Goal: Feedback & Contribution: Contribute content

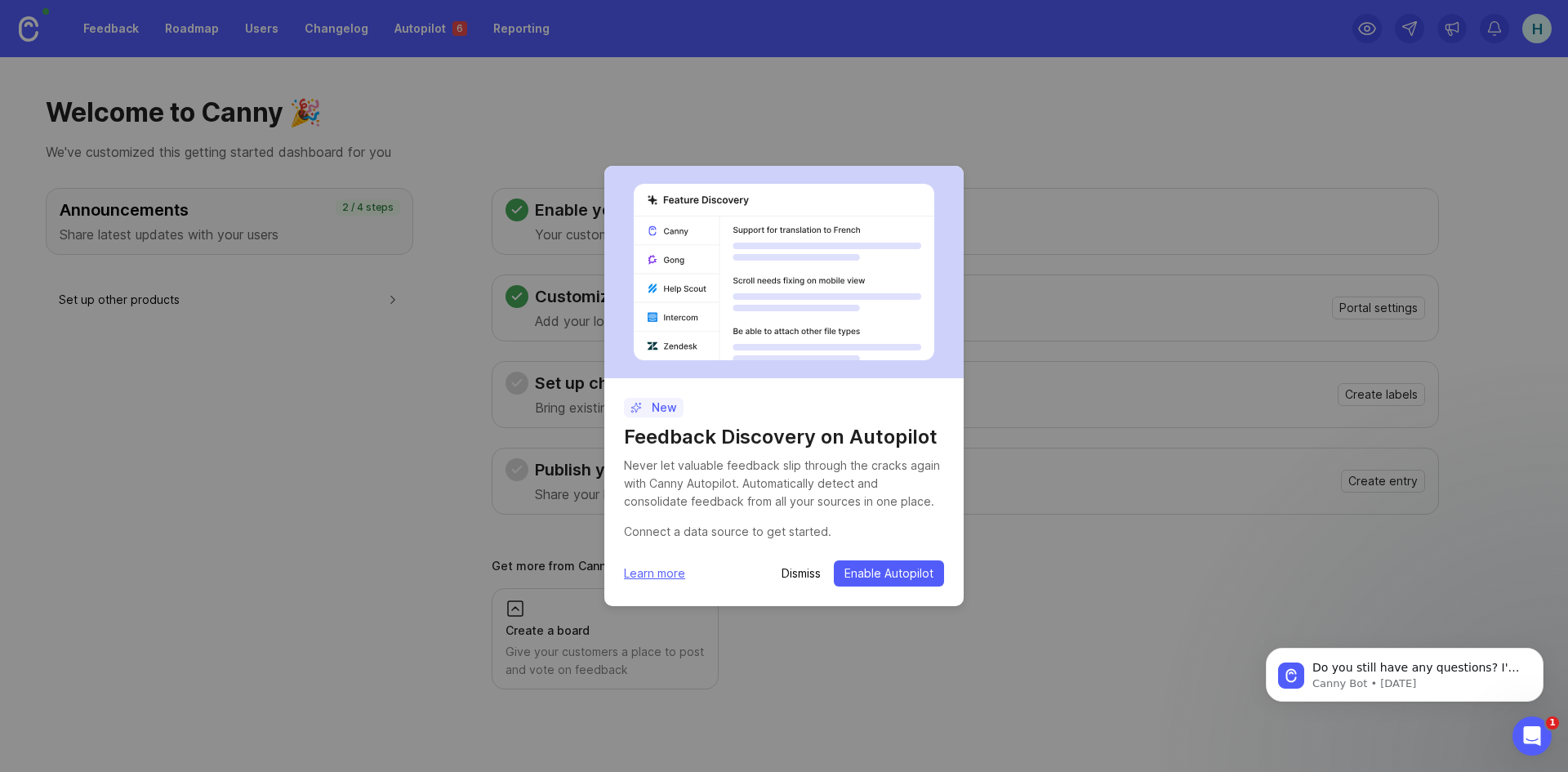
click at [802, 577] on p "Dismiss" at bounding box center [801, 573] width 39 height 16
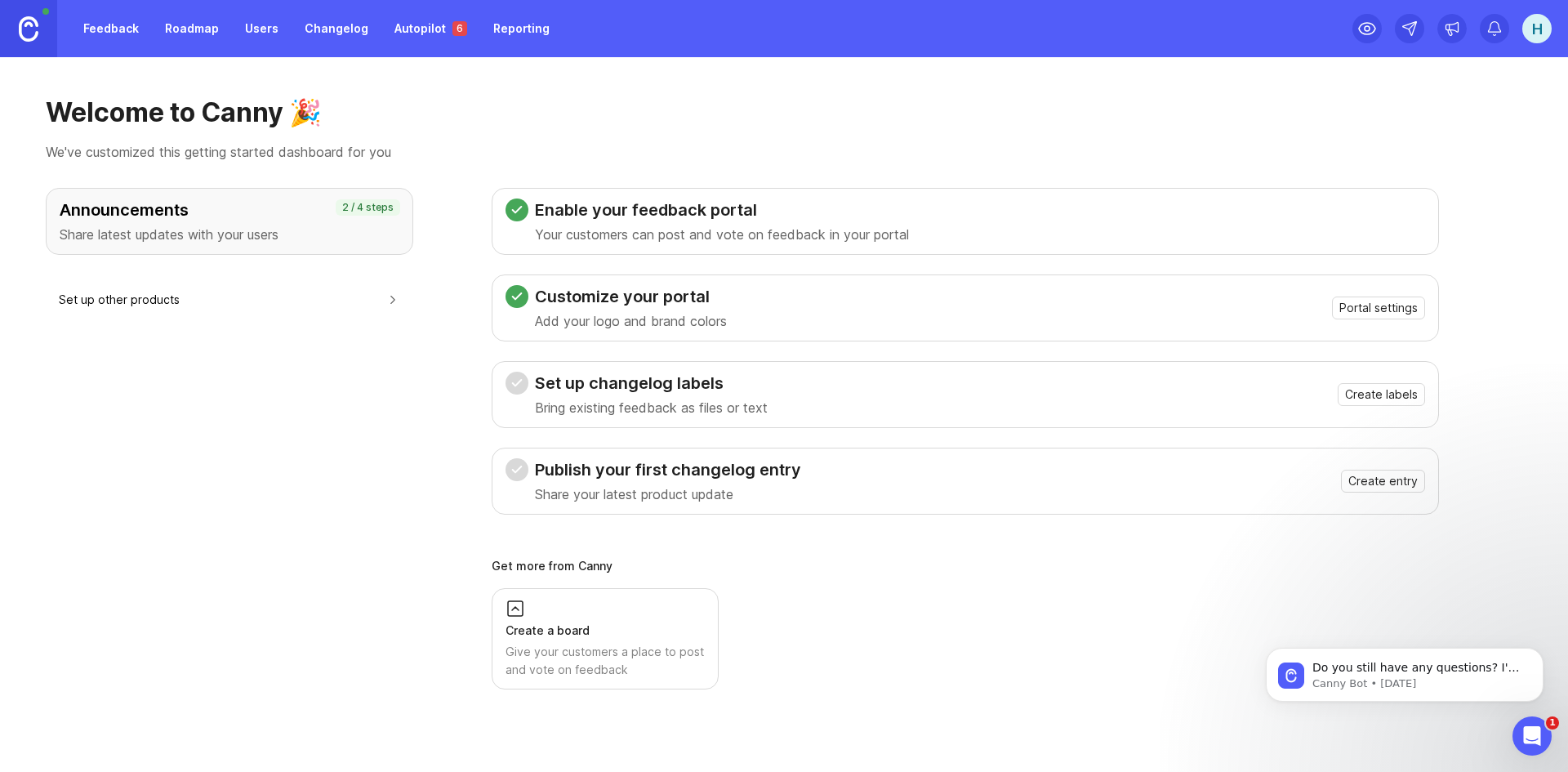
click at [241, 223] on div "Announcements Share latest updates with your users" at bounding box center [230, 222] width 340 height 46
click at [1393, 397] on span "Create labels" at bounding box center [1381, 394] width 73 height 16
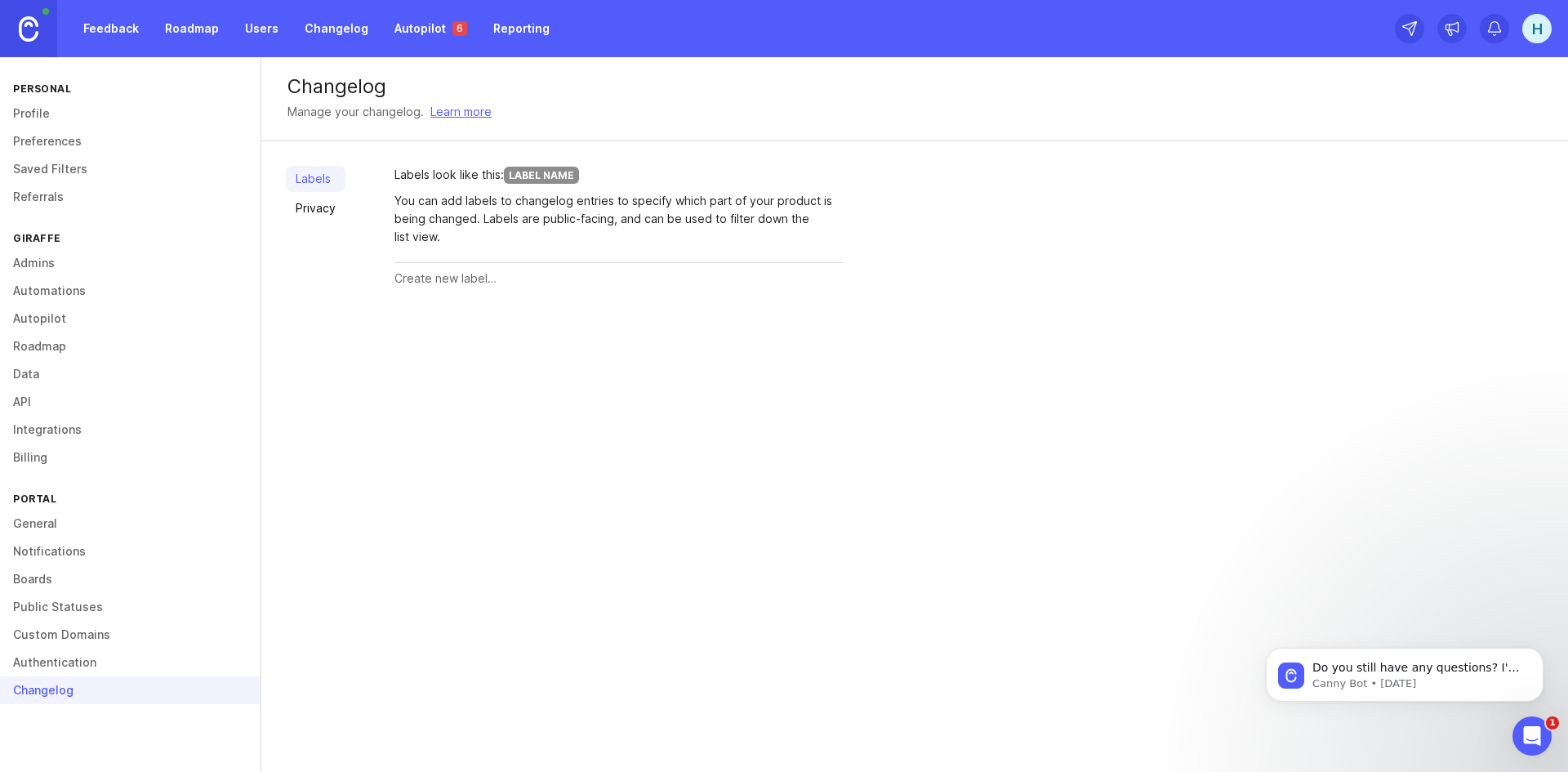
click at [480, 280] on input "text" at bounding box center [618, 279] width 449 height 18
type input "Major Release"
click at [831, 276] on span "Create" at bounding box center [812, 279] width 41 height 12
click at [821, 340] on span "Create" at bounding box center [812, 336] width 41 height 12
click at [463, 340] on input "text" at bounding box center [586, 336] width 385 height 18
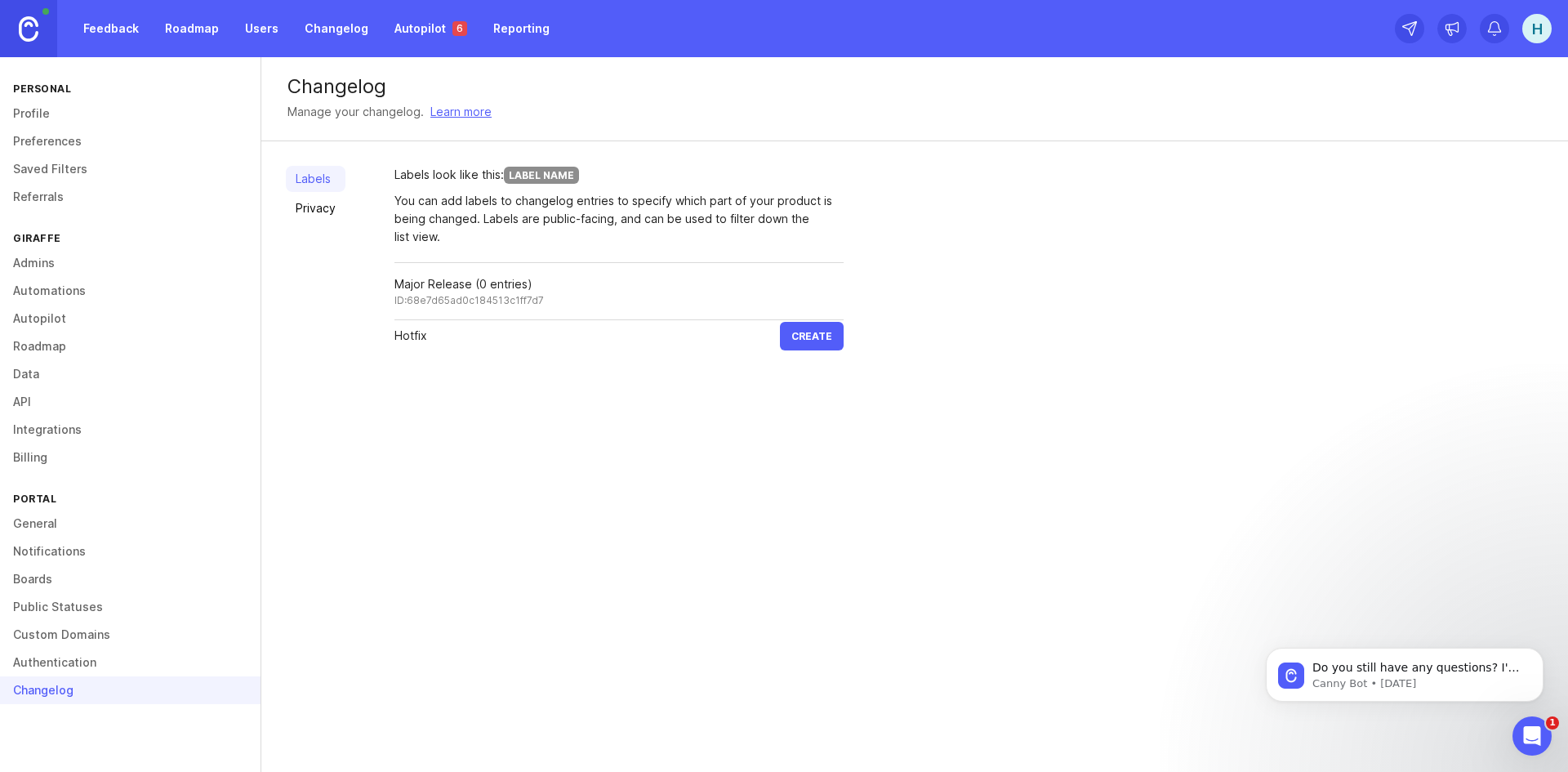
type input "Hotfix"
click at [822, 333] on span "Create" at bounding box center [812, 336] width 41 height 12
click at [753, 120] on div "Manage your changelog. Learn more" at bounding box center [915, 112] width 1254 height 18
click at [409, 25] on link "Autopilot 6" at bounding box center [430, 29] width 92 height 29
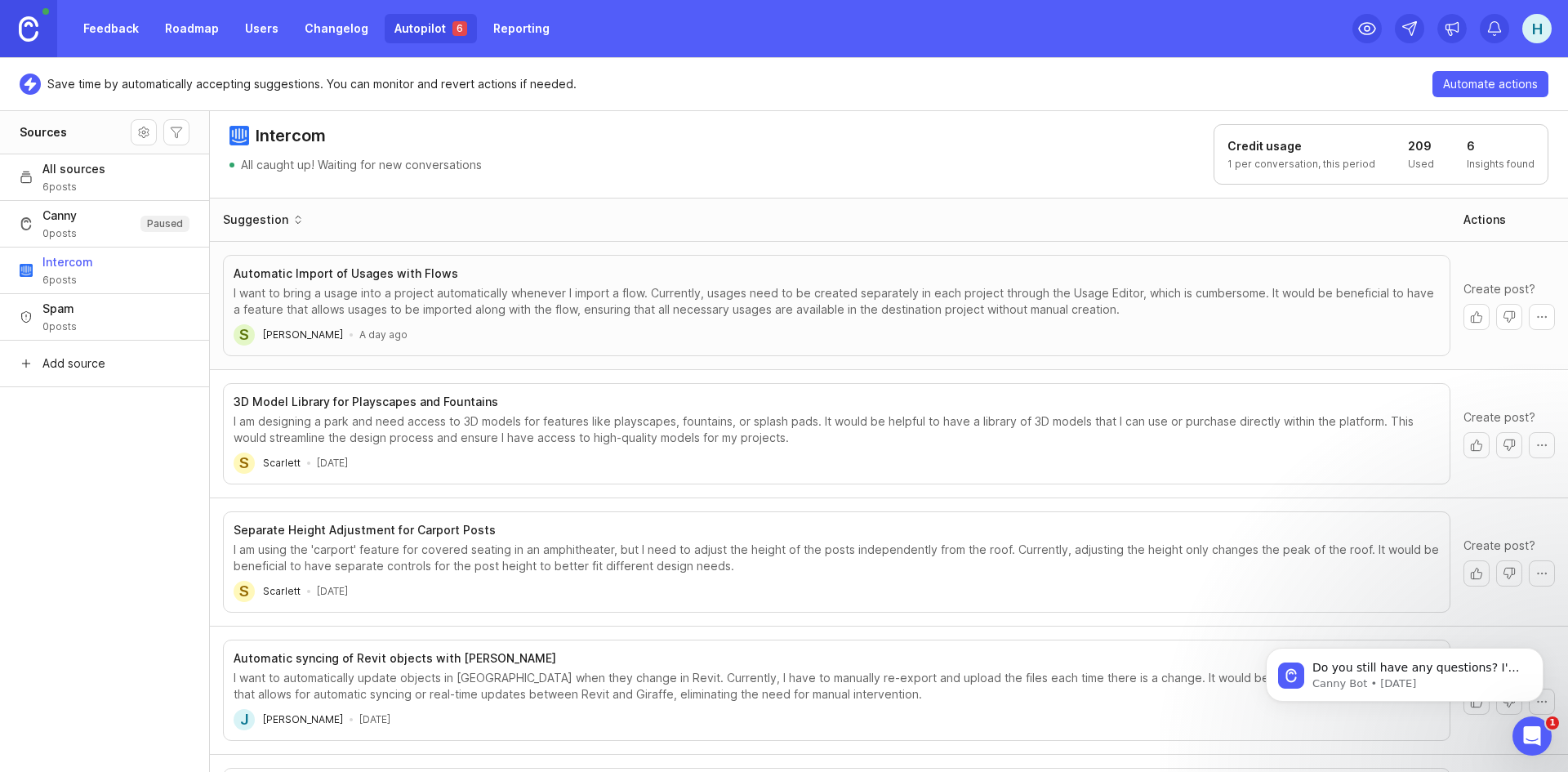
click at [340, 30] on link "Changelog" at bounding box center [337, 29] width 83 height 29
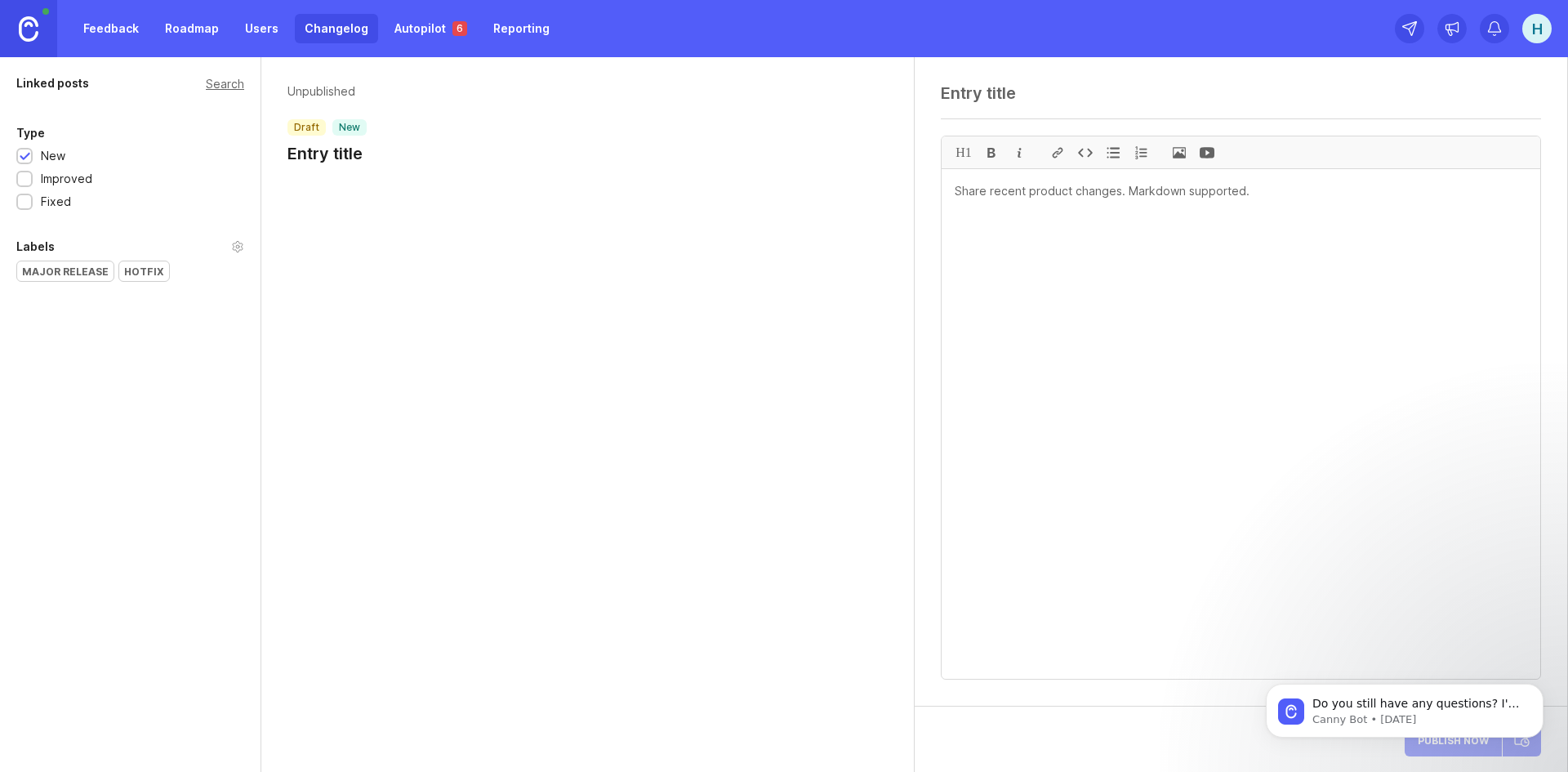
click at [342, 147] on h1 "Entry title" at bounding box center [327, 154] width 79 height 23
click at [313, 92] on p "Unpublished" at bounding box center [327, 92] width 79 height 16
click at [27, 151] on div at bounding box center [25, 157] width 11 height 12
click at [57, 268] on div "Major Release" at bounding box center [65, 272] width 96 height 20
click at [1140, 204] on textarea at bounding box center [1241, 424] width 598 height 509
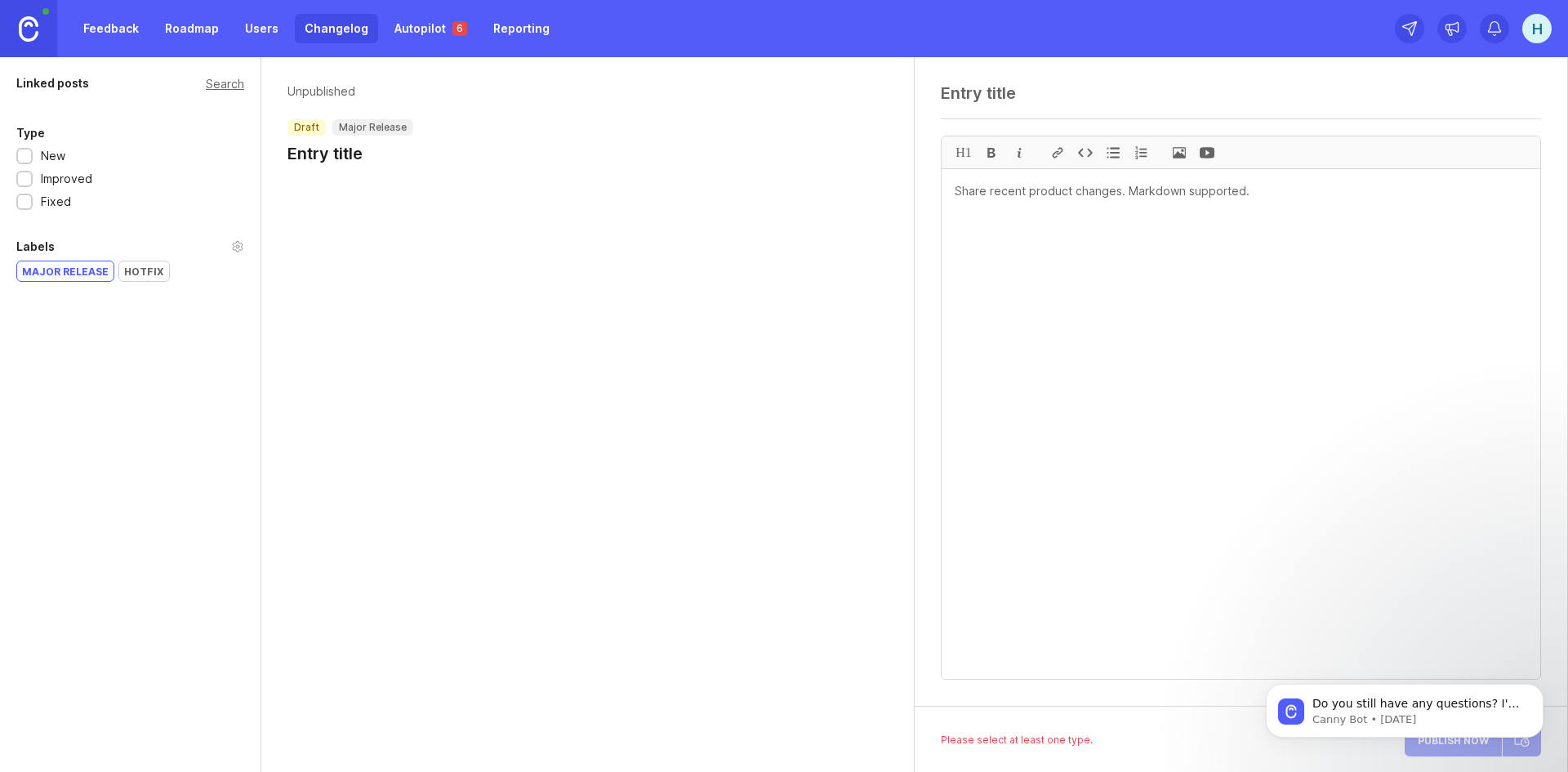
click at [351, 158] on h1 "Entry title" at bounding box center [351, 154] width 126 height 23
click at [986, 101] on textarea at bounding box center [1241, 93] width 600 height 20
click at [1090, 197] on textarea at bounding box center [1241, 424] width 598 height 509
click at [1046, 182] on textarea at bounding box center [1241, 424] width 598 height 509
paste textarea "Lor ipsu dol sita consect adip elitse doe tempor in utlab etd magnaaliqua enima…"
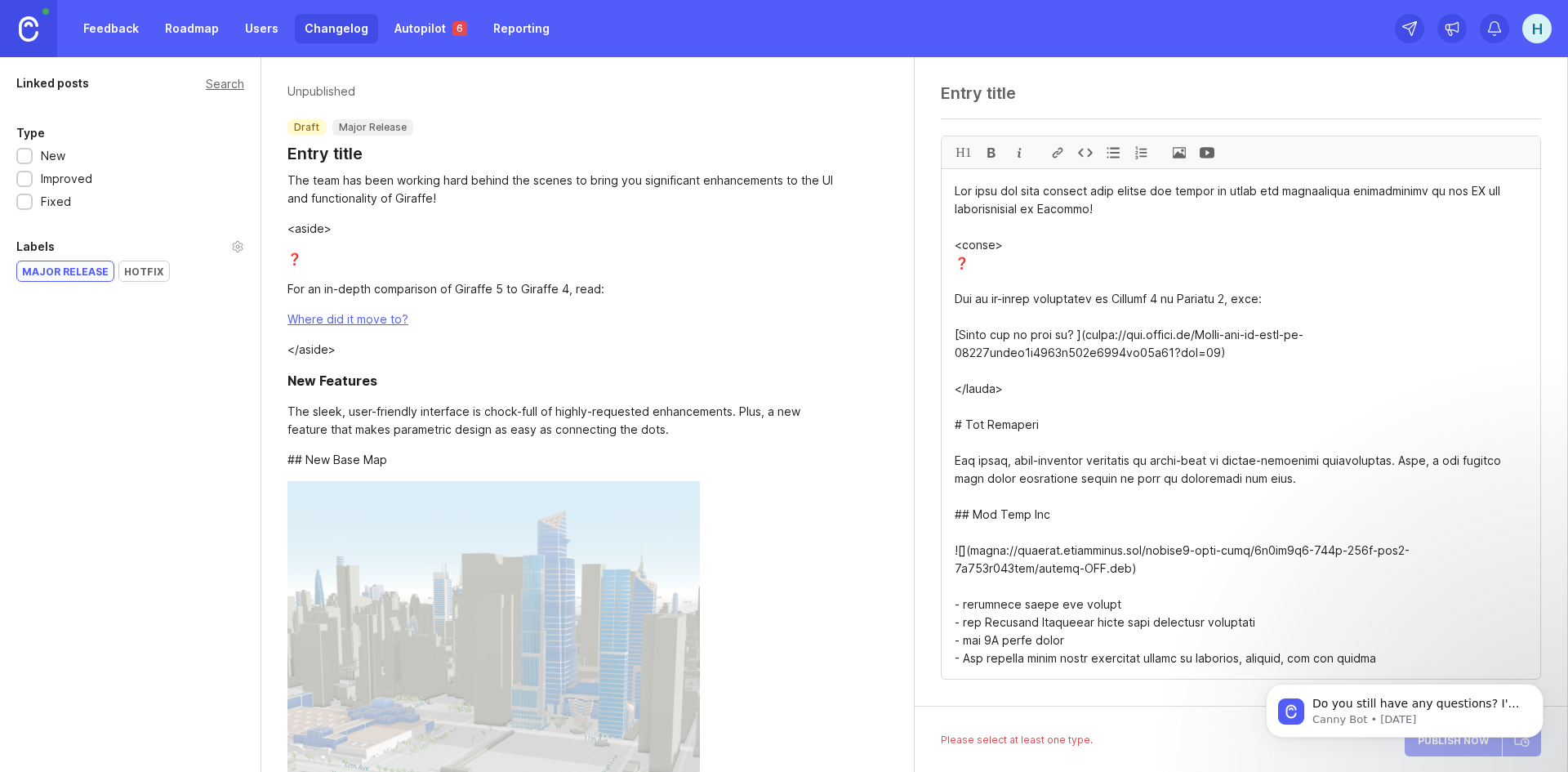
click at [1017, 234] on textarea at bounding box center [1241, 424] width 598 height 509
drag, startPoint x: 1019, startPoint y: 245, endPoint x: 946, endPoint y: 241, distance: 73.1
click at [946, 241] on textarea at bounding box center [1241, 424] width 598 height 509
click at [1291, 350] on textarea at bounding box center [1241, 424] width 598 height 509
drag, startPoint x: 1014, startPoint y: 392, endPoint x: 1037, endPoint y: 365, distance: 35.5
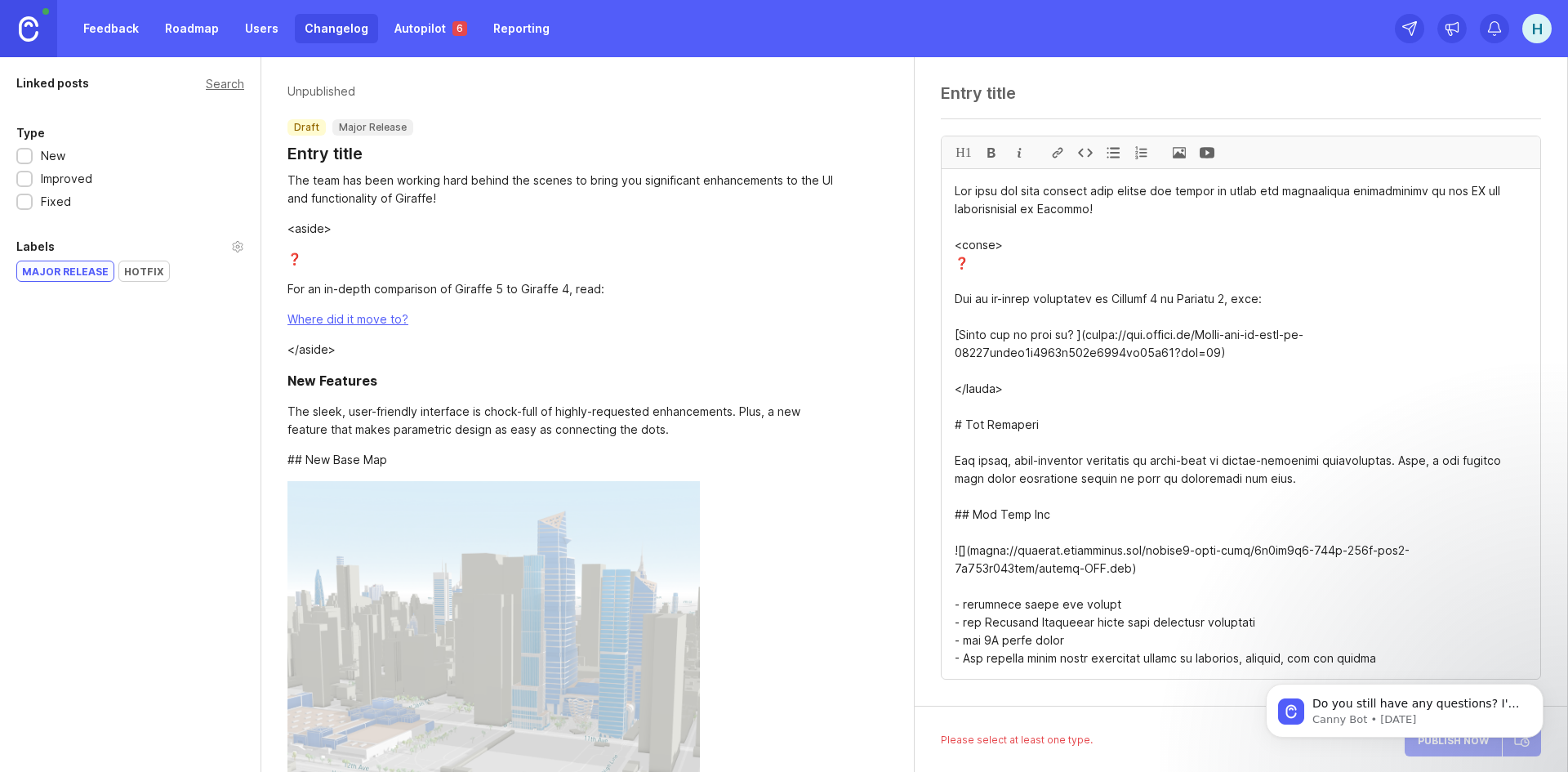
click at [940, 233] on div "H1" at bounding box center [1241, 382] width 652 height 649
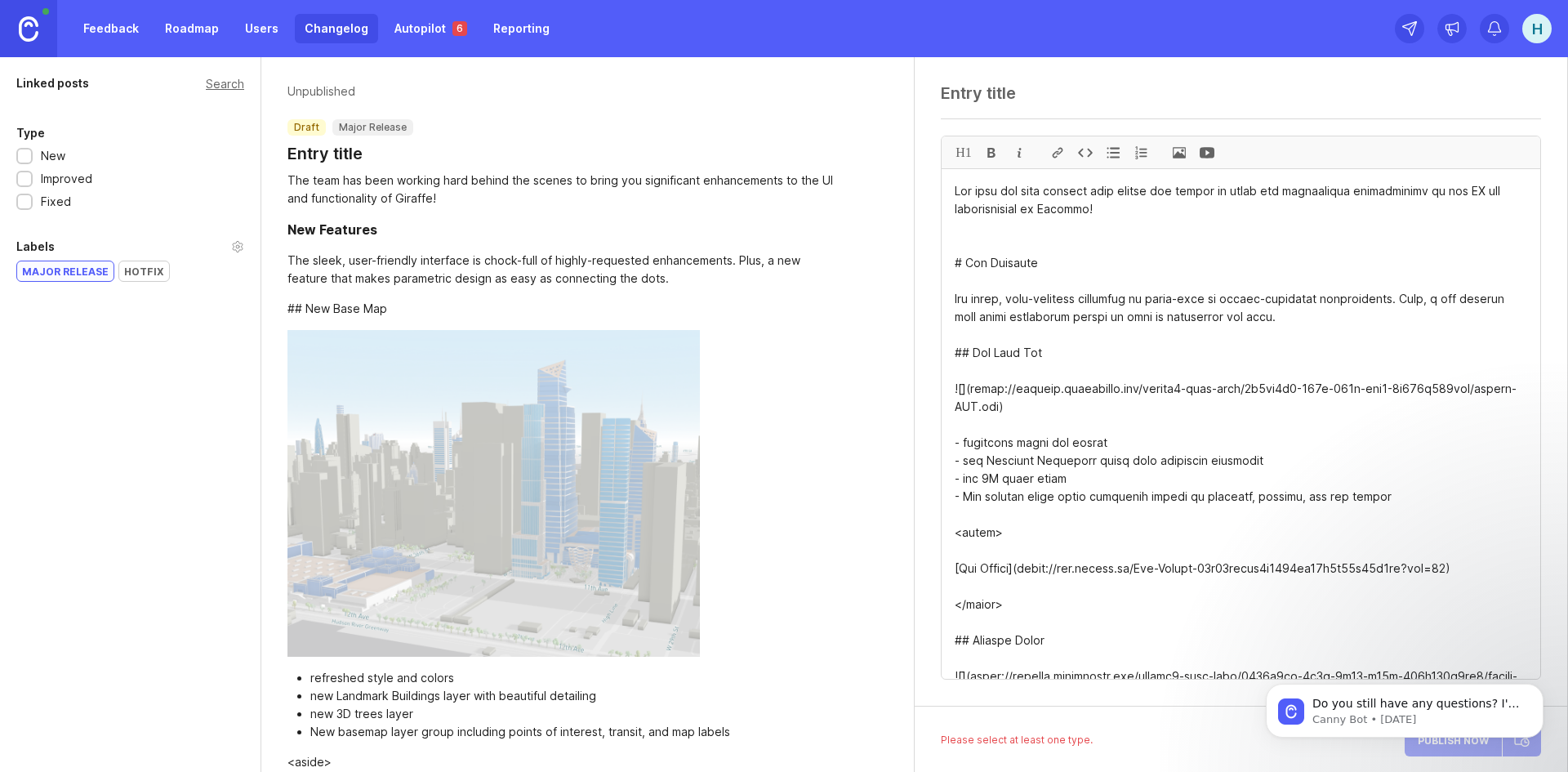
drag, startPoint x: 966, startPoint y: 258, endPoint x: 938, endPoint y: 258, distance: 28.0
click at [938, 258] on div "H1" at bounding box center [1241, 382] width 652 height 649
click at [999, 263] on textarea at bounding box center [1241, 424] width 598 height 509
click at [998, 263] on textarea at bounding box center [1241, 424] width 598 height 509
click at [998, 263] on textarea at bounding box center [1241, 424] width 598 height 509
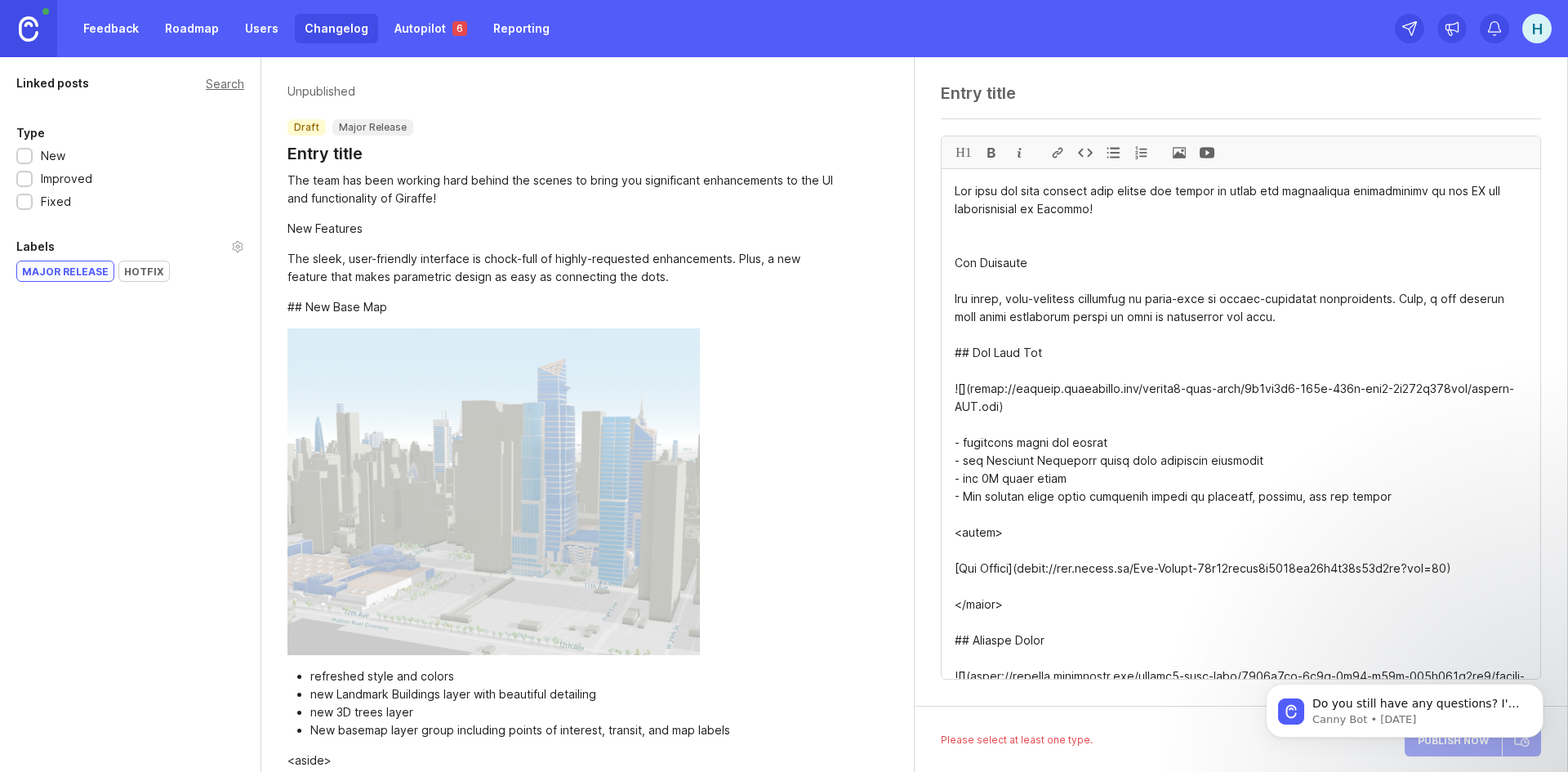
click at [965, 153] on div "H1" at bounding box center [964, 152] width 28 height 32
click at [965, 263] on textarea at bounding box center [1241, 424] width 598 height 509
click at [973, 351] on textarea at bounding box center [1241, 424] width 598 height 509
click at [1075, 299] on textarea at bounding box center [1241, 424] width 598 height 509
click at [963, 354] on textarea at bounding box center [1241, 424] width 598 height 509
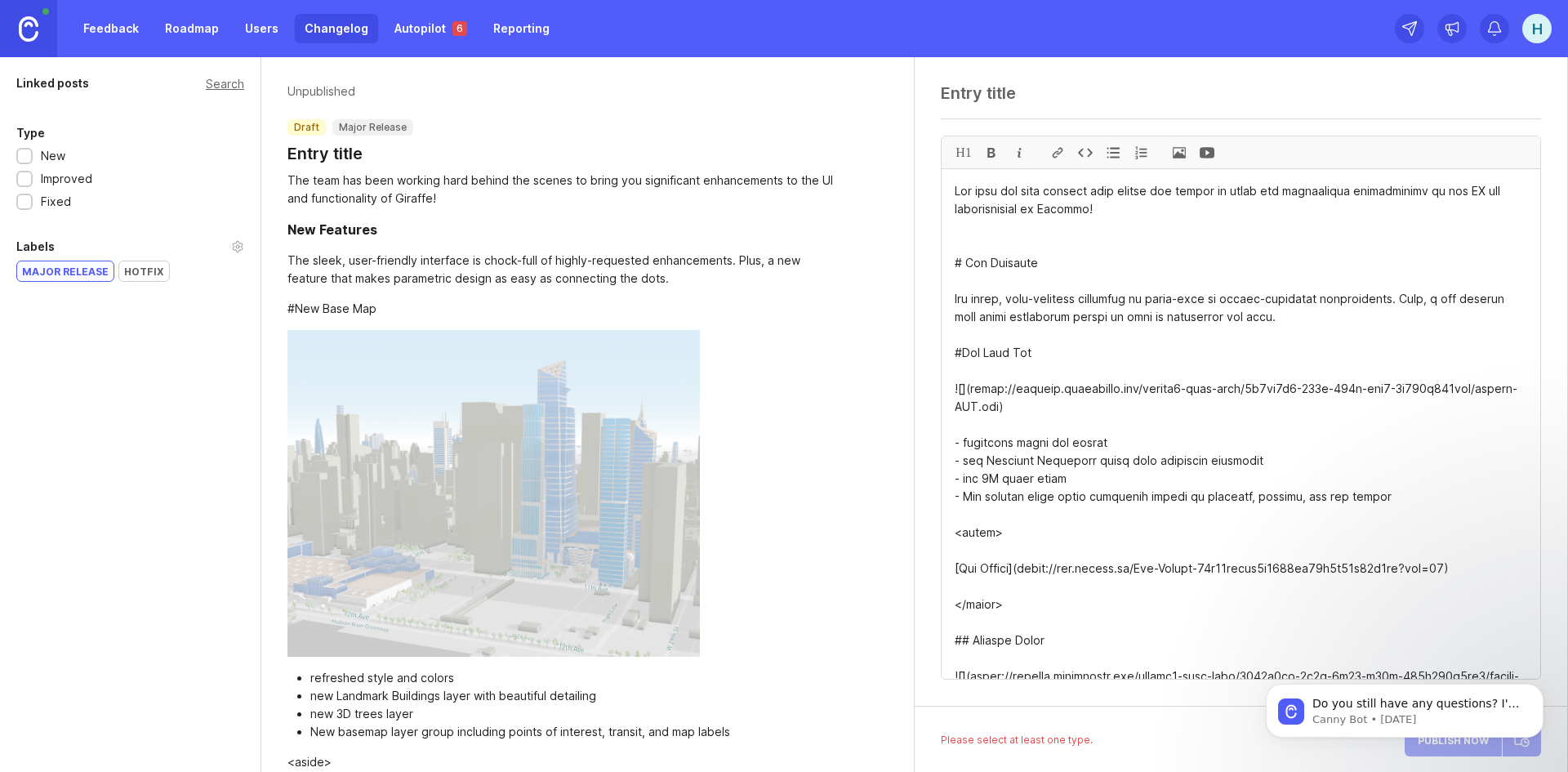
click at [963, 353] on textarea at bounding box center [1241, 424] width 598 height 509
click at [965, 147] on div "H1" at bounding box center [964, 152] width 28 height 32
click at [1079, 290] on textarea at bounding box center [1241, 424] width 598 height 509
click at [974, 356] on textarea at bounding box center [1241, 424] width 598 height 509
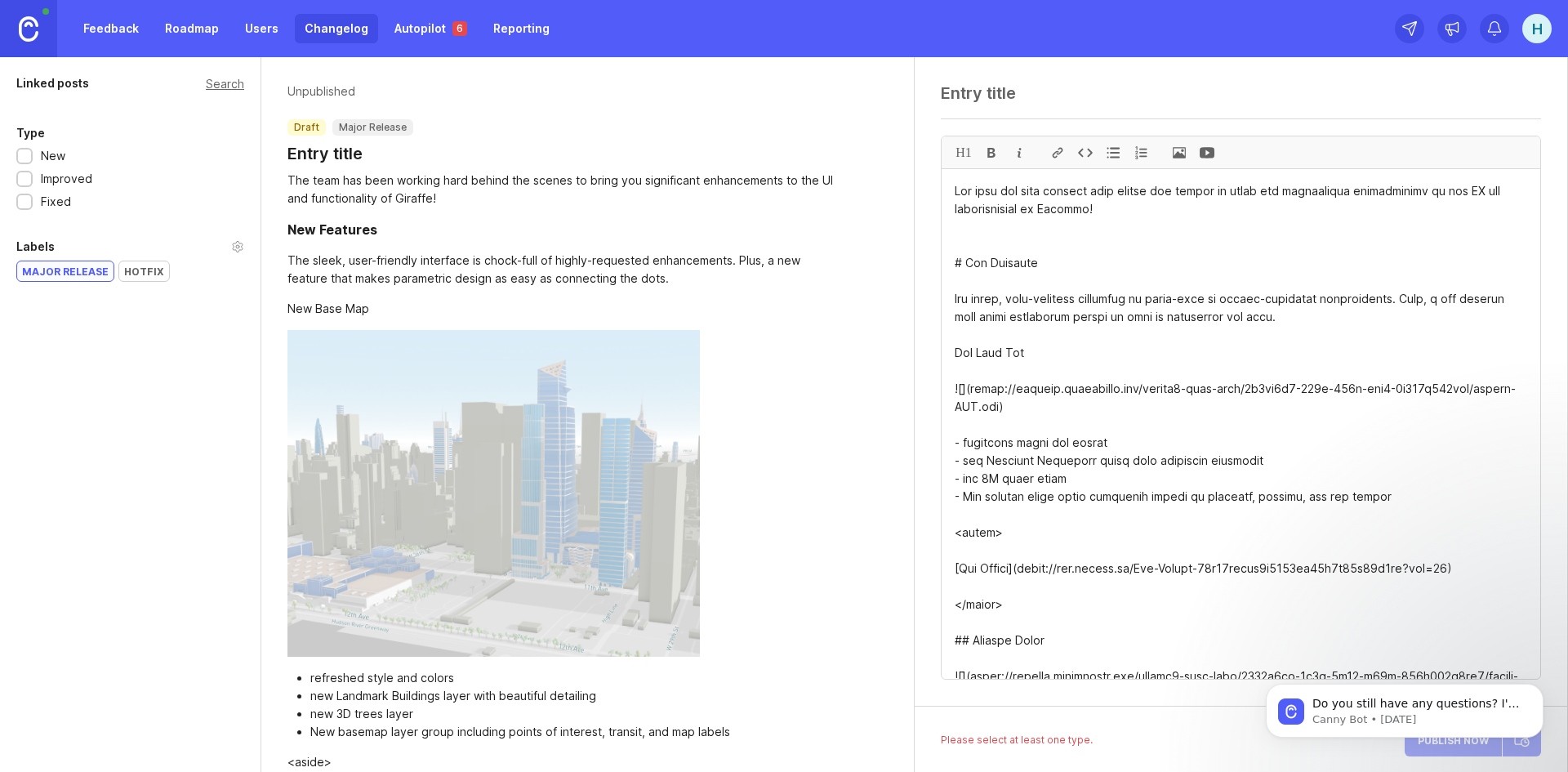
click at [965, 157] on div "H1" at bounding box center [964, 152] width 28 height 32
click at [1117, 428] on textarea at bounding box center [1241, 424] width 598 height 509
drag, startPoint x: 1152, startPoint y: 406, endPoint x: 1163, endPoint y: 412, distance: 12.5
click at [1163, 412] on textarea at bounding box center [1241, 424] width 598 height 509
click at [1140, 486] on textarea at bounding box center [1241, 424] width 598 height 509
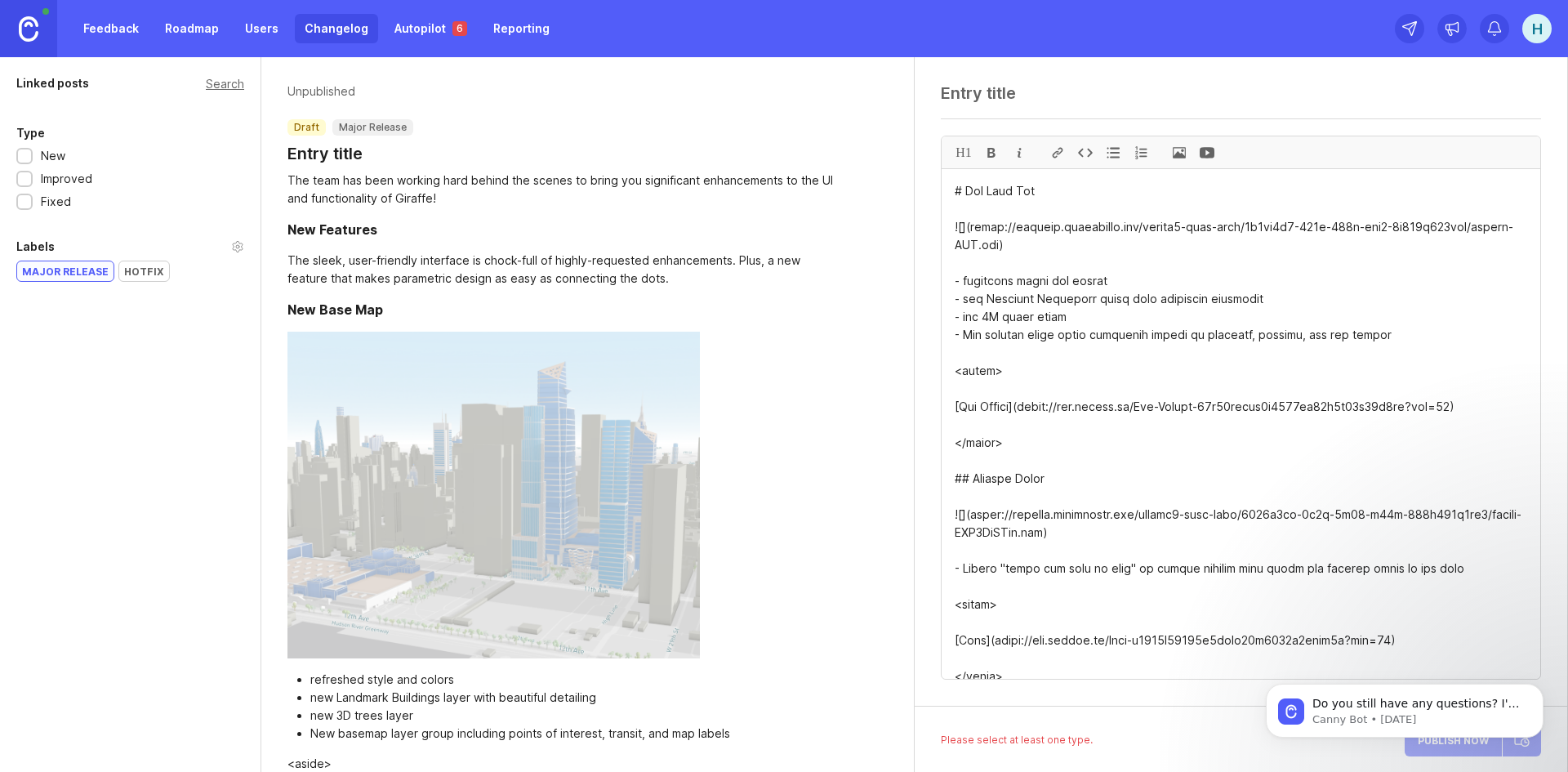
scroll to position [164, 0]
drag, startPoint x: 1024, startPoint y: 451, endPoint x: 946, endPoint y: 375, distance: 108.9
click at [946, 375] on textarea at bounding box center [1241, 424] width 598 height 509
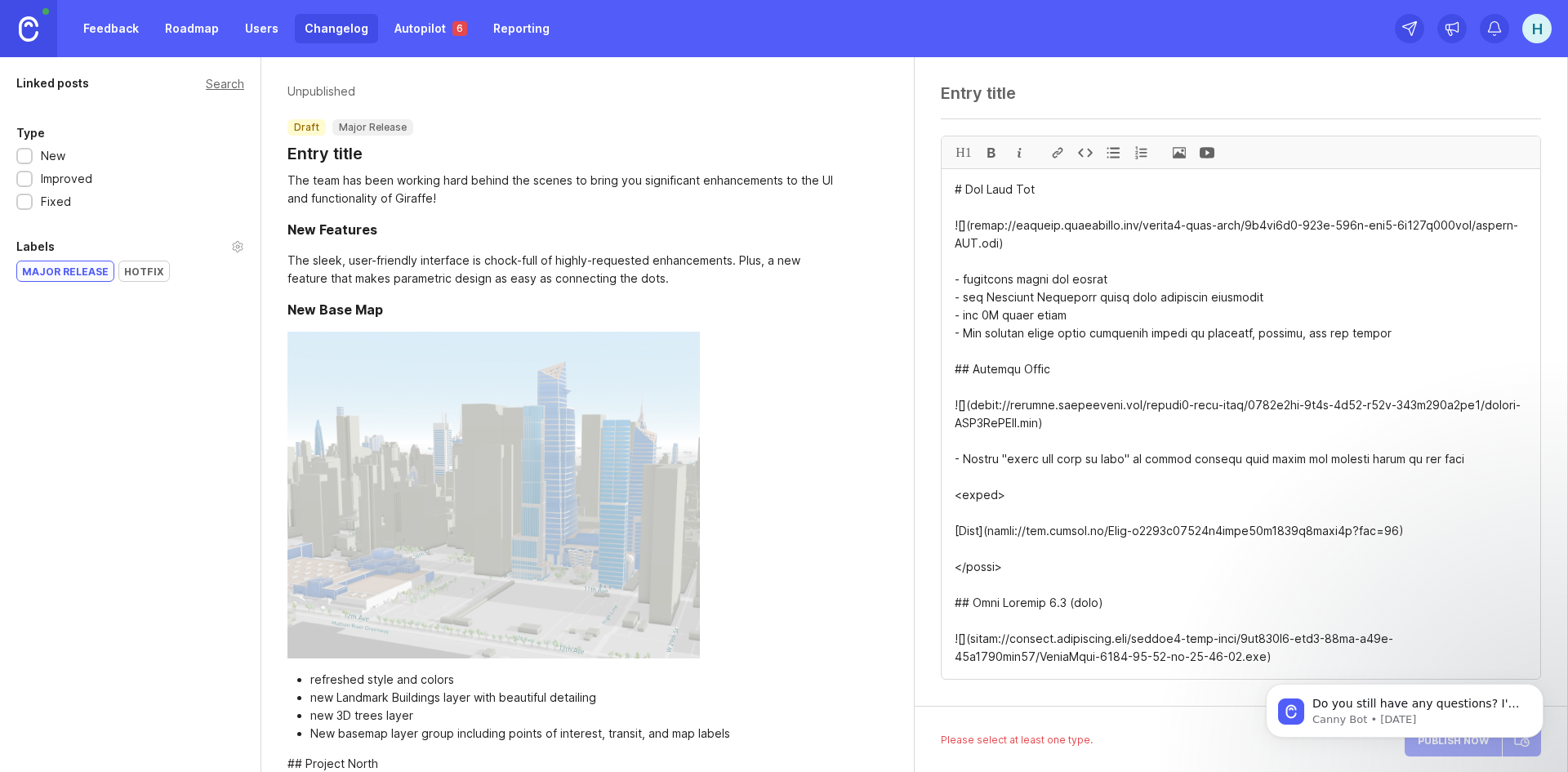
click at [967, 368] on textarea at bounding box center [1241, 424] width 598 height 509
click at [1024, 421] on textarea at bounding box center [1241, 424] width 598 height 509
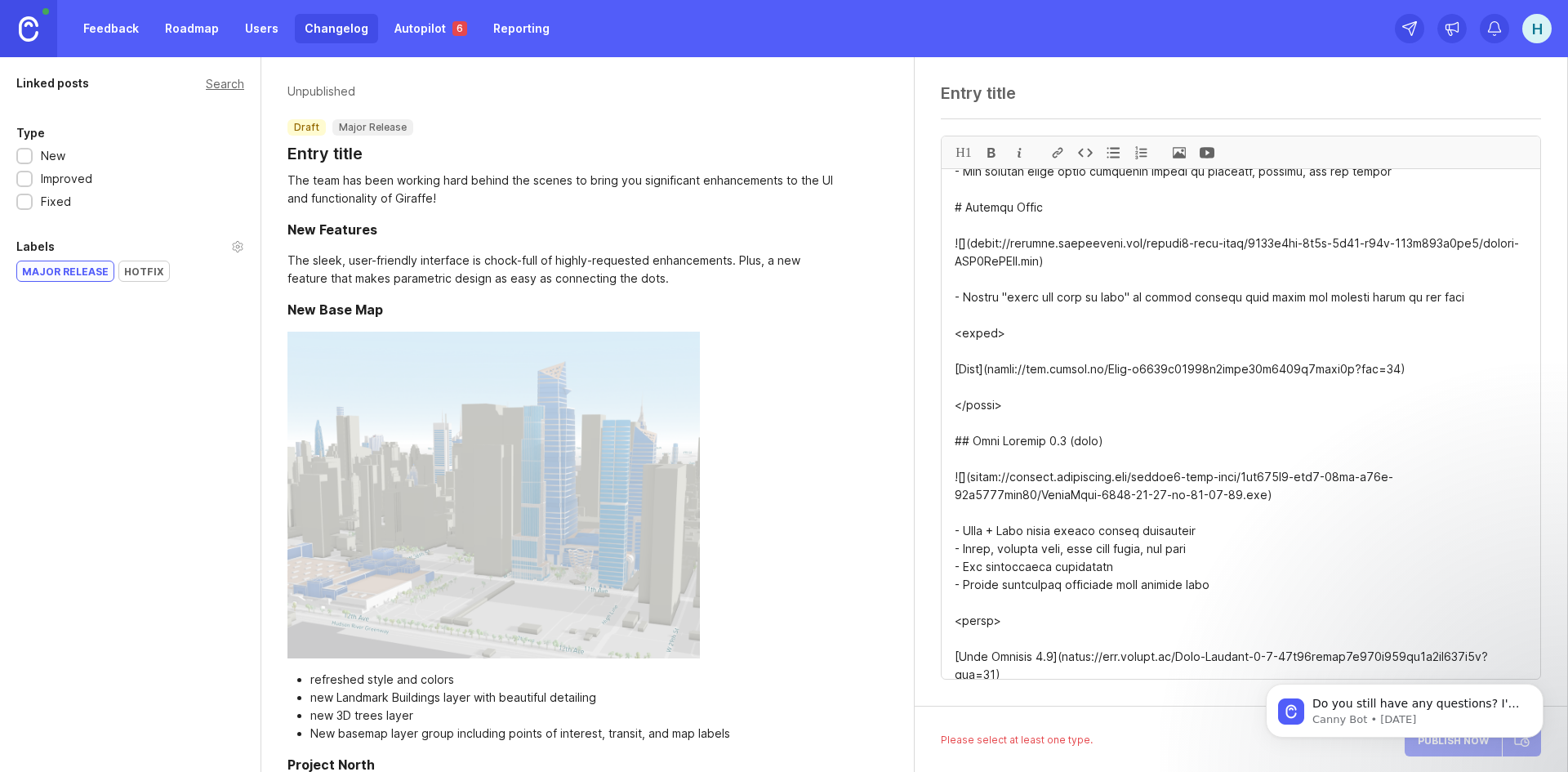
scroll to position [327, 0]
click at [932, 325] on div "H1" at bounding box center [1241, 382] width 652 height 649
drag, startPoint x: 932, startPoint y: 325, endPoint x: 992, endPoint y: 294, distance: 67.5
drag, startPoint x: 996, startPoint y: 396, endPoint x: 926, endPoint y: 323, distance: 101.1
click at [926, 323] on div "H1" at bounding box center [1241, 382] width 652 height 649
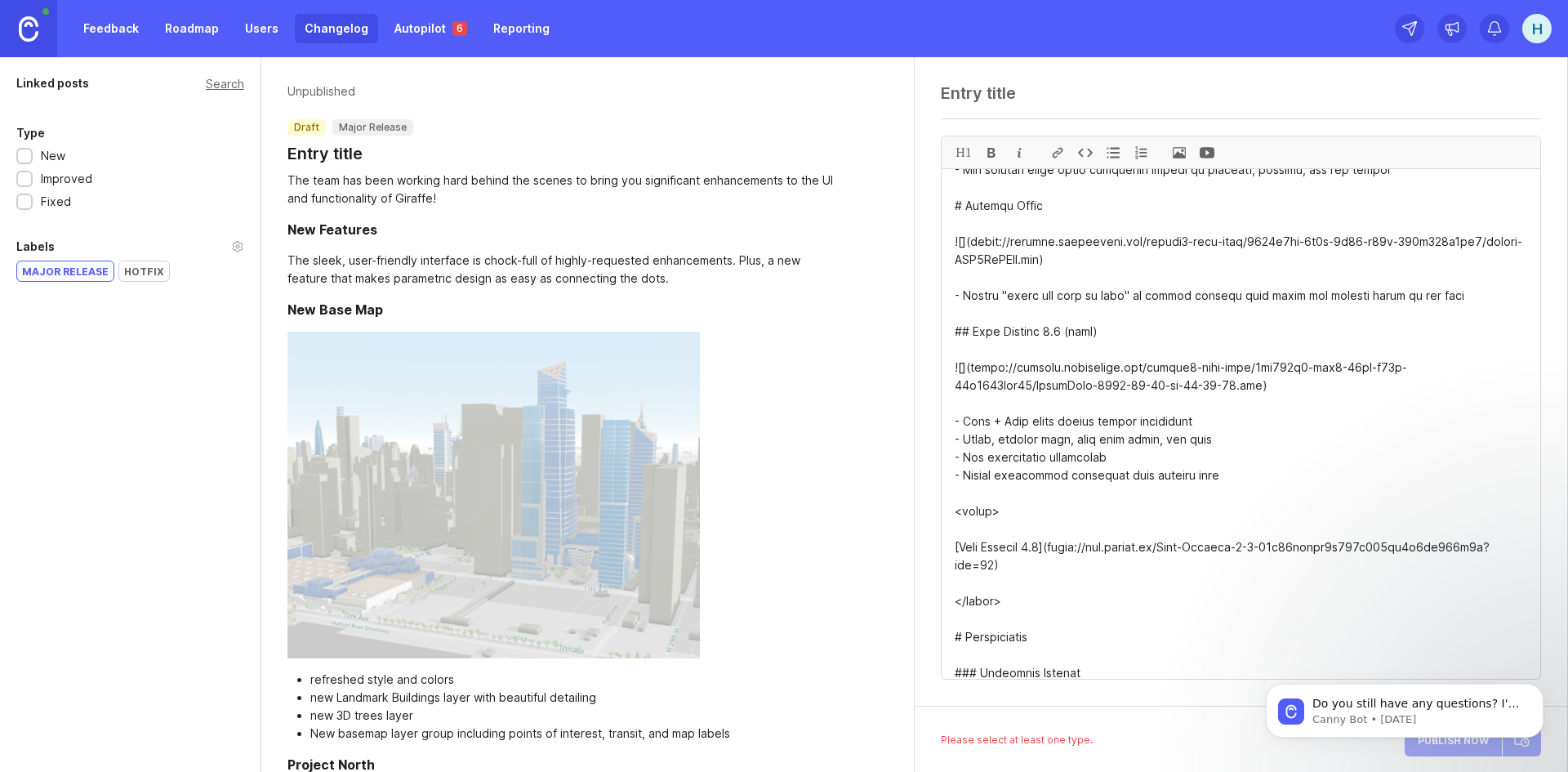
click at [970, 332] on textarea at bounding box center [1241, 424] width 598 height 509
click at [968, 332] on textarea at bounding box center [1241, 424] width 598 height 509
click at [1099, 375] on textarea at bounding box center [1241, 424] width 598 height 509
click at [1265, 385] on textarea at bounding box center [1241, 424] width 598 height 509
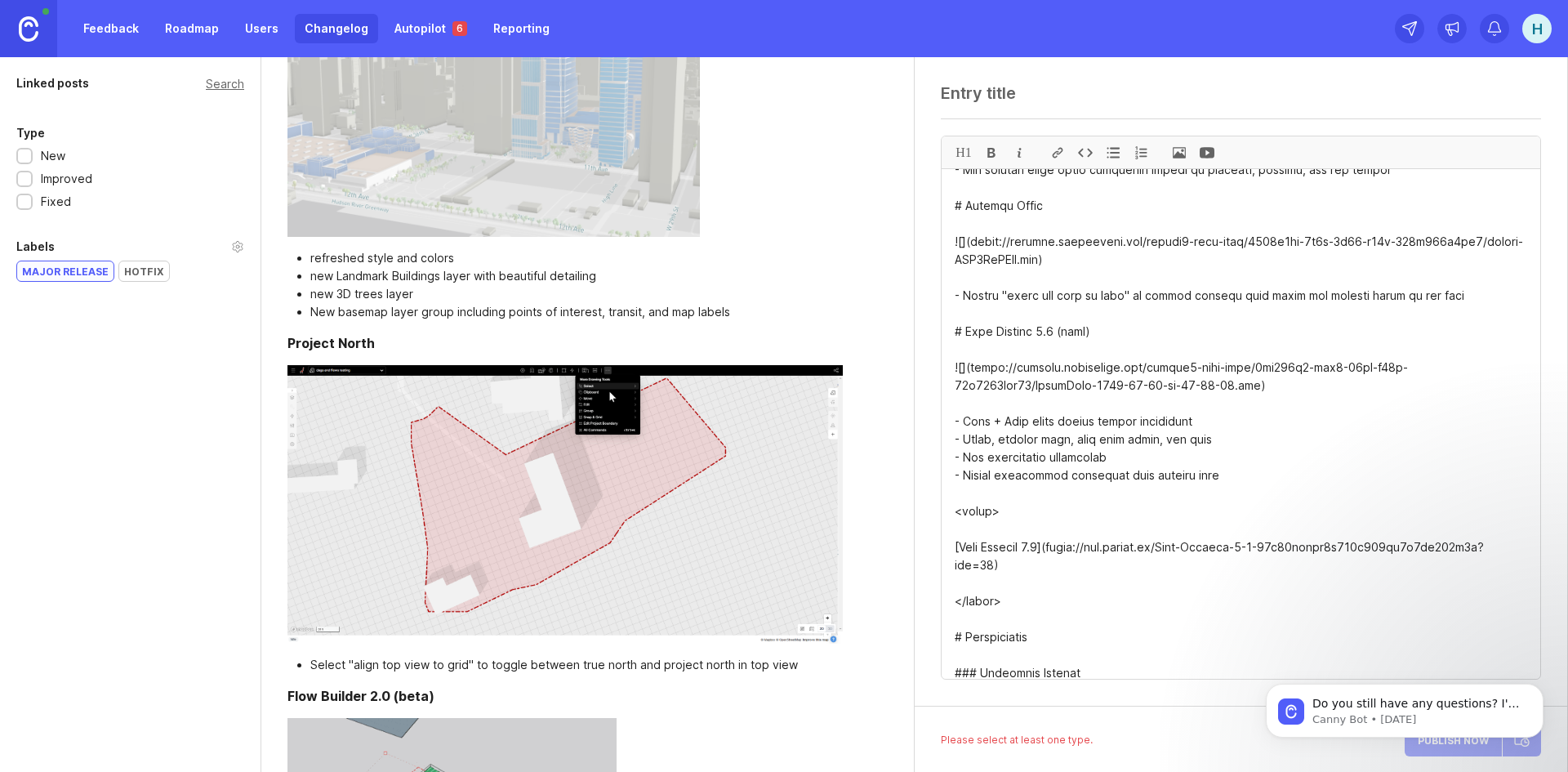
scroll to position [572, 0]
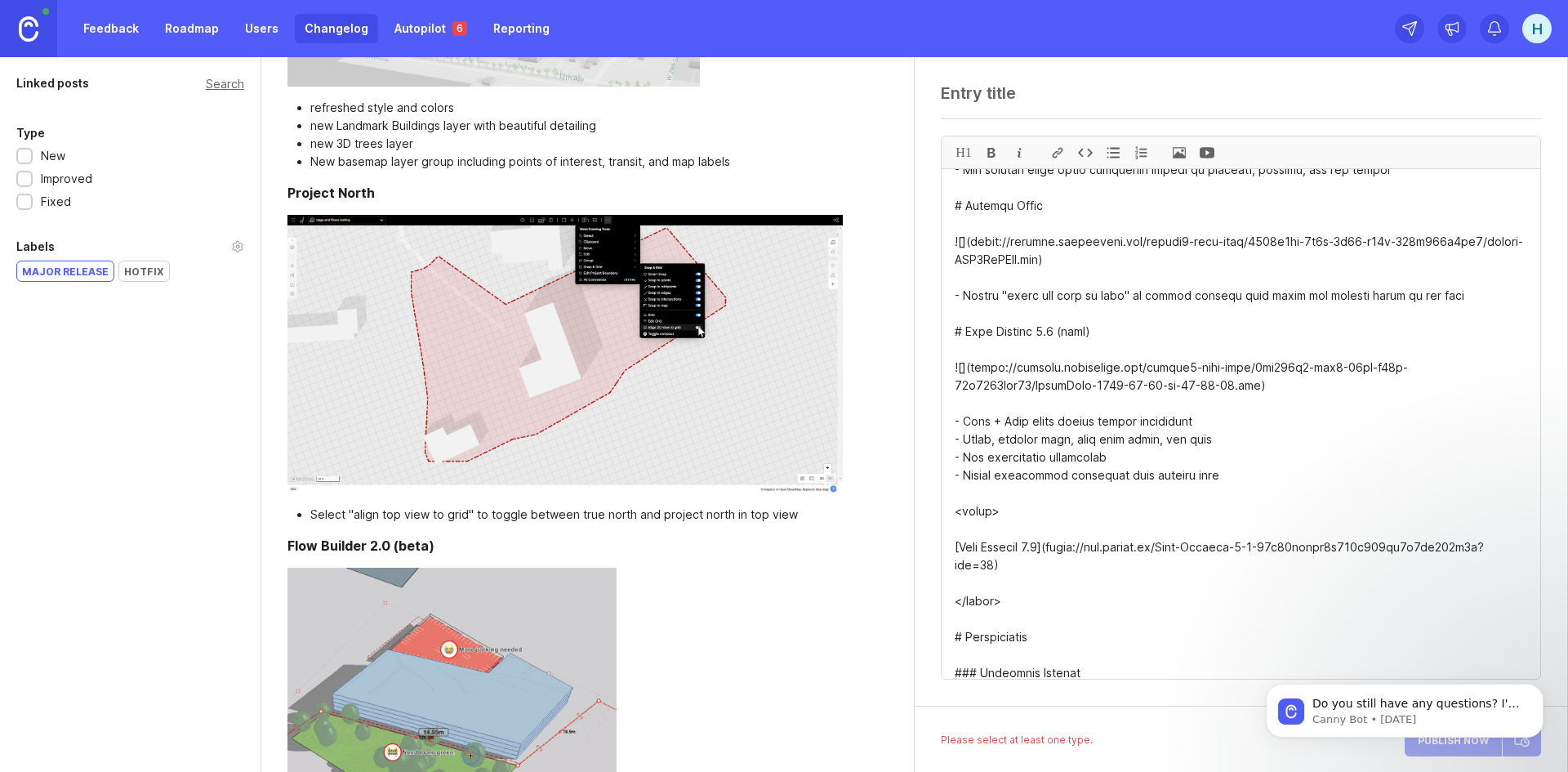
click at [1110, 425] on textarea at bounding box center [1241, 424] width 598 height 509
drag, startPoint x: 1011, startPoint y: 598, endPoint x: 944, endPoint y: 509, distance: 111.4
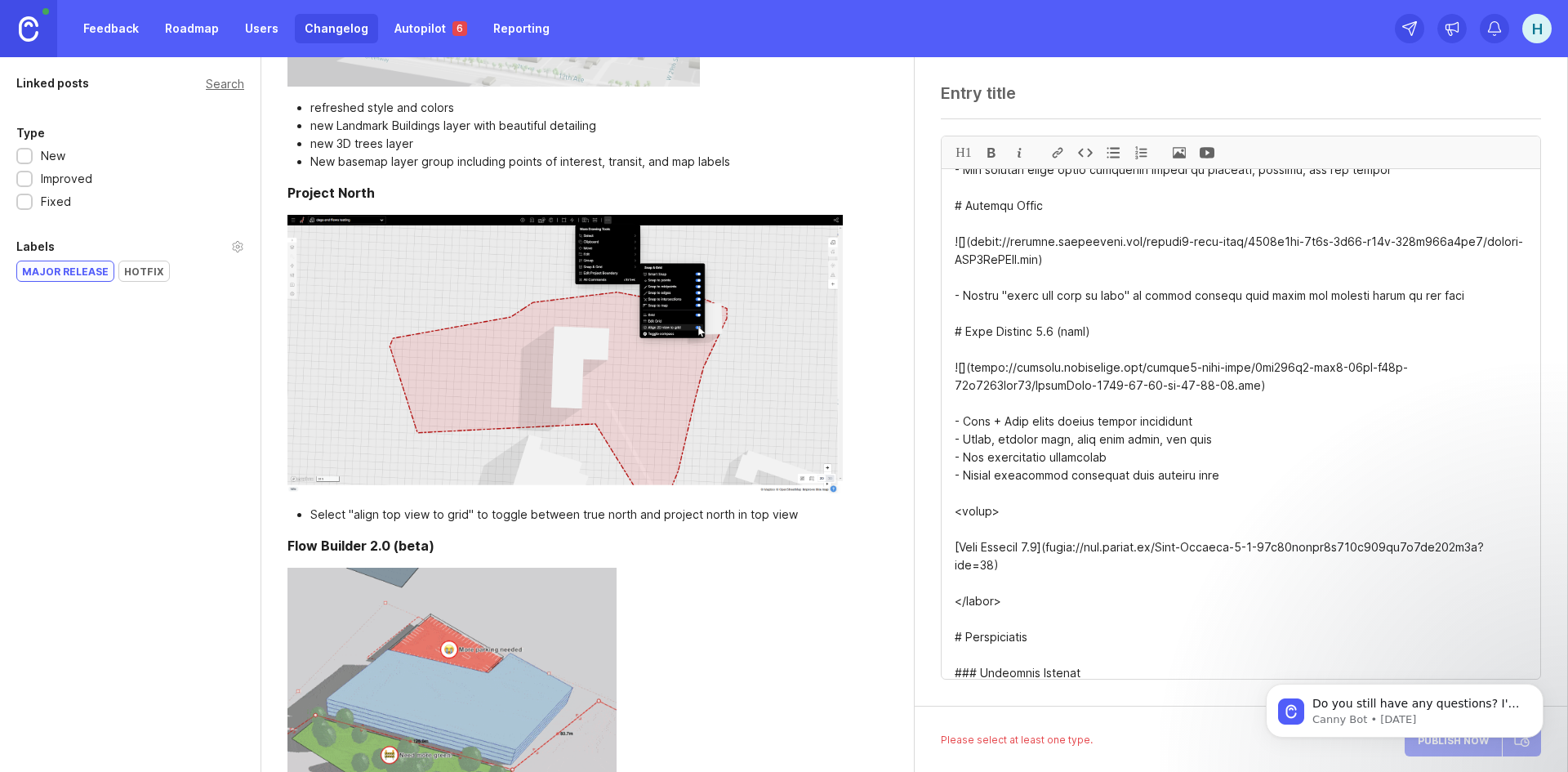
click at [944, 509] on textarea at bounding box center [1241, 424] width 598 height 509
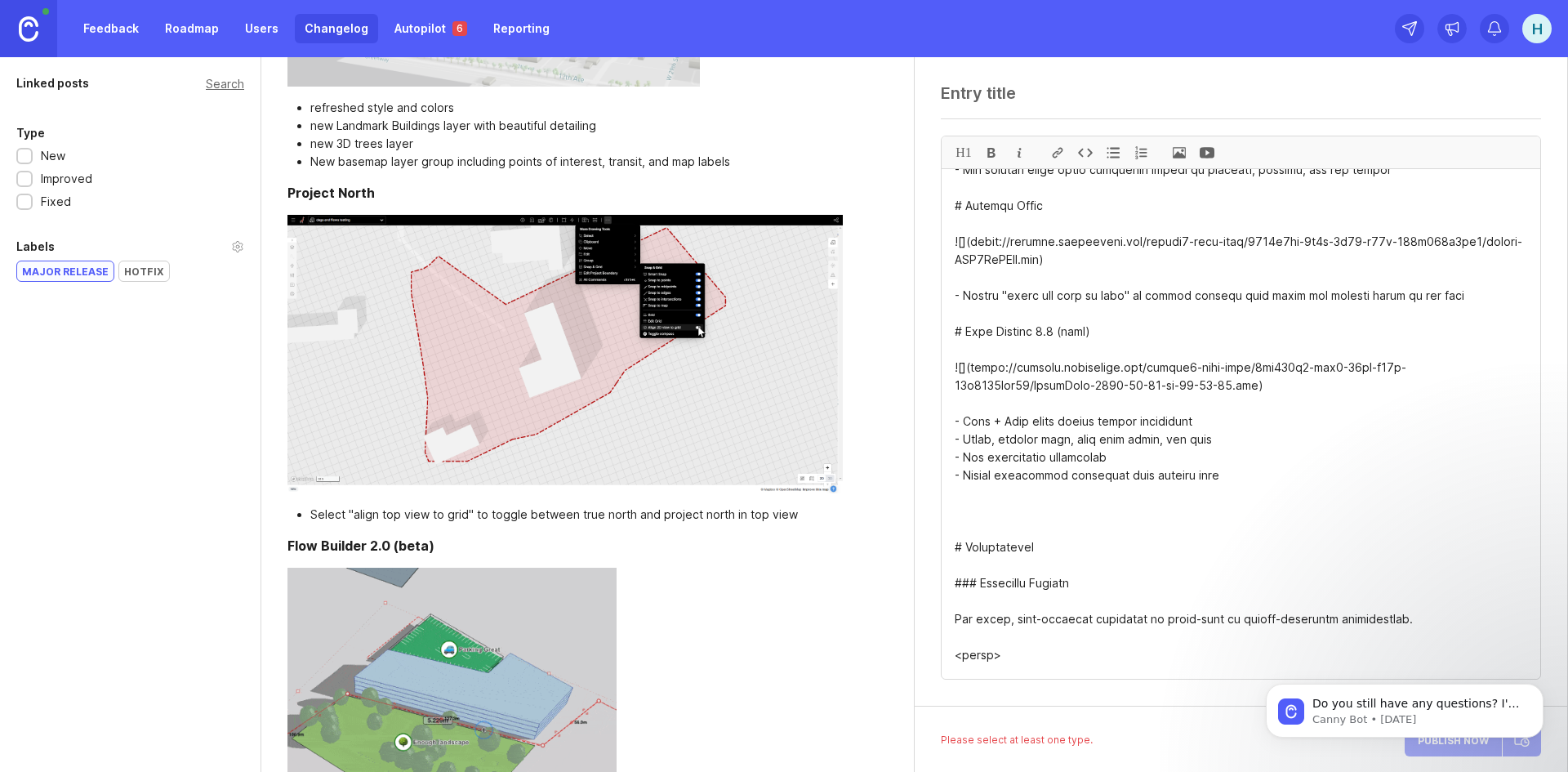
click at [973, 580] on textarea at bounding box center [1241, 424] width 598 height 509
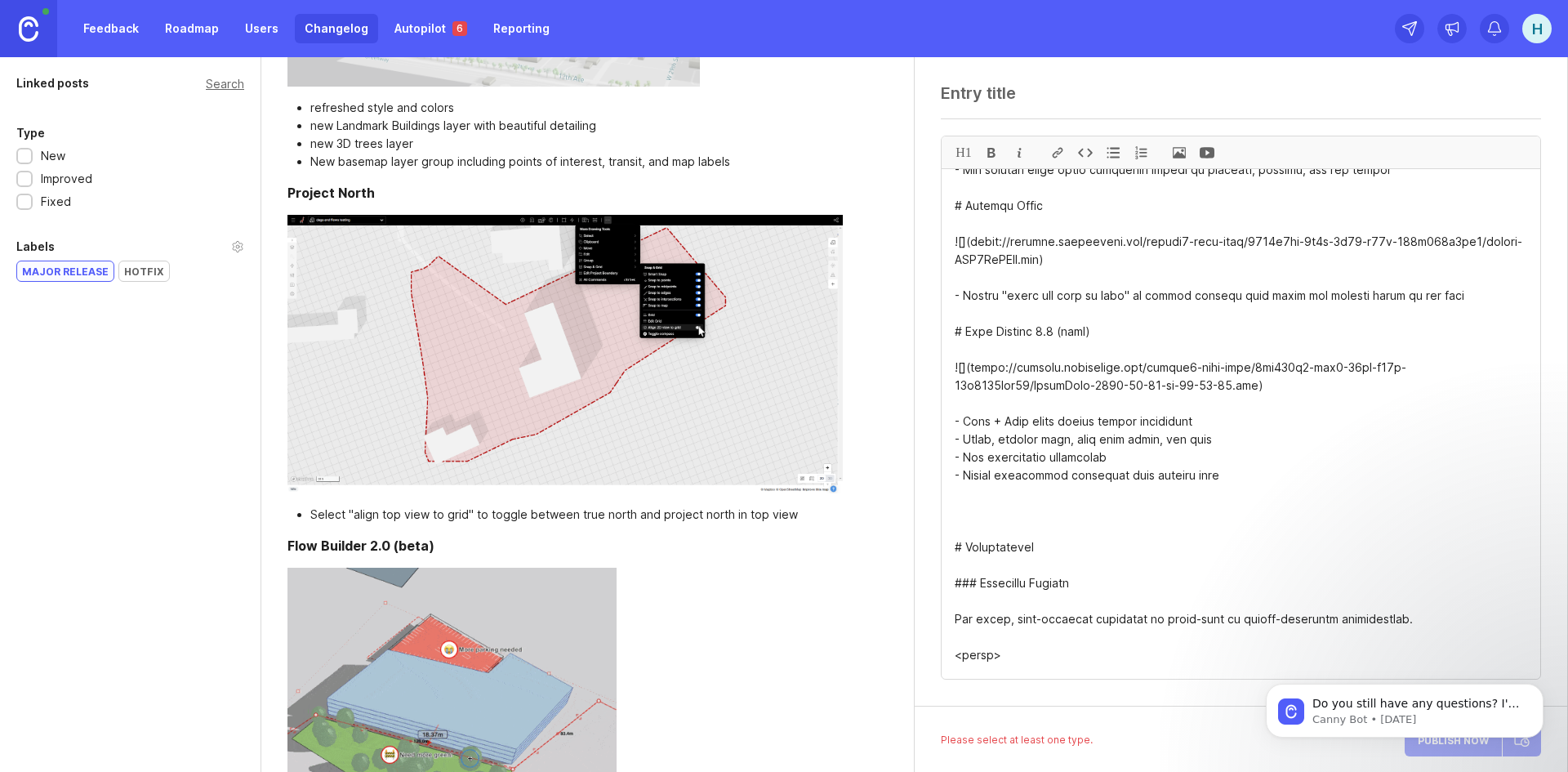
click at [977, 581] on textarea at bounding box center [1241, 424] width 598 height 509
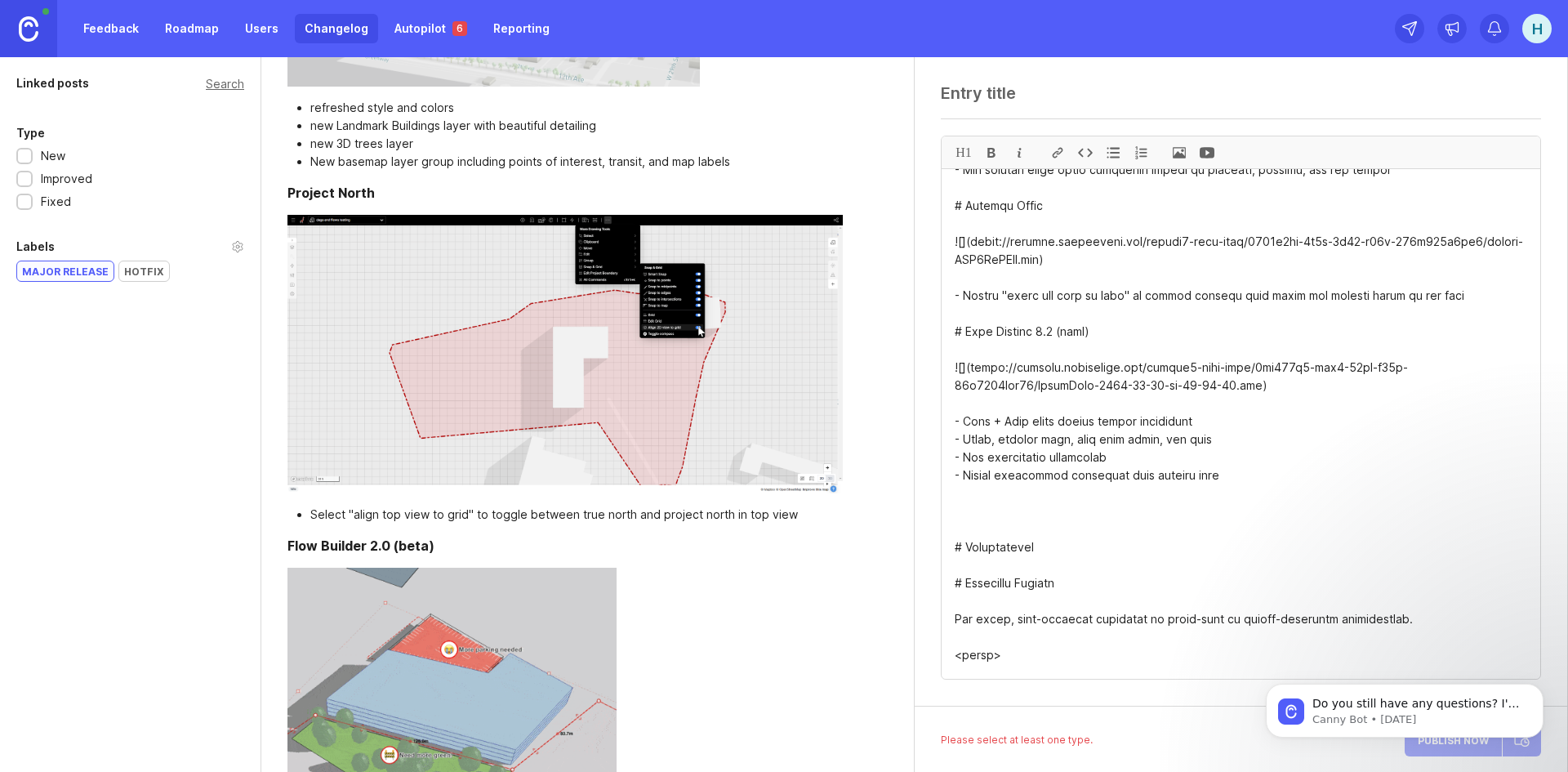
click at [1095, 553] on textarea at bounding box center [1241, 424] width 598 height 509
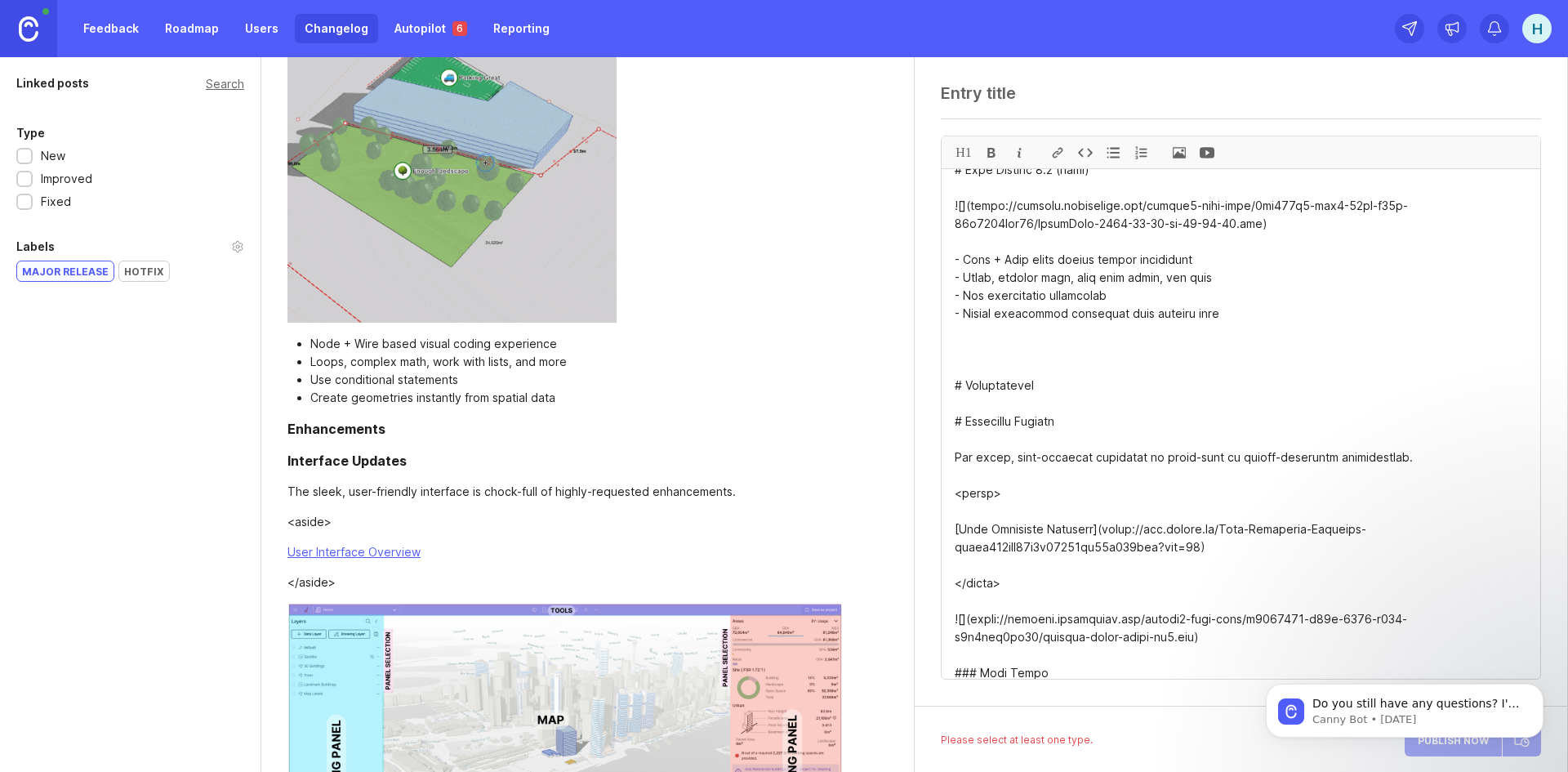
scroll to position [490, 0]
drag, startPoint x: 1008, startPoint y: 581, endPoint x: 952, endPoint y: 494, distance: 103.5
click at [952, 493] on textarea at bounding box center [1241, 424] width 598 height 509
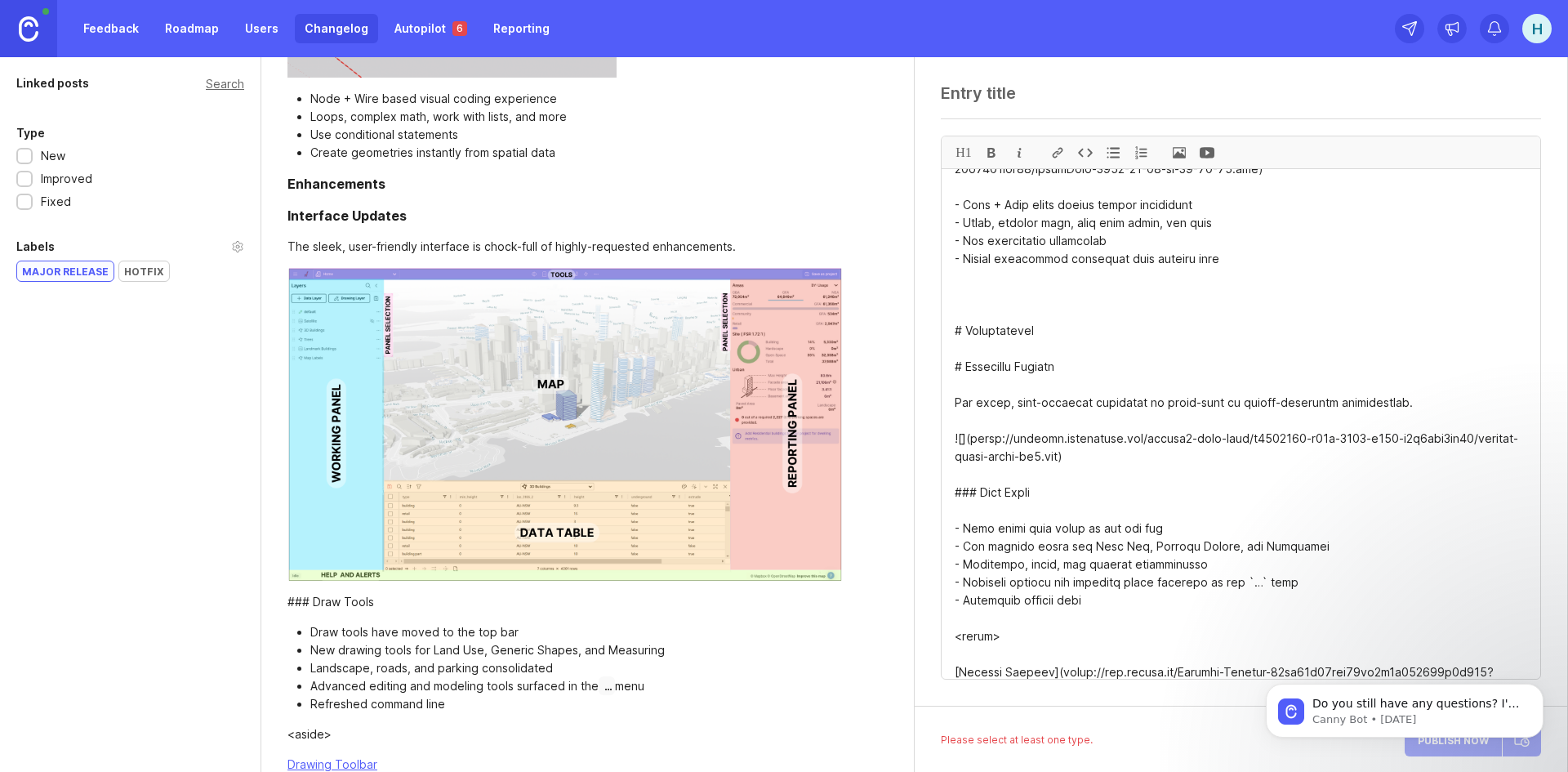
scroll to position [572, 0]
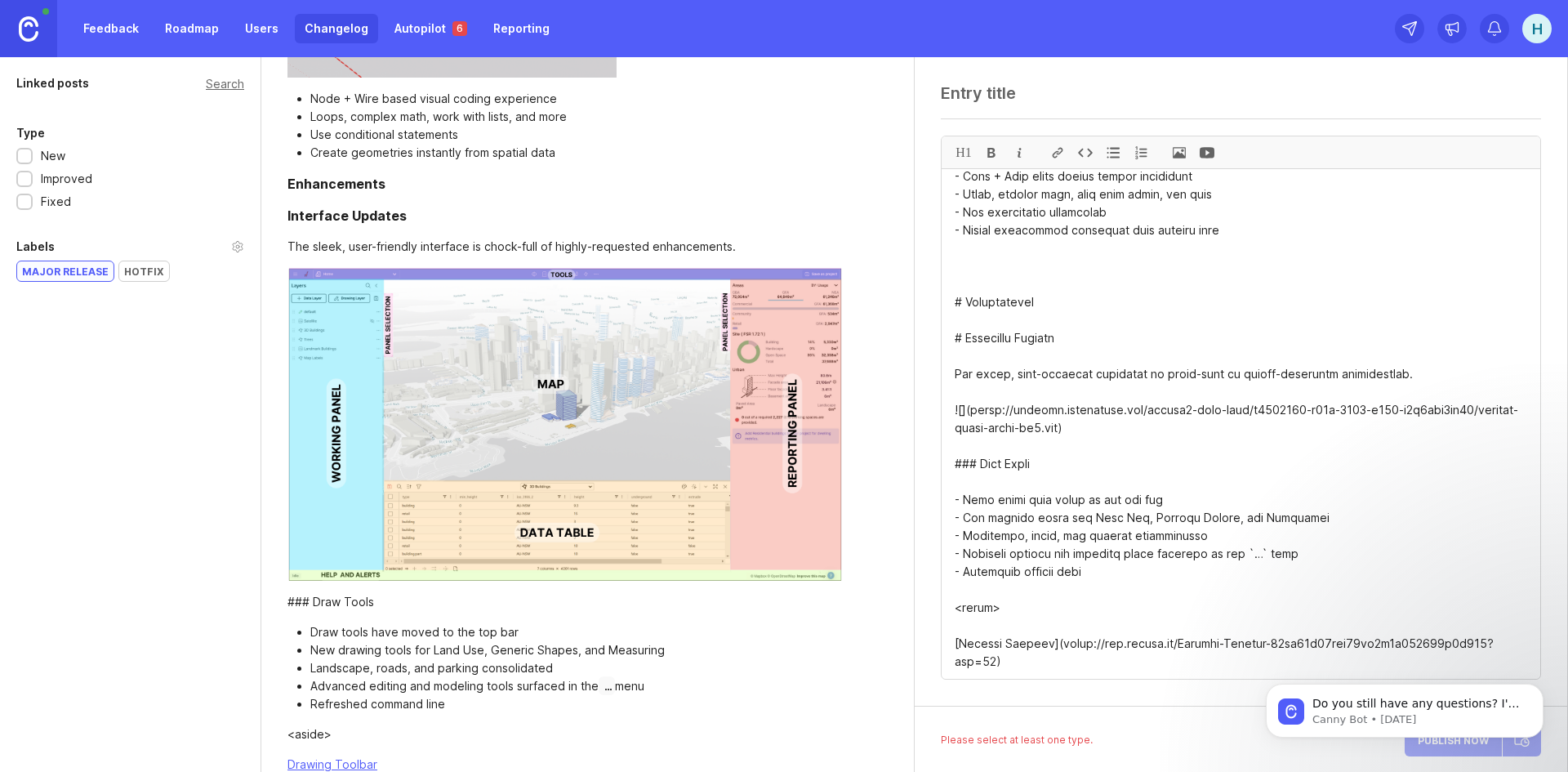
click at [976, 460] on textarea at bounding box center [1241, 424] width 598 height 509
click at [1073, 465] on textarea at bounding box center [1241, 424] width 598 height 509
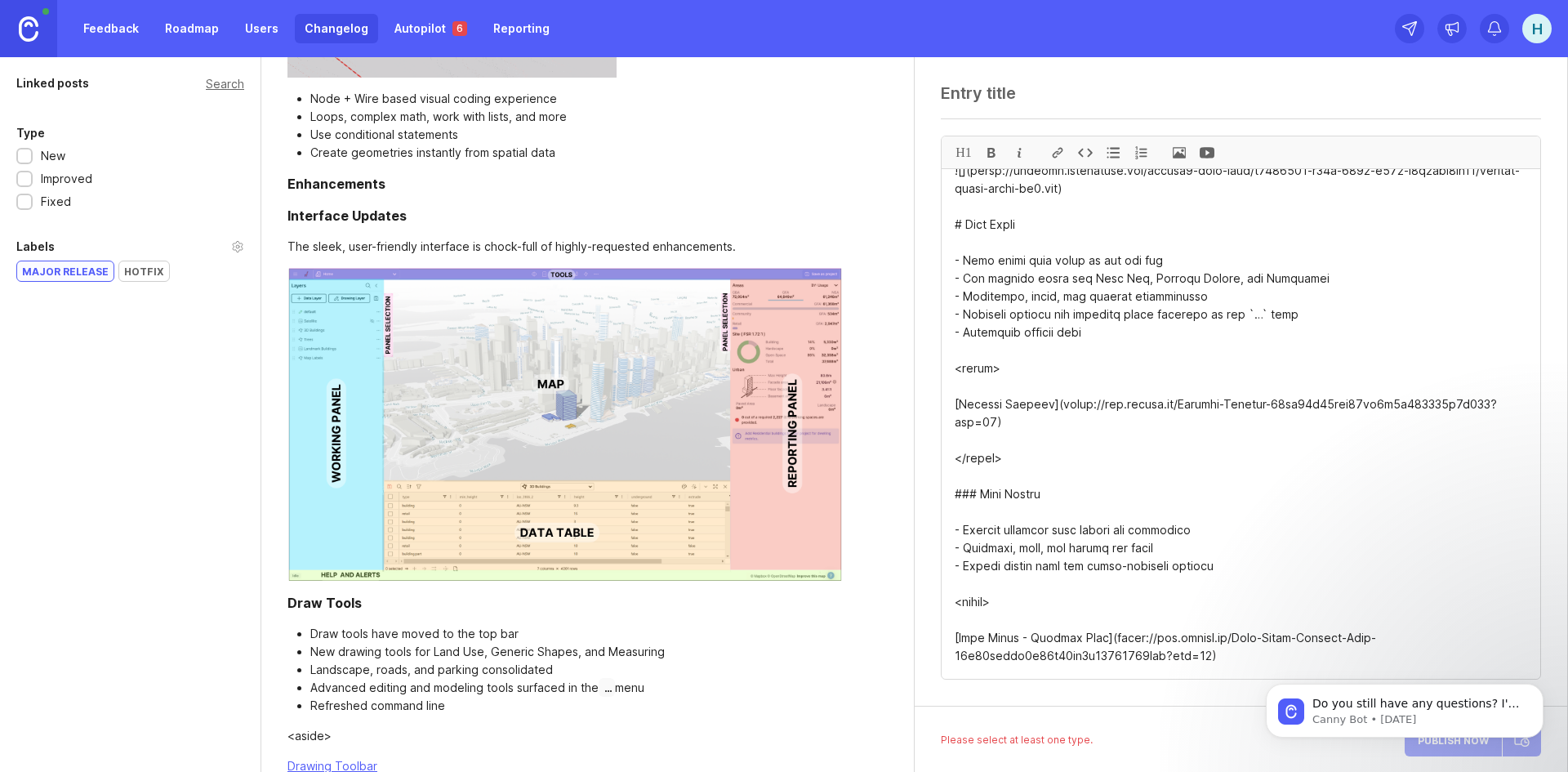
scroll to position [817, 0]
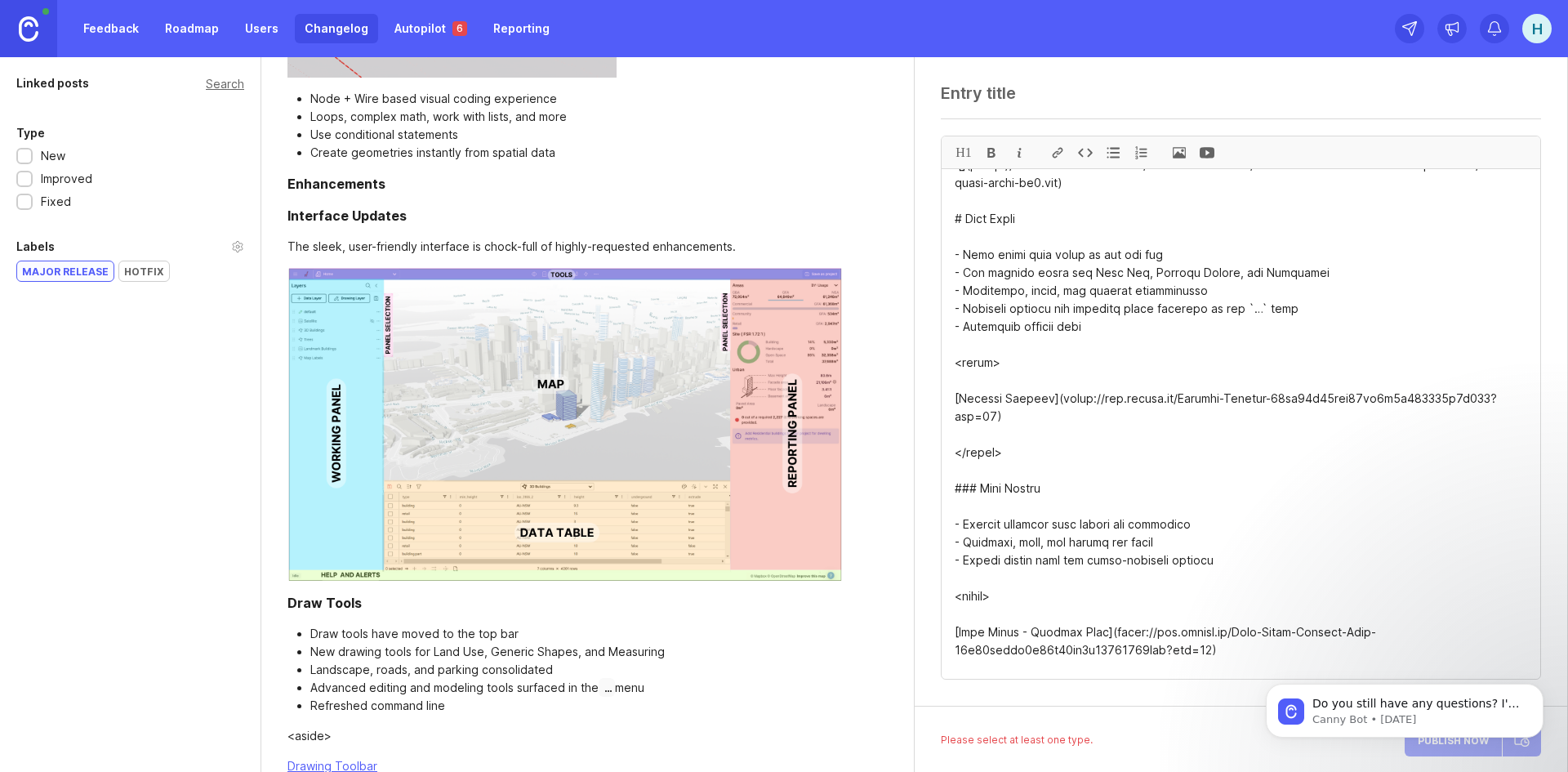
drag, startPoint x: 1013, startPoint y: 451, endPoint x: 940, endPoint y: 366, distance: 112.0
click at [940, 366] on div "H1" at bounding box center [1241, 382] width 652 height 649
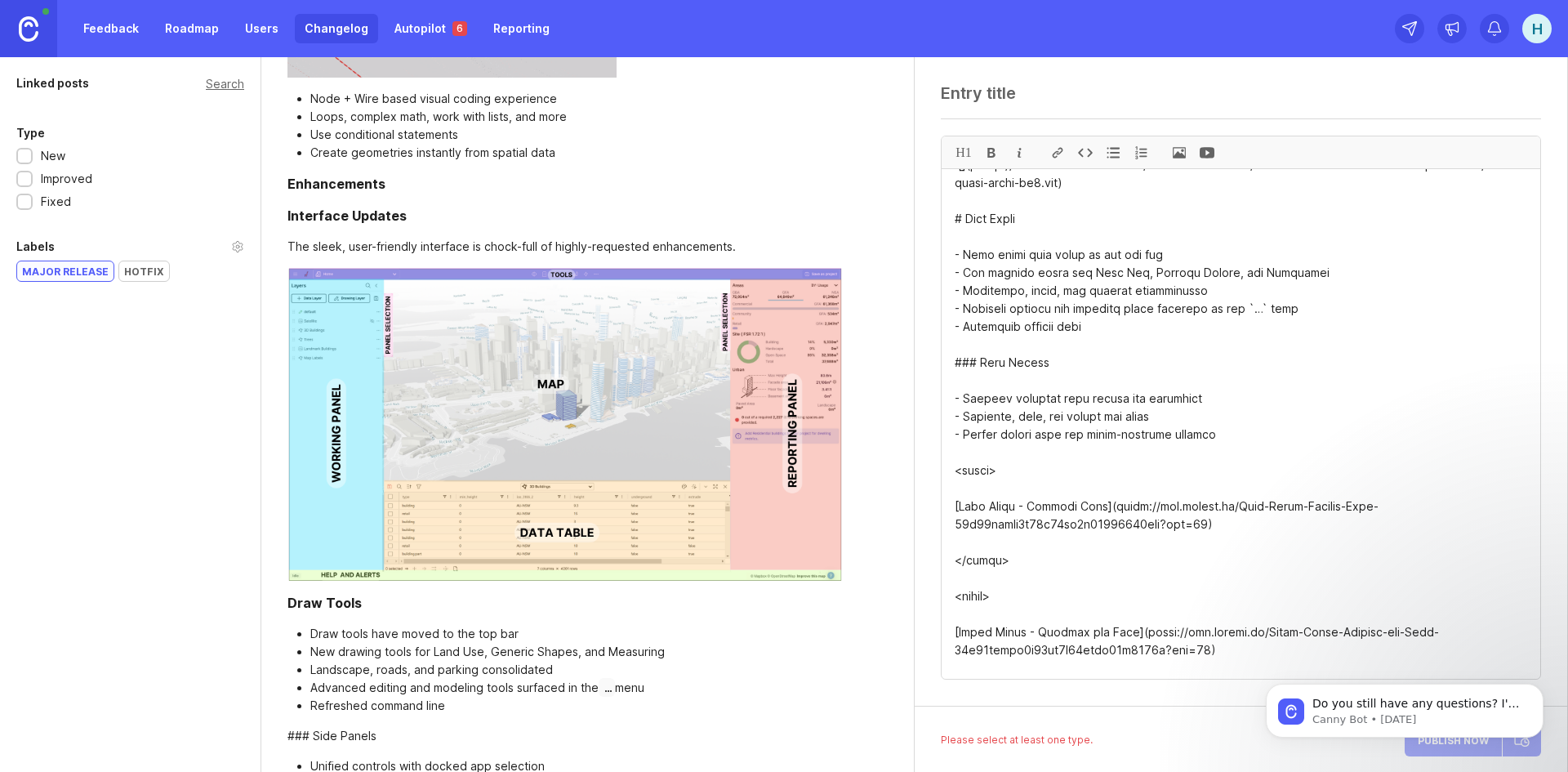
click at [975, 361] on textarea at bounding box center [1241, 424] width 598 height 509
click at [1116, 374] on textarea at bounding box center [1241, 424] width 598 height 509
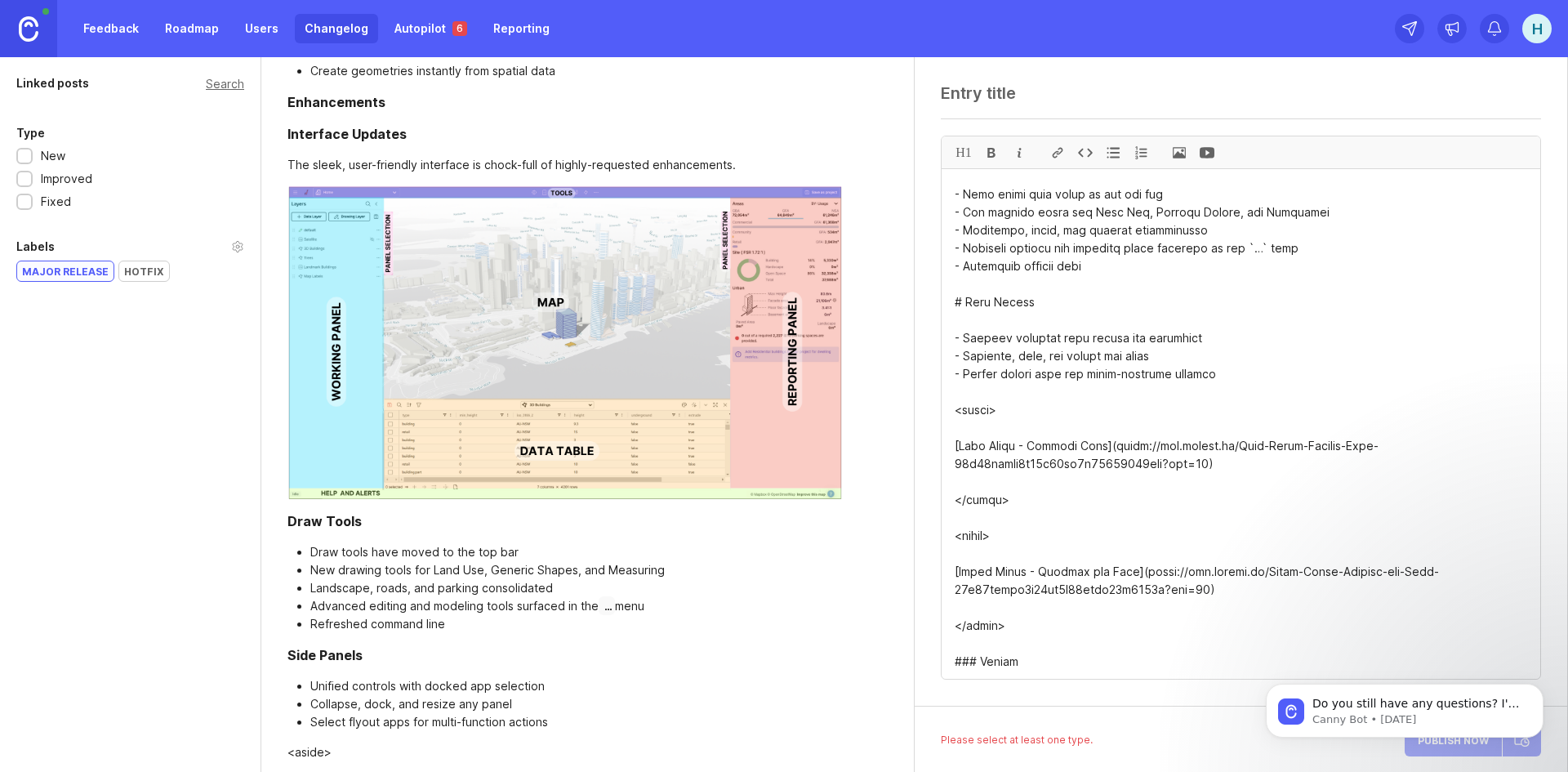
scroll to position [981, 0]
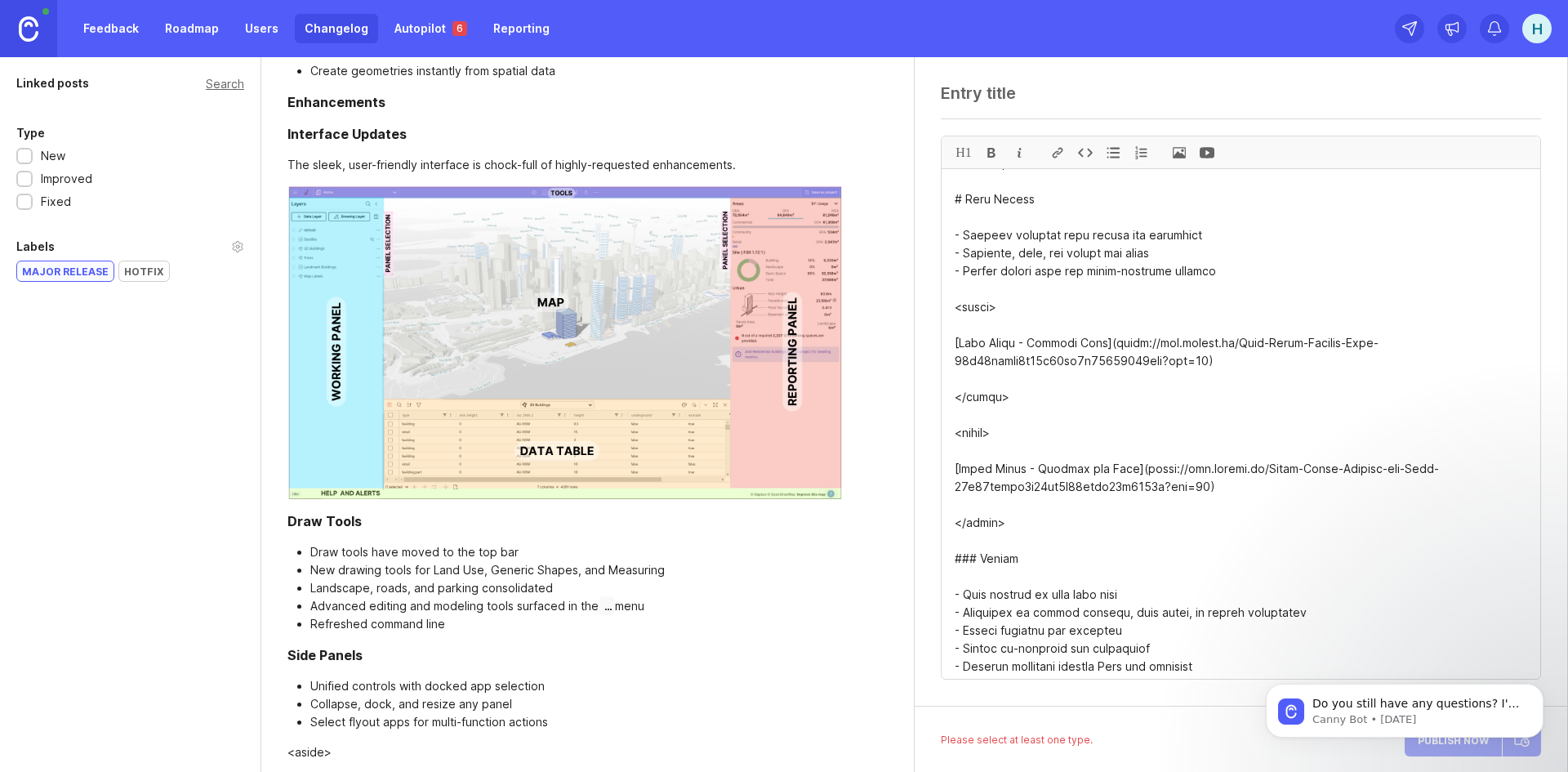
drag, startPoint x: 1015, startPoint y: 518, endPoint x: 952, endPoint y: 310, distance: 217.3
click at [952, 310] on textarea at bounding box center [1241, 424] width 598 height 509
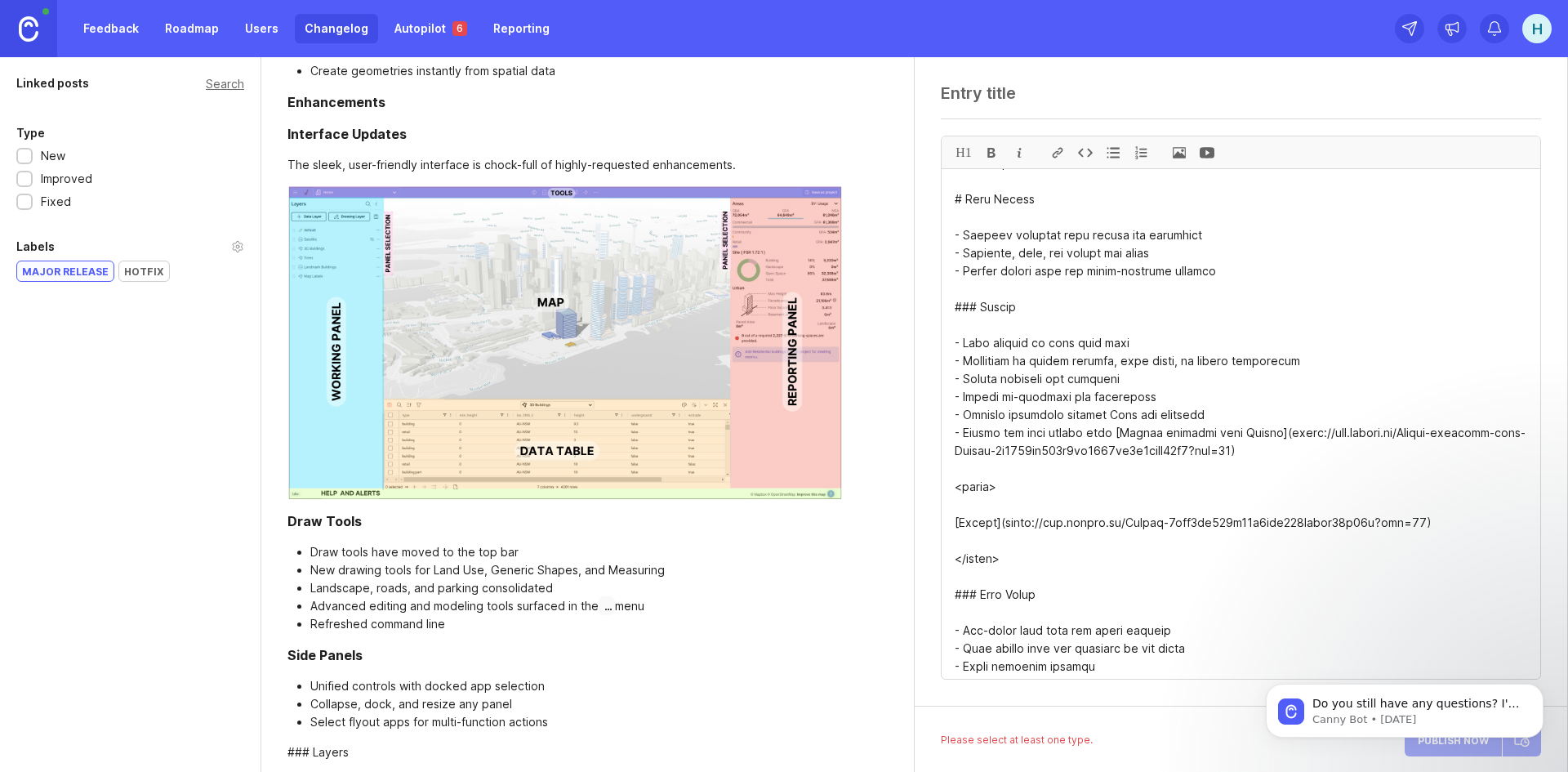
click at [974, 304] on textarea at bounding box center [1241, 424] width 598 height 509
click at [1082, 311] on textarea at bounding box center [1241, 424] width 598 height 509
drag, startPoint x: 995, startPoint y: 549, endPoint x: 927, endPoint y: 483, distance: 94.8
click at [927, 483] on div "H1" at bounding box center [1241, 382] width 652 height 649
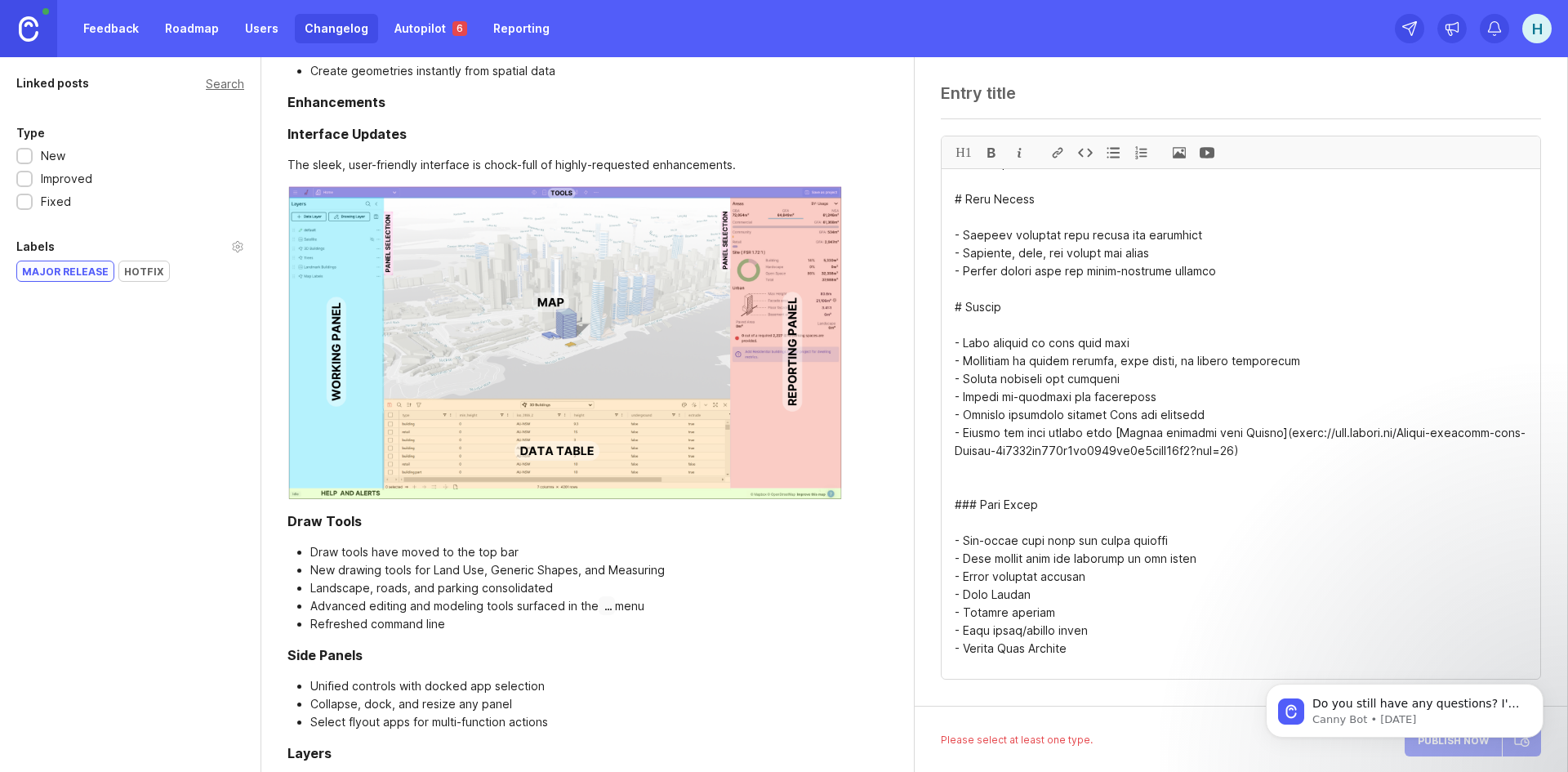
click at [975, 500] on textarea at bounding box center [1241, 424] width 598 height 509
click at [1051, 492] on textarea at bounding box center [1241, 424] width 598 height 509
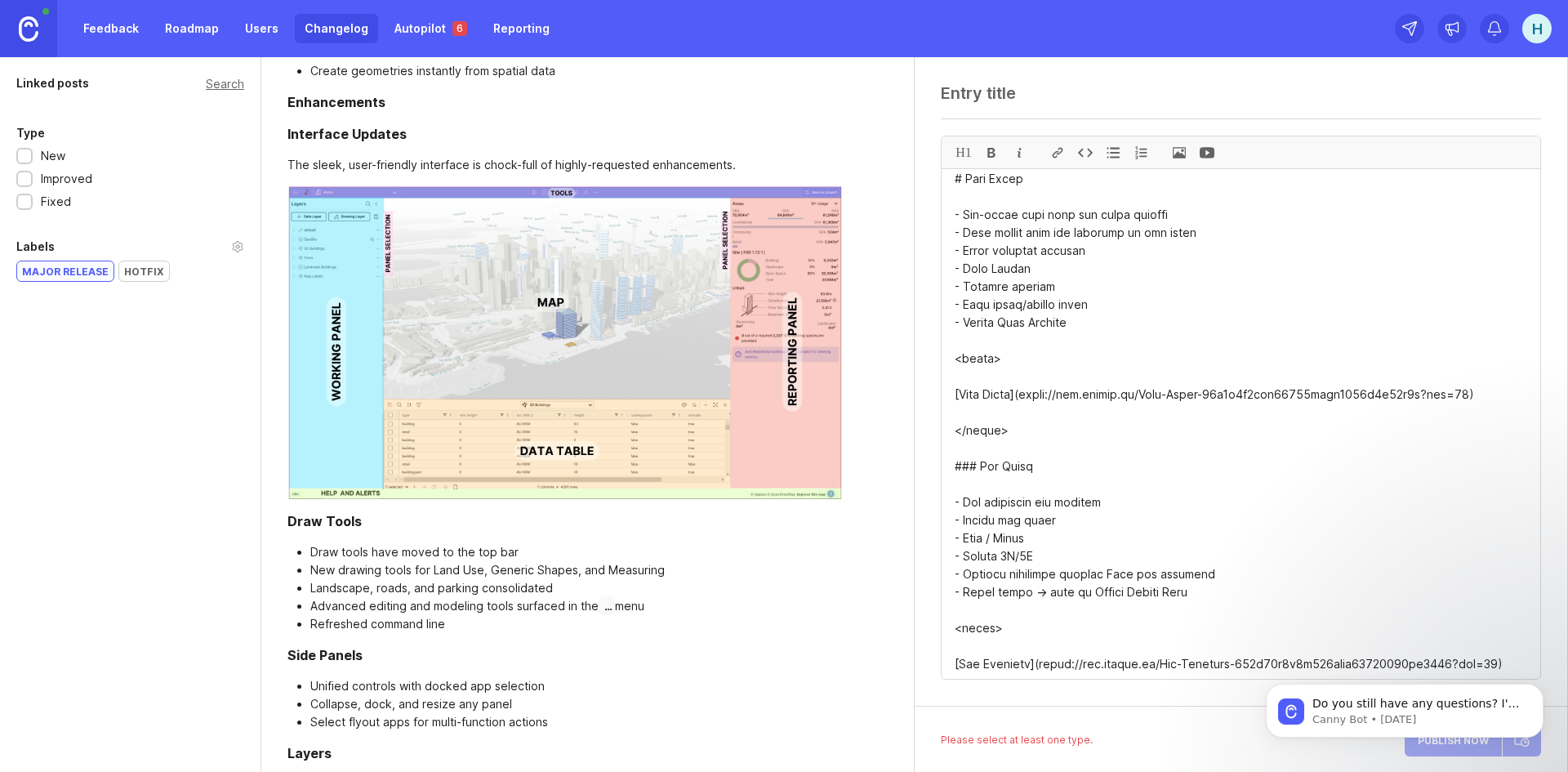
scroll to position [1307, 0]
drag, startPoint x: 1013, startPoint y: 424, endPoint x: 958, endPoint y: 361, distance: 83.6
click at [958, 361] on textarea at bounding box center [1241, 424] width 598 height 509
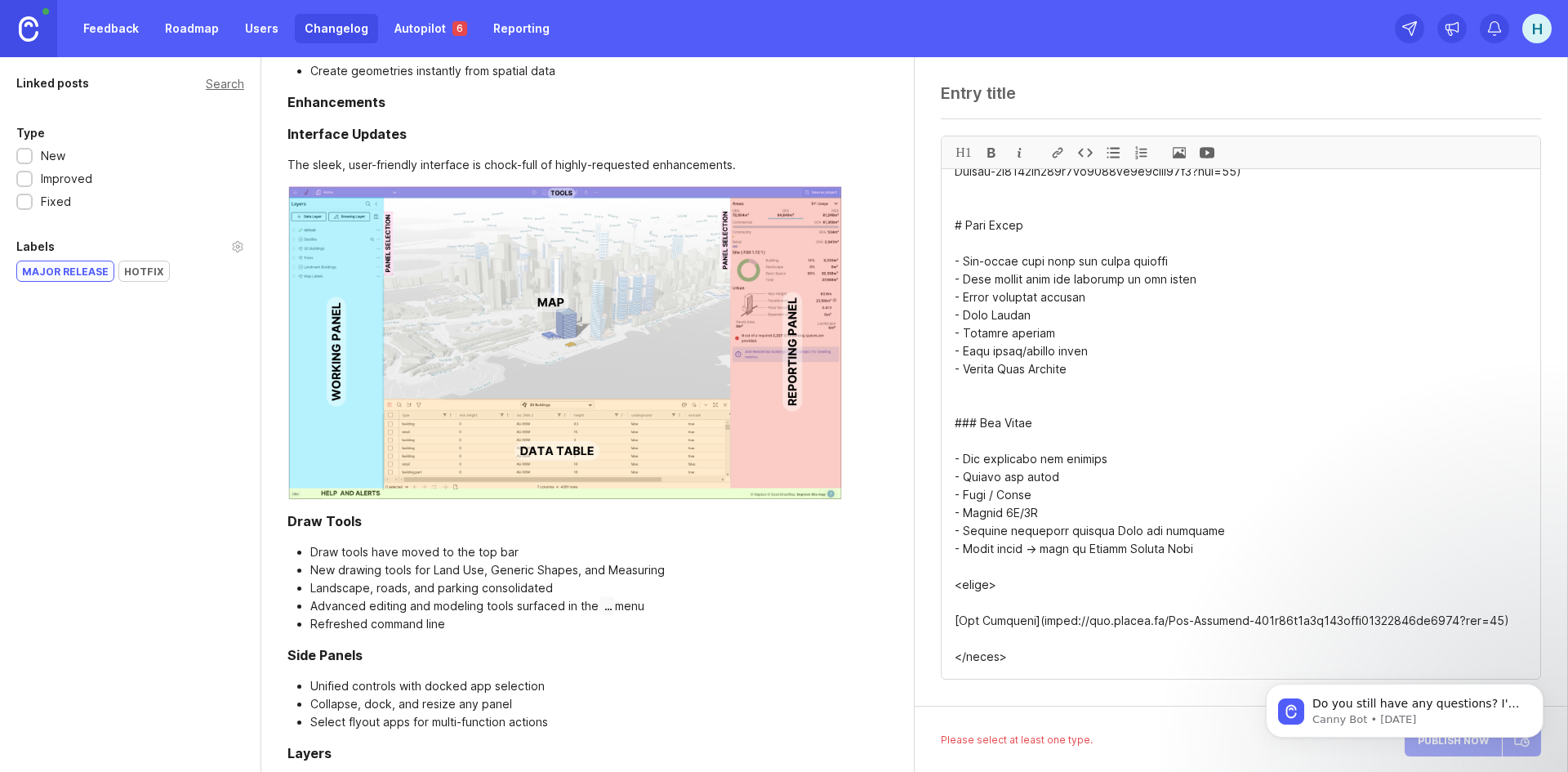
scroll to position [1259, 0]
click at [978, 418] on textarea at bounding box center [1241, 424] width 598 height 509
click at [1064, 462] on textarea at bounding box center [1241, 424] width 598 height 509
drag, startPoint x: 1013, startPoint y: 659, endPoint x: 951, endPoint y: 581, distance: 99.6
click at [951, 581] on textarea at bounding box center [1241, 424] width 598 height 509
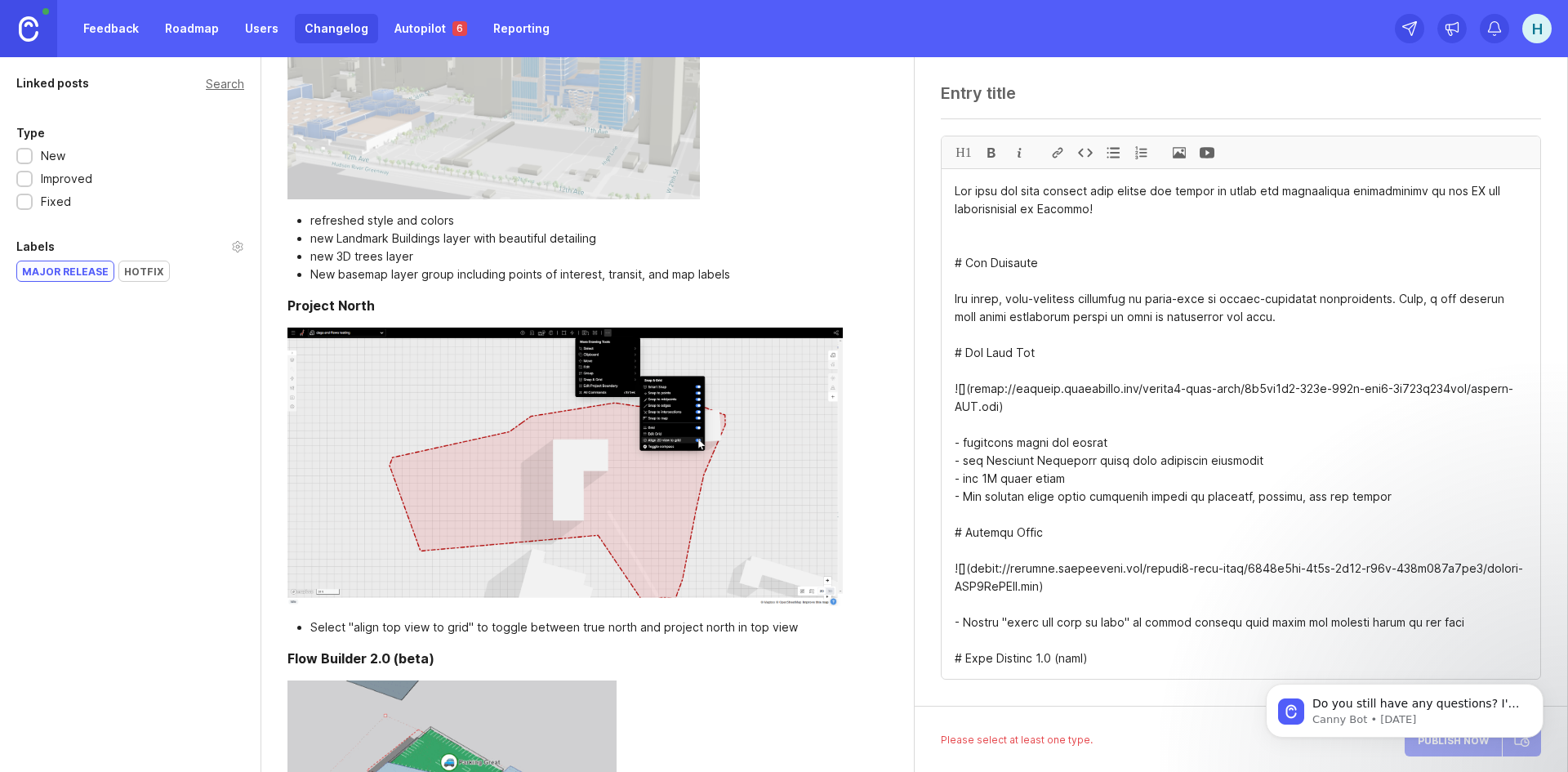
scroll to position [0, 0]
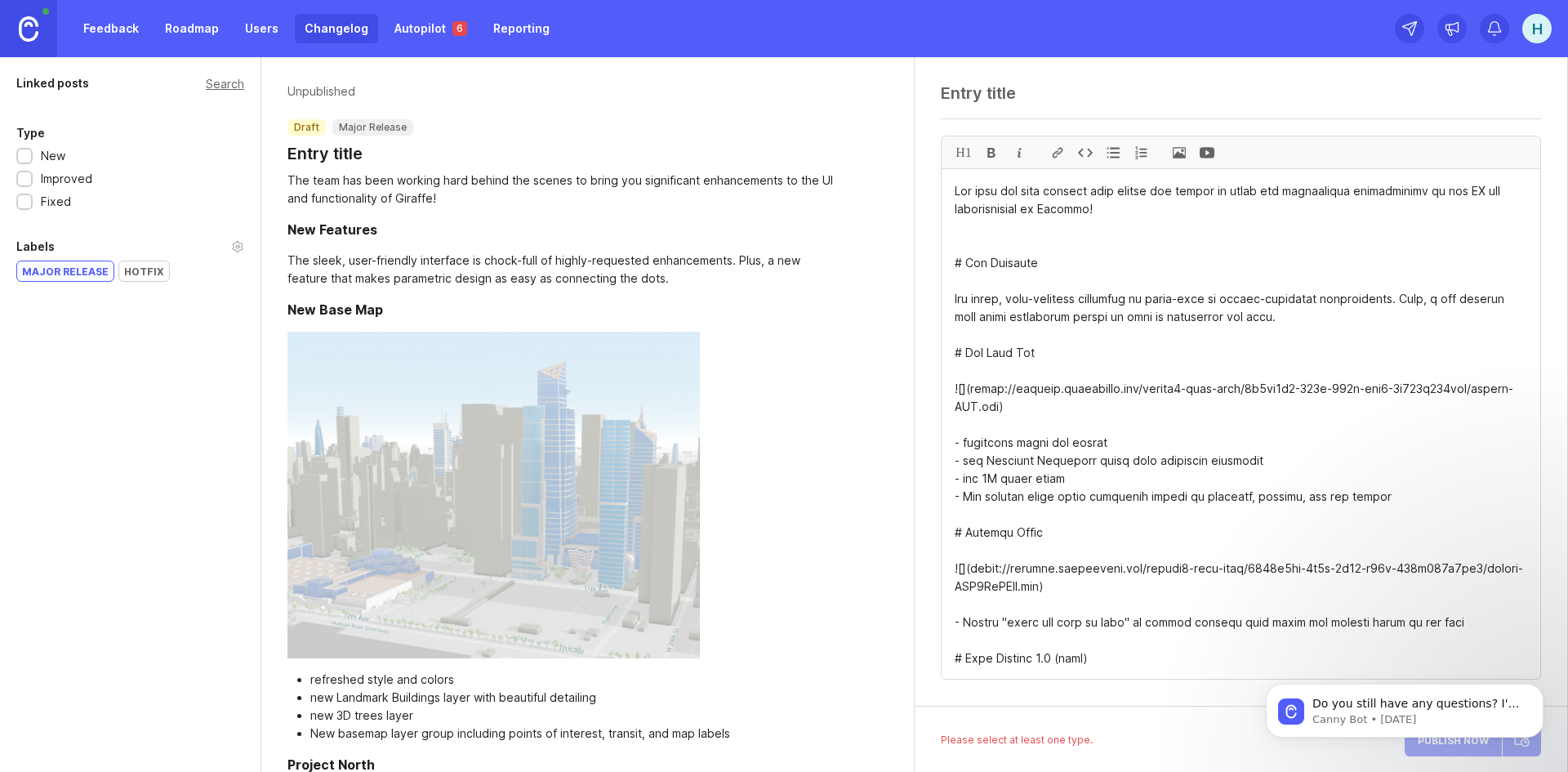
type textarea "The team has been working hard behind the scenes to bring you significant enhan…"
click at [948, 92] on textarea at bounding box center [1241, 93] width 600 height 20
type textarea "Giraffe 5.0"
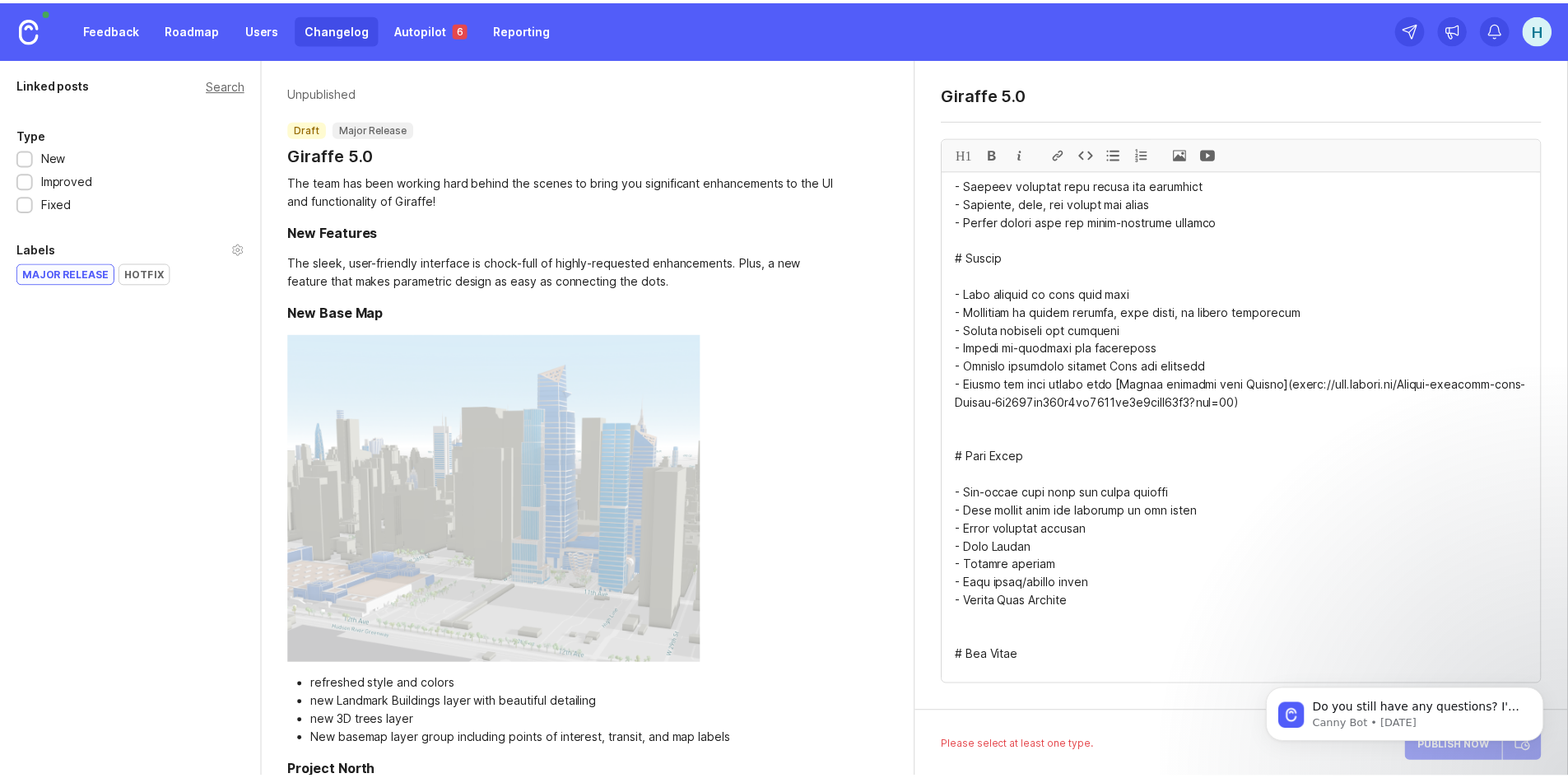
scroll to position [1160, 0]
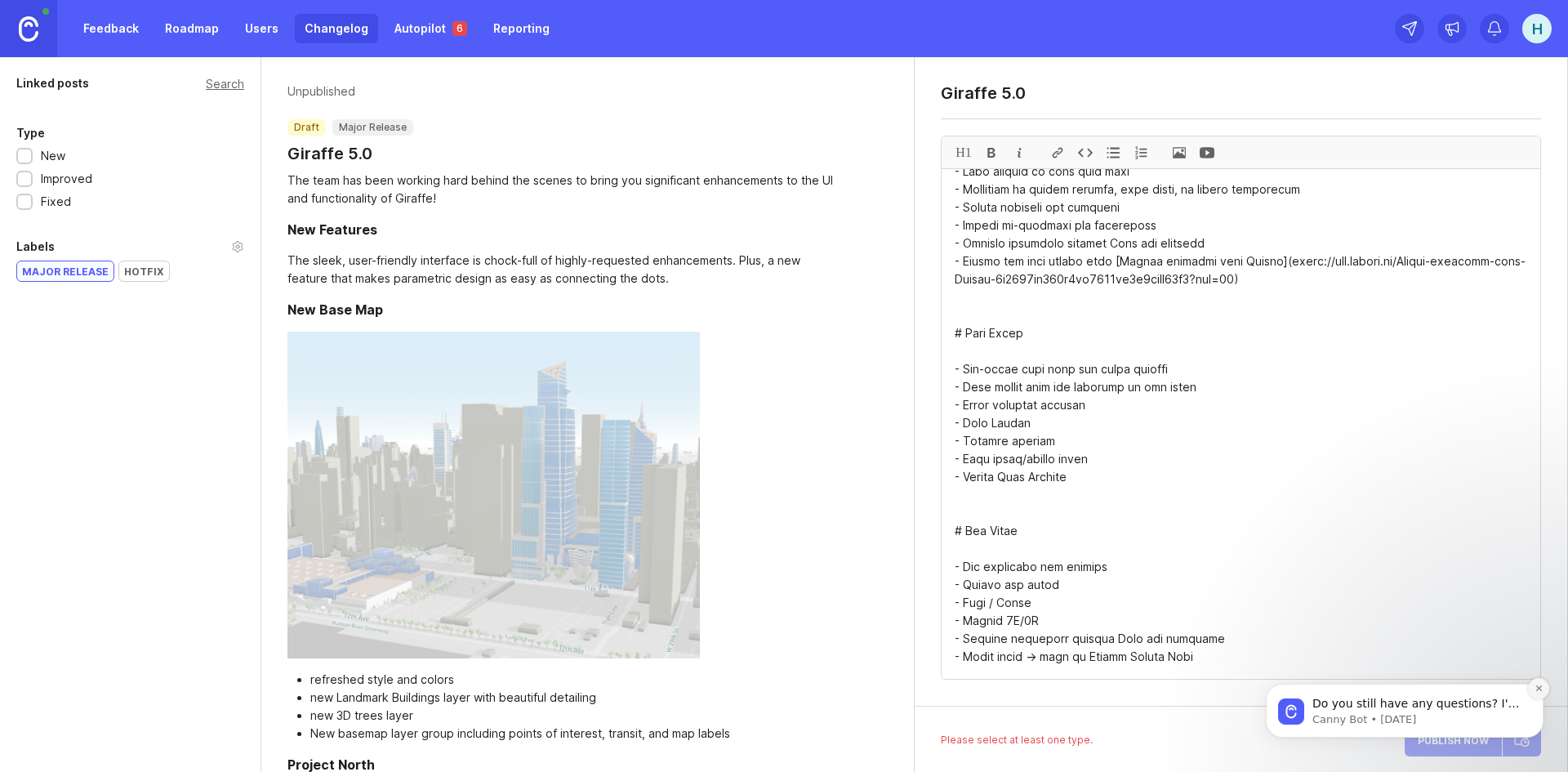
click at [1539, 687] on icon "Dismiss notification" at bounding box center [1539, 688] width 9 height 9
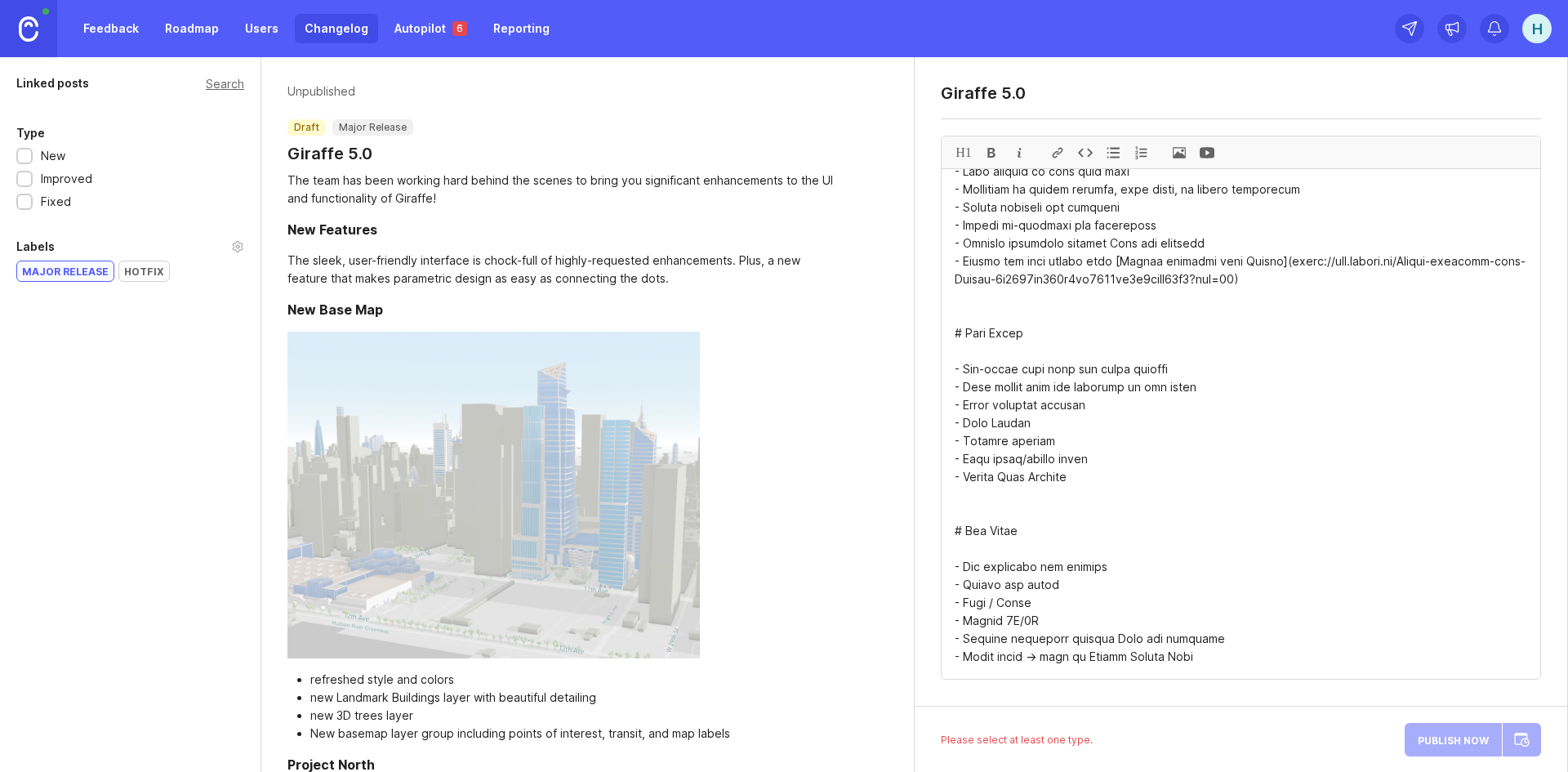
click at [29, 151] on div at bounding box center [25, 157] width 11 height 12
click at [24, 182] on div at bounding box center [25, 180] width 11 height 12
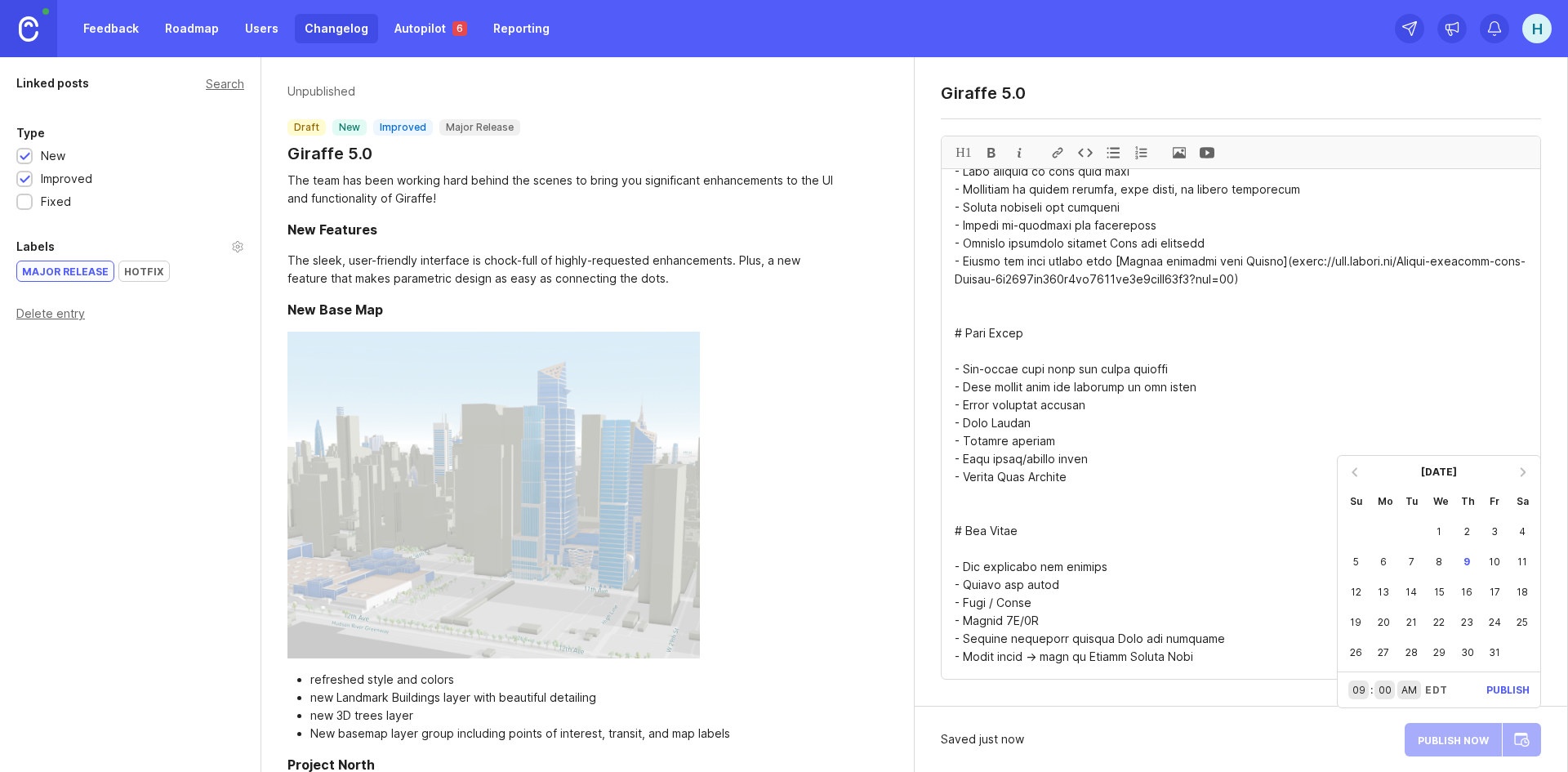
click at [1357, 474] on div at bounding box center [1355, 472] width 26 height 26
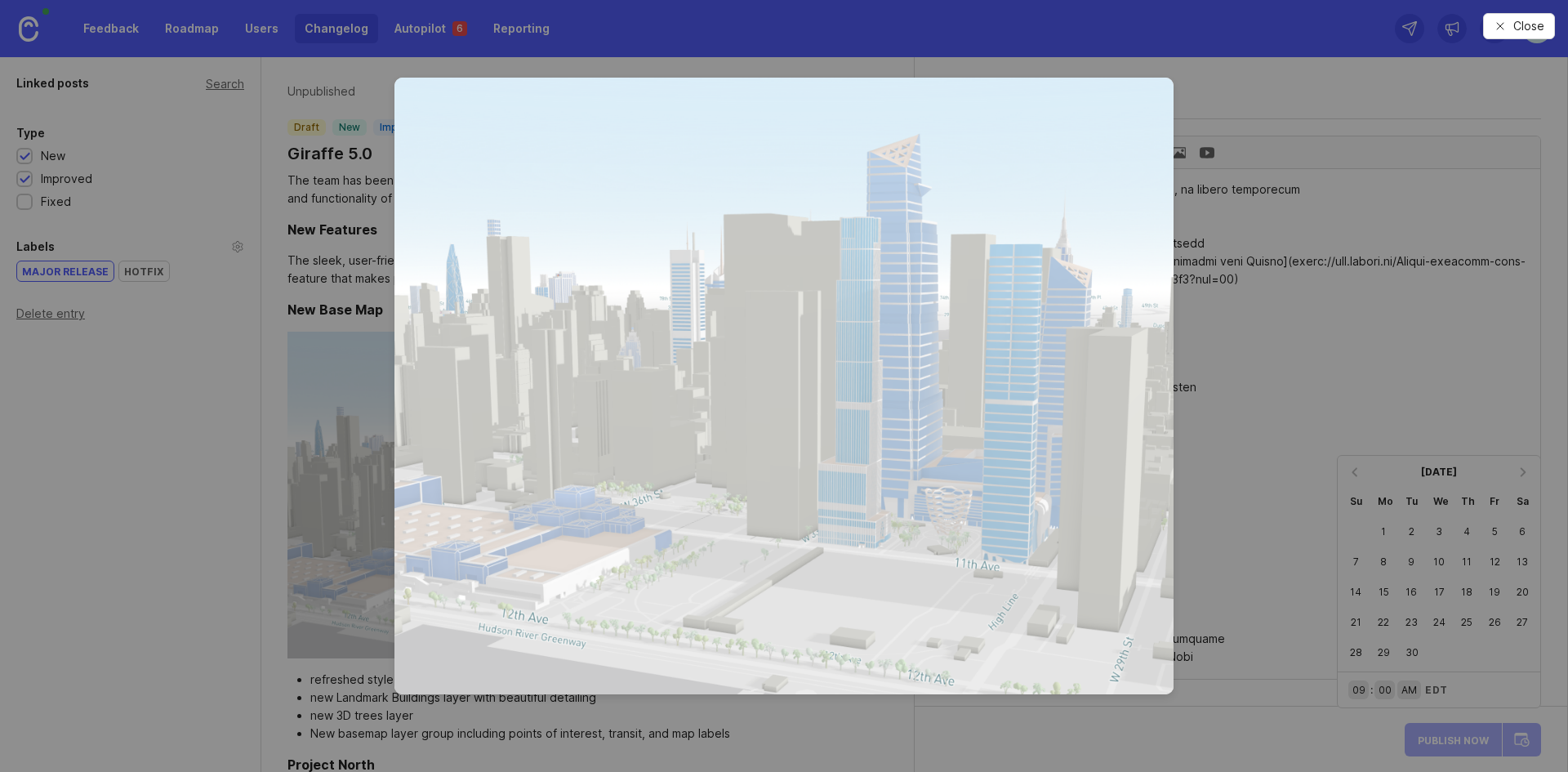
drag, startPoint x: 664, startPoint y: 378, endPoint x: 1413, endPoint y: 172, distance: 776.8
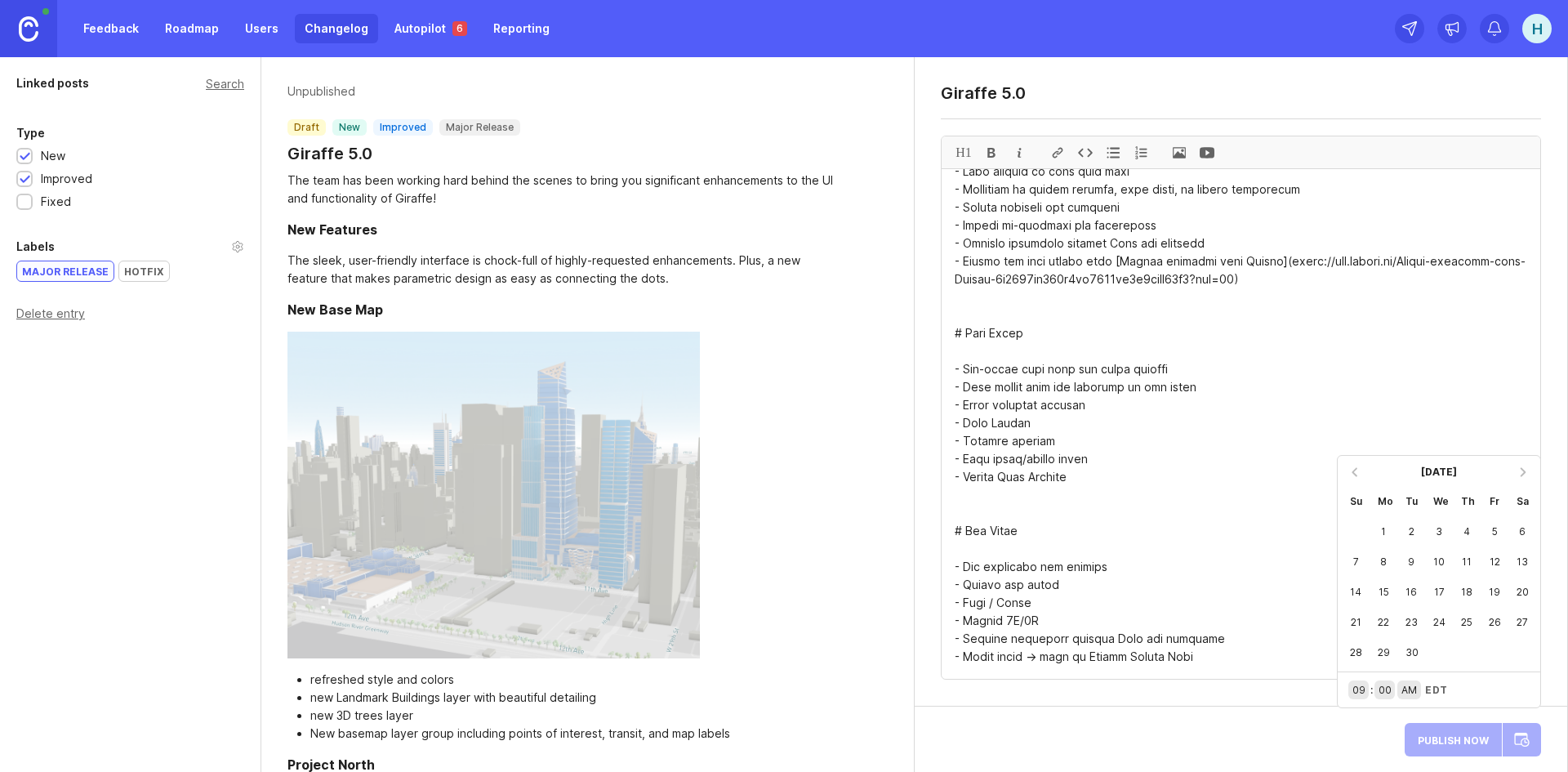
click at [1357, 473] on div at bounding box center [1355, 472] width 26 height 26
click at [1357, 486] on div "Su" at bounding box center [1355, 500] width 28 height 30
click at [1357, 473] on div "Su" at bounding box center [1355, 470] width 28 height 30
click at [1355, 447] on div at bounding box center [1355, 442] width 26 height 26
click at [1360, 471] on div at bounding box center [1355, 472] width 26 height 26
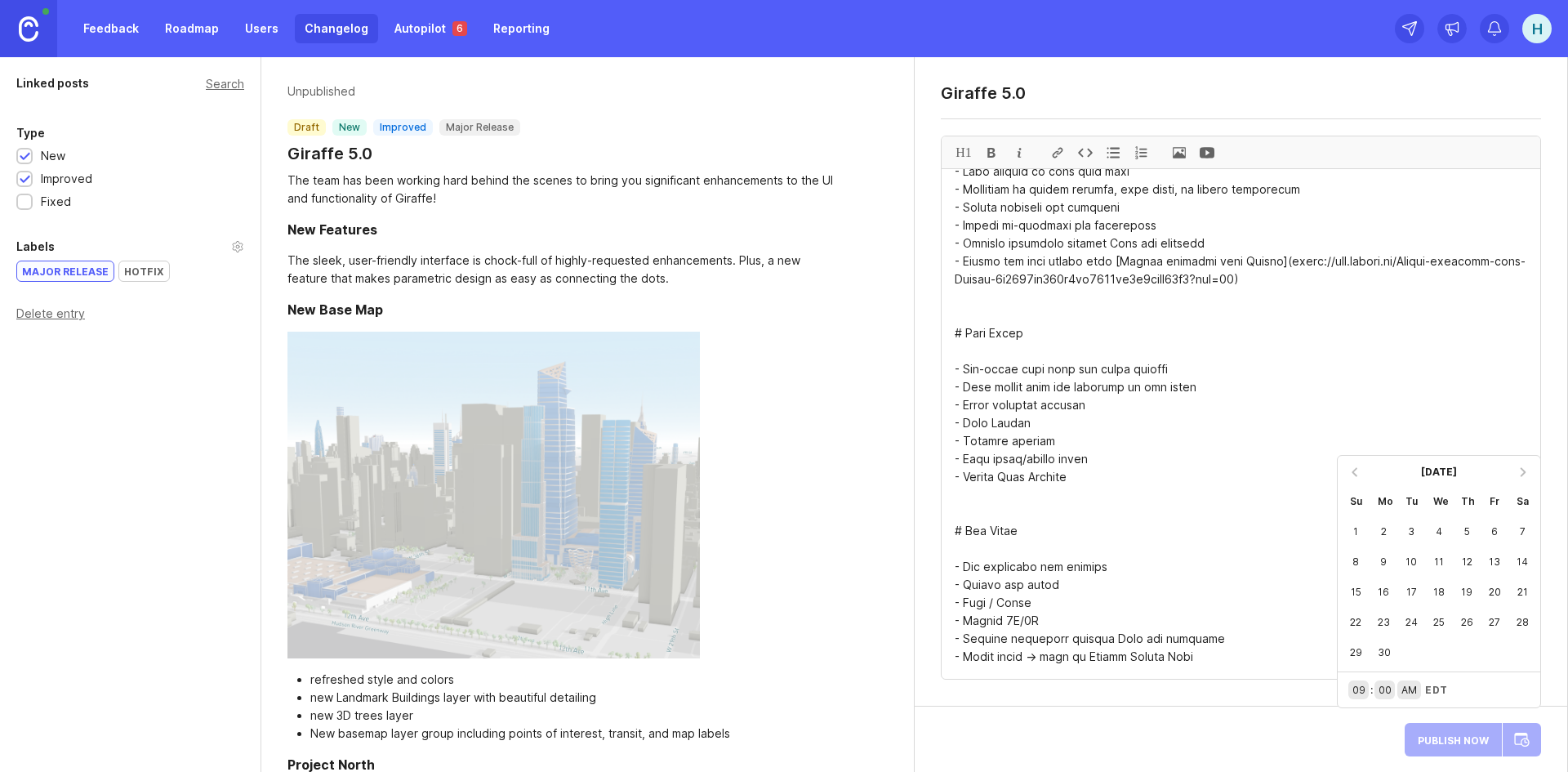
click at [1360, 474] on div at bounding box center [1355, 472] width 26 height 26
click at [1352, 441] on div at bounding box center [1355, 442] width 26 height 26
click at [1359, 474] on div at bounding box center [1355, 472] width 26 height 26
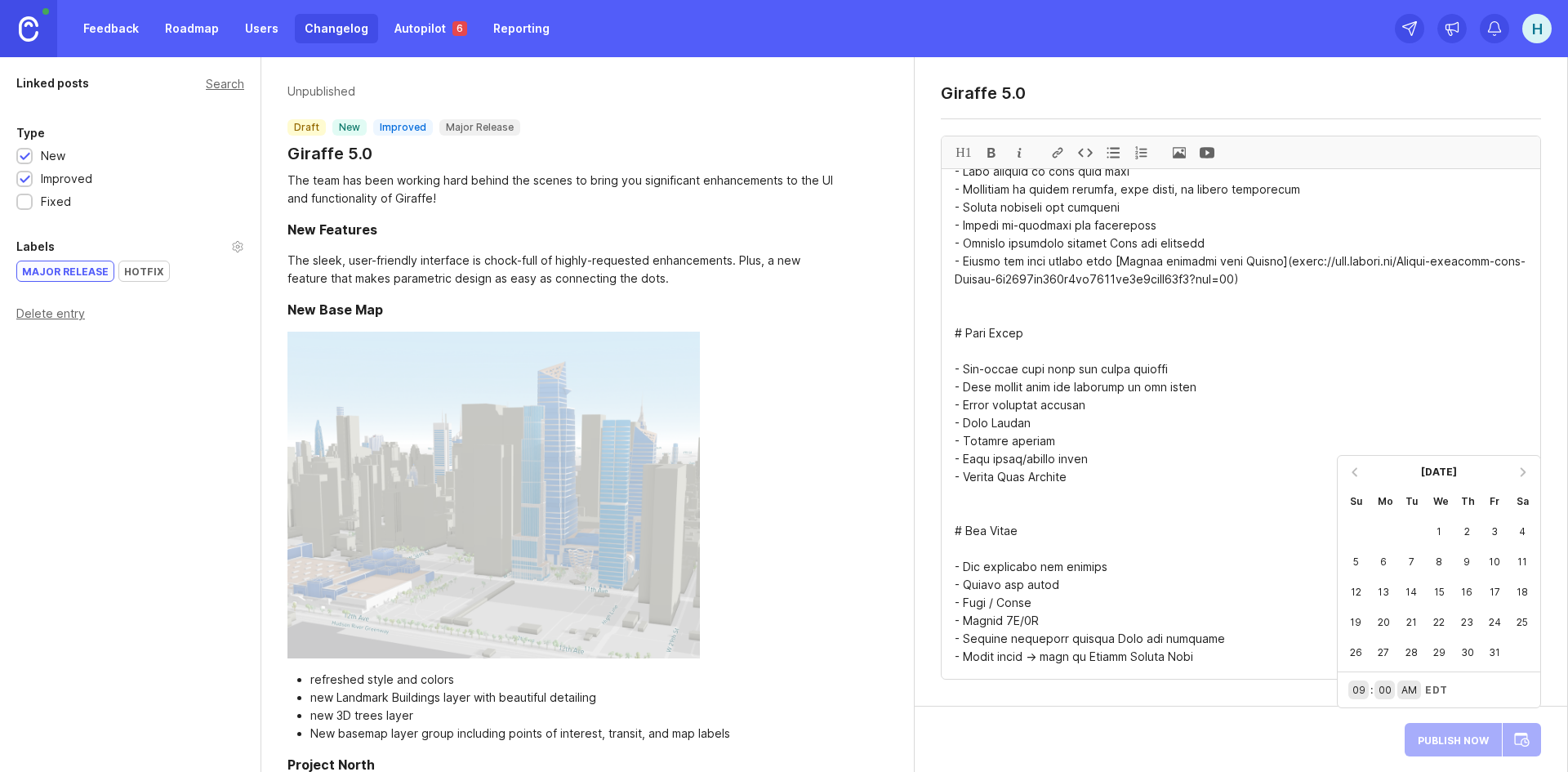
click at [1359, 474] on div at bounding box center [1355, 472] width 26 height 26
click at [1442, 647] on div "27" at bounding box center [1439, 652] width 28 height 30
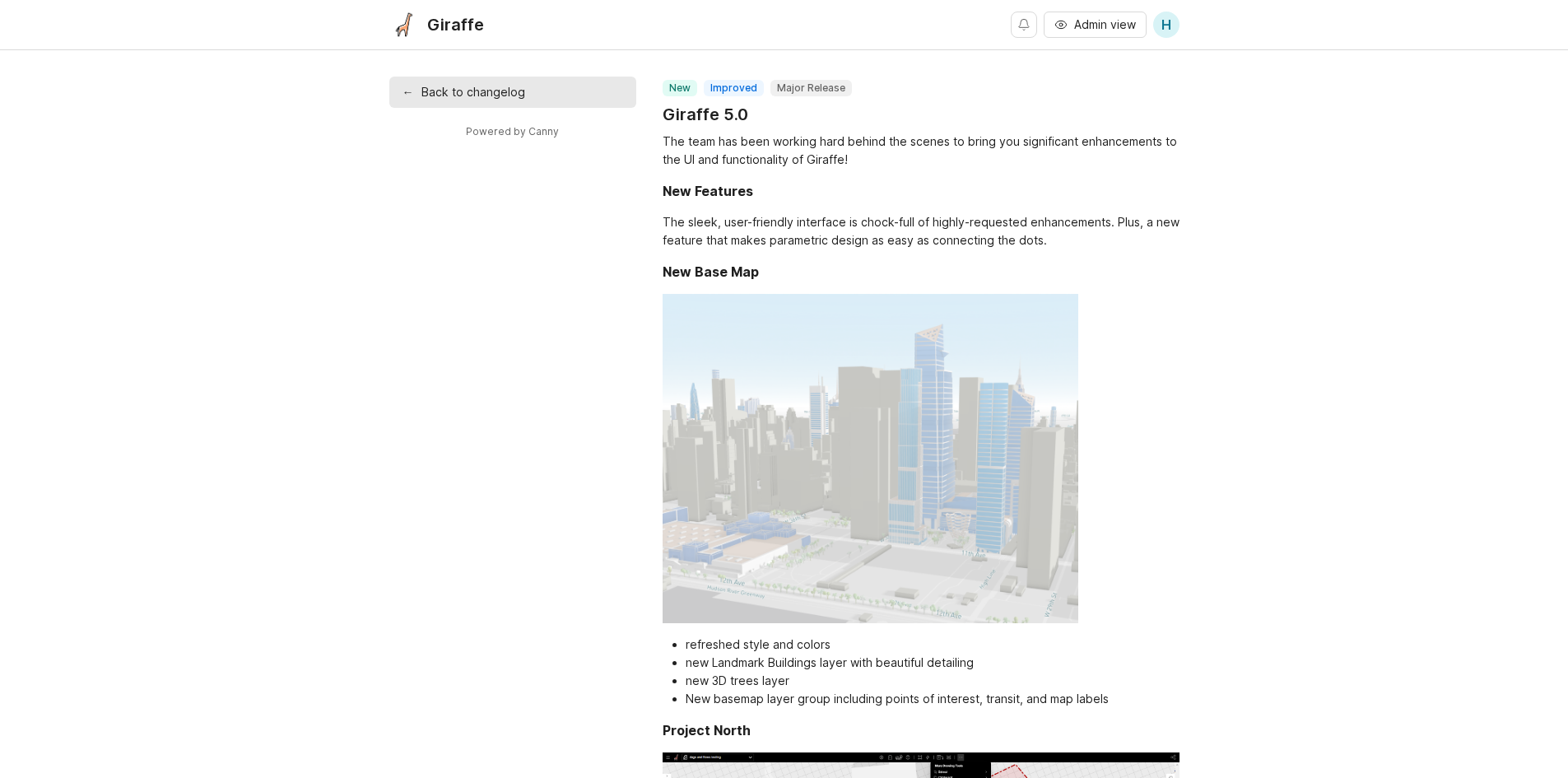
click at [438, 83] on link "← Back to changelog" at bounding box center [513, 92] width 247 height 31
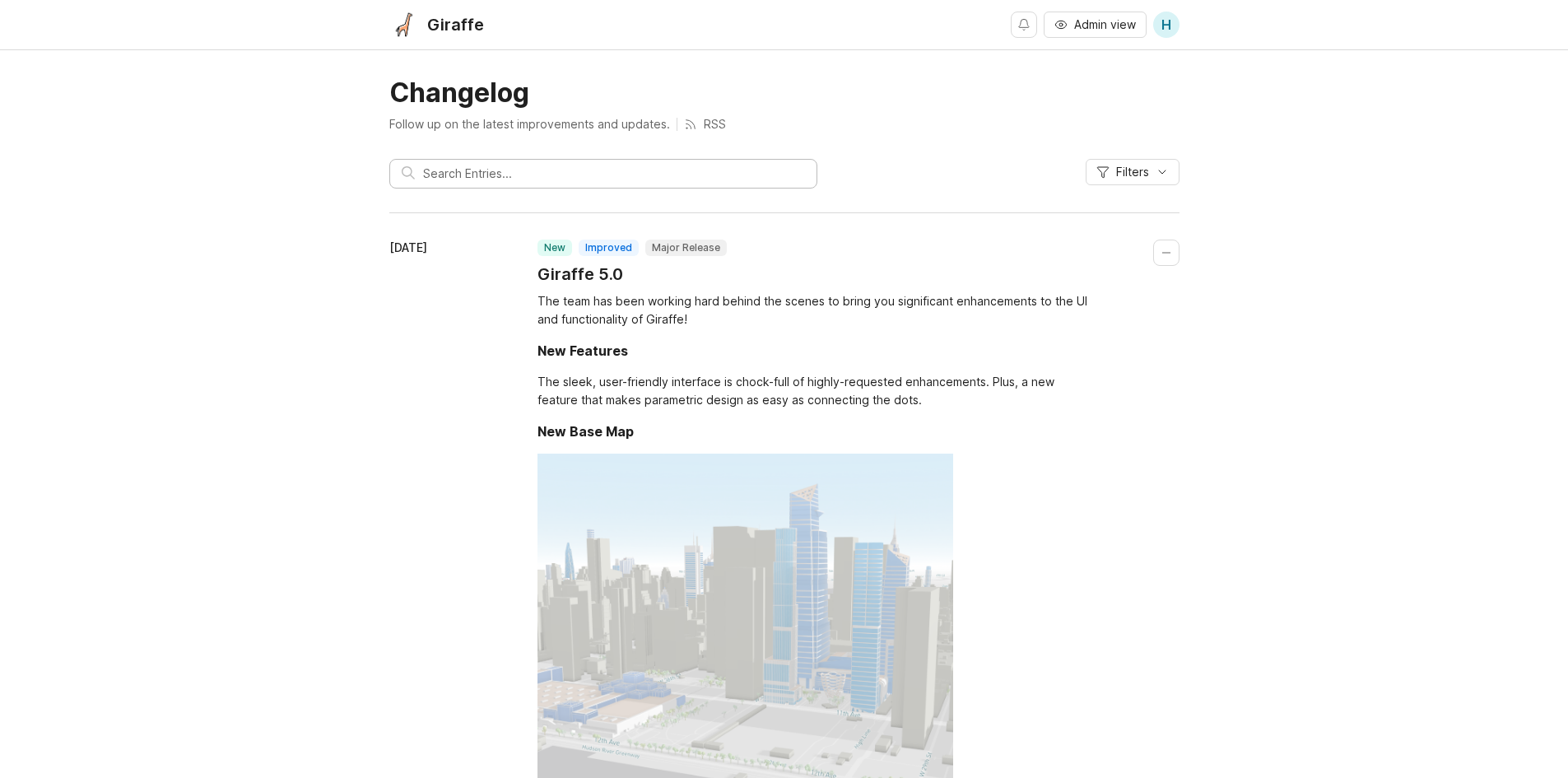
click at [494, 181] on input "text" at bounding box center [614, 174] width 382 height 18
click at [1058, 168] on div "Filters" at bounding box center [784, 180] width 790 height 43
click at [1104, 23] on span "Admin view" at bounding box center [1105, 25] width 62 height 16
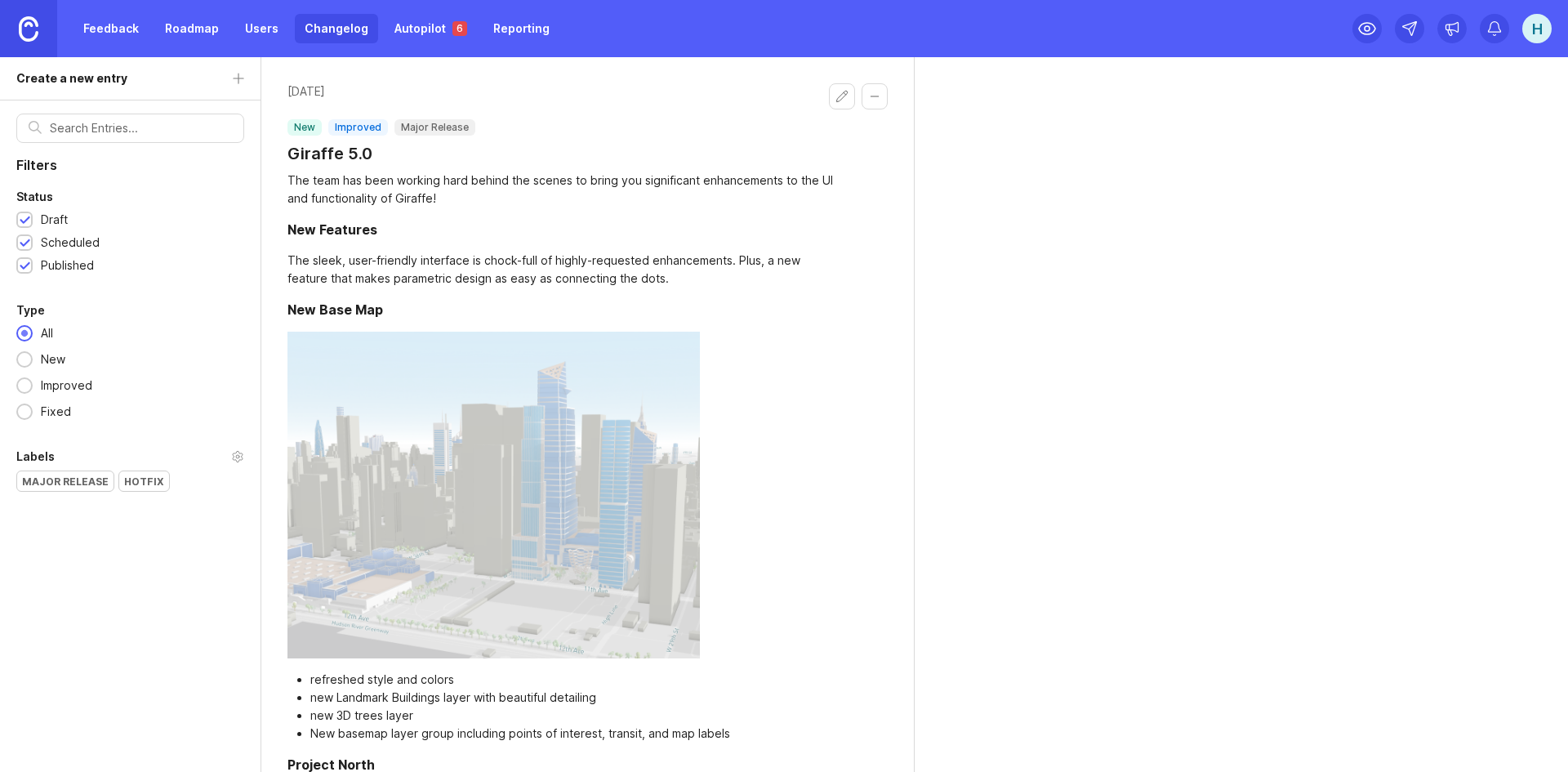
click at [1160, 246] on div "[DATE] new improved Major Release Giraffe 5.0 The team has been working hard be…" at bounding box center [915, 415] width 1306 height 715
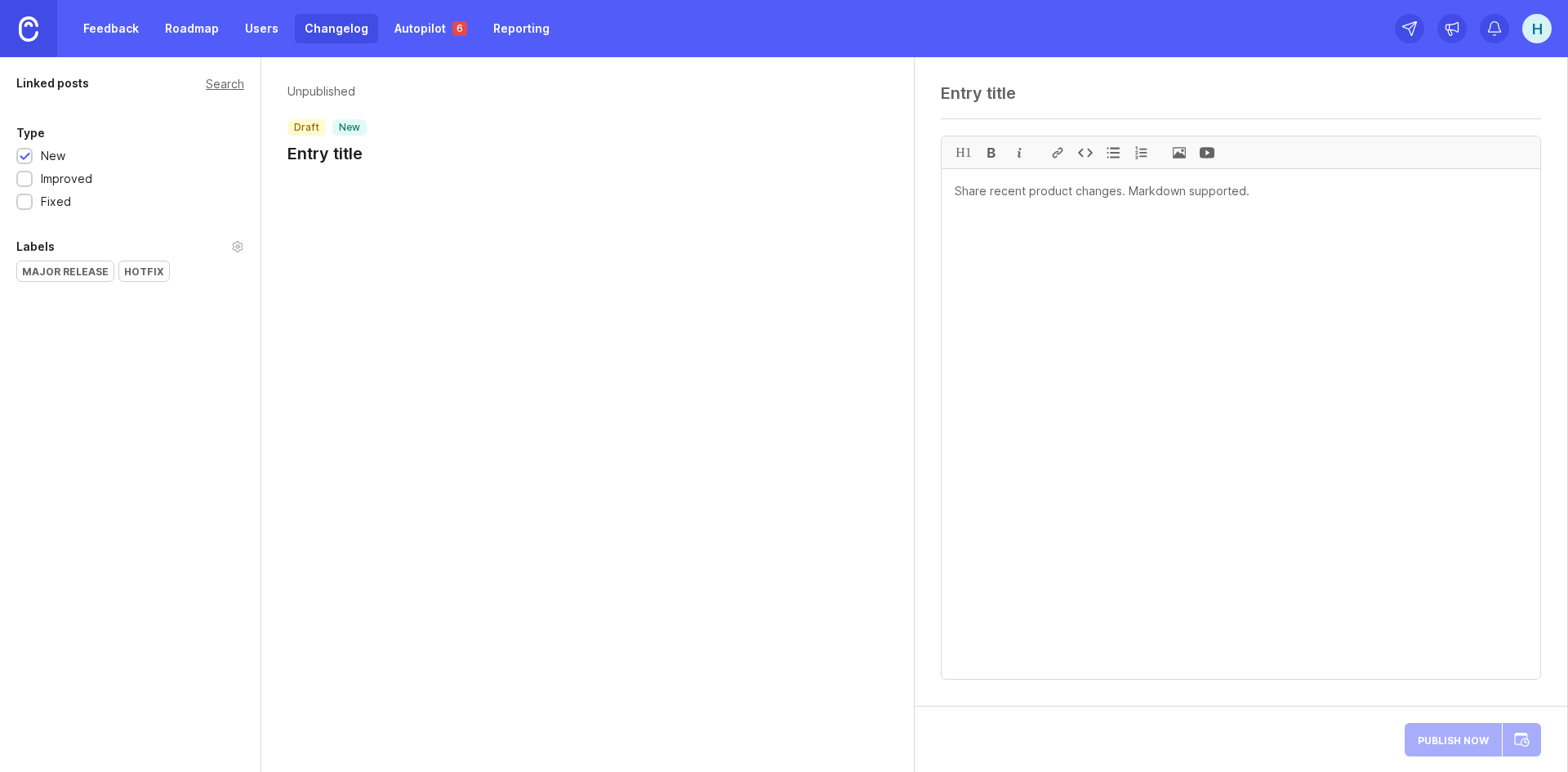
click at [1130, 203] on textarea at bounding box center [1241, 424] width 598 height 509
paste textarea "**Lor ipsum dol sitam conse adipis elit sed!** Doei tempo’i utlabor etdolorema …"
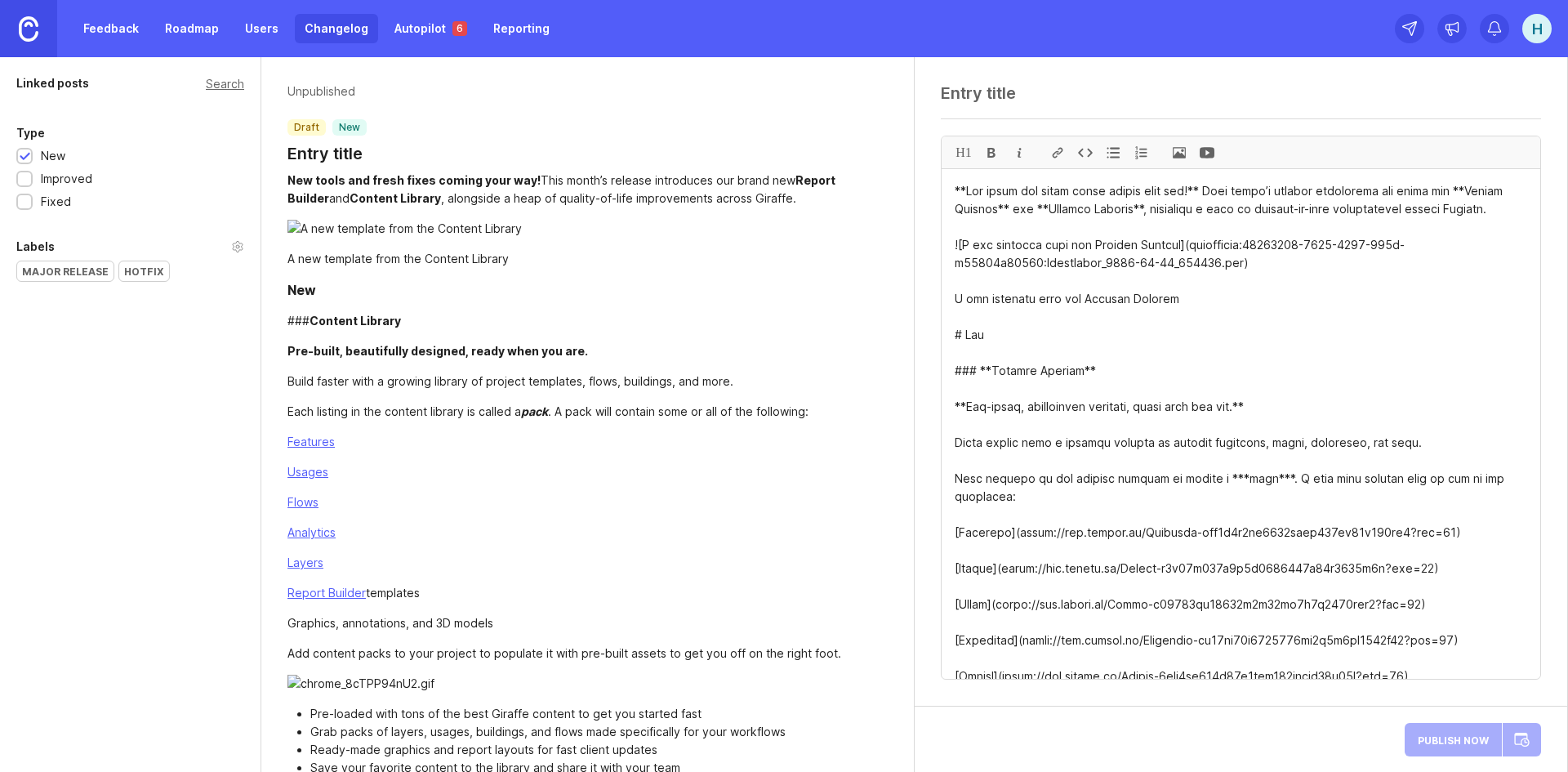
scroll to position [3814, 0]
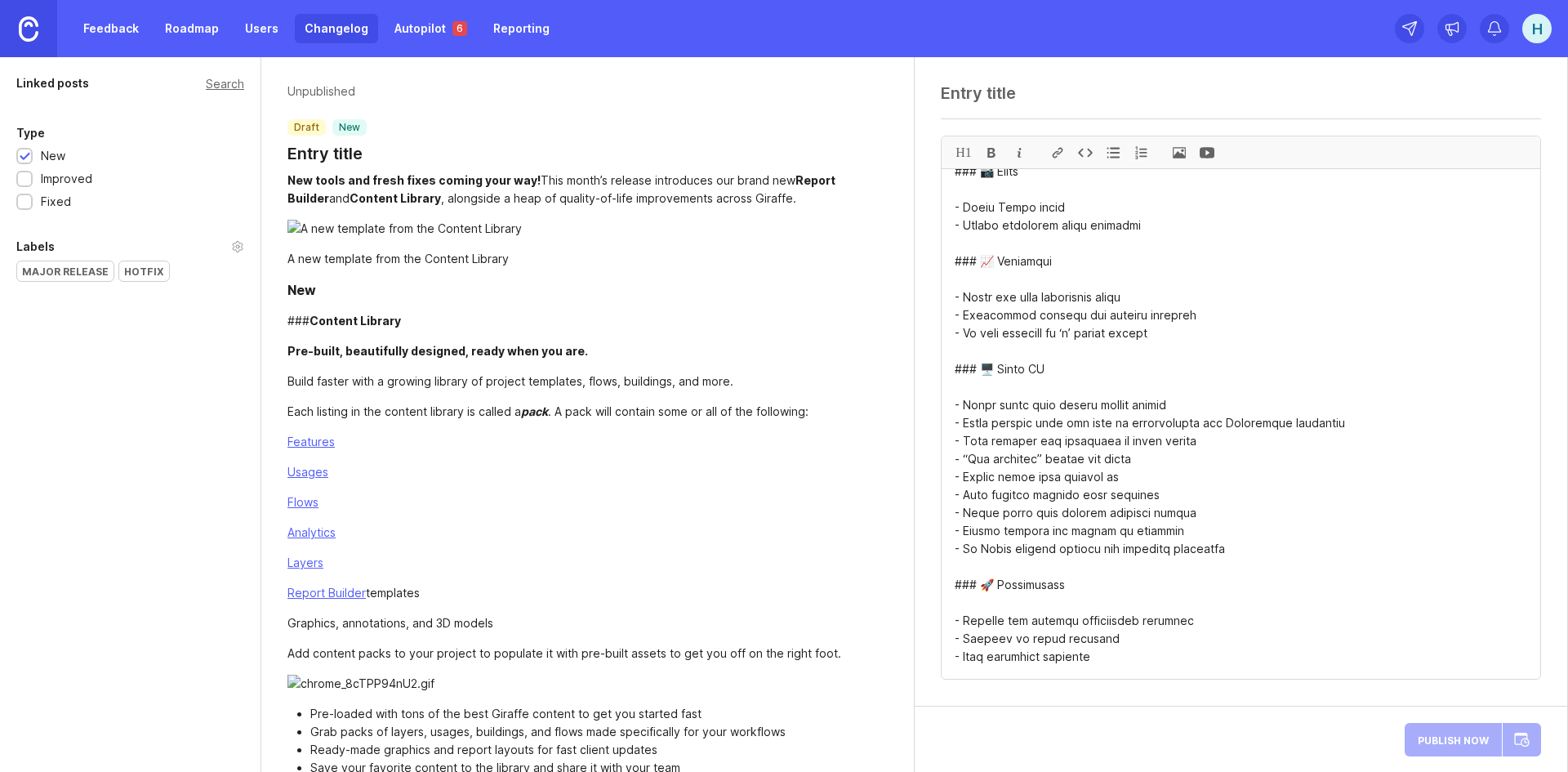
type textarea "**Lor ipsum dol sitam conse adipis elit sed!** Doei tempo’i utlabor etdolorema …"
click at [975, 92] on textarea at bounding box center [1241, 93] width 600 height 20
type textarea "[DATE]"
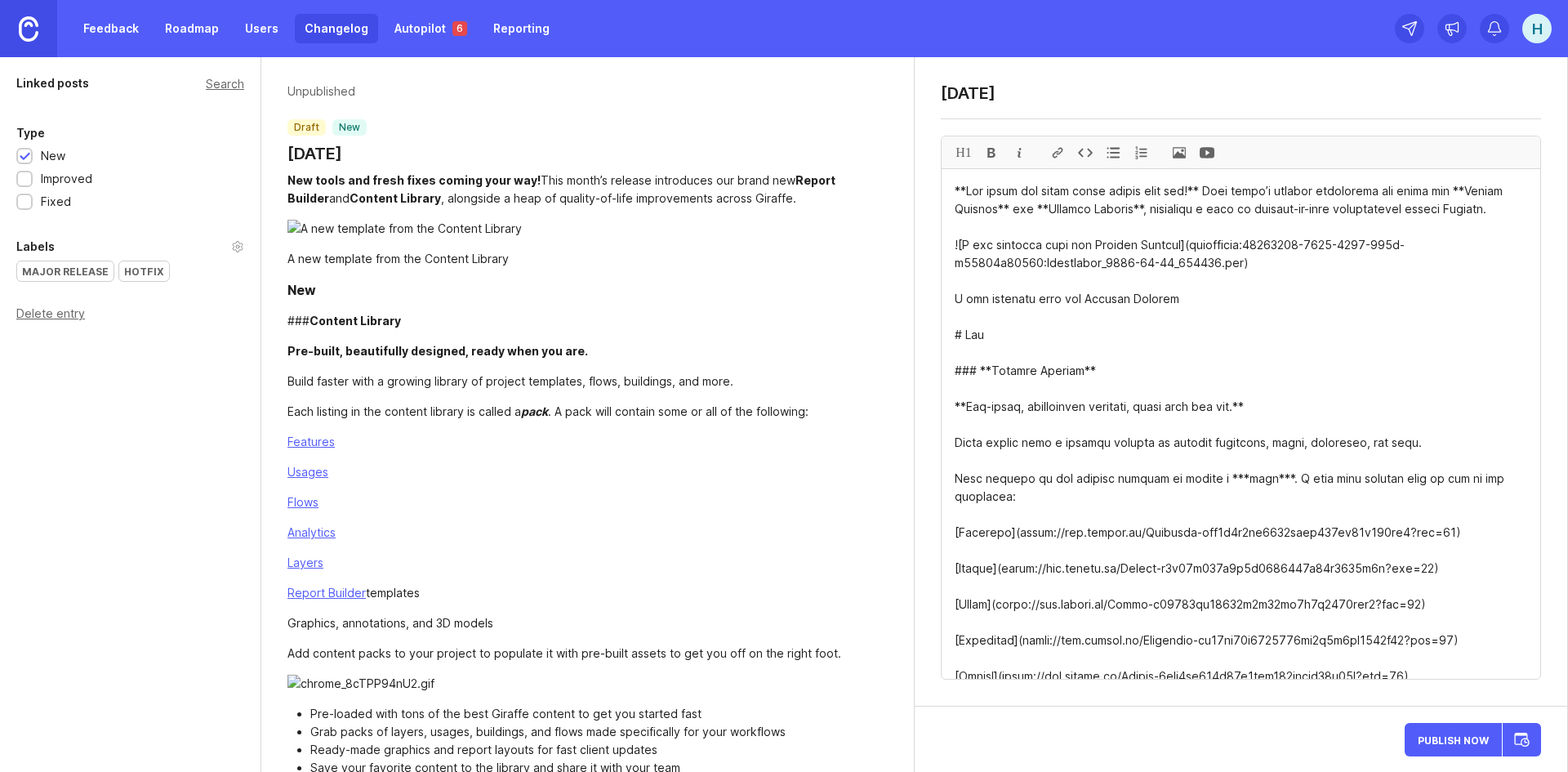
drag, startPoint x: 969, startPoint y: 188, endPoint x: 939, endPoint y: 192, distance: 30.3
drag, startPoint x: 1191, startPoint y: 212, endPoint x: 1200, endPoint y: 197, distance: 17.5
click at [1198, 183] on textarea at bounding box center [1241, 424] width 598 height 509
click at [1199, 186] on textarea at bounding box center [1241, 424] width 598 height 509
click at [1388, 204] on textarea at bounding box center [1241, 424] width 598 height 509
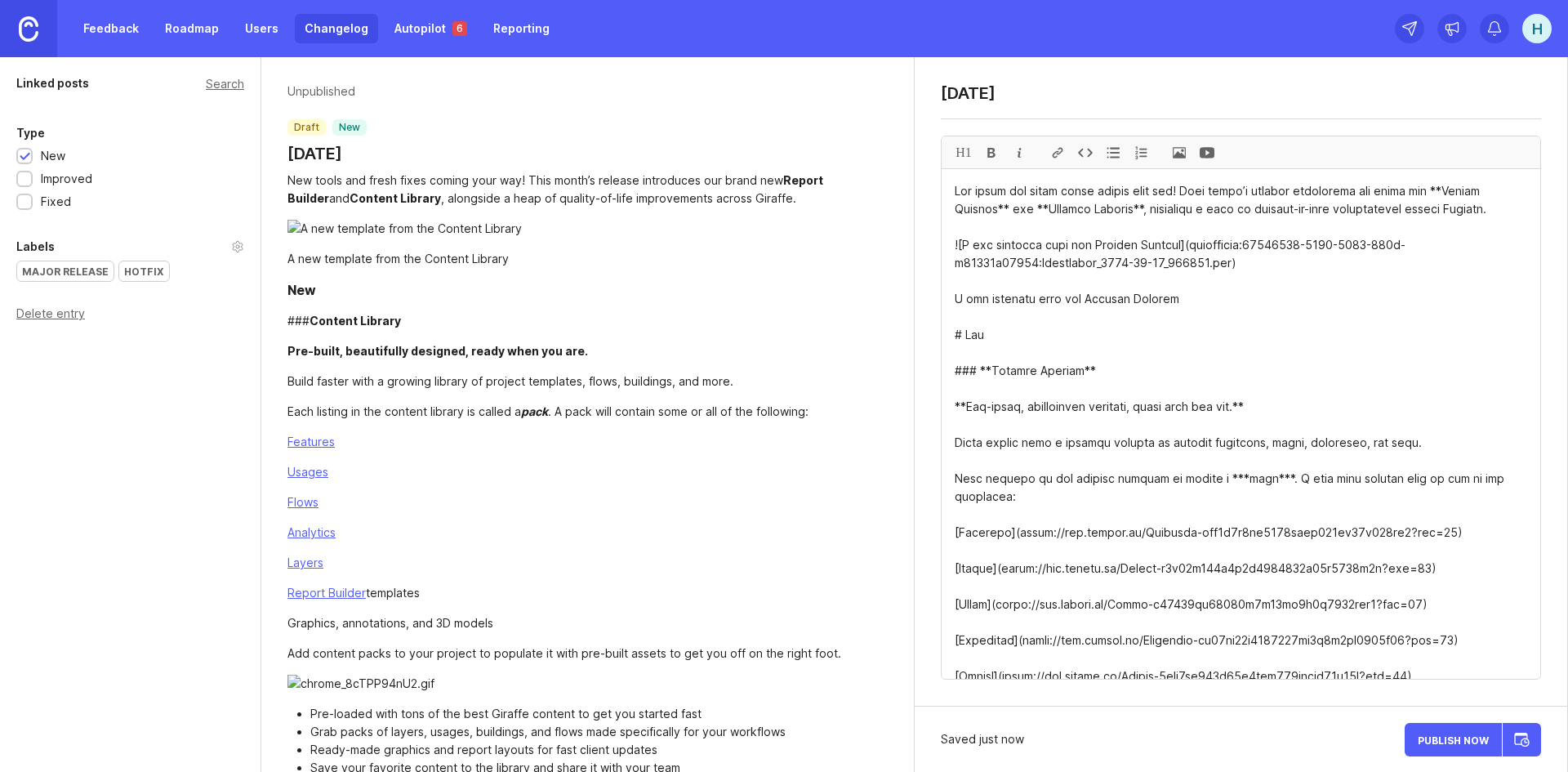
click at [1018, 254] on textarea at bounding box center [1241, 424] width 598 height 509
drag, startPoint x: 1203, startPoint y: 300, endPoint x: 939, endPoint y: 245, distance: 269.7
click at [939, 245] on div "[DATE] H1" at bounding box center [1241, 382] width 652 height 649
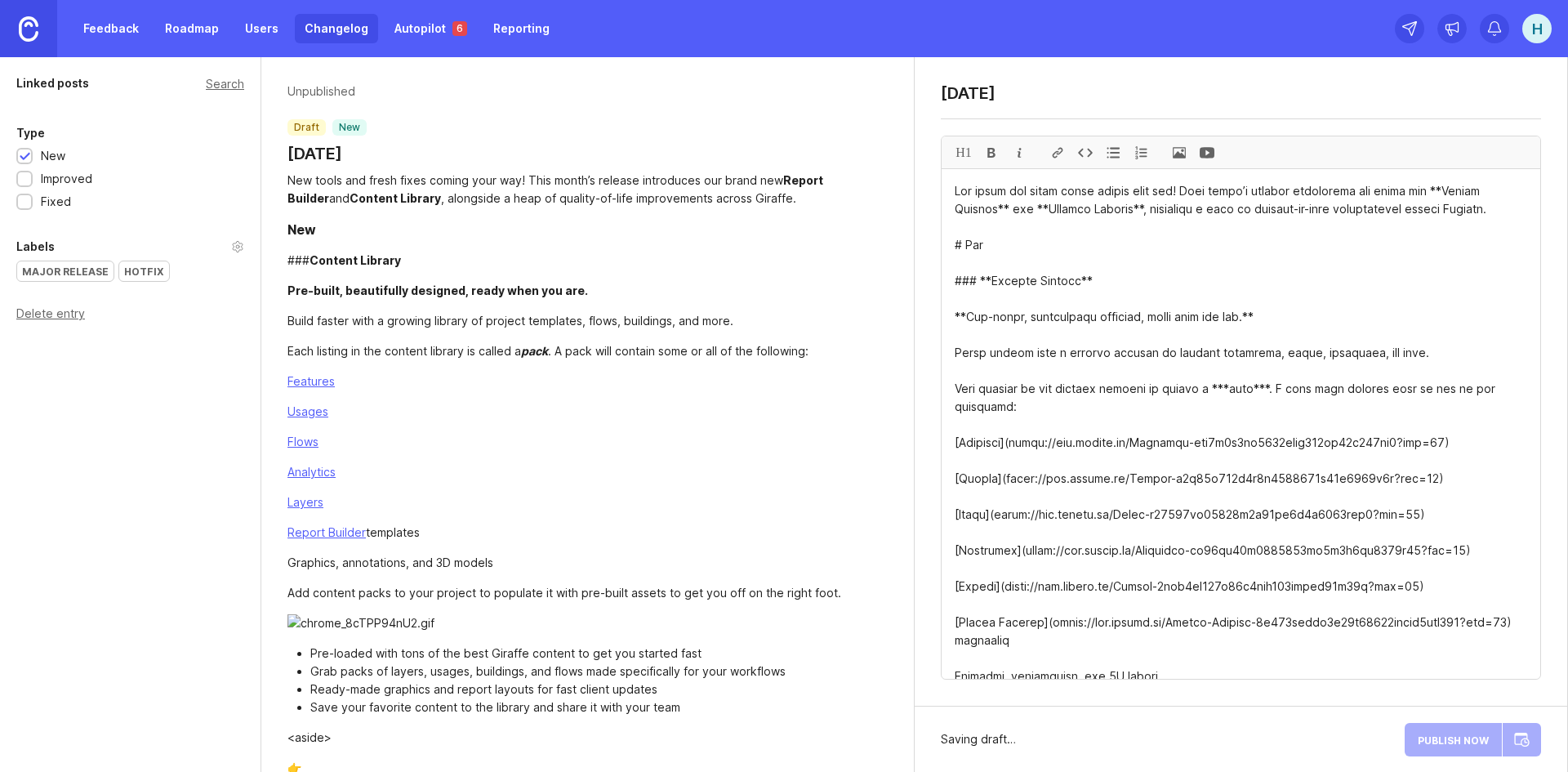
click at [976, 278] on textarea at bounding box center [1241, 424] width 598 height 509
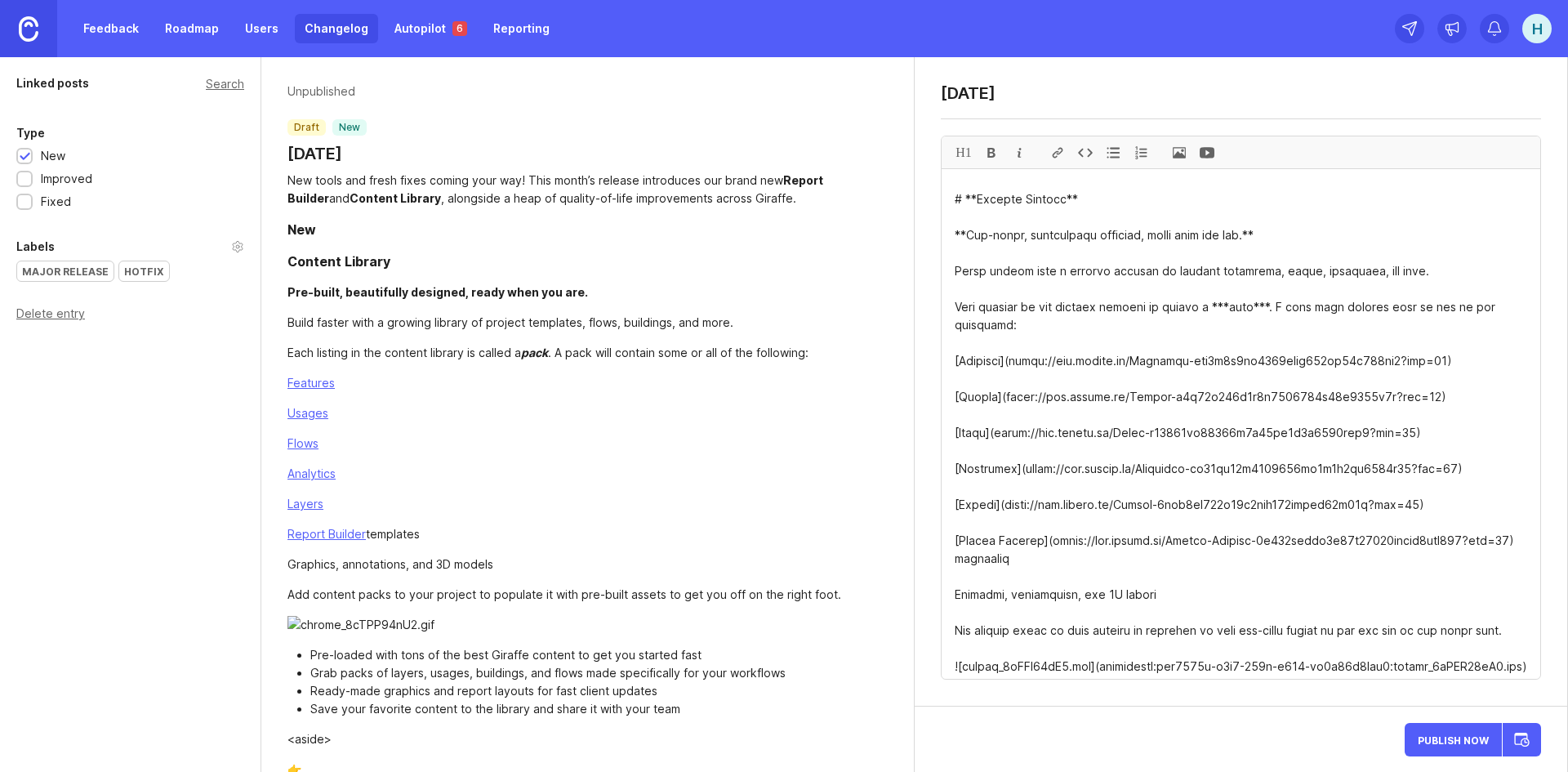
drag, startPoint x: 1452, startPoint y: 488, endPoint x: 919, endPoint y: 343, distance: 552.4
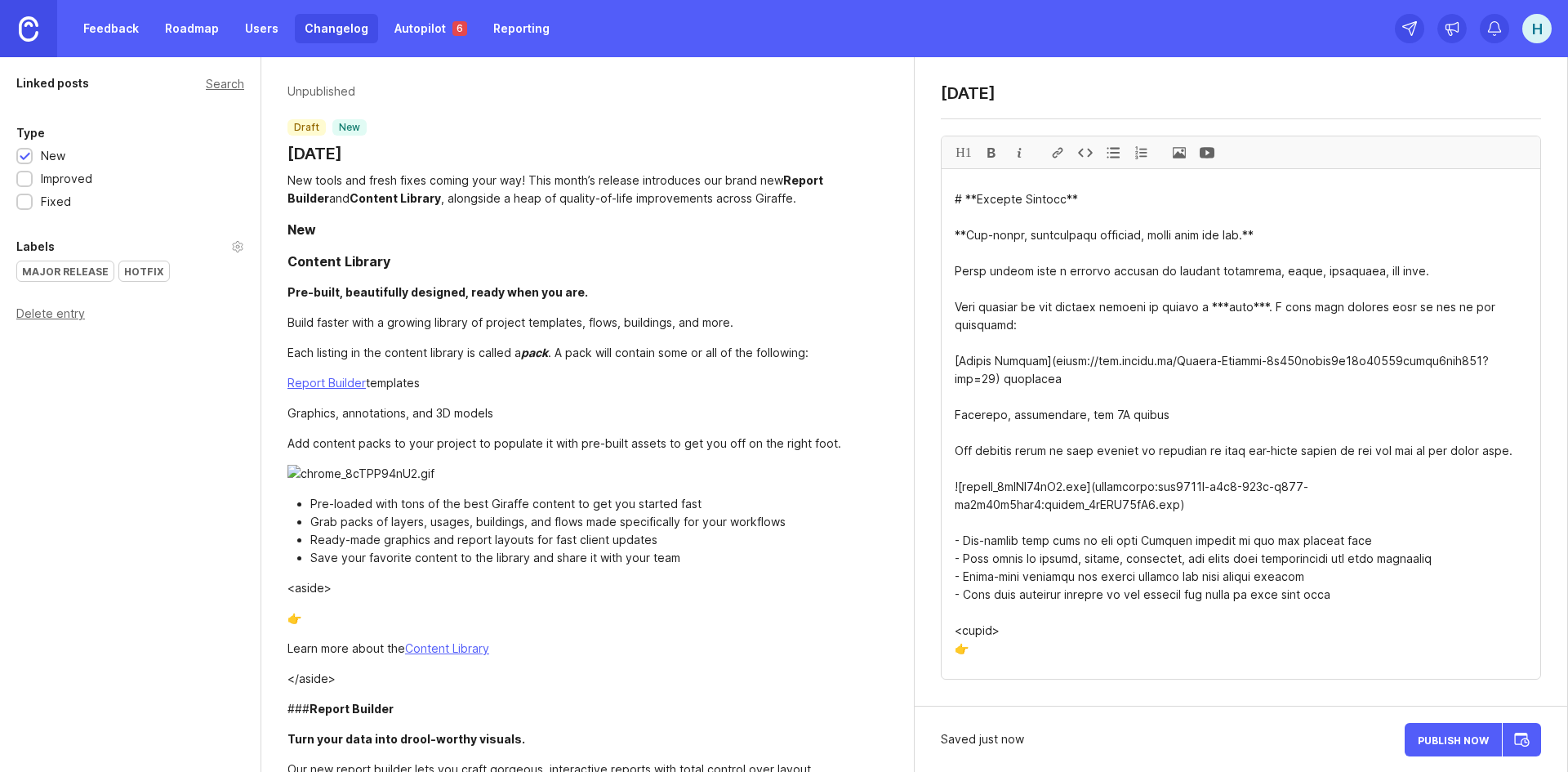
click at [995, 342] on textarea at bounding box center [1241, 424] width 598 height 509
drag, startPoint x: 1003, startPoint y: 357, endPoint x: 950, endPoint y: 337, distance: 56.6
click at [950, 337] on textarea at bounding box center [1241, 424] width 598 height 509
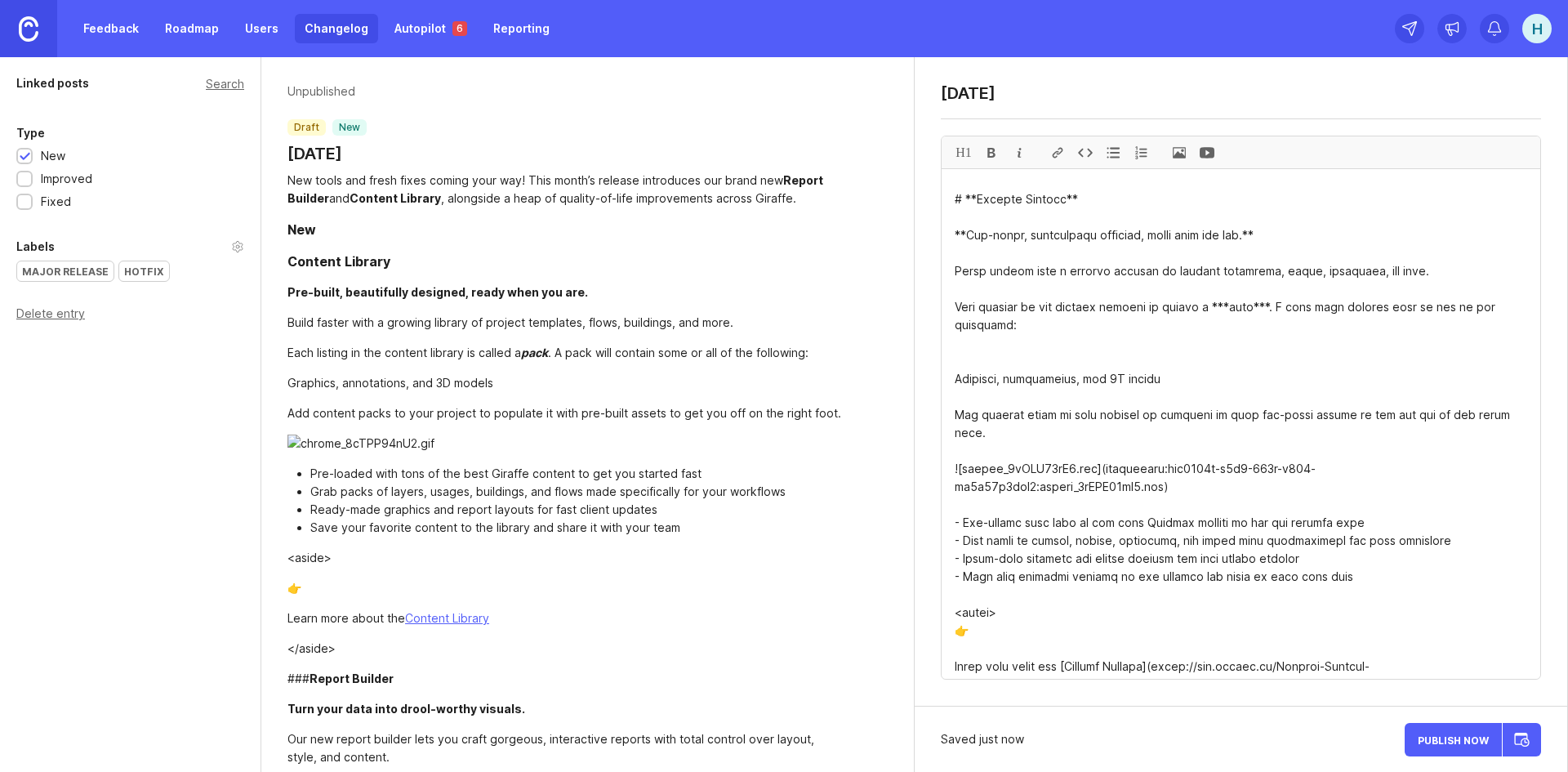
click at [1518, 298] on textarea at bounding box center [1241, 424] width 598 height 509
click at [1037, 334] on textarea at bounding box center [1241, 424] width 598 height 509
click at [969, 332] on textarea at bounding box center [1241, 424] width 598 height 509
click at [960, 339] on textarea at bounding box center [1241, 424] width 598 height 509
drag, startPoint x: 1209, startPoint y: 352, endPoint x: 1258, endPoint y: 307, distance: 66.5
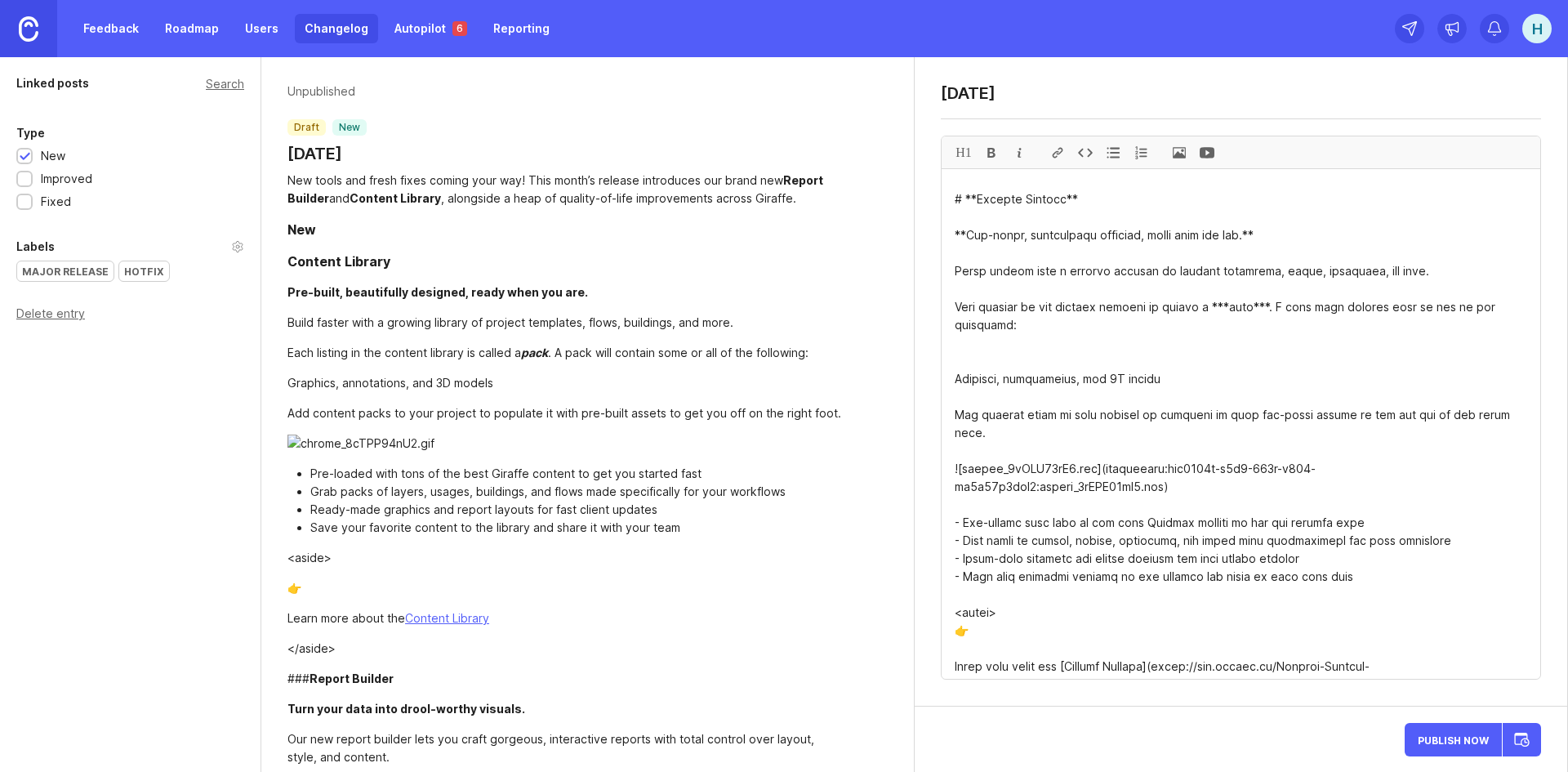
click at [1258, 307] on textarea at bounding box center [1241, 424] width 598 height 509
drag, startPoint x: 1167, startPoint y: 361, endPoint x: 931, endPoint y: 355, distance: 236.1
click at [931, 355] on div "[DATE] H1" at bounding box center [1241, 382] width 652 height 649
click at [1168, 368] on textarea at bounding box center [1241, 424] width 598 height 509
click at [1167, 359] on textarea at bounding box center [1241, 424] width 598 height 509
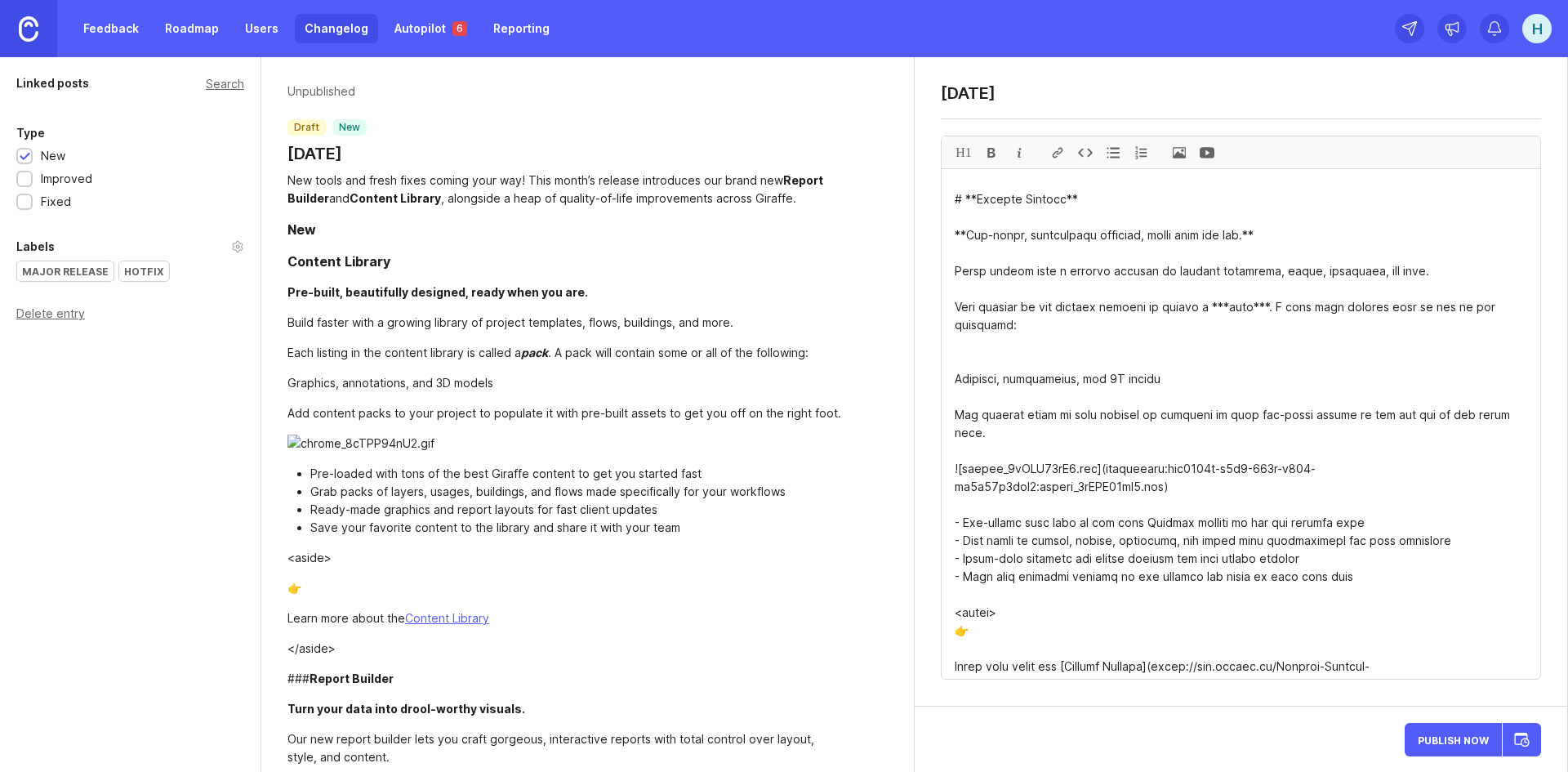
click at [998, 338] on textarea at bounding box center [1241, 424] width 598 height 509
paste textarea "Geometries Usages Flows Blocks Analytics Data Layers Report Builder templates G…"
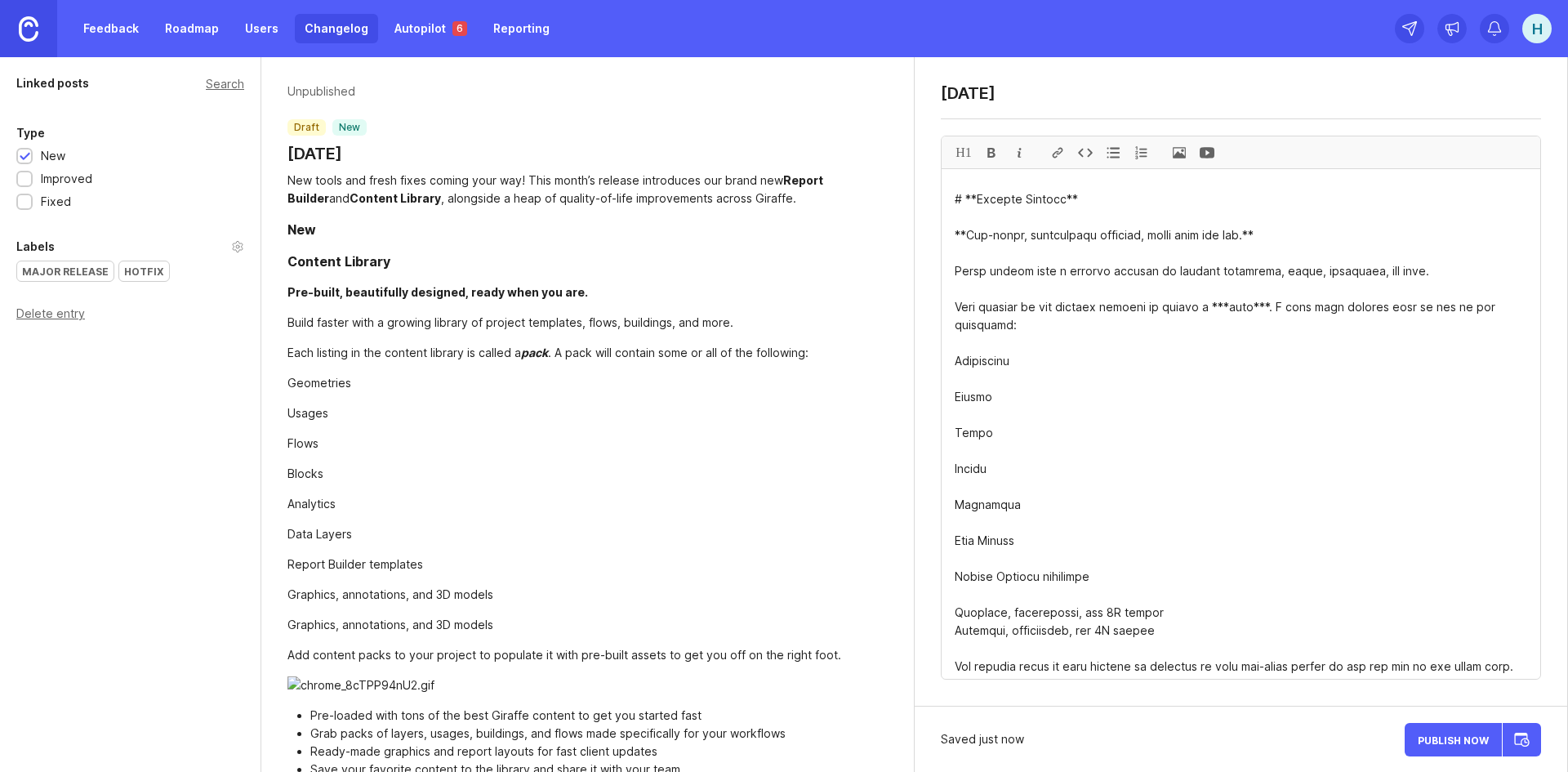
drag, startPoint x: 1128, startPoint y: 590, endPoint x: 941, endPoint y: 583, distance: 187.1
click at [941, 583] on div "H1" at bounding box center [1241, 407] width 600 height 544
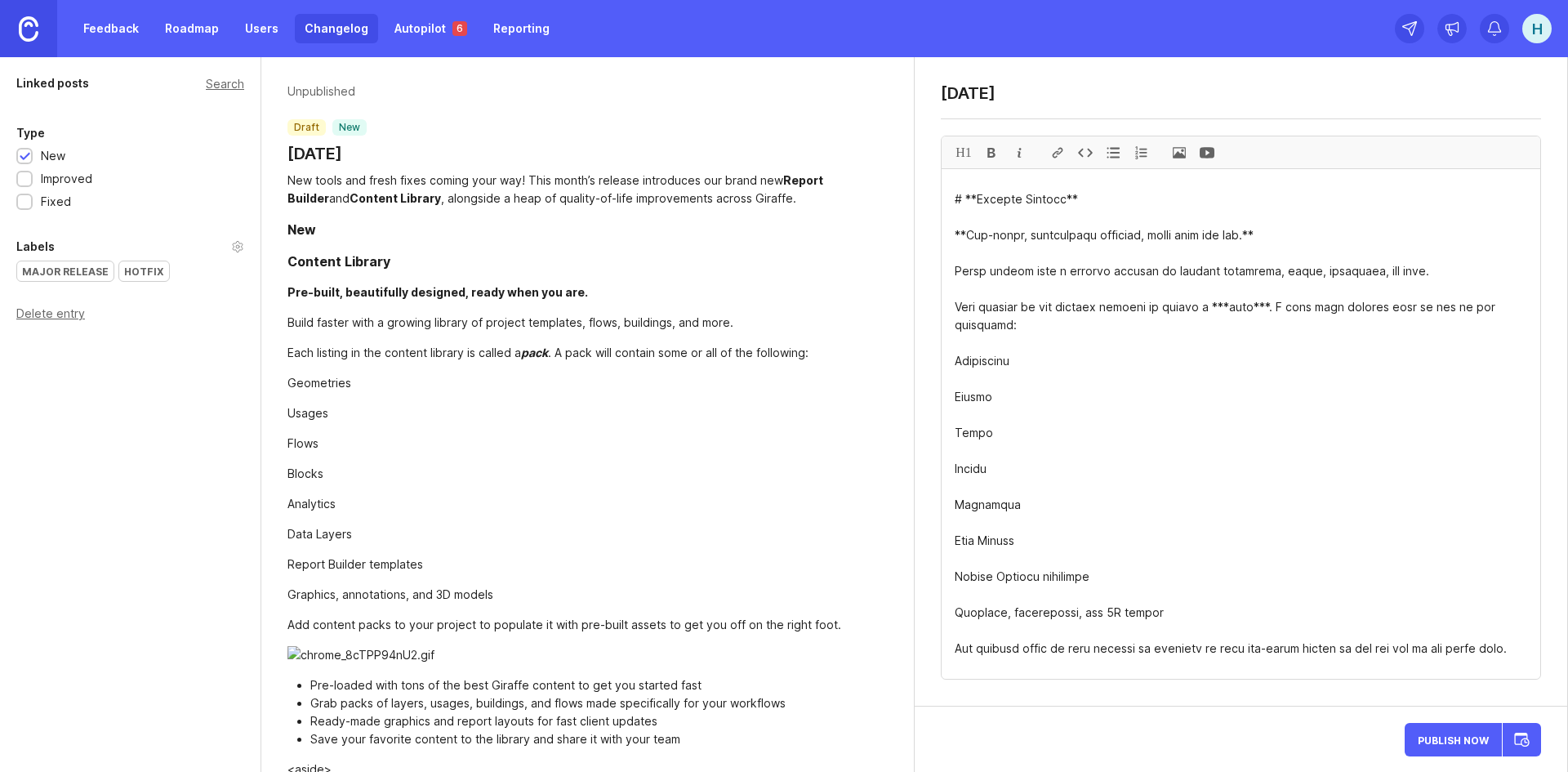
drag, startPoint x: 1164, startPoint y: 588, endPoint x: 952, endPoint y: 343, distance: 324.0
click at [1116, 150] on div at bounding box center [1113, 152] width 28 height 32
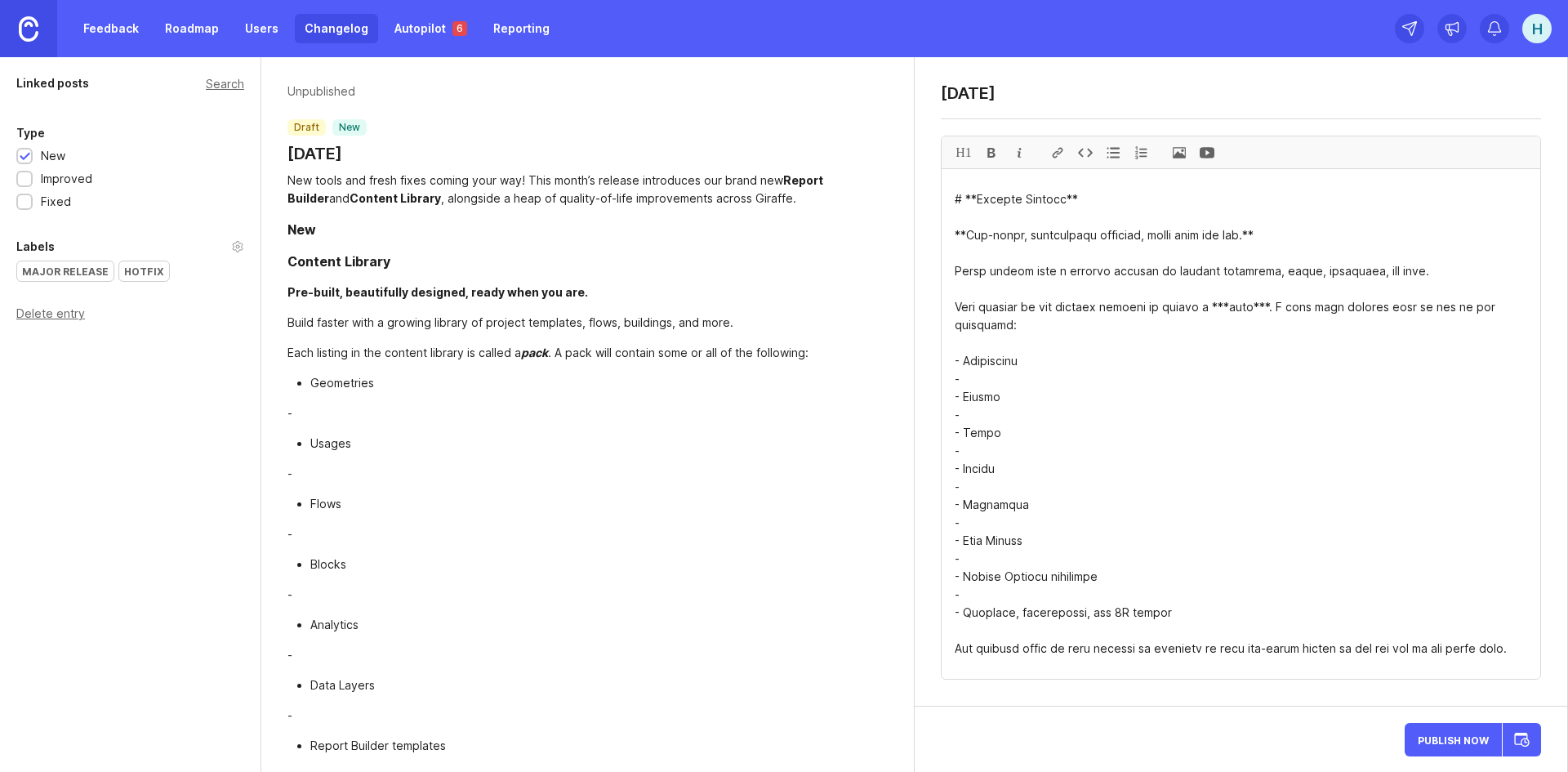
click at [983, 364] on textarea at bounding box center [1241, 424] width 598 height 509
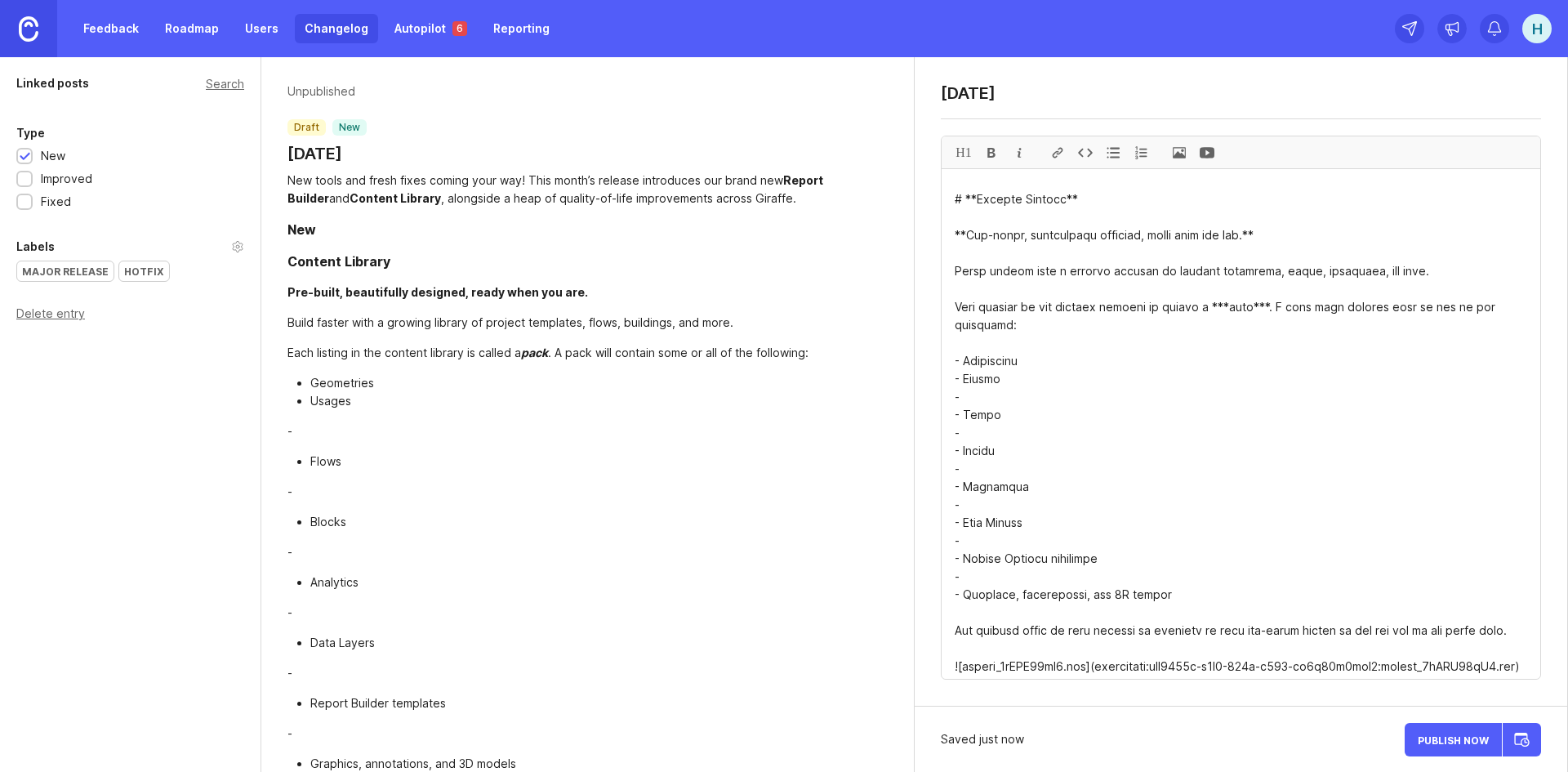
click at [978, 377] on textarea at bounding box center [1241, 424] width 598 height 509
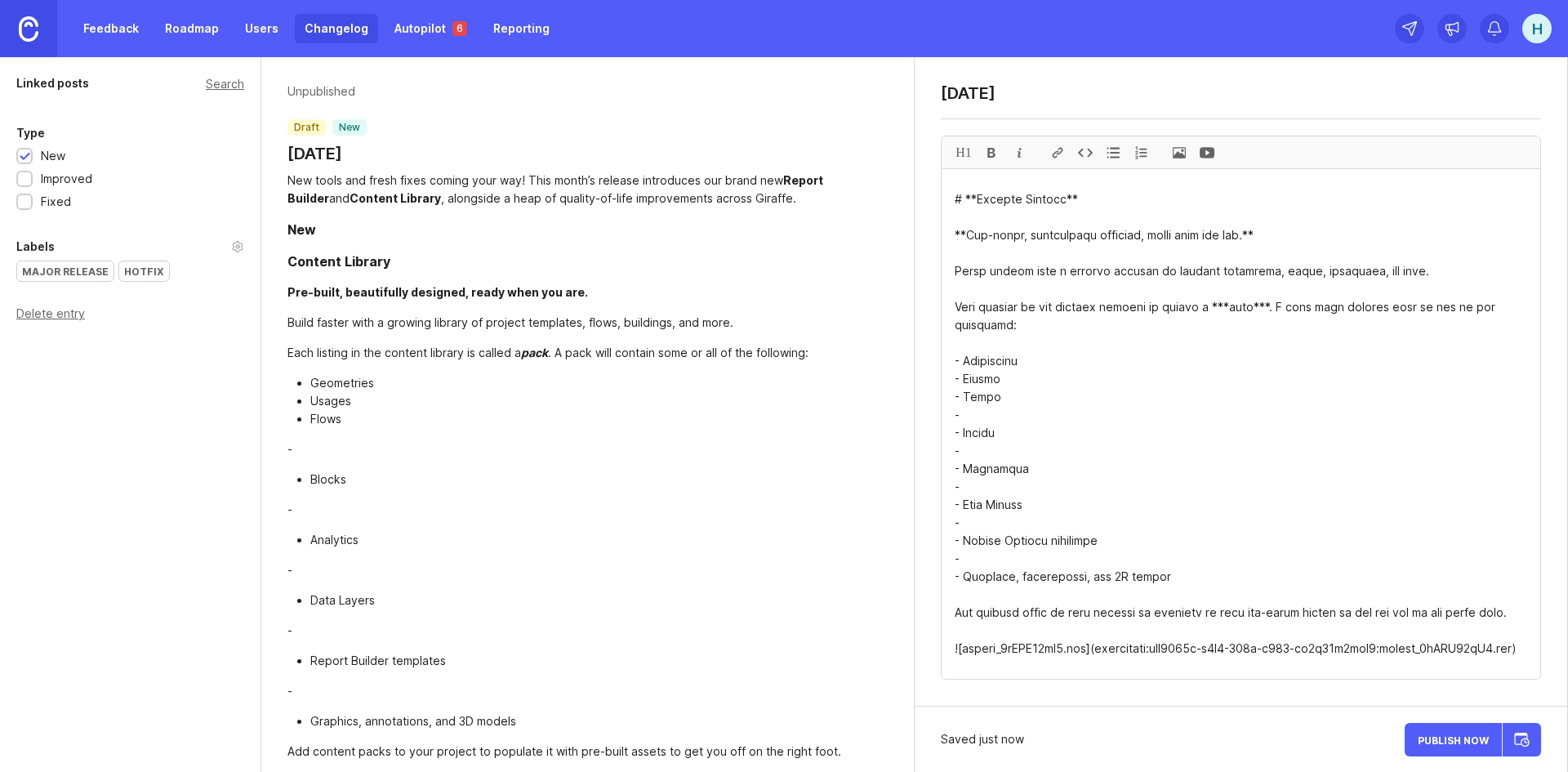
click at [977, 393] on textarea at bounding box center [1241, 424] width 598 height 509
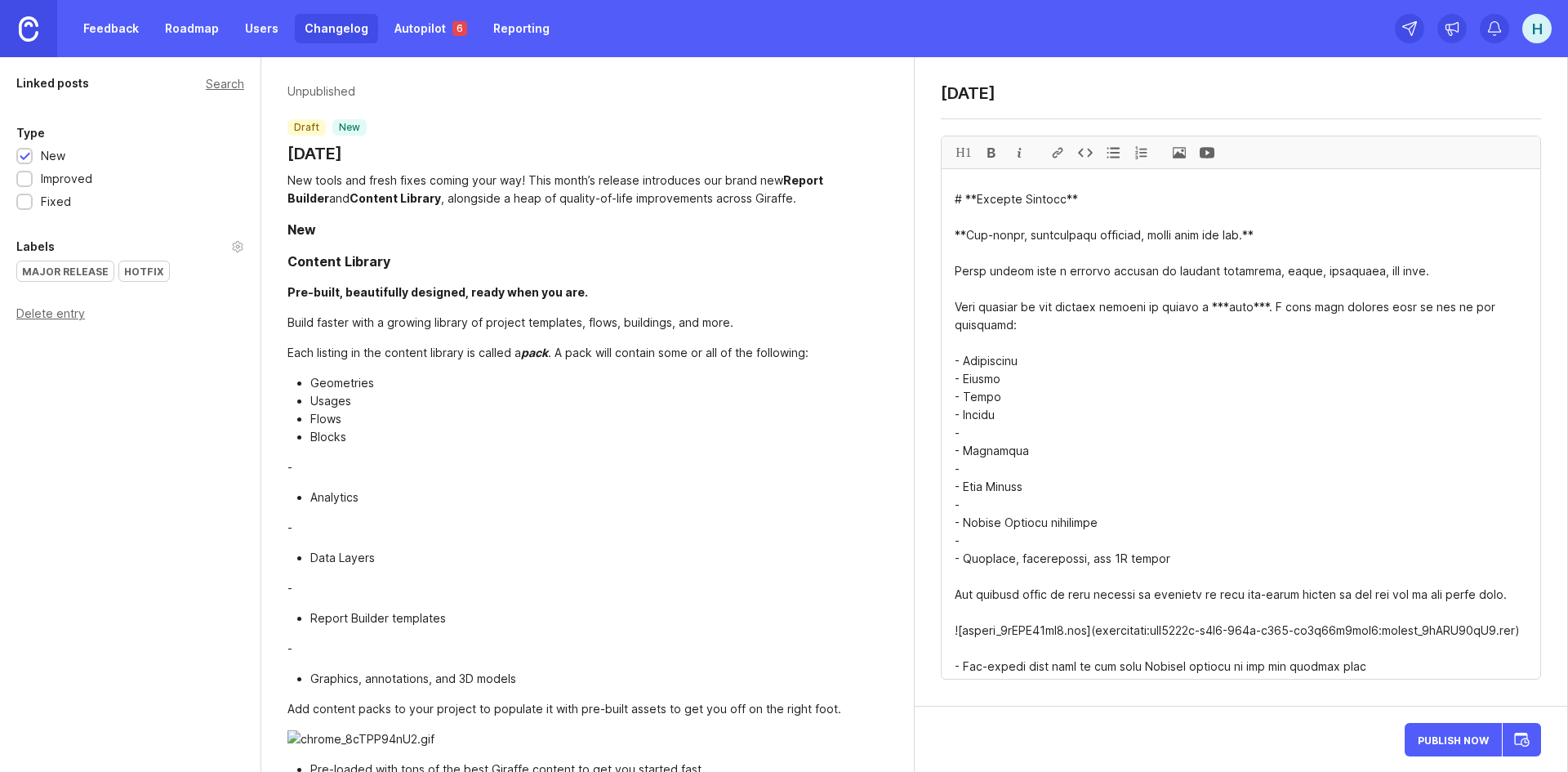
click at [977, 409] on textarea at bounding box center [1241, 424] width 598 height 509
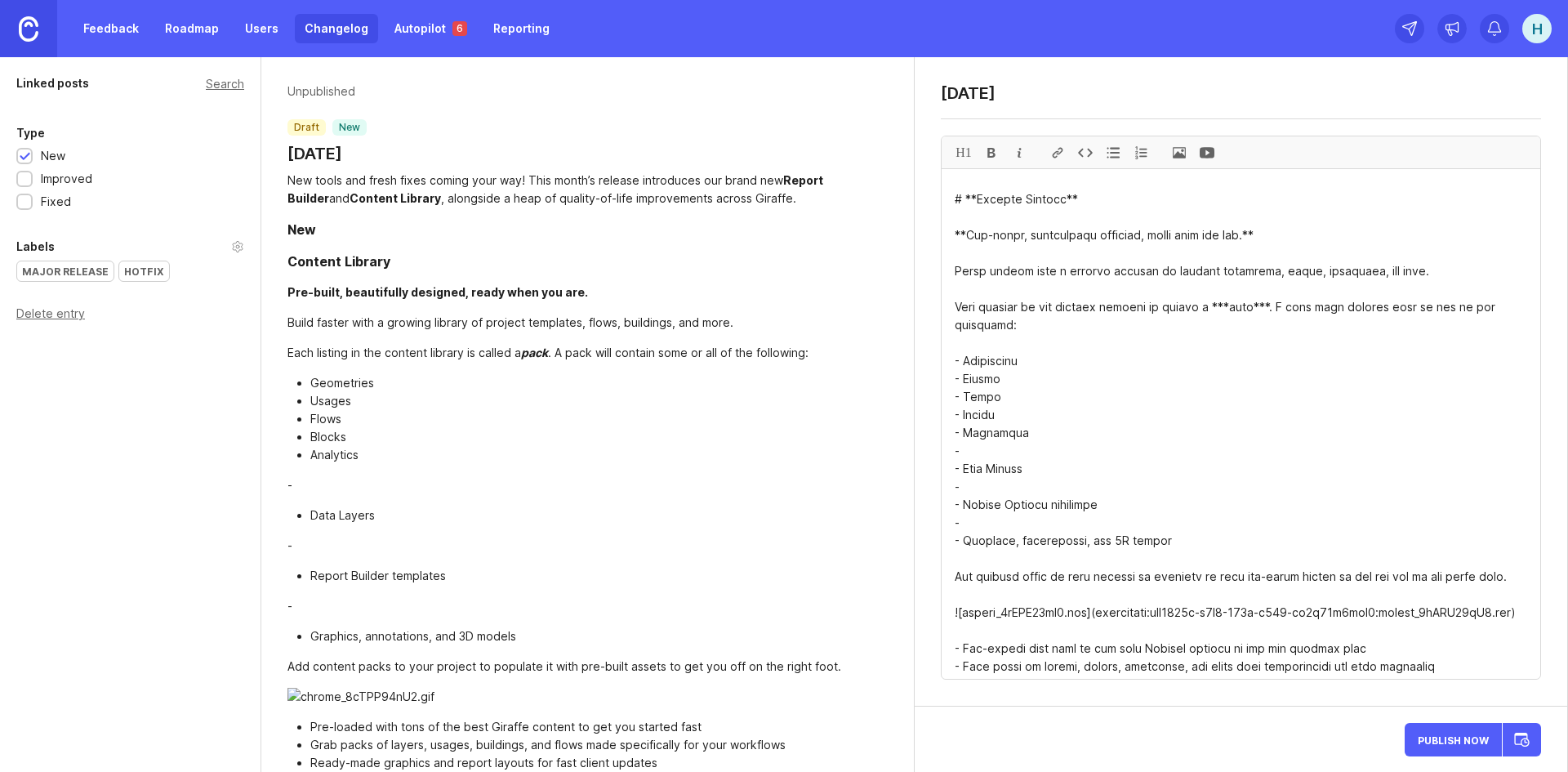
click at [979, 424] on textarea at bounding box center [1241, 424] width 598 height 509
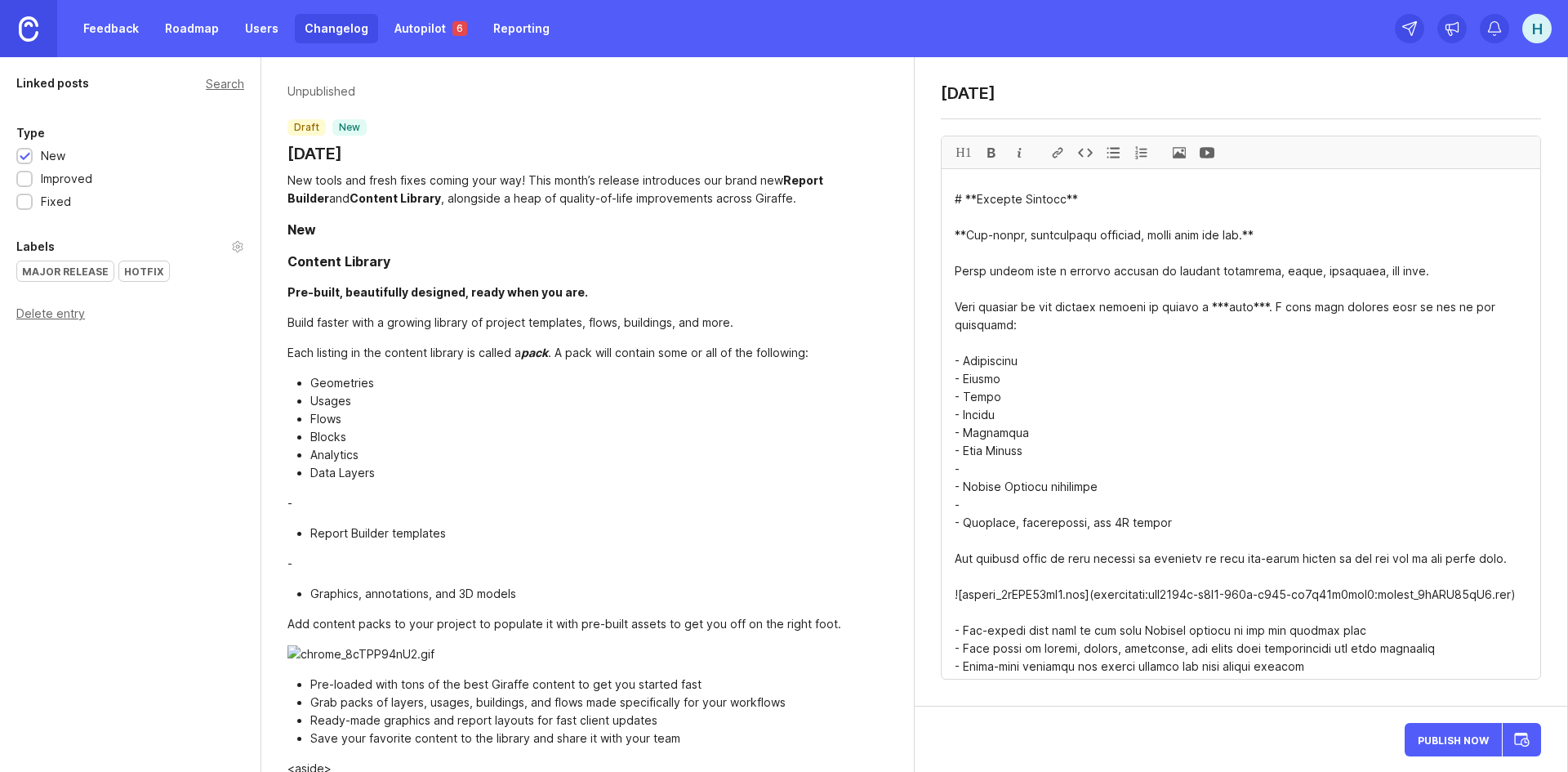
click at [971, 441] on textarea at bounding box center [1241, 424] width 598 height 509
click at [973, 447] on textarea at bounding box center [1241, 424] width 598 height 509
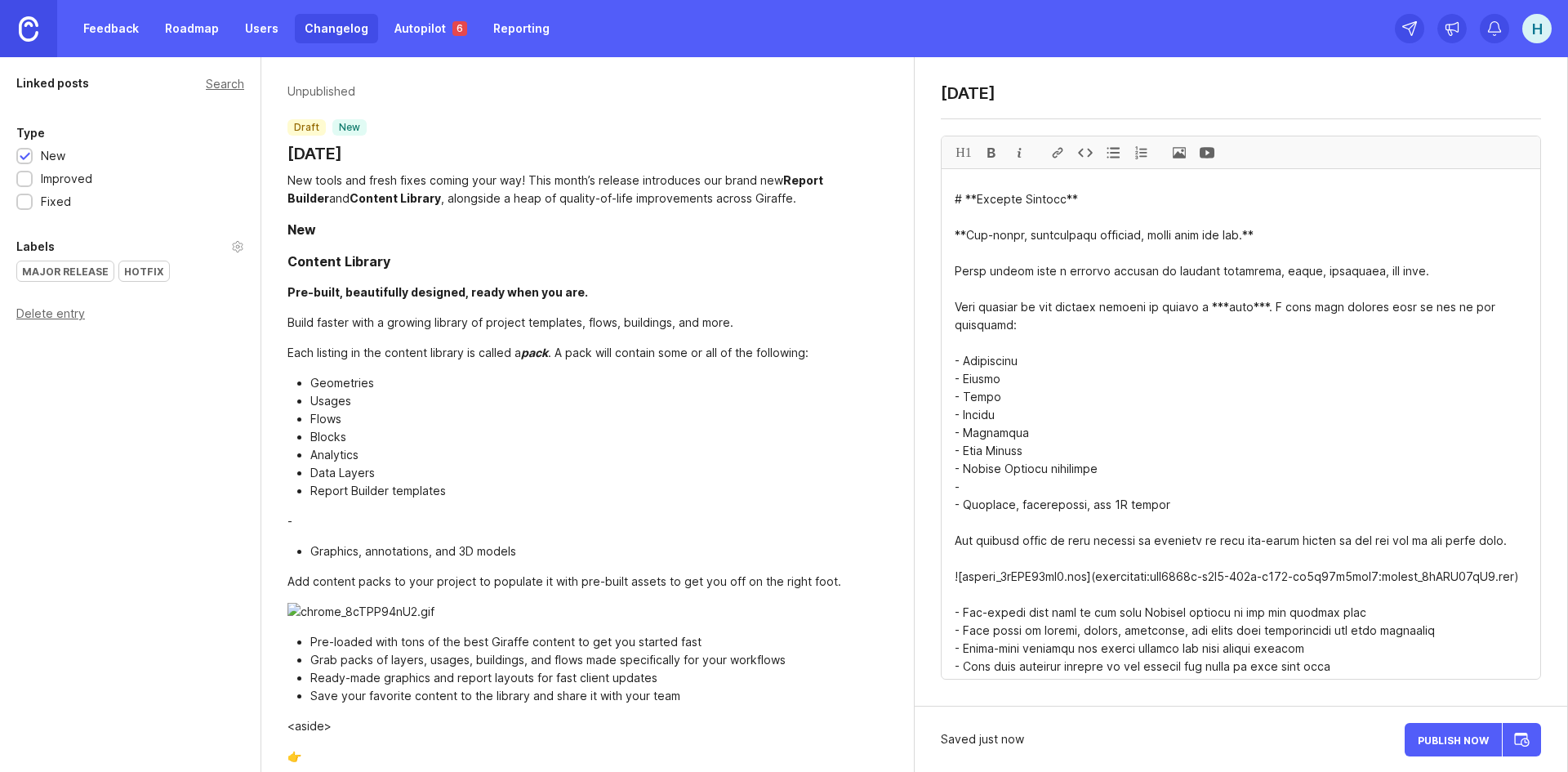
click at [983, 470] on textarea at bounding box center [1241, 424] width 598 height 509
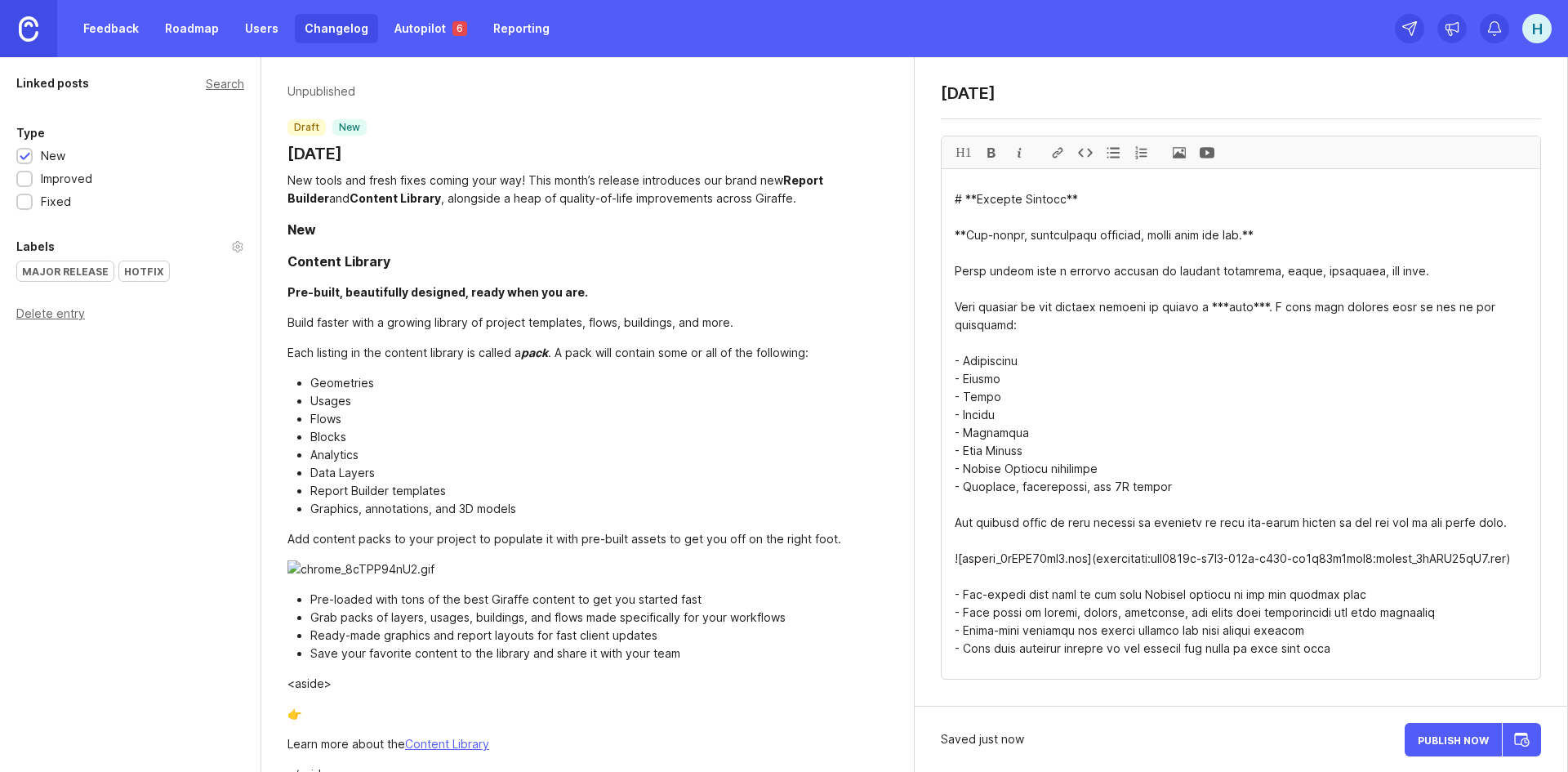
click at [1140, 380] on textarea at bounding box center [1241, 424] width 598 height 509
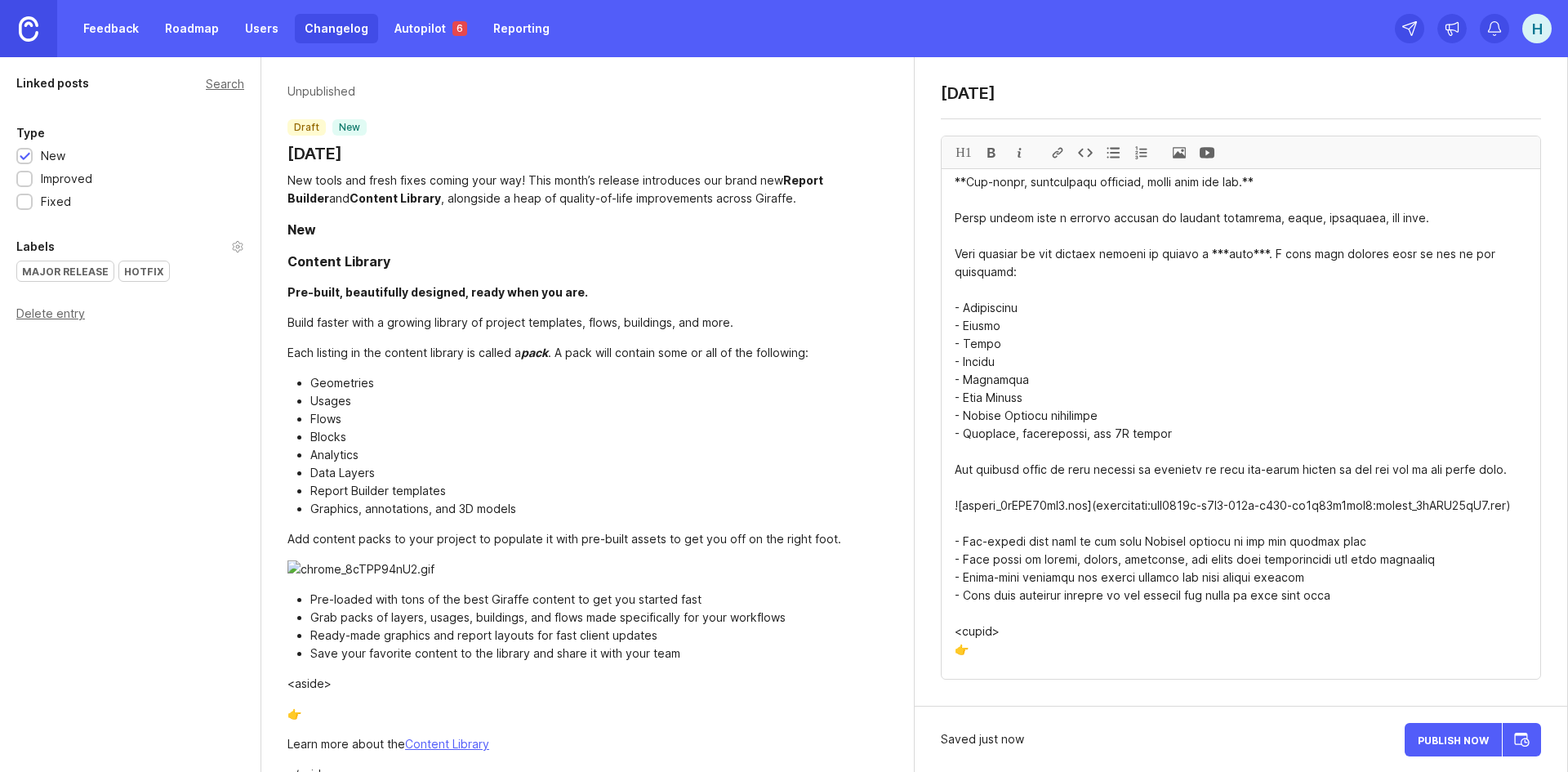
scroll to position [164, 0]
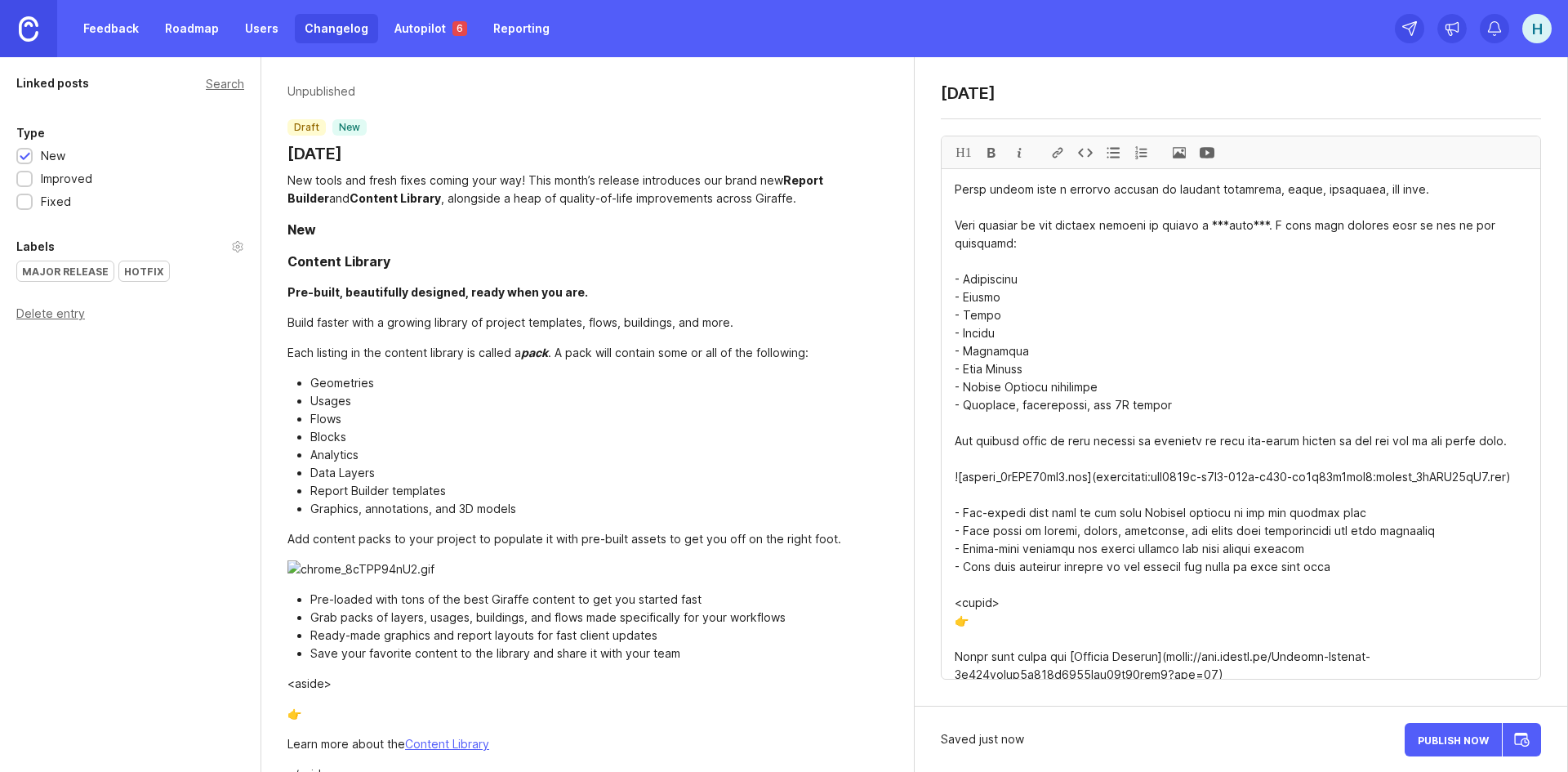
click at [1203, 468] on textarea at bounding box center [1241, 424] width 598 height 509
drag, startPoint x: 1160, startPoint y: 475, endPoint x: 945, endPoint y: 447, distance: 216.8
click at [945, 447] on textarea at bounding box center [1241, 424] width 598 height 509
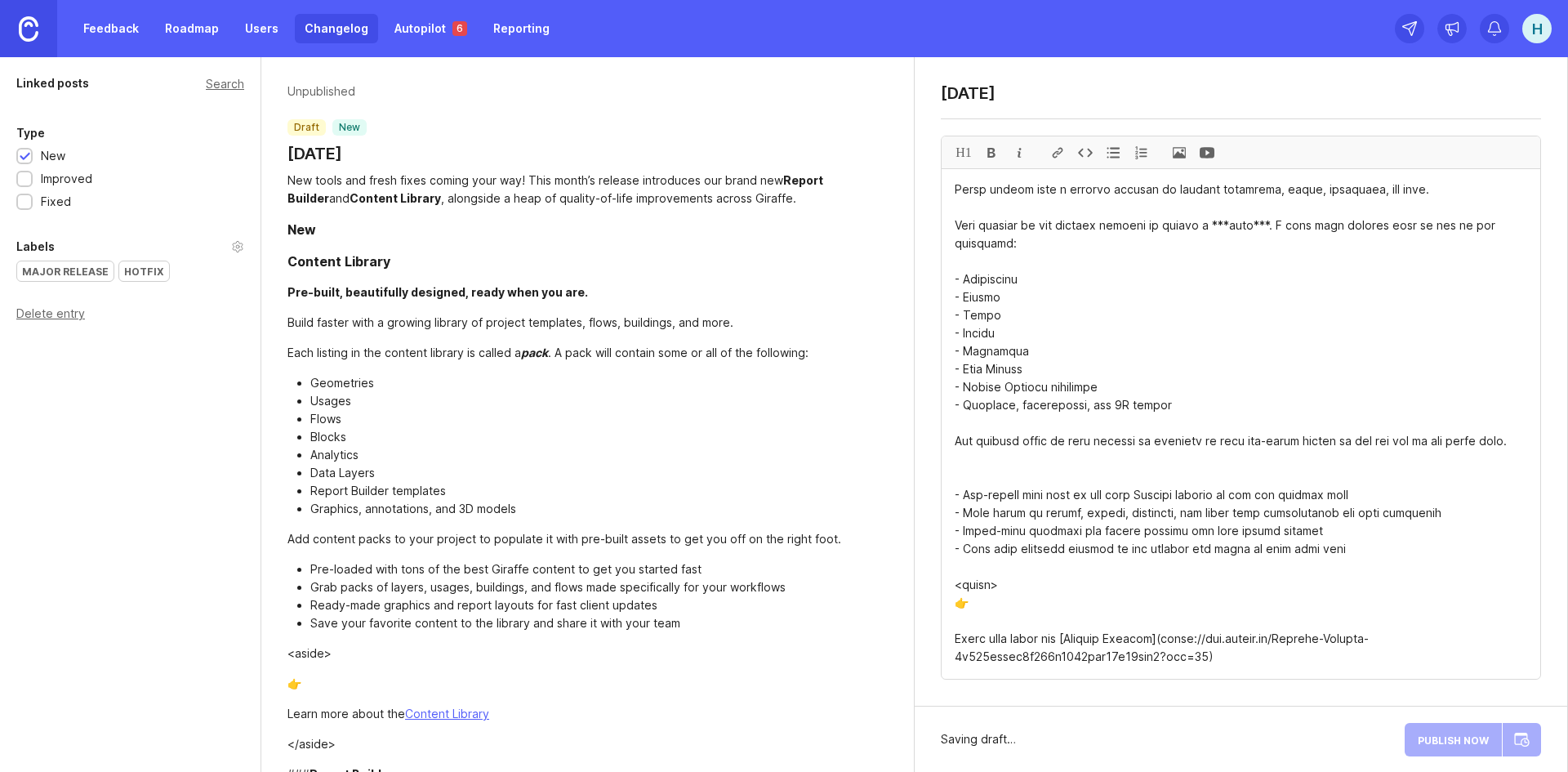
click at [1176, 153] on span at bounding box center [1179, 152] width 28 height 32
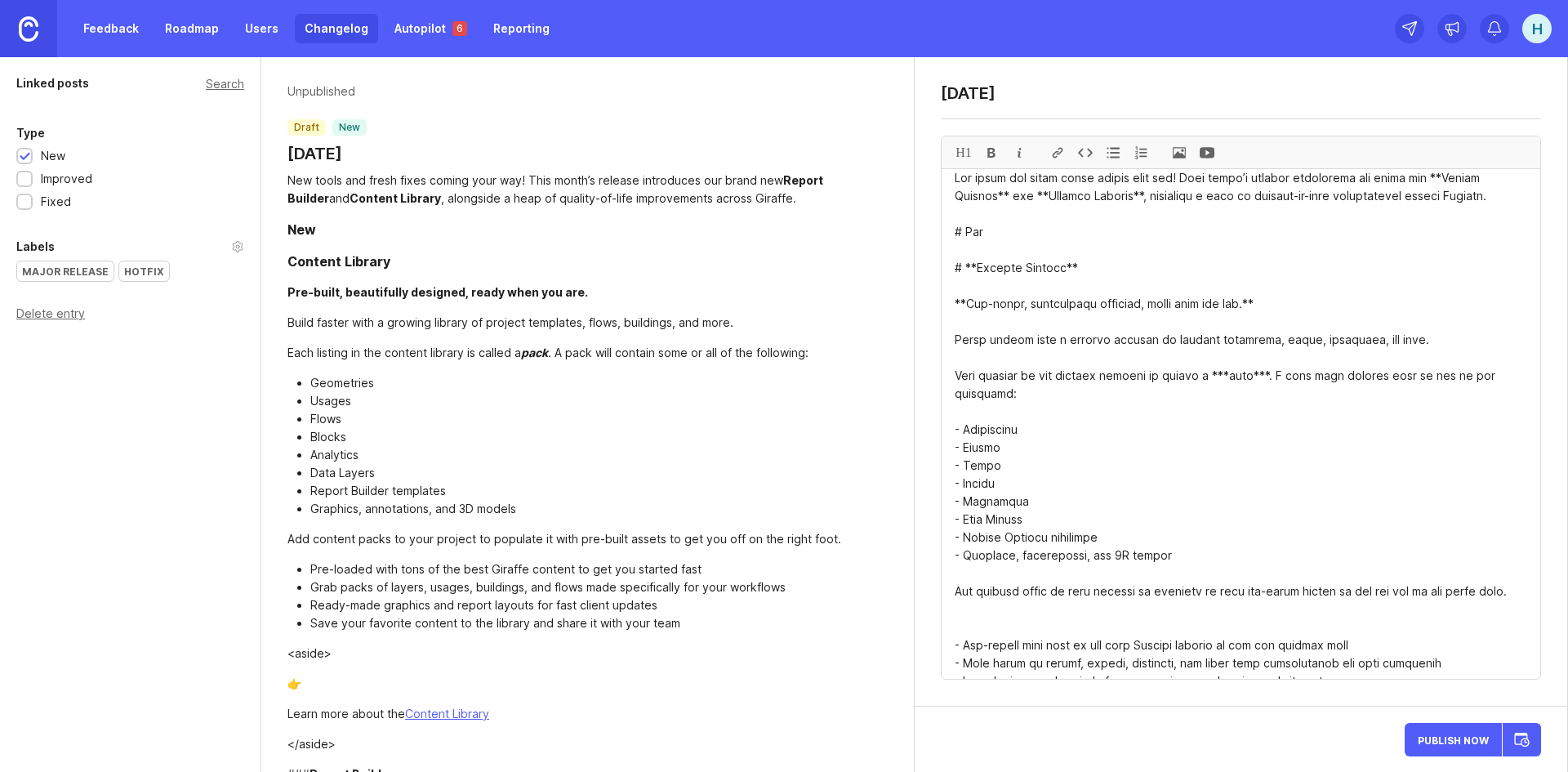
scroll to position [0, 0]
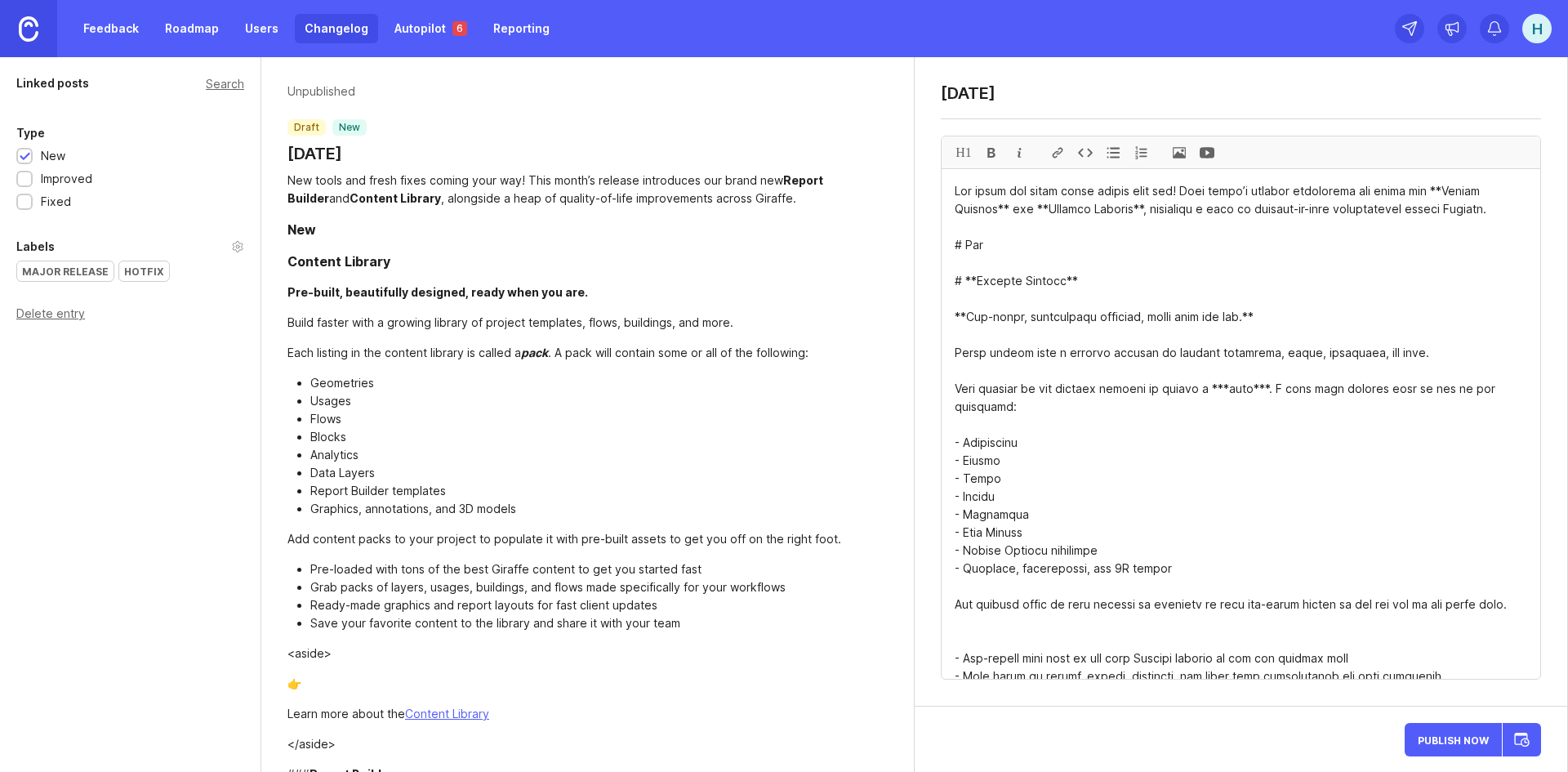
click at [1407, 351] on textarea at bounding box center [1241, 424] width 598 height 509
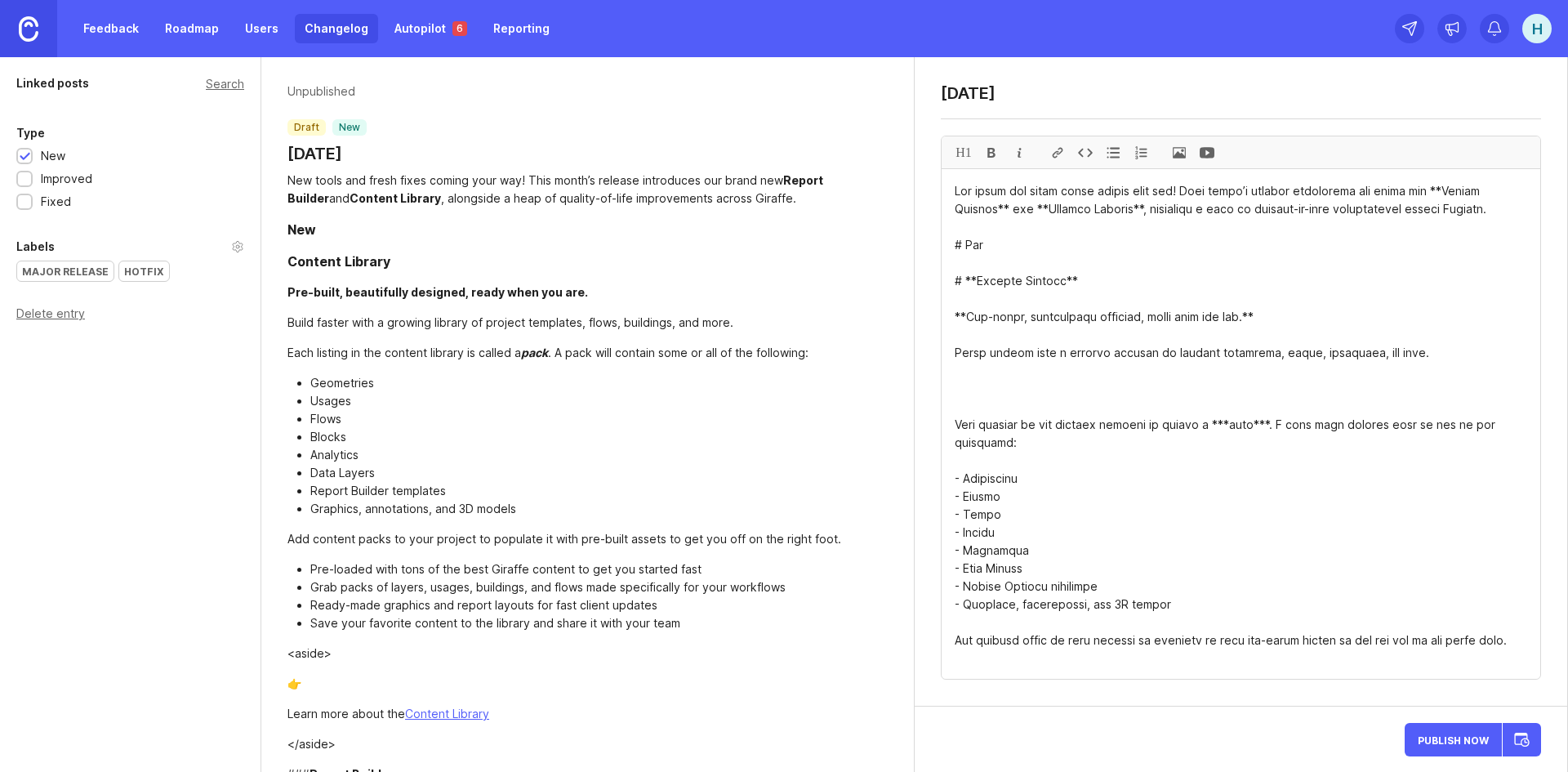
click at [1177, 150] on span at bounding box center [1179, 152] width 28 height 32
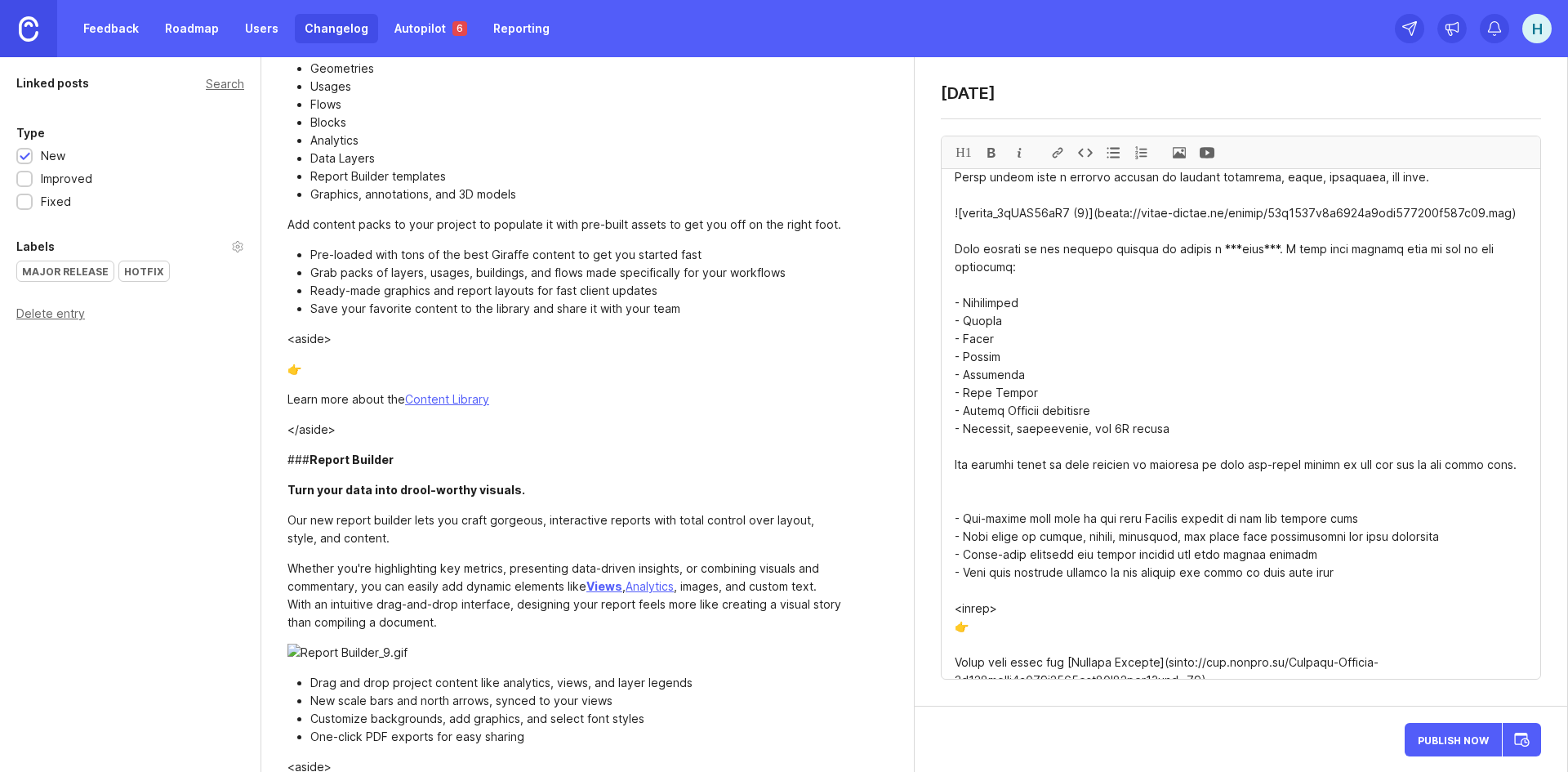
scroll to position [408, 0]
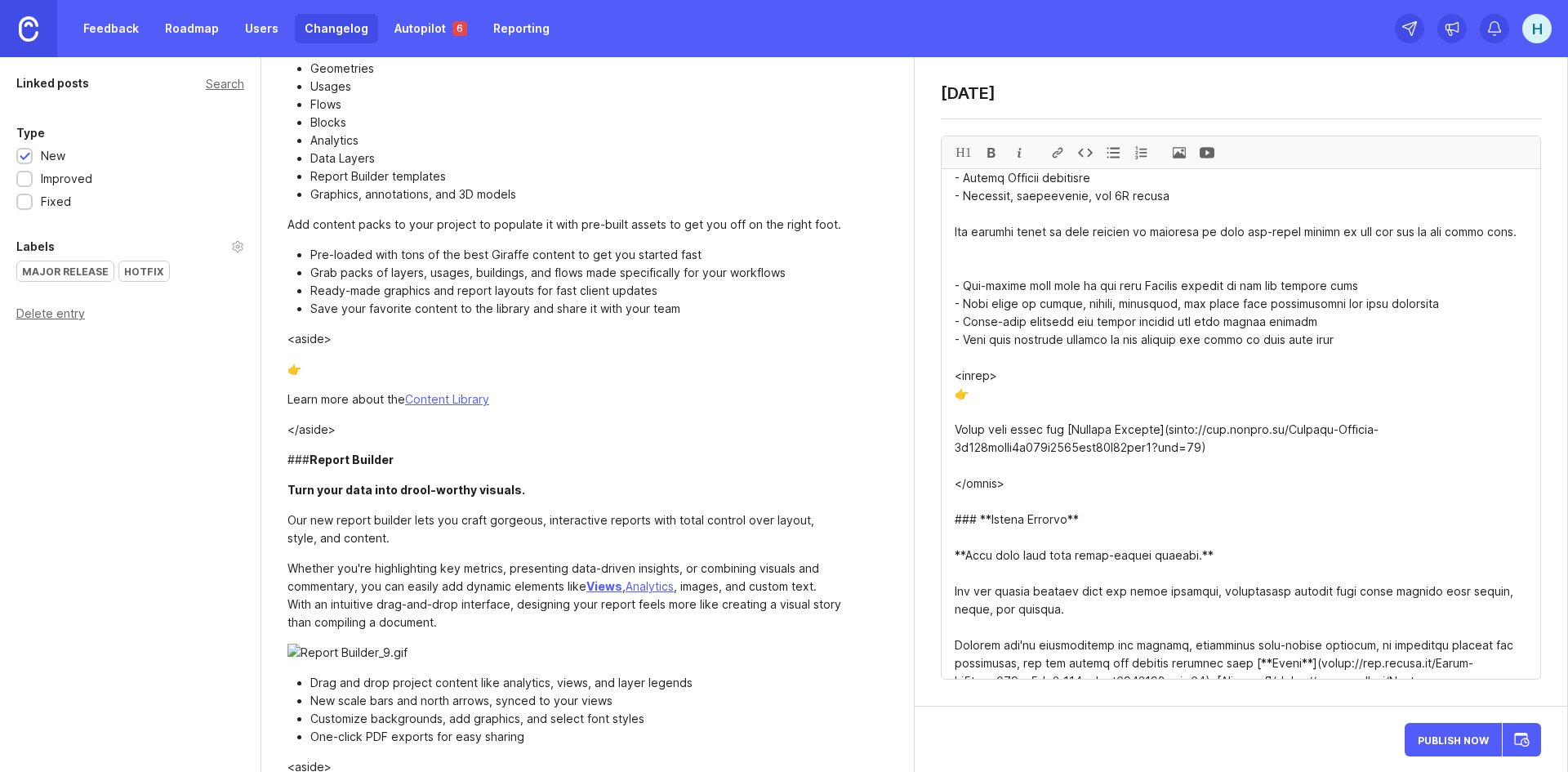
click at [1019, 438] on textarea at bounding box center [1241, 424] width 598 height 509
drag, startPoint x: 1007, startPoint y: 469, endPoint x: 952, endPoint y: 353, distance: 128.4
click at [952, 353] on textarea at bounding box center [1241, 424] width 598 height 509
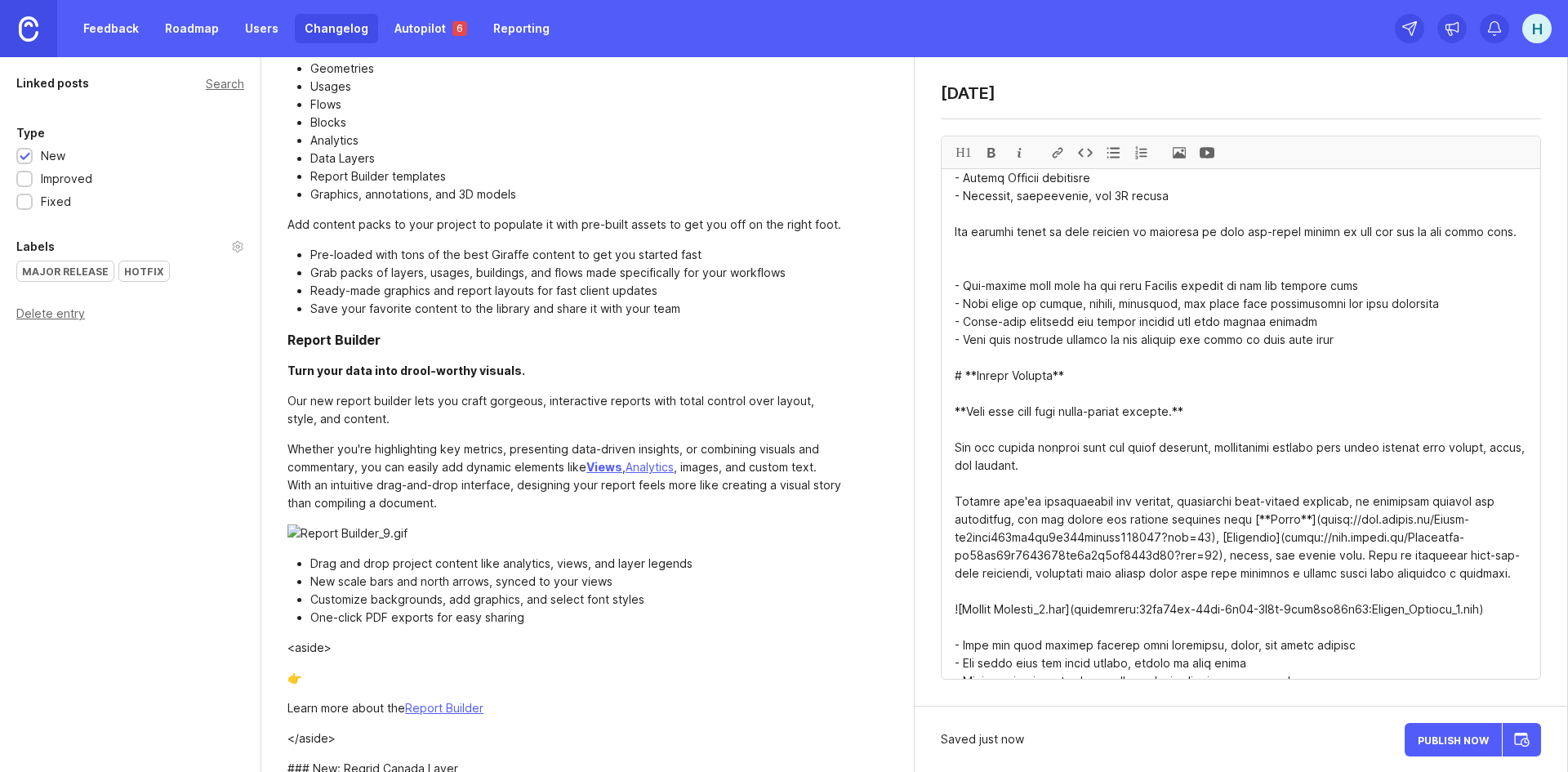
click at [1075, 423] on textarea at bounding box center [1241, 424] width 598 height 509
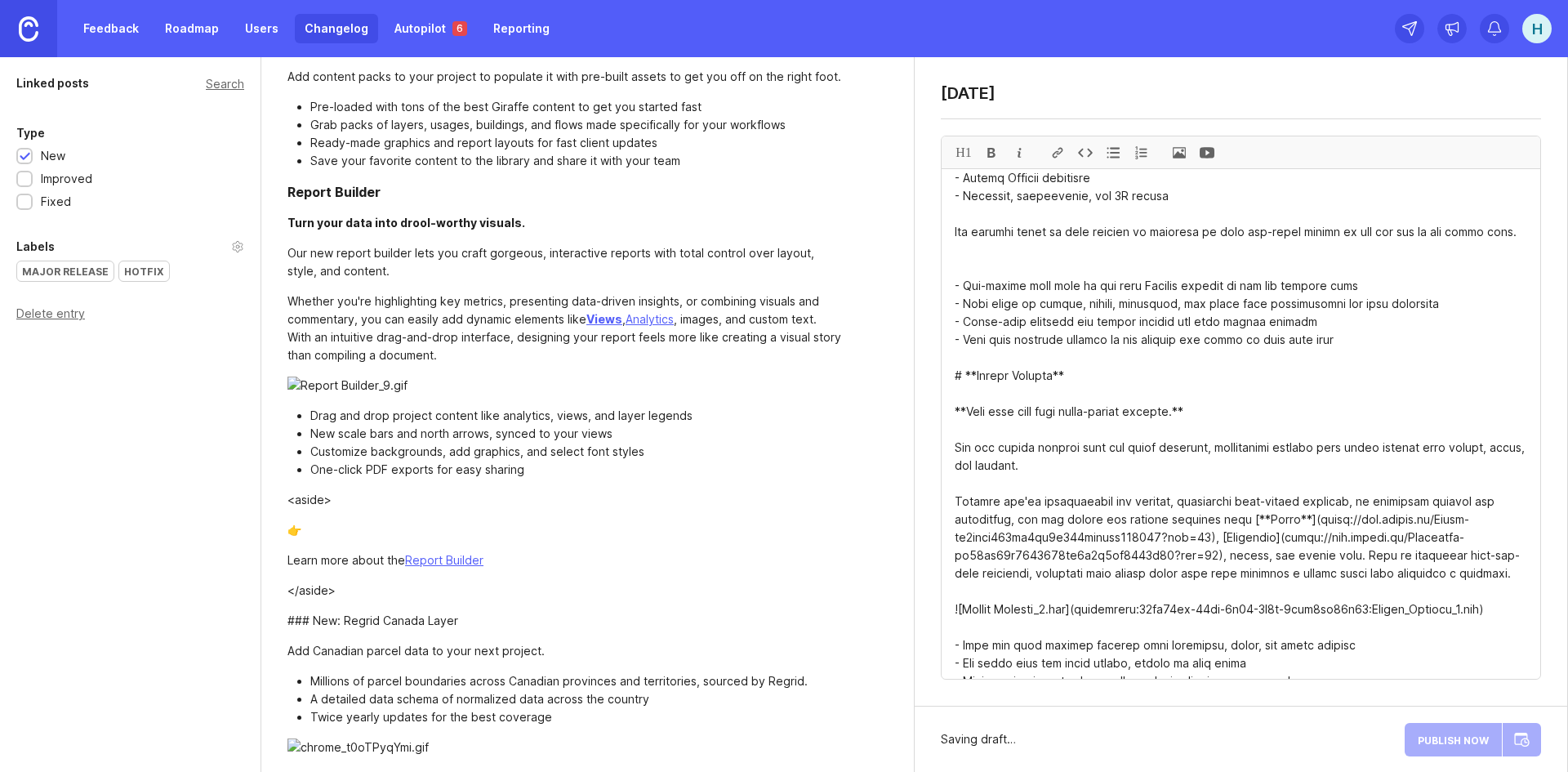
scroll to position [817, 0]
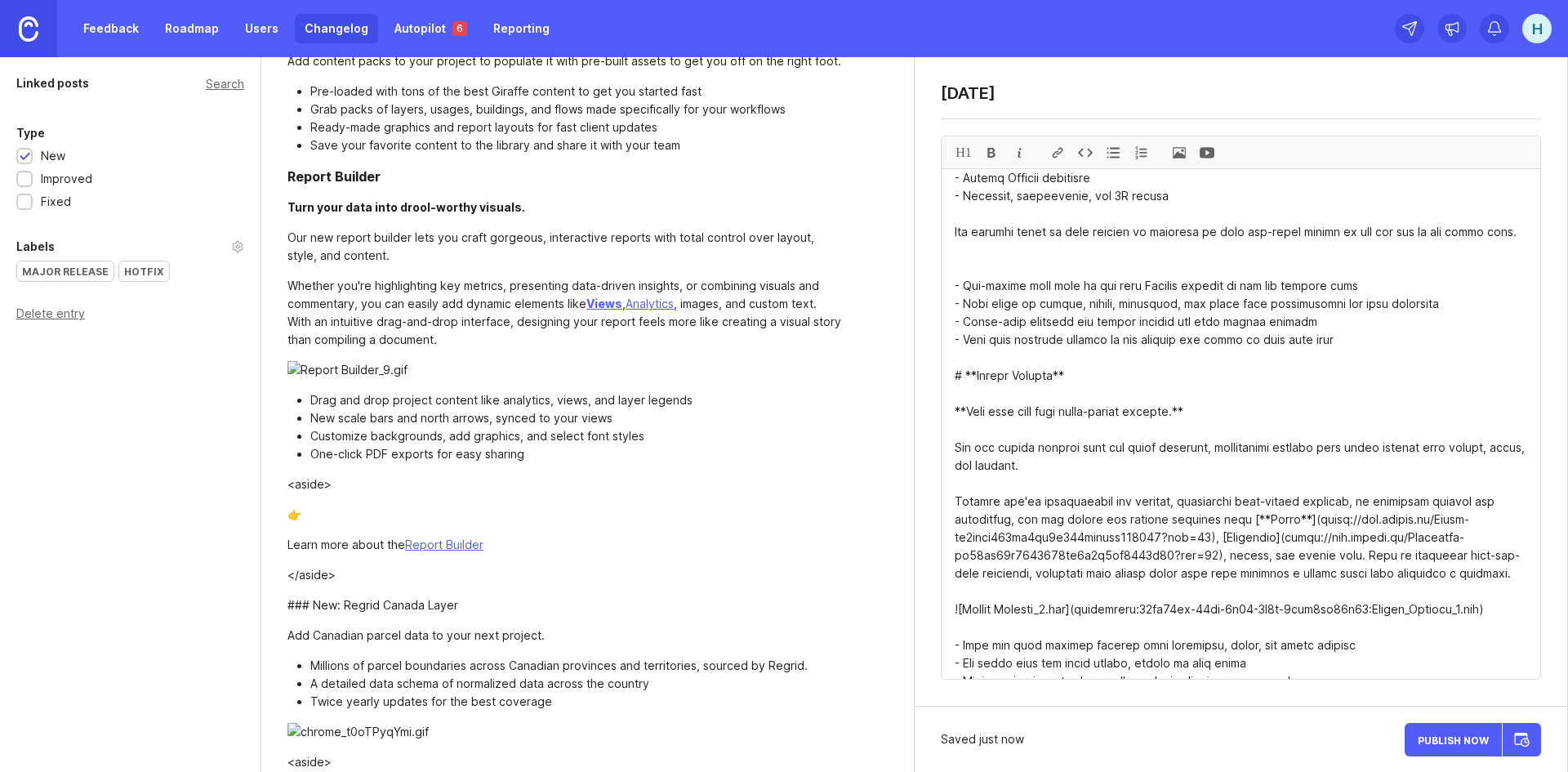
click at [1082, 423] on textarea at bounding box center [1241, 424] width 598 height 509
click at [1214, 511] on textarea at bounding box center [1241, 424] width 598 height 509
drag, startPoint x: 1223, startPoint y: 537, endPoint x: 1253, endPoint y: 497, distance: 50.0
click at [1253, 497] on textarea at bounding box center [1241, 424] width 598 height 509
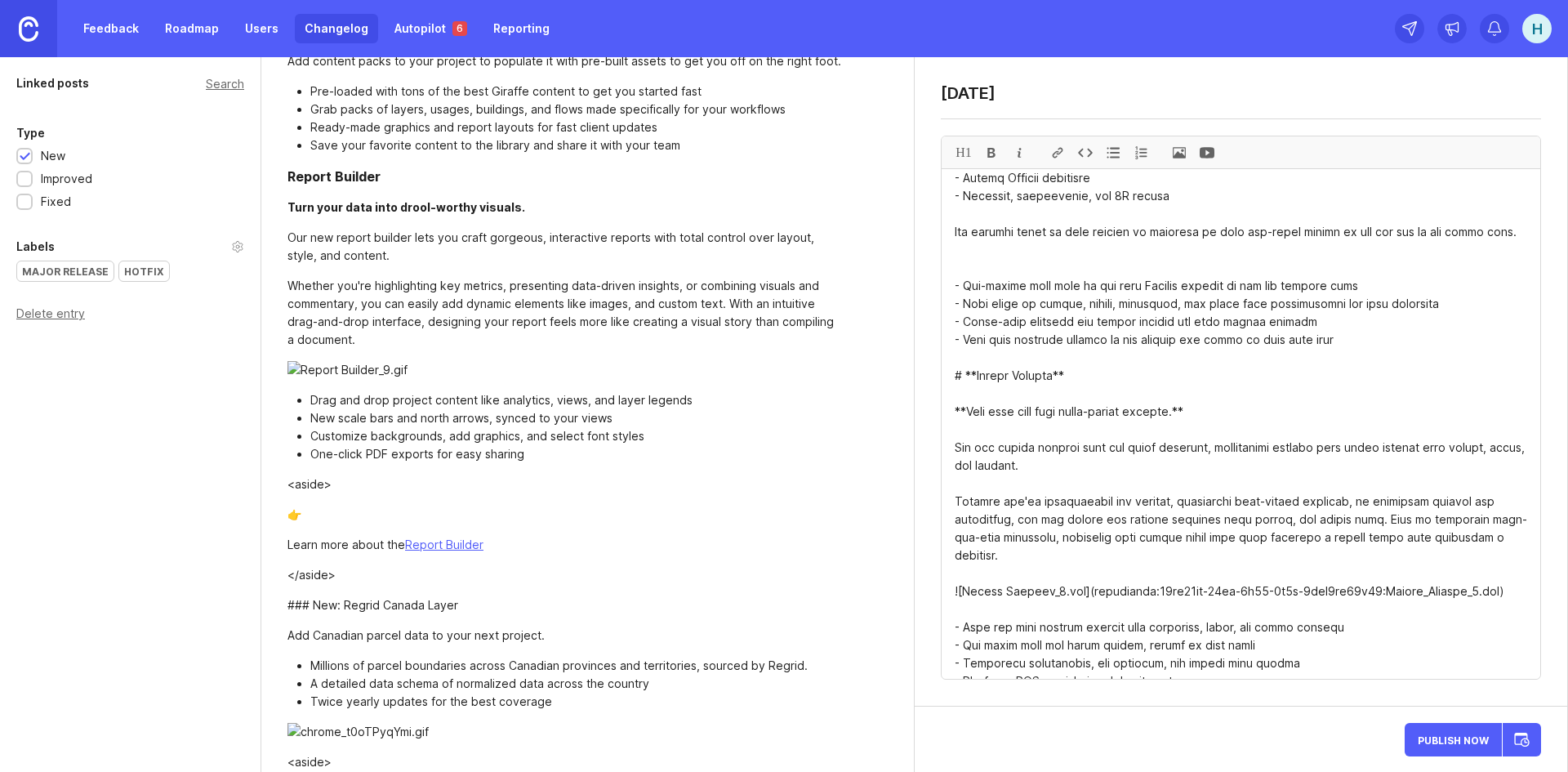
click at [1310, 504] on textarea at bounding box center [1241, 424] width 598 height 509
click at [1428, 484] on textarea at bounding box center [1241, 424] width 598 height 509
click at [1227, 510] on textarea at bounding box center [1241, 424] width 598 height 509
click at [1275, 501] on textarea at bounding box center [1241, 424] width 598 height 509
click at [1252, 499] on textarea at bounding box center [1241, 424] width 598 height 509
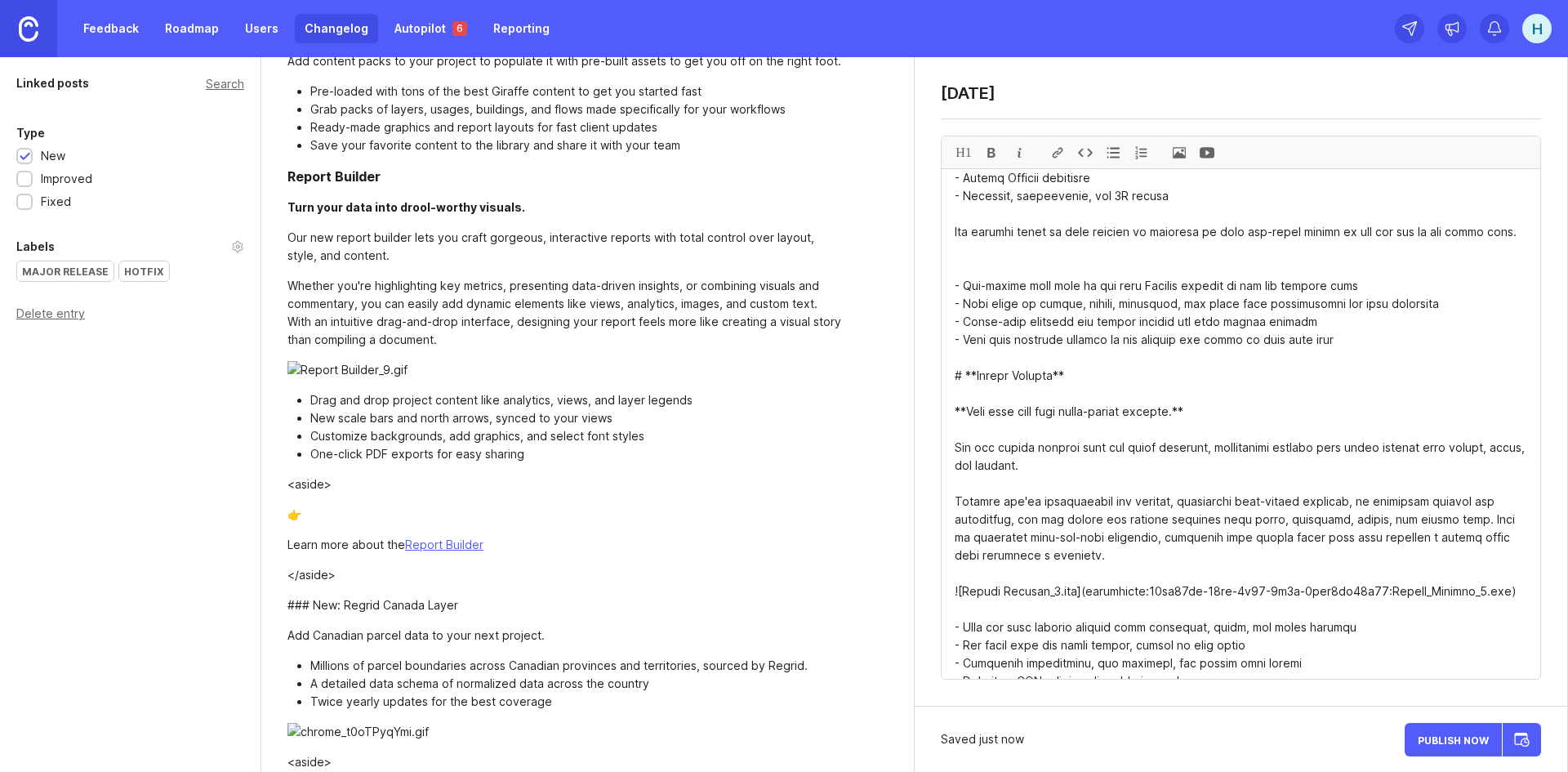
click at [1091, 555] on textarea at bounding box center [1241, 424] width 598 height 509
click at [1501, 568] on textarea at bounding box center [1241, 424] width 598 height 509
click at [1166, 571] on textarea at bounding box center [1241, 424] width 598 height 509
click at [1163, 571] on textarea at bounding box center [1241, 424] width 598 height 509
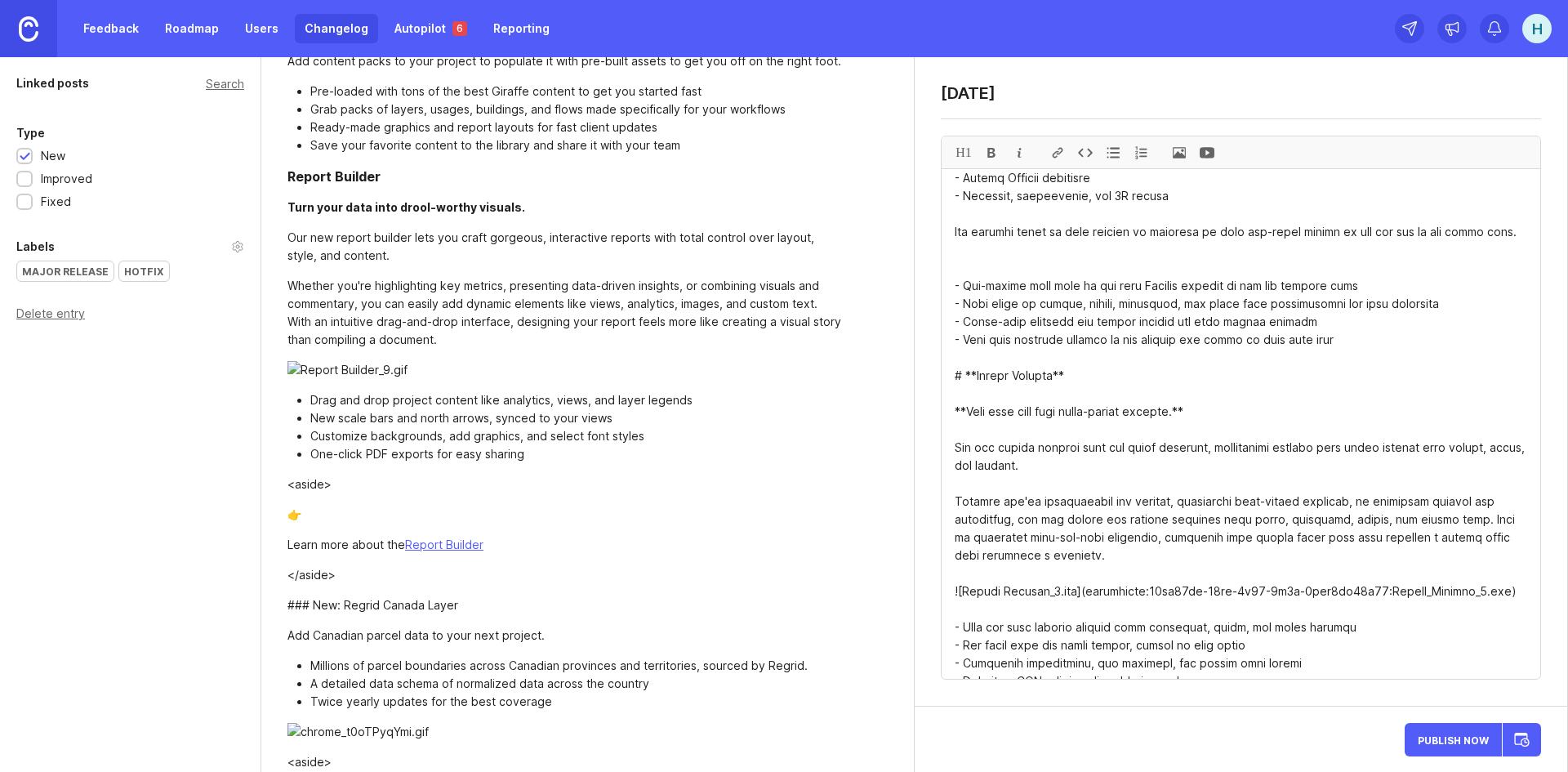
click at [1163, 571] on textarea at bounding box center [1241, 424] width 598 height 509
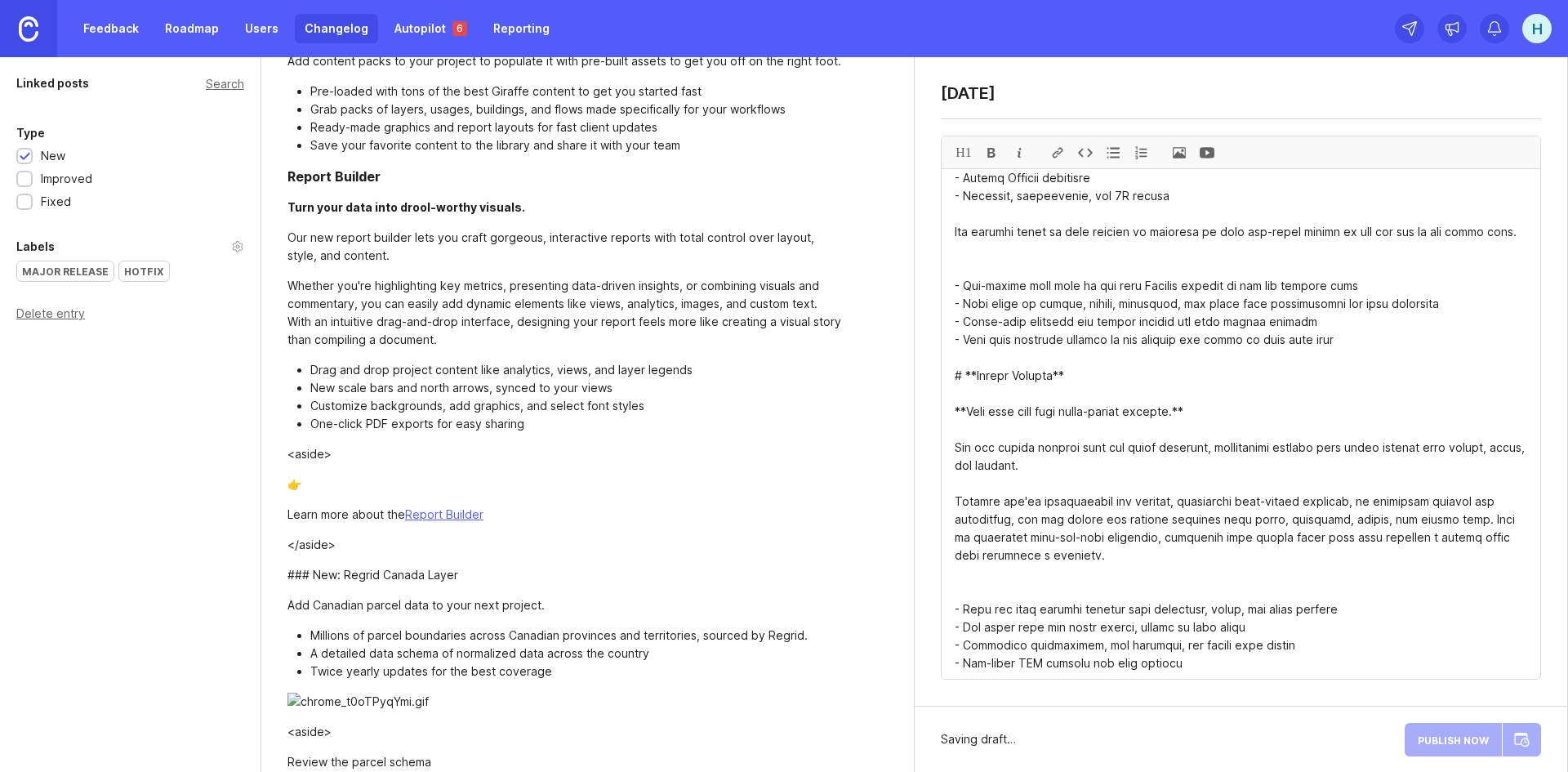
click at [1172, 147] on span at bounding box center [1179, 152] width 28 height 32
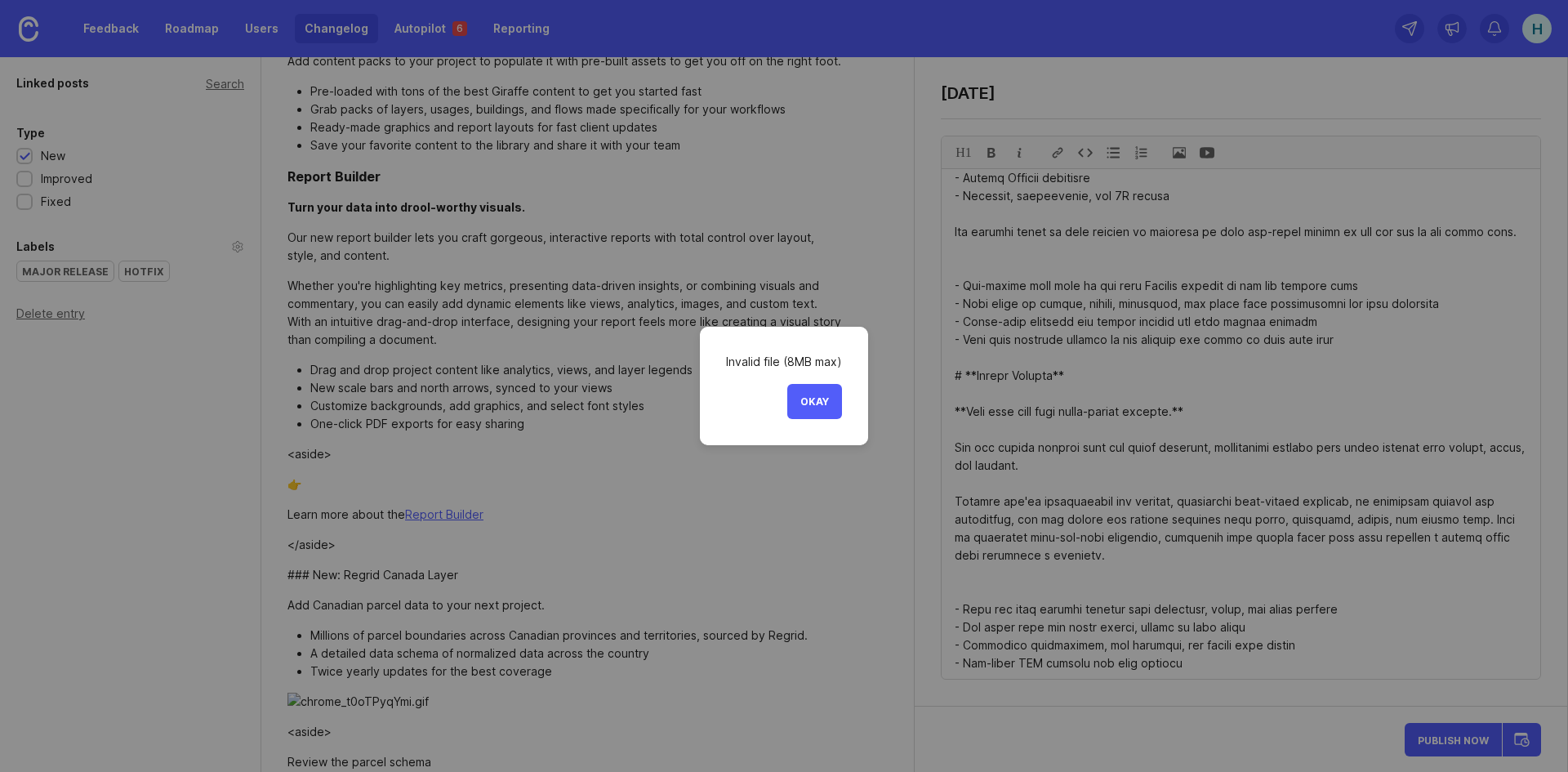
click at [815, 400] on span "Okay" at bounding box center [814, 401] width 29 height 12
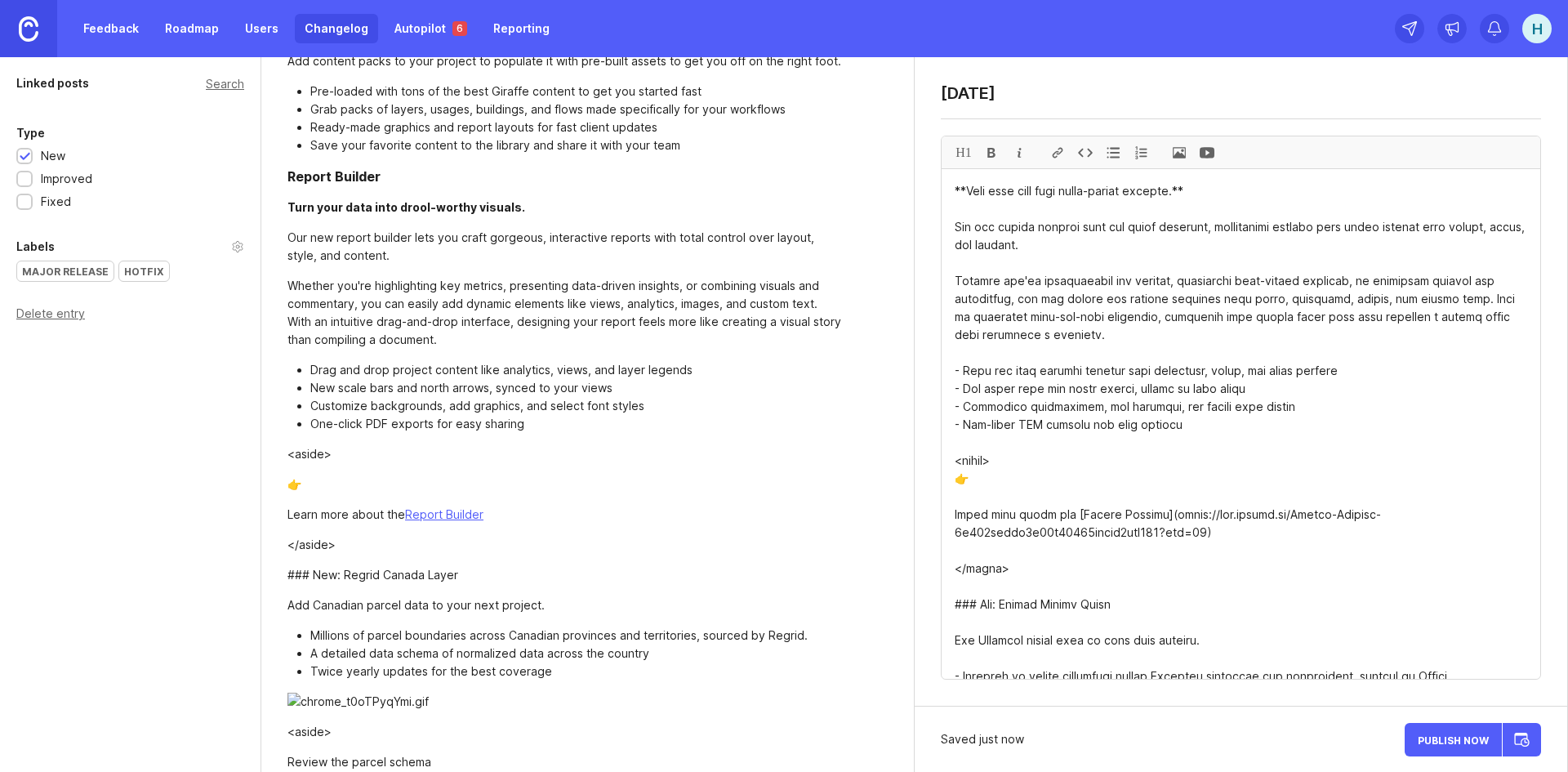
scroll to position [653, 0]
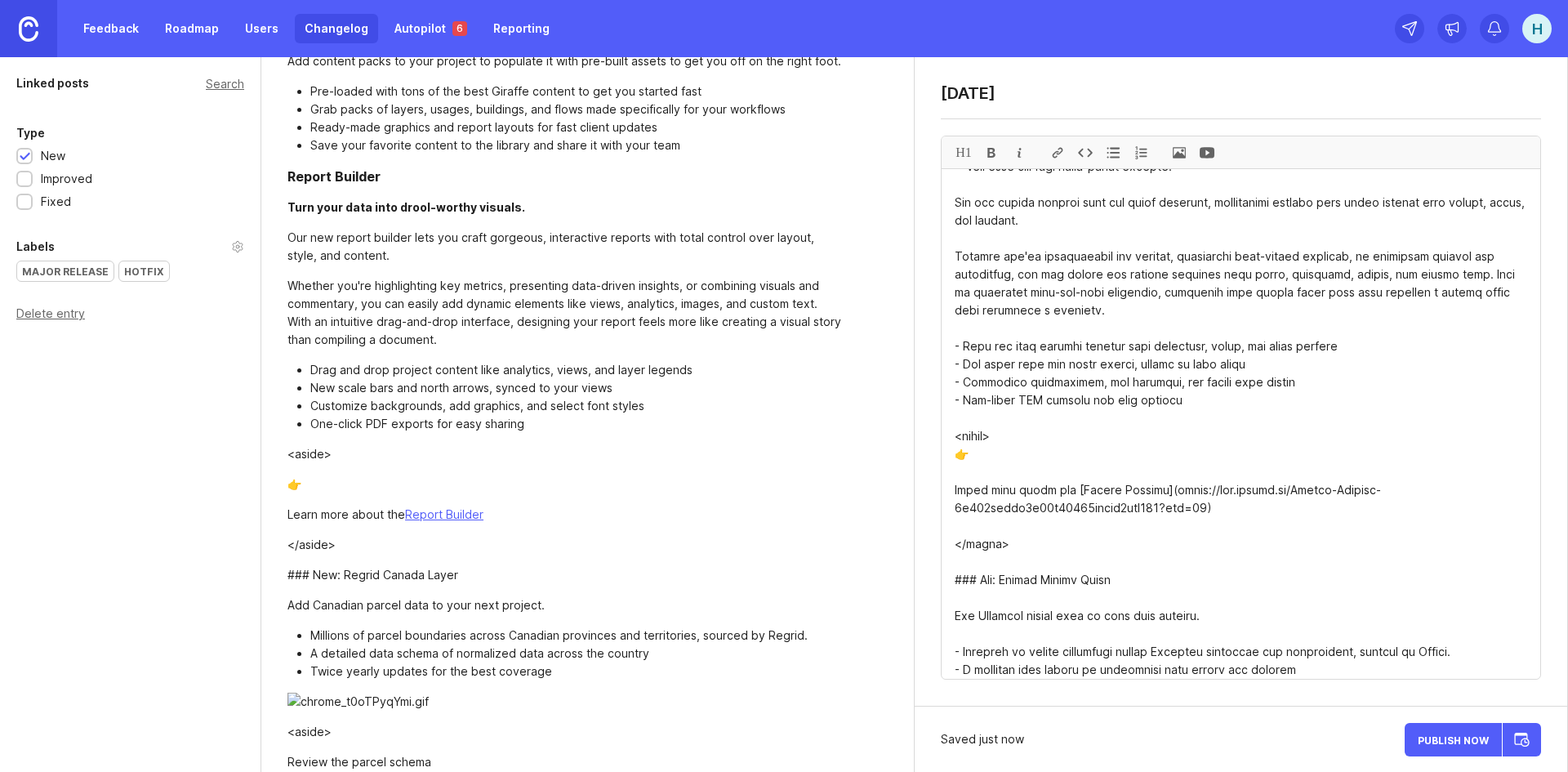
drag, startPoint x: 1011, startPoint y: 519, endPoint x: 956, endPoint y: 420, distance: 113.3
click at [944, 413] on textarea at bounding box center [1241, 424] width 598 height 509
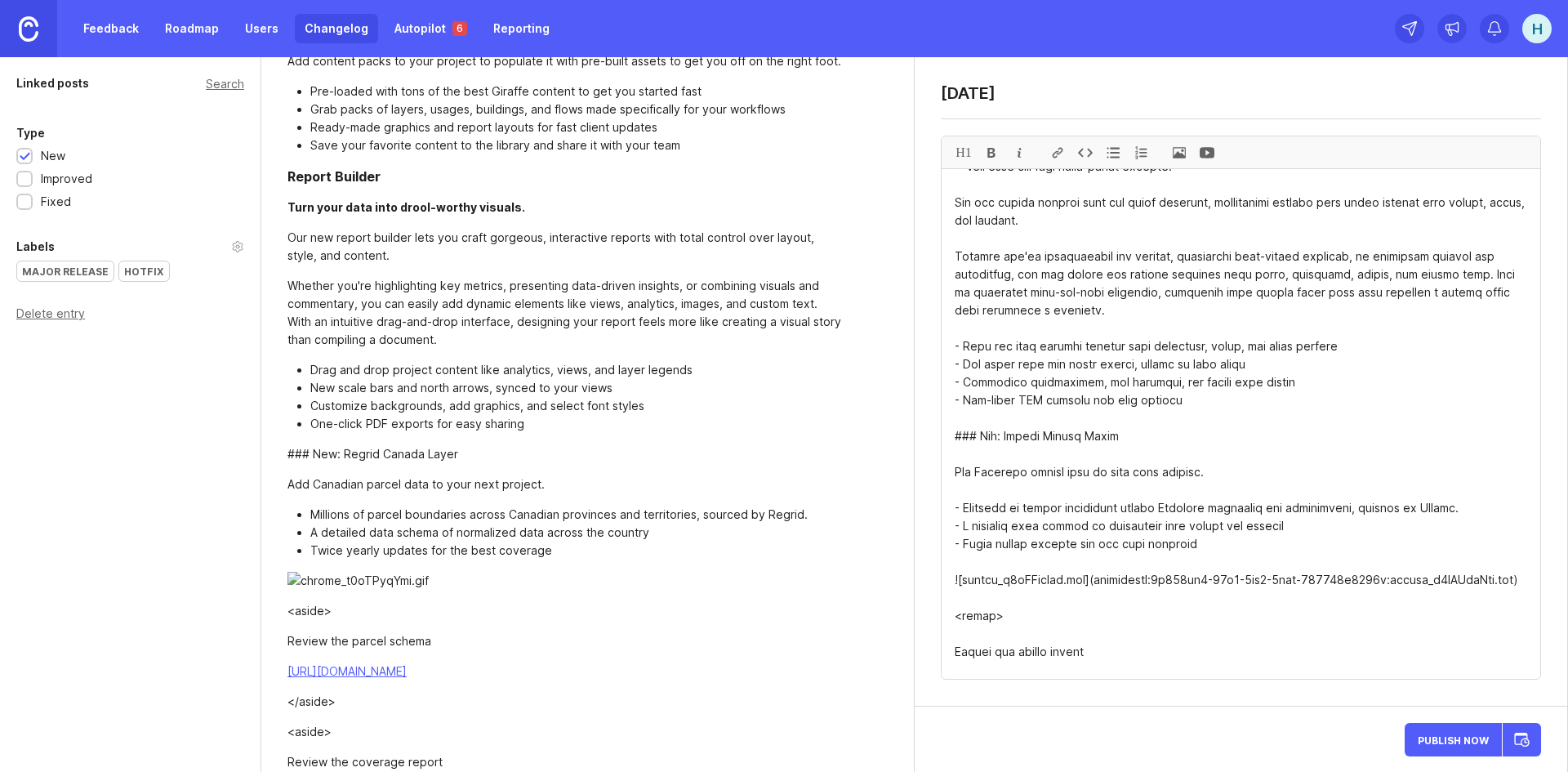
click at [974, 419] on textarea at bounding box center [1241, 424] width 598 height 509
click at [1250, 438] on textarea at bounding box center [1241, 424] width 598 height 509
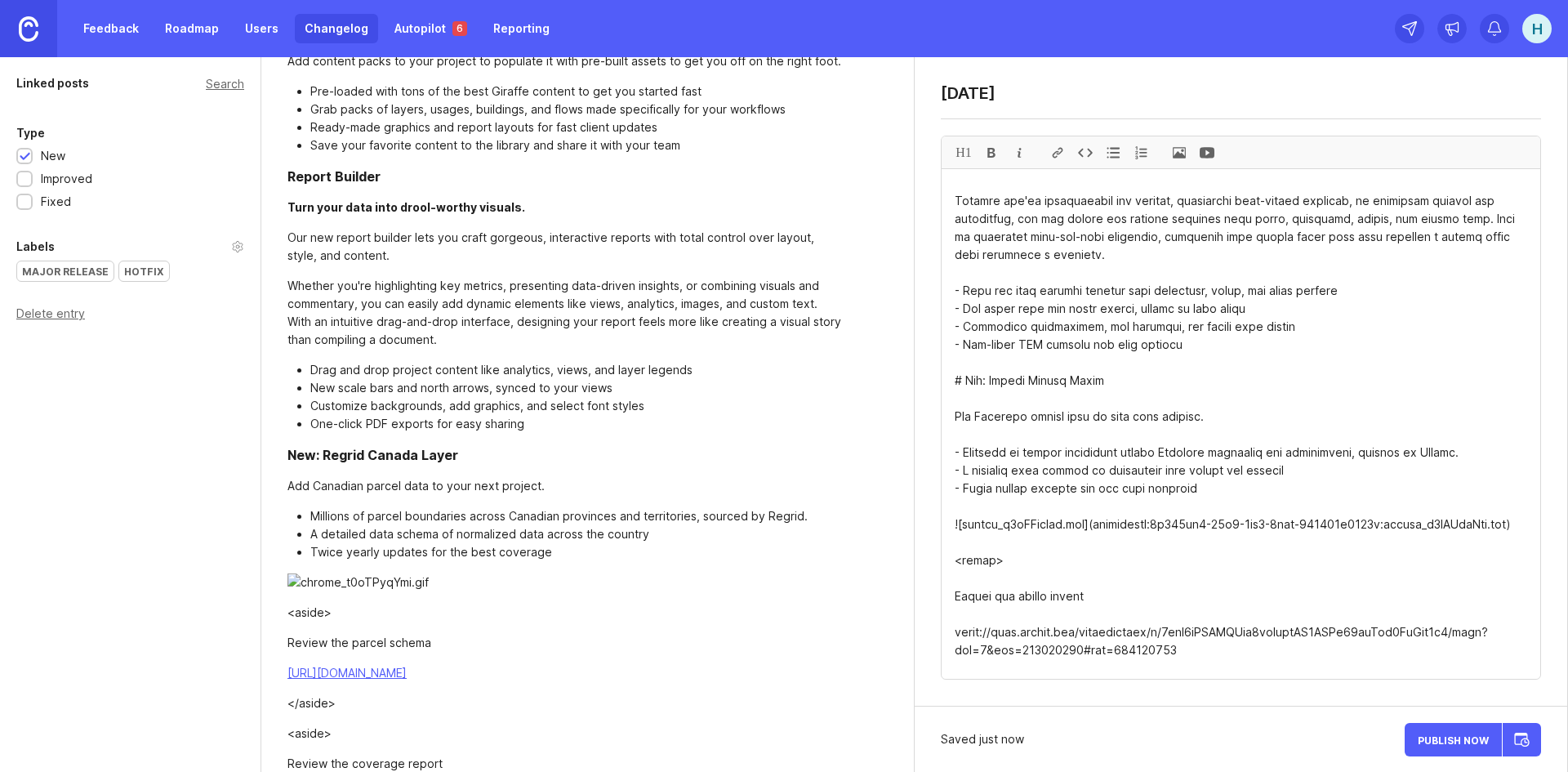
scroll to position [735, 0]
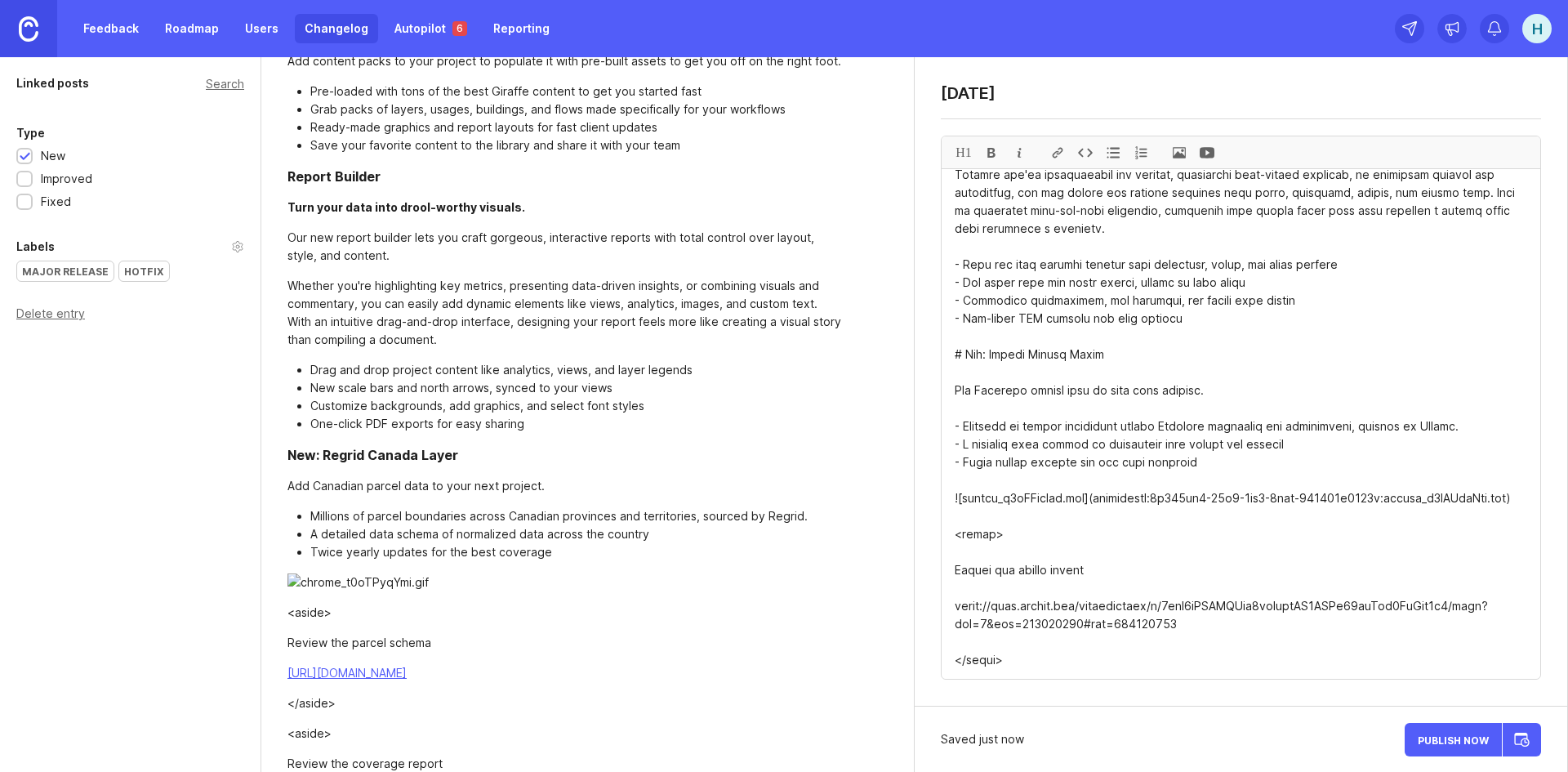
drag, startPoint x: 1016, startPoint y: 531, endPoint x: 936, endPoint y: 479, distance: 95.4
click at [936, 479] on div "[DATE] H1" at bounding box center [1241, 382] width 652 height 649
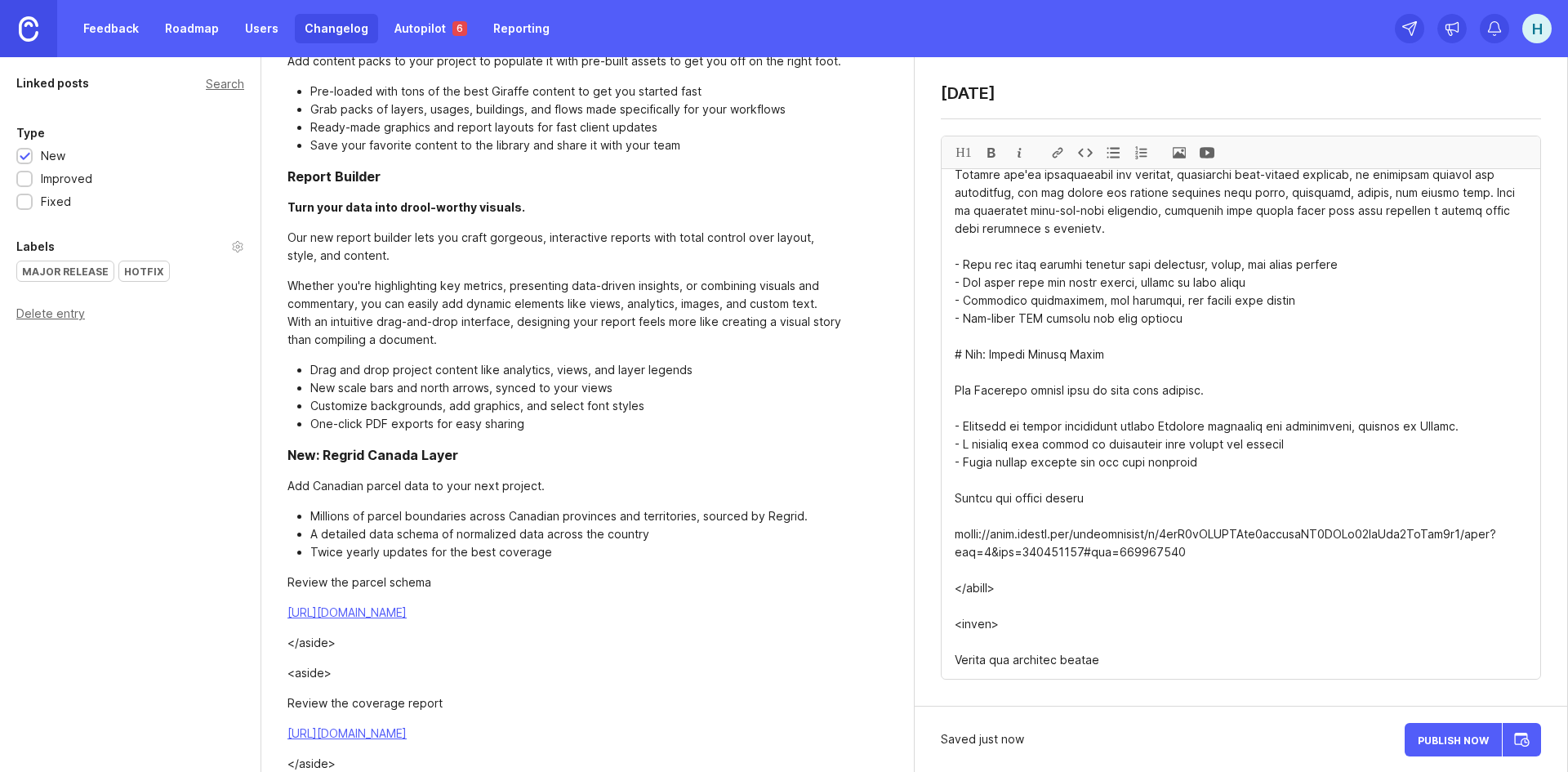
click at [1177, 537] on textarea at bounding box center [1241, 424] width 598 height 509
drag, startPoint x: 1176, startPoint y: 535, endPoint x: 943, endPoint y: 520, distance: 233.5
click at [943, 520] on textarea at bounding box center [1241, 424] width 598 height 509
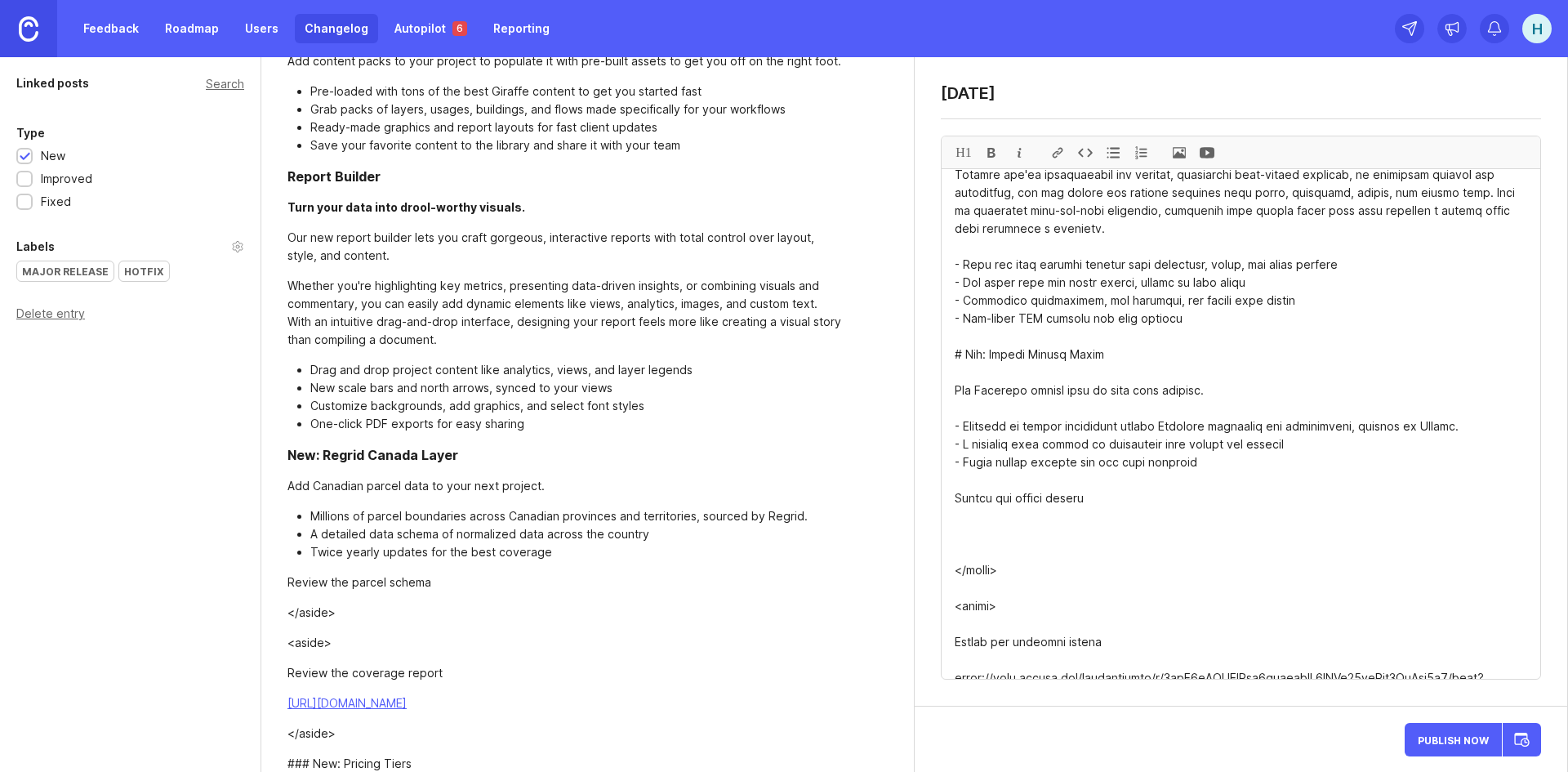
click at [1022, 478] on textarea at bounding box center [1241, 424] width 598 height 509
click at [1023, 478] on textarea at bounding box center [1241, 424] width 598 height 509
click at [1057, 153] on div at bounding box center [1058, 152] width 28 height 32
paste textarea "[URL][DOMAIN_NAME]"
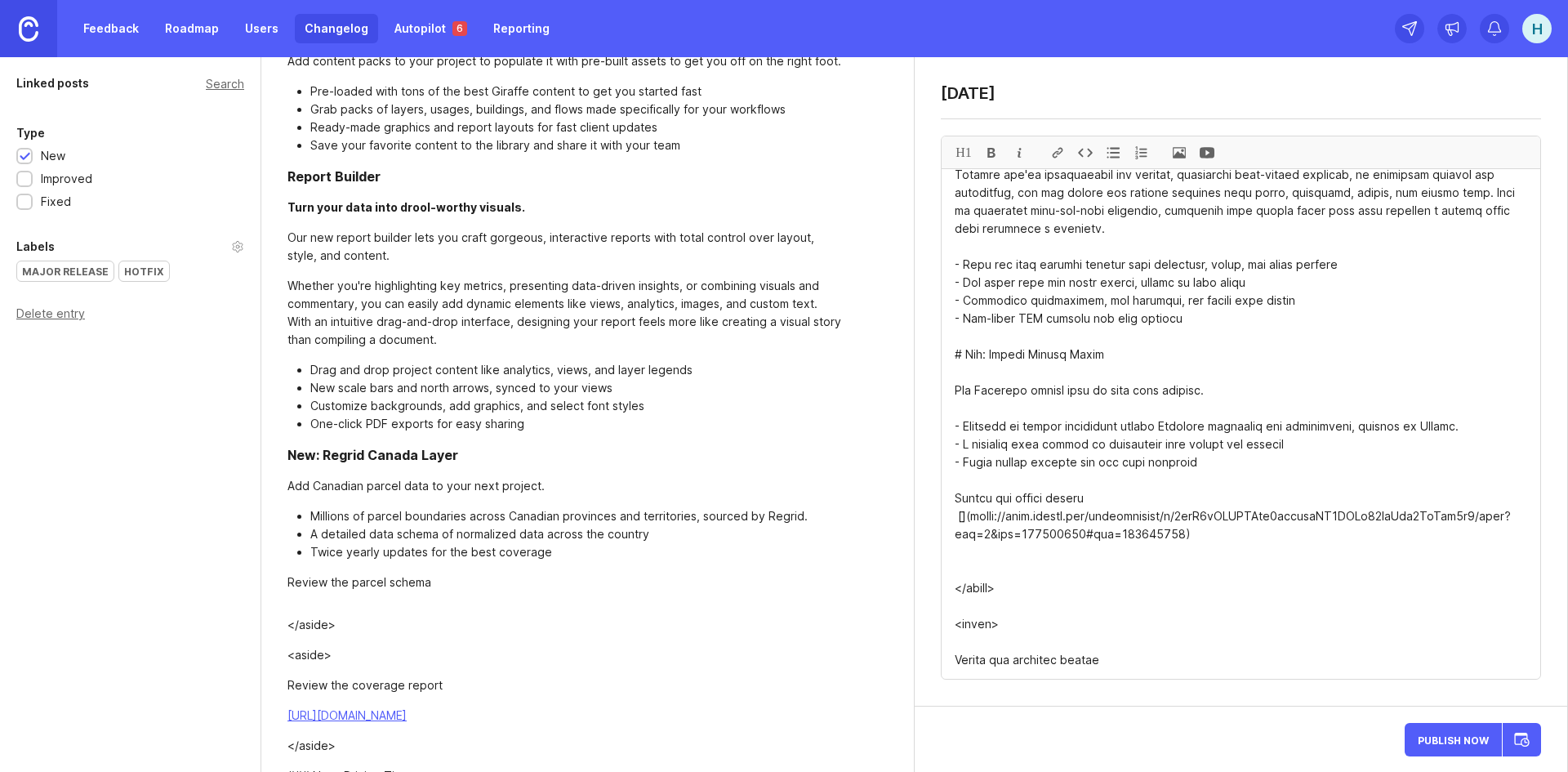
click at [1188, 592] on textarea at bounding box center [1241, 424] width 598 height 509
click at [1180, 532] on textarea at bounding box center [1241, 424] width 598 height 509
click at [965, 495] on textarea at bounding box center [1241, 424] width 598 height 509
click at [961, 496] on textarea at bounding box center [1241, 424] width 598 height 509
drag, startPoint x: 1069, startPoint y: 478, endPoint x: 947, endPoint y: 475, distance: 122.0
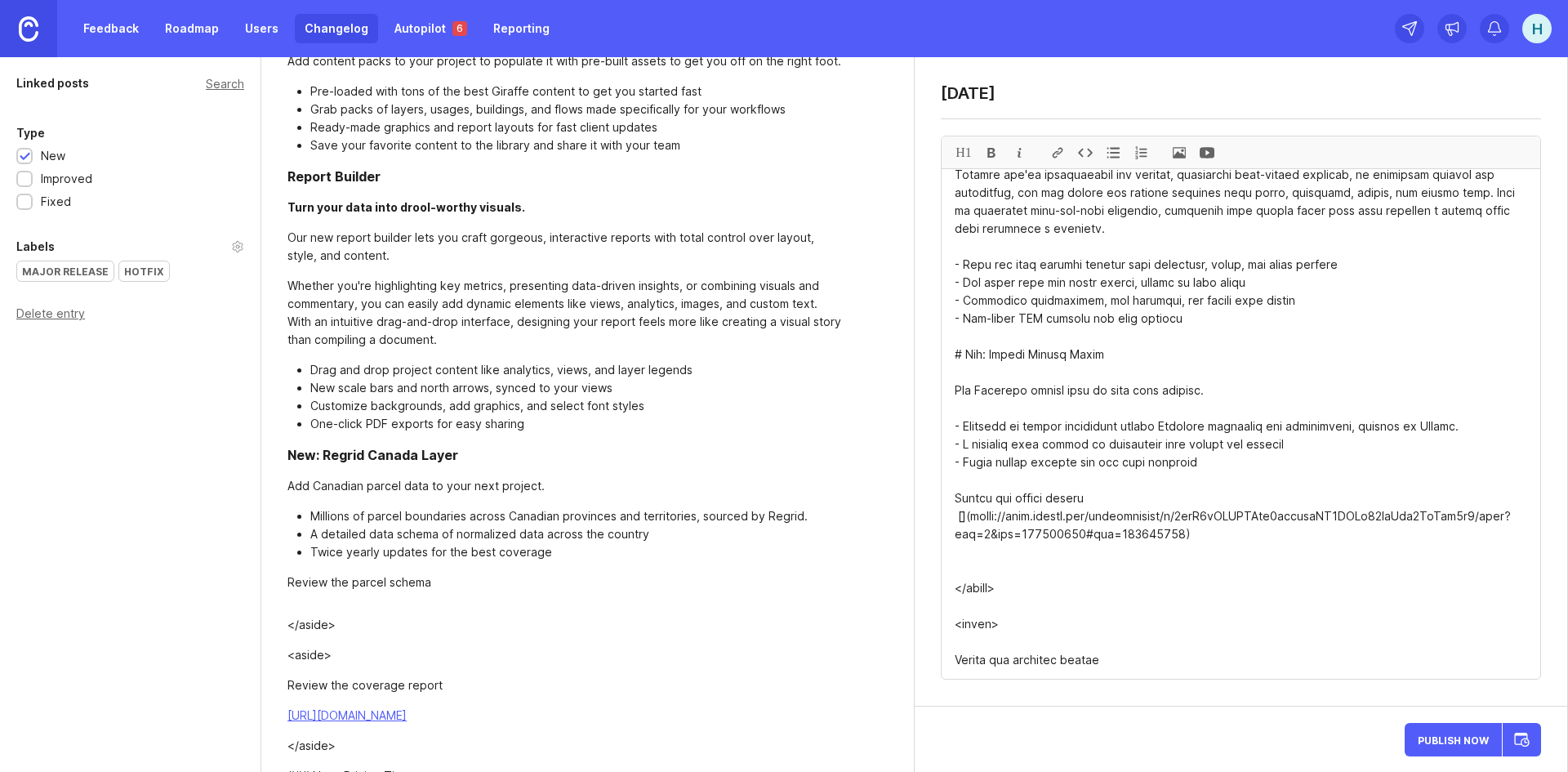
click at [947, 475] on textarea at bounding box center [1241, 424] width 598 height 509
click at [961, 498] on textarea at bounding box center [1241, 424] width 598 height 509
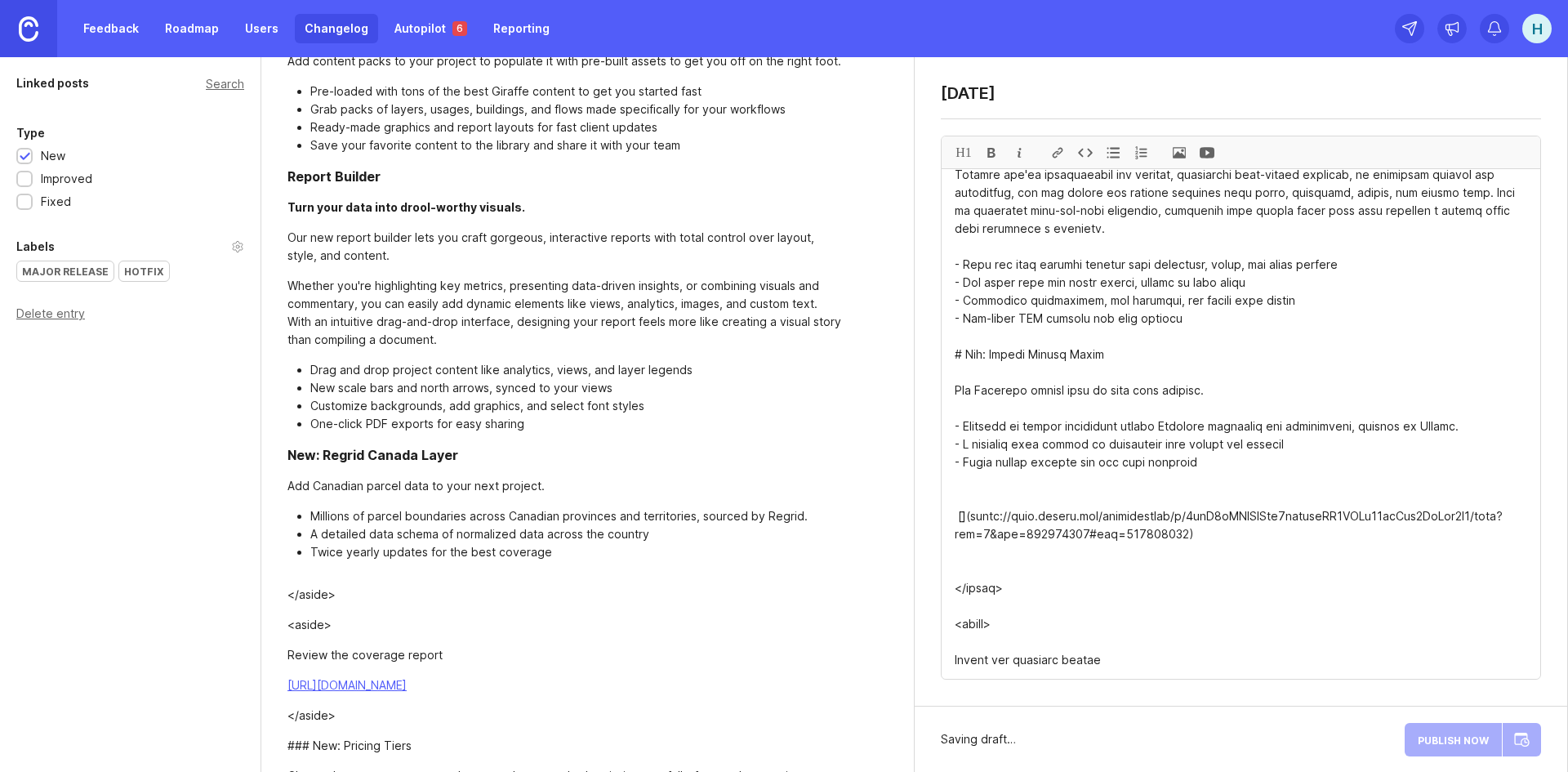
paste textarea "Review the parcel schema"
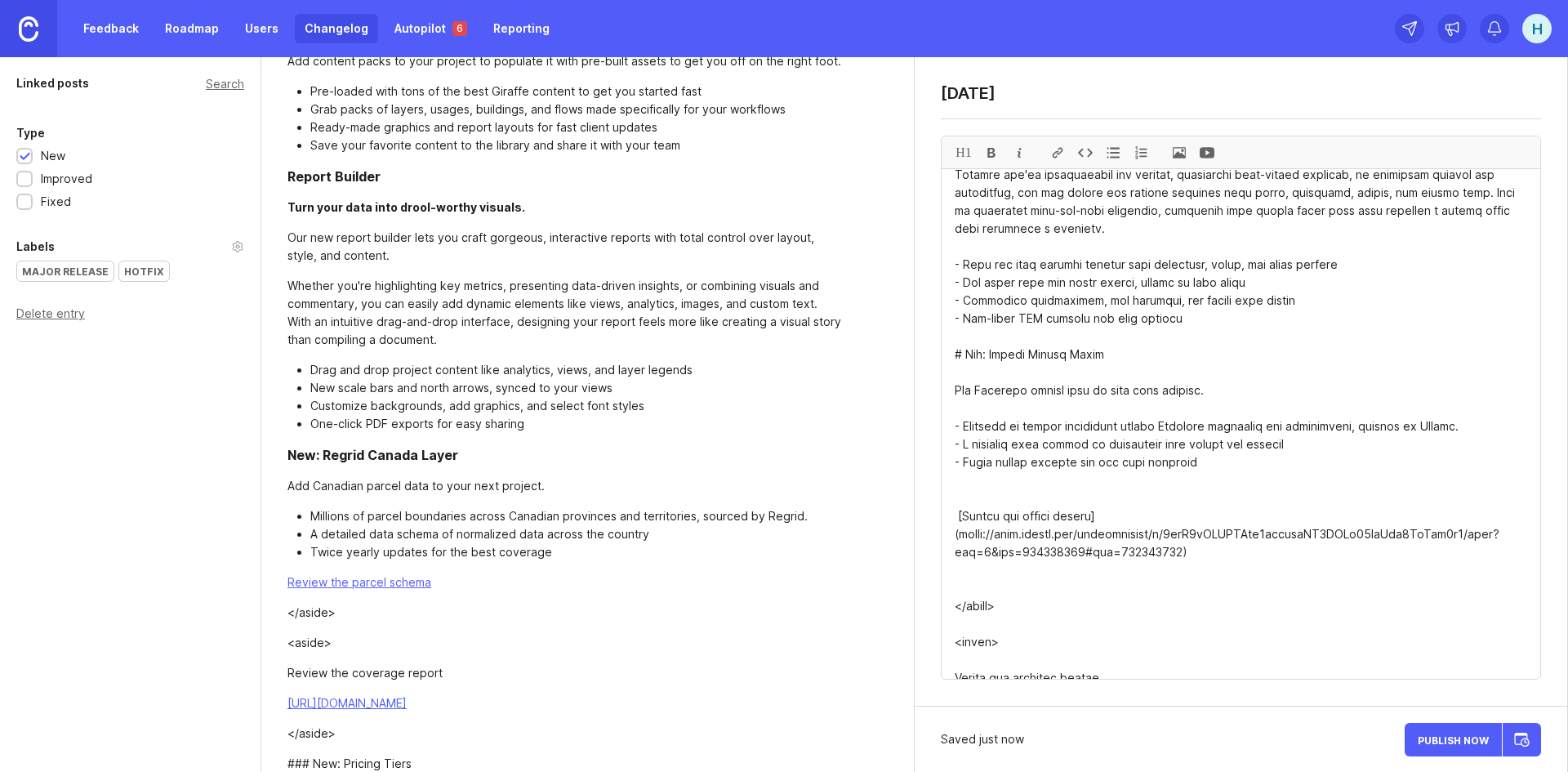
click at [1076, 469] on textarea at bounding box center [1241, 424] width 598 height 509
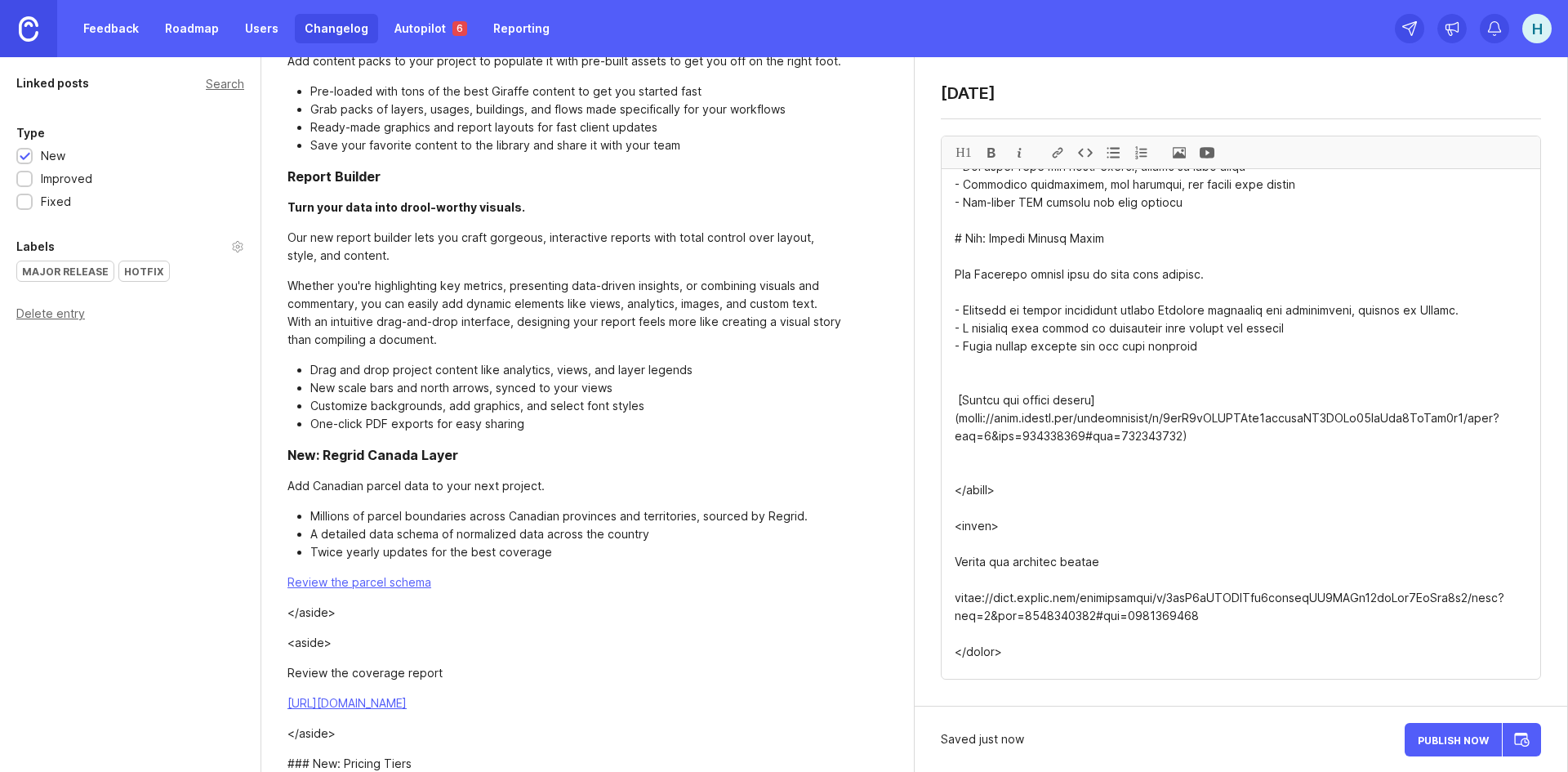
scroll to position [981, 0]
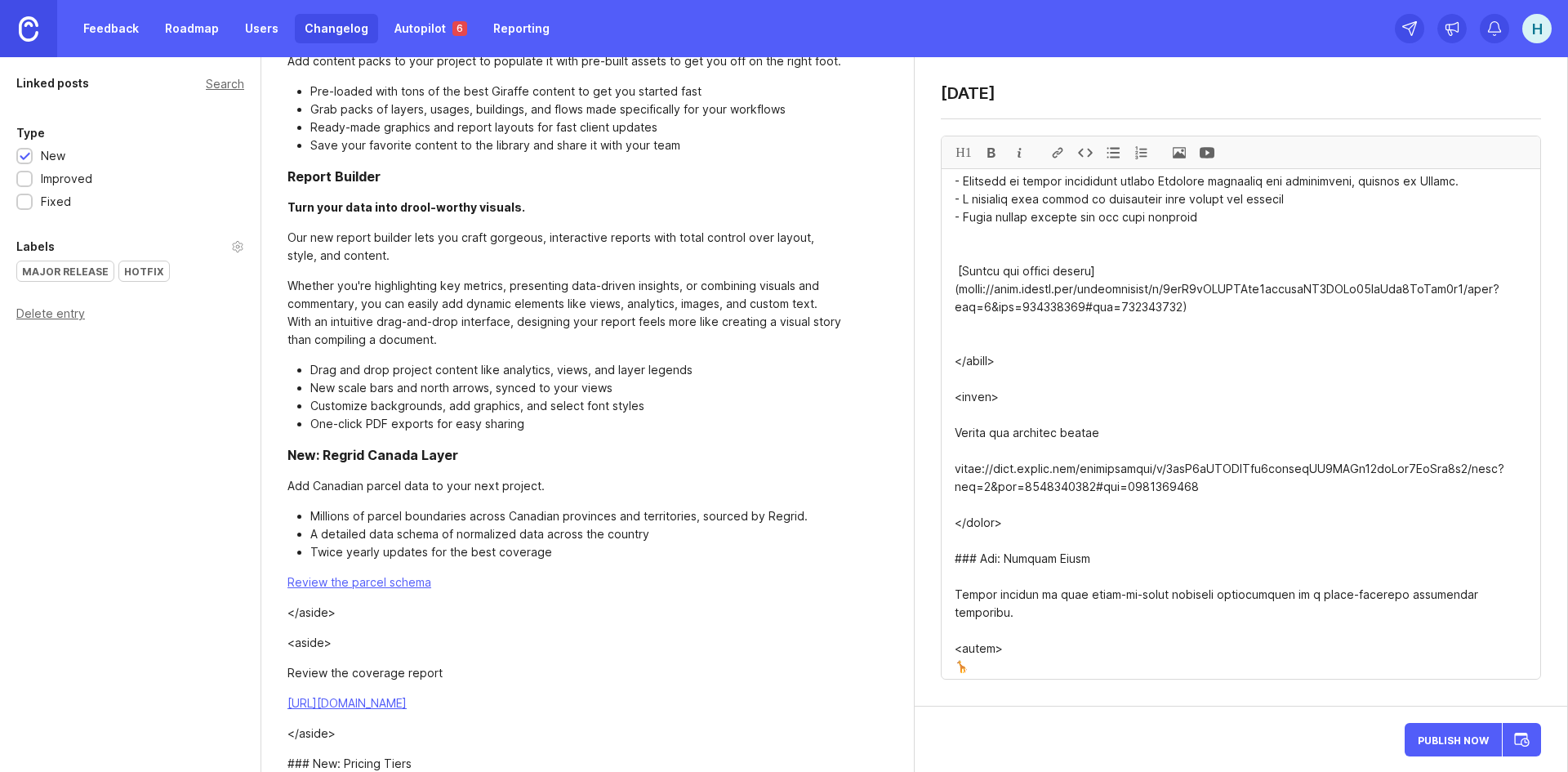
drag, startPoint x: 952, startPoint y: 356, endPoint x: 941, endPoint y: 330, distance: 28.2
click at [941, 330] on div "H1" at bounding box center [1241, 407] width 600 height 544
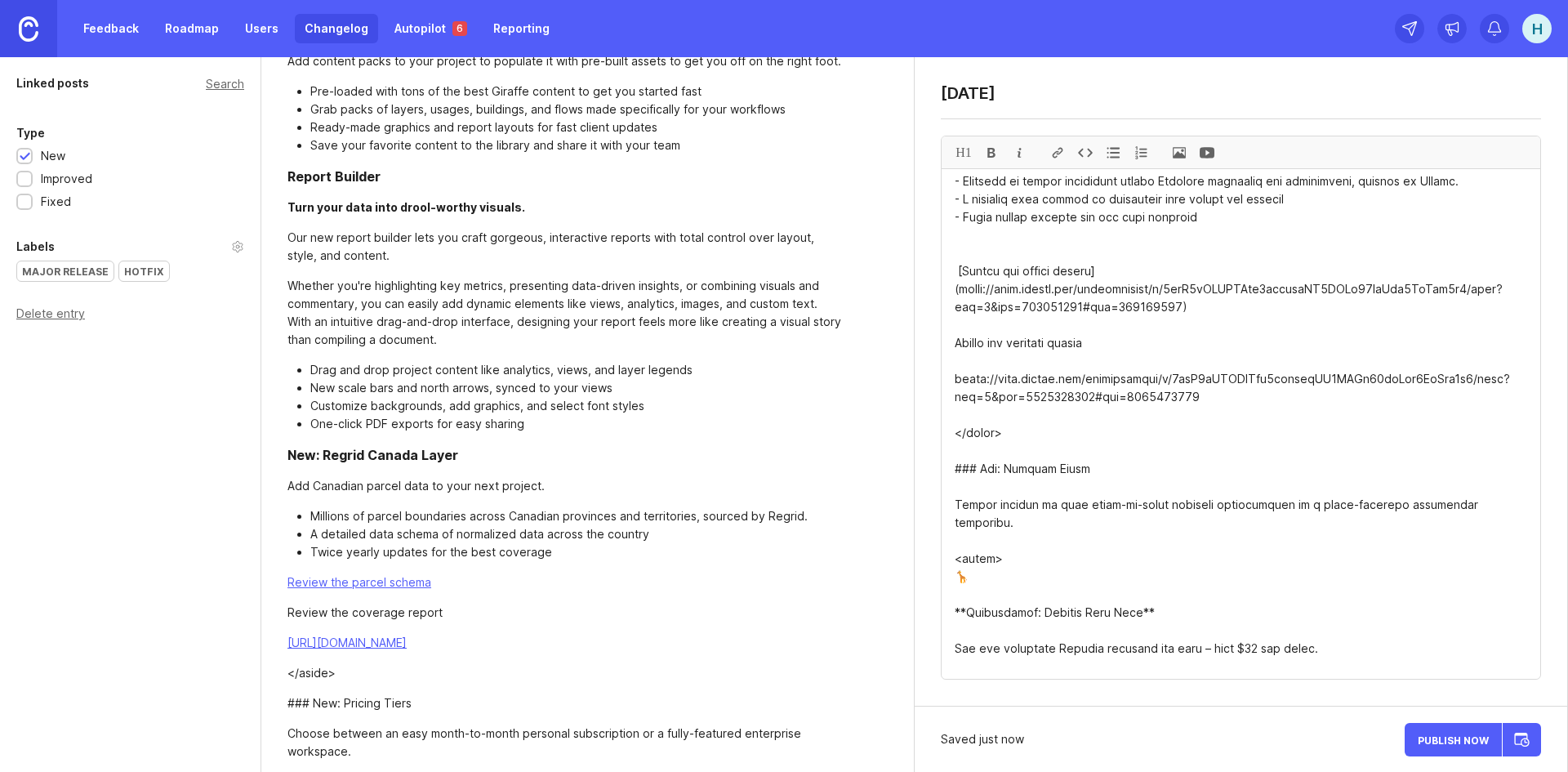
click at [956, 322] on textarea at bounding box center [1241, 424] width 598 height 509
click at [1063, 151] on div at bounding box center [1058, 152] width 28 height 32
drag, startPoint x: 1186, startPoint y: 381, endPoint x: 915, endPoint y: 359, distance: 271.9
click at [915, 359] on div "[DATE] H1" at bounding box center [1241, 382] width 652 height 649
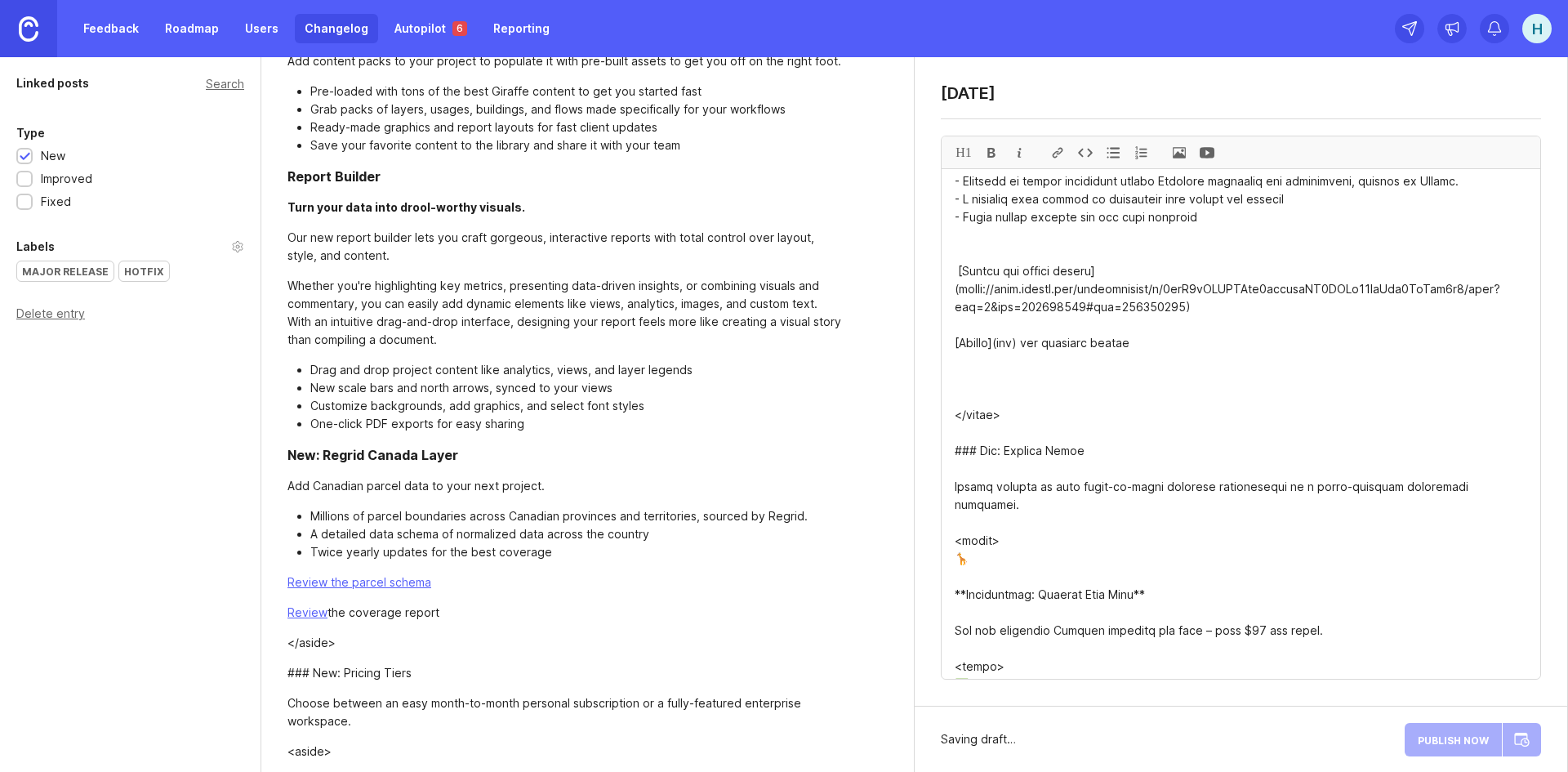
drag, startPoint x: 1019, startPoint y: 326, endPoint x: 1007, endPoint y: 325, distance: 12.0
paste textarea "[URL][DOMAIN_NAME]"
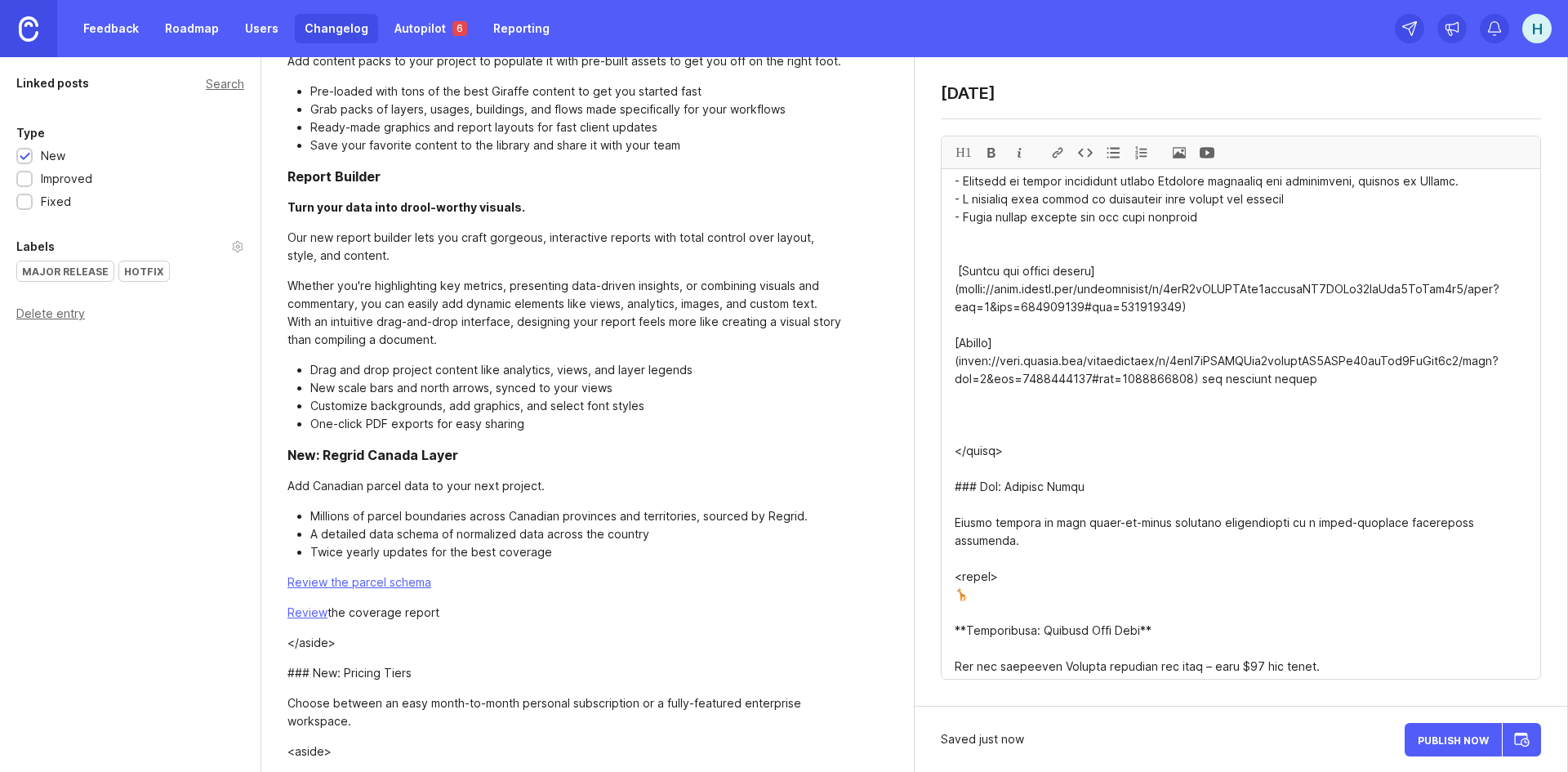
drag, startPoint x: 1326, startPoint y: 362, endPoint x: 1196, endPoint y: 363, distance: 130.0
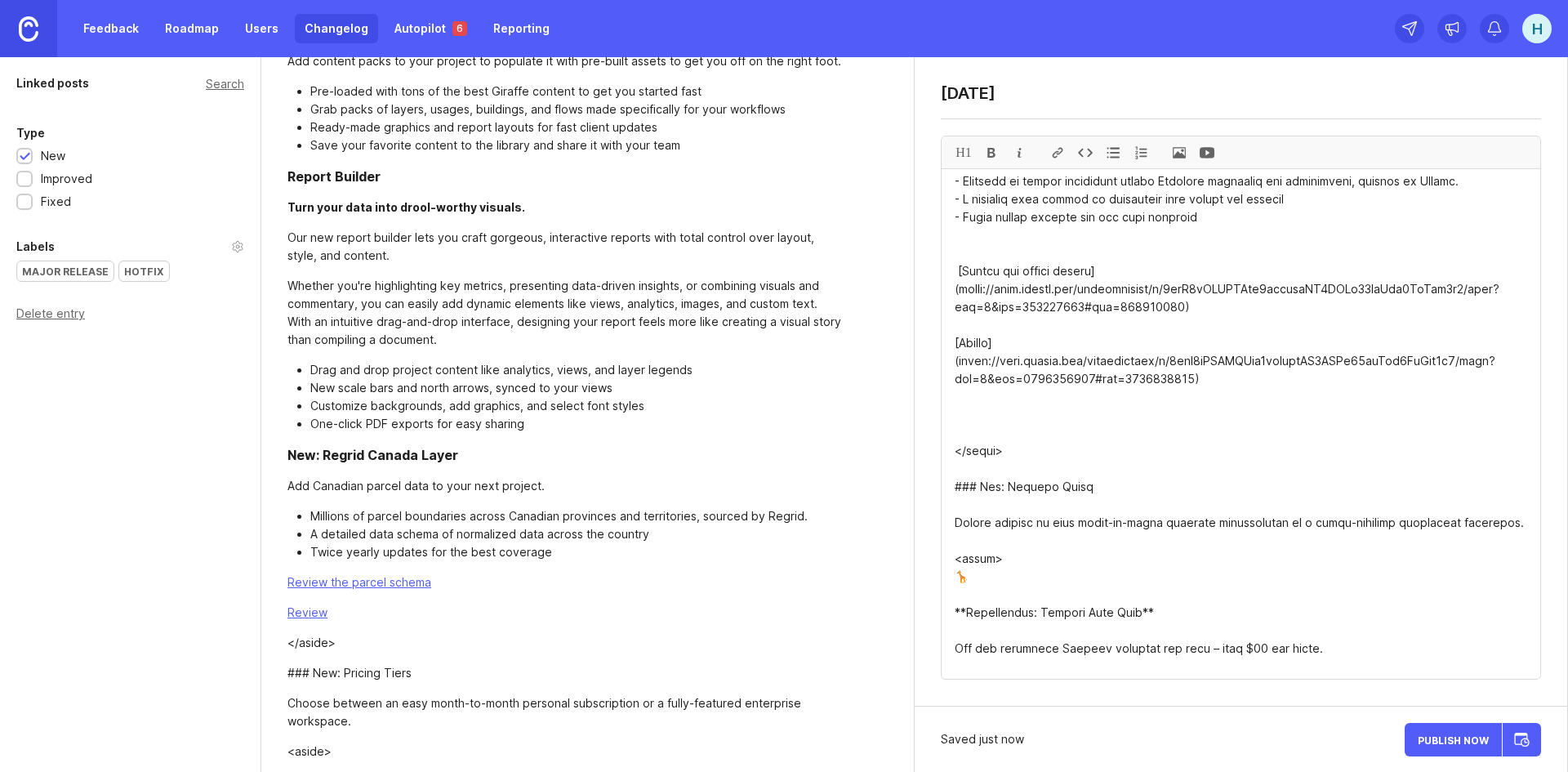
paste textarea "the coverage report"
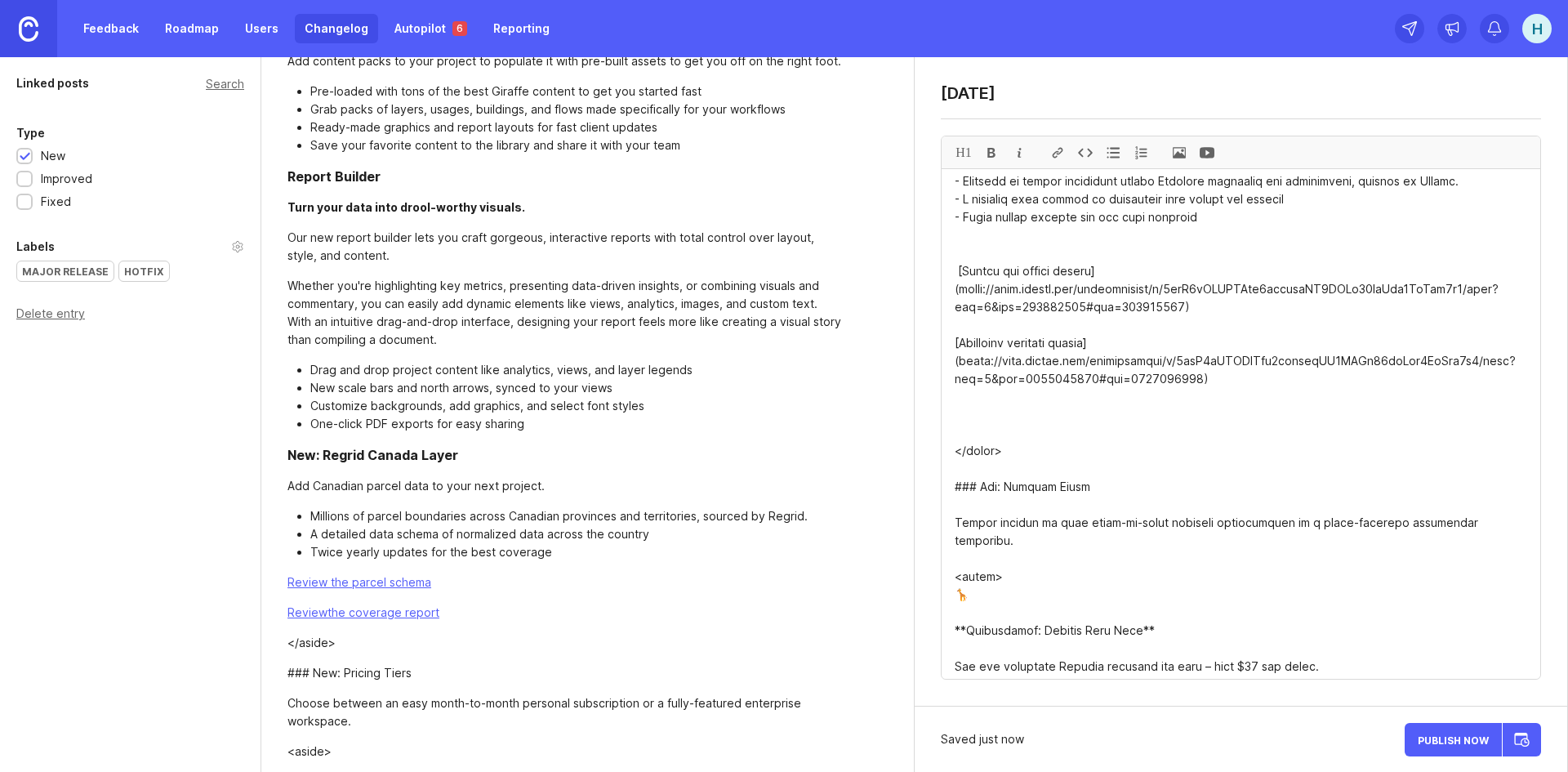
click at [997, 327] on textarea at bounding box center [1241, 424] width 598 height 509
drag, startPoint x: 1028, startPoint y: 433, endPoint x: 910, endPoint y: 378, distance: 130.2
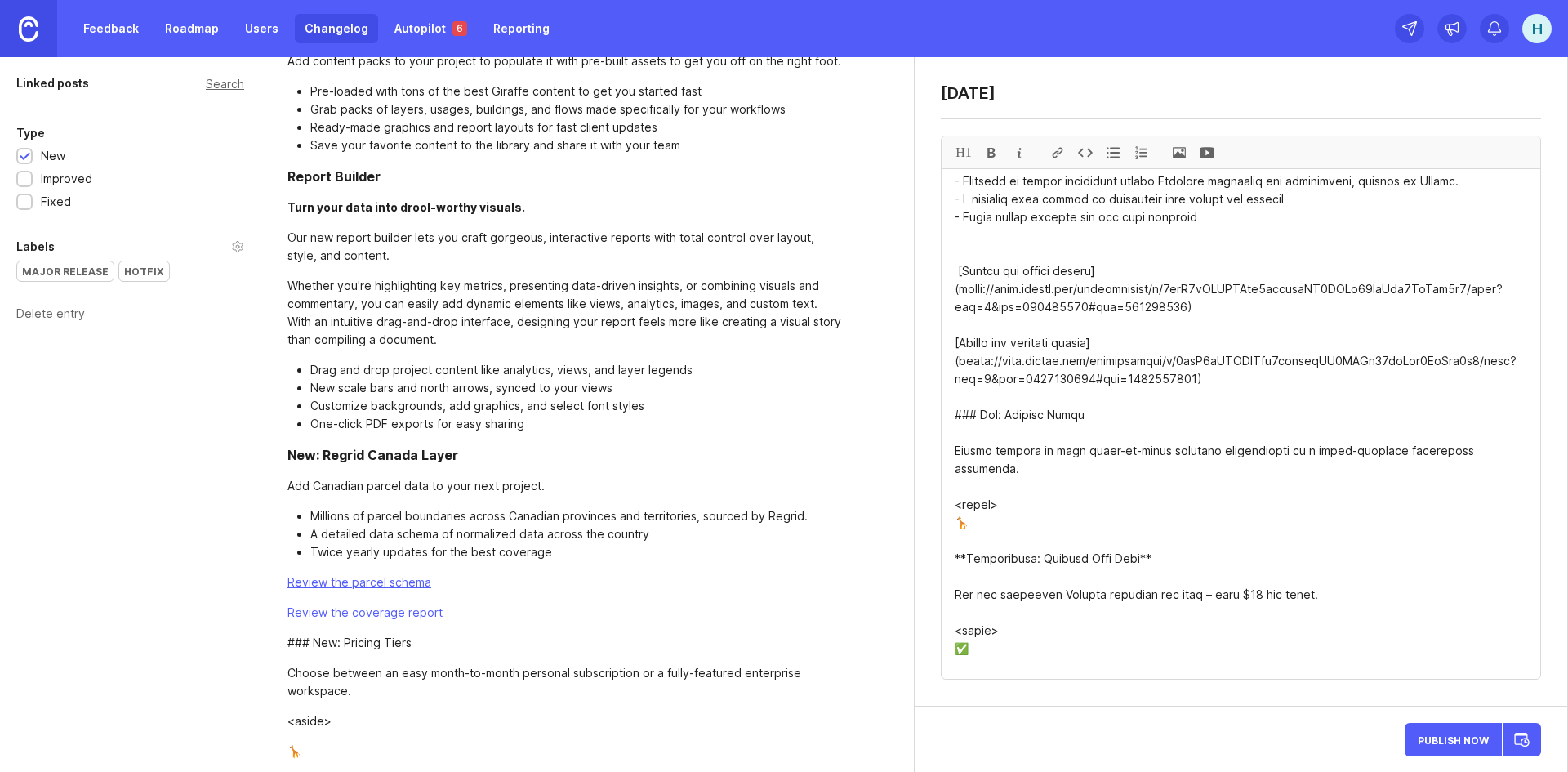
click at [1018, 485] on textarea at bounding box center [1241, 424] width 598 height 509
click at [971, 394] on textarea at bounding box center [1241, 424] width 598 height 509
click at [975, 393] on textarea at bounding box center [1241, 424] width 598 height 509
click at [1047, 466] on textarea at bounding box center [1241, 424] width 598 height 509
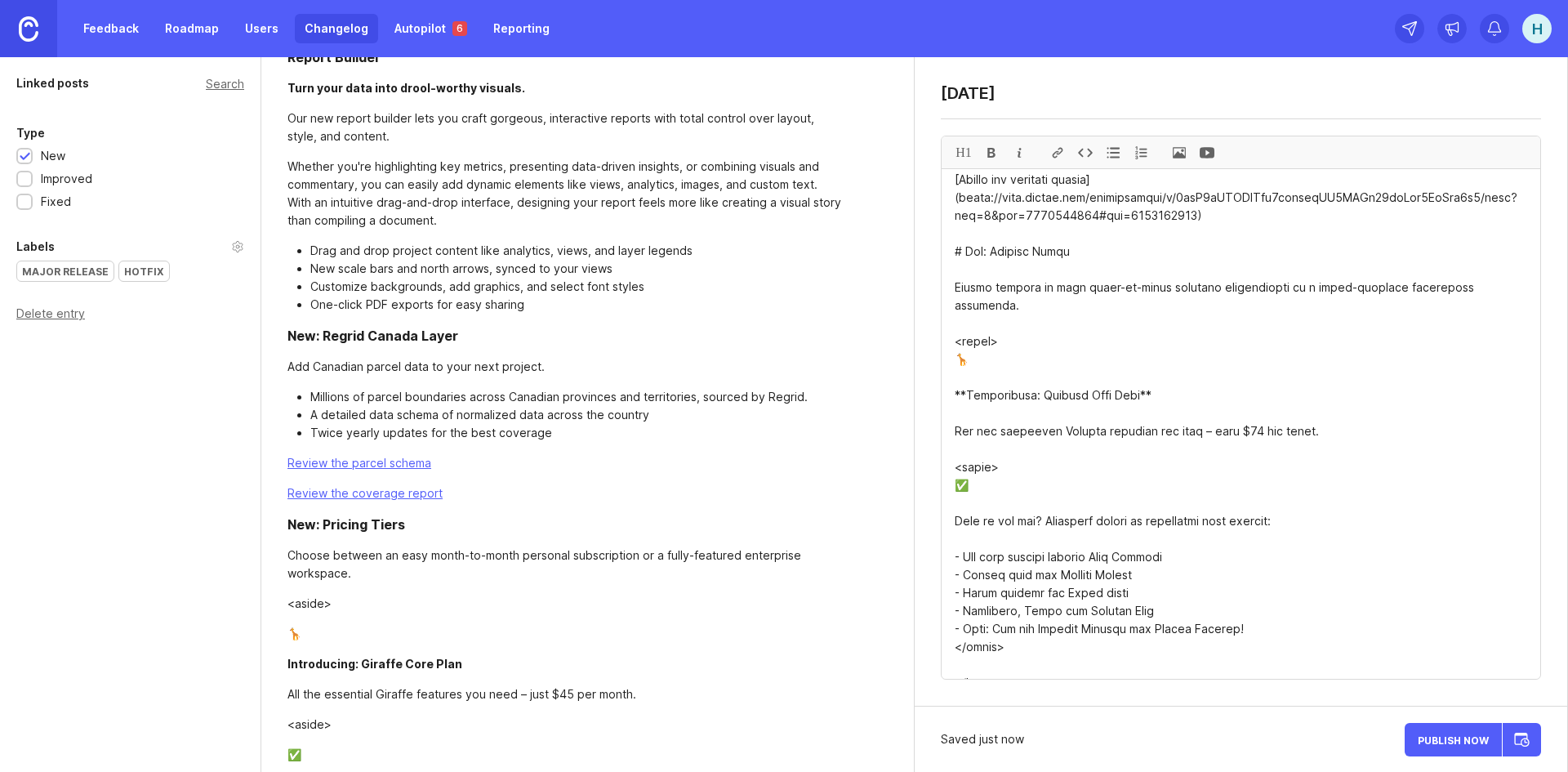
scroll to position [1062, 0]
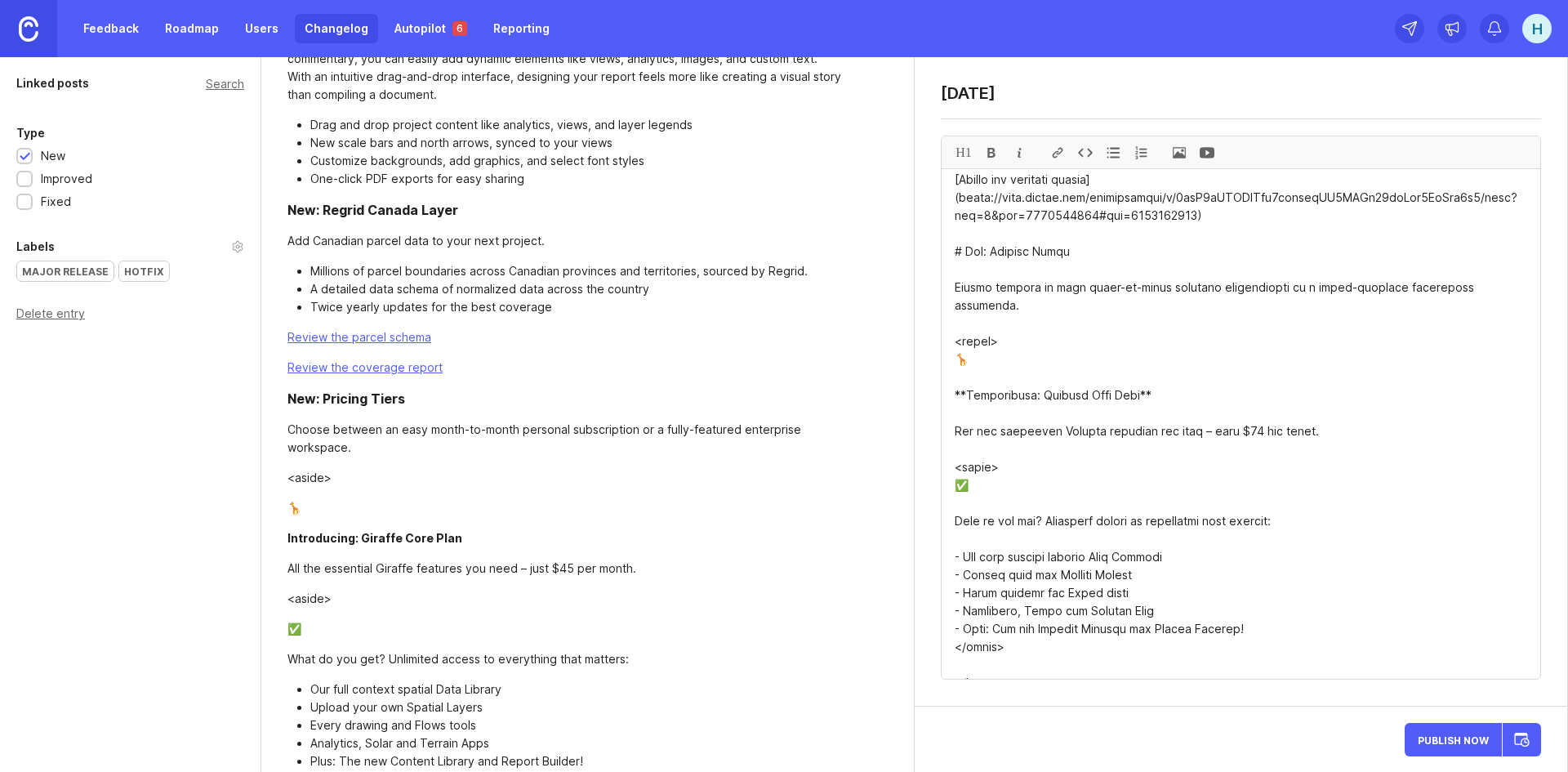
drag, startPoint x: 1011, startPoint y: 329, endPoint x: 951, endPoint y: 329, distance: 60.0
click at [951, 329] on textarea at bounding box center [1241, 424] width 598 height 509
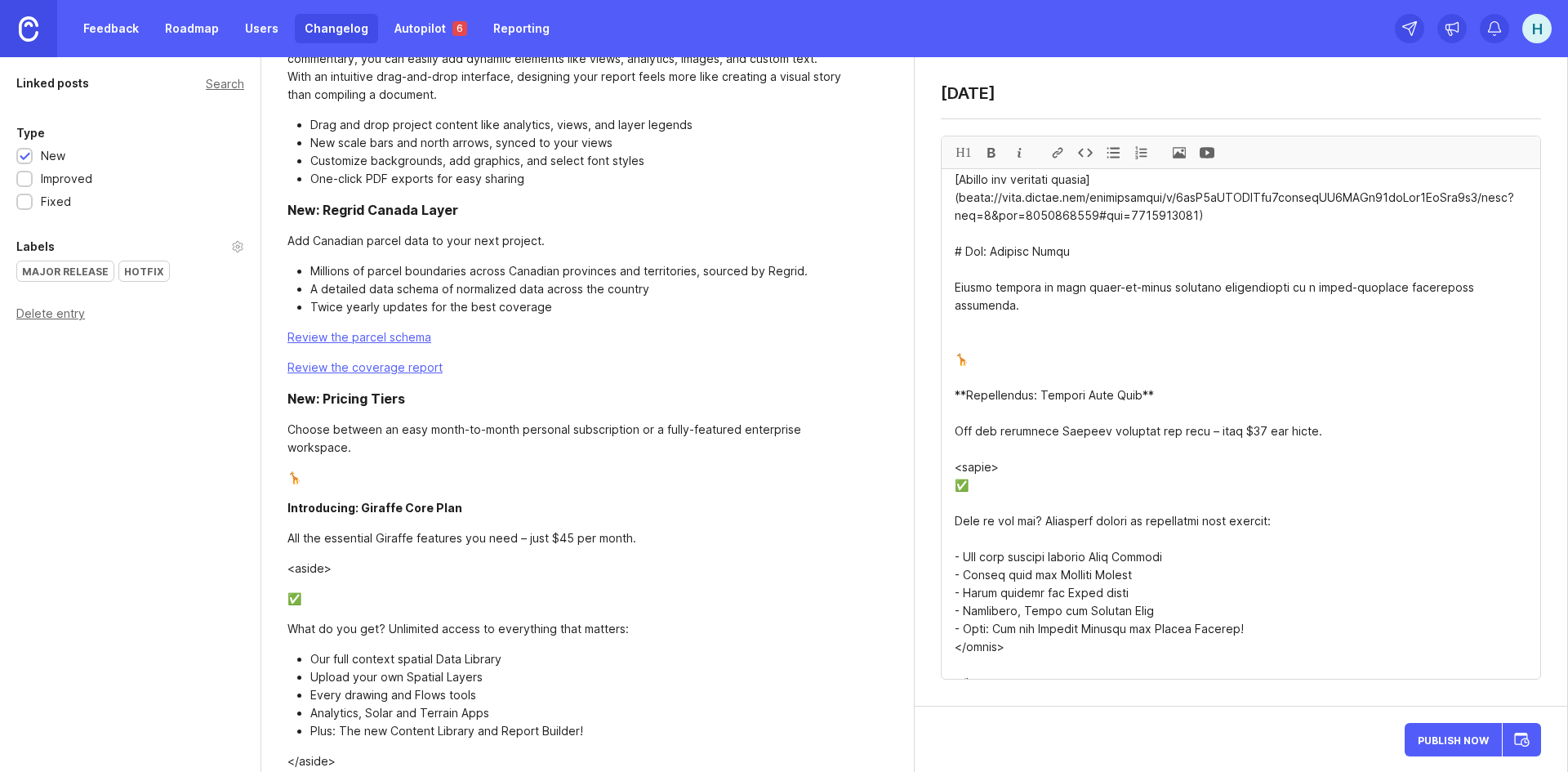
click at [956, 380] on textarea at bounding box center [1241, 424] width 598 height 509
click at [970, 344] on textarea at bounding box center [1241, 424] width 598 height 509
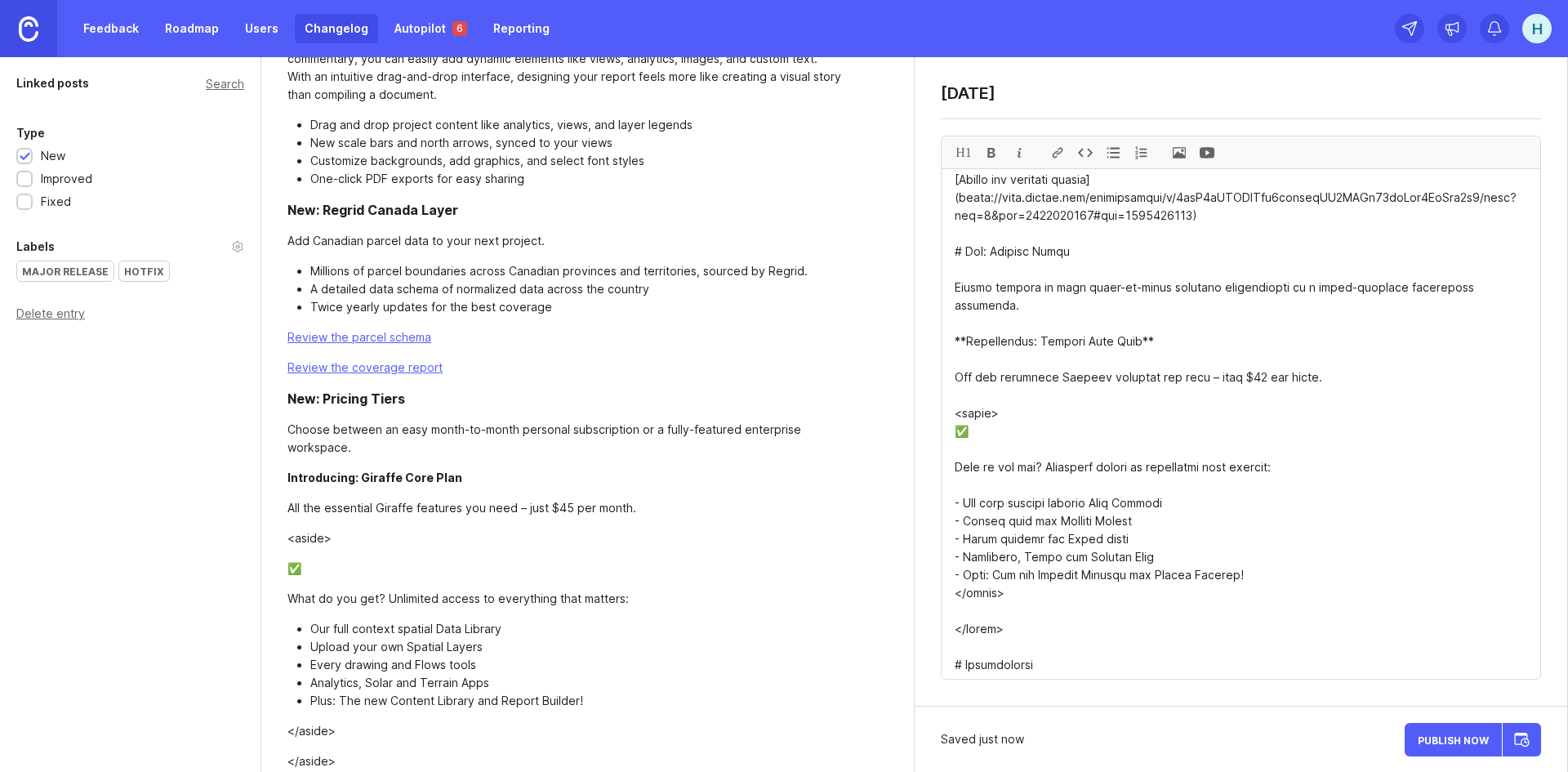
click at [984, 410] on textarea at bounding box center [1241, 424] width 598 height 509
drag, startPoint x: 1010, startPoint y: 391, endPoint x: 1070, endPoint y: 452, distance: 85.6
click at [945, 395] on textarea at bounding box center [1241, 424] width 598 height 509
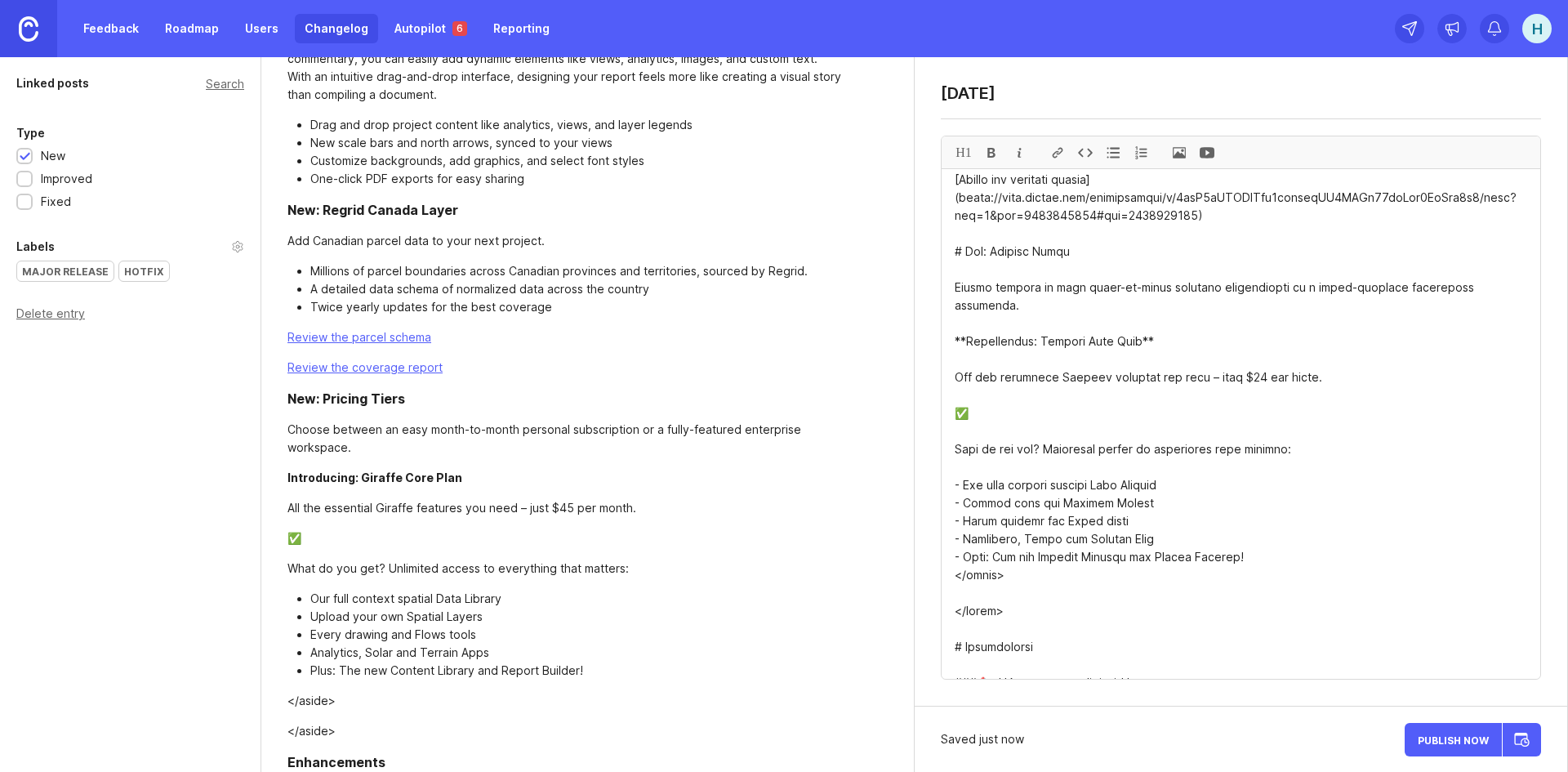
click at [956, 431] on textarea at bounding box center [1241, 424] width 598 height 509
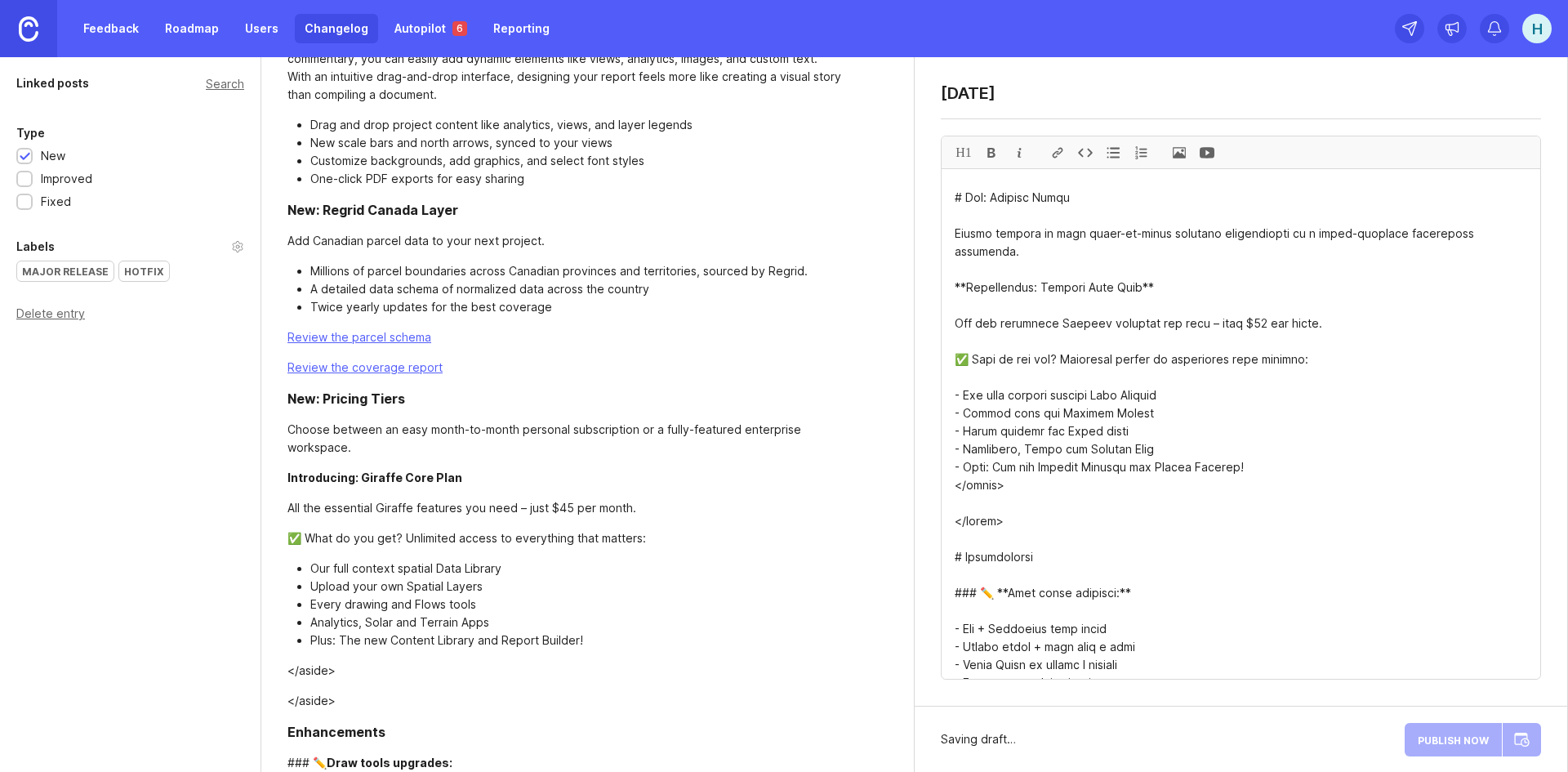
scroll to position [1225, 0]
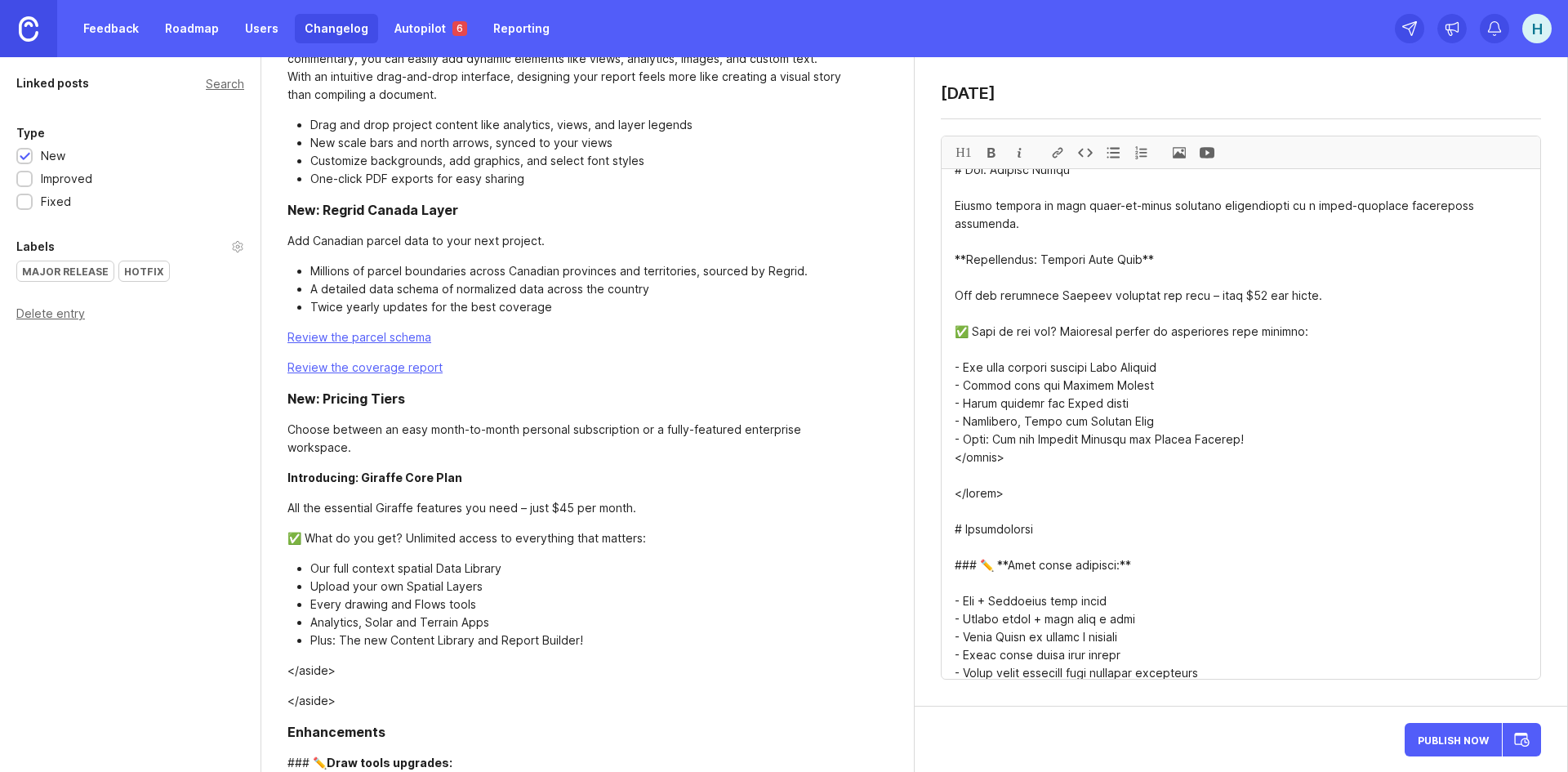
drag, startPoint x: 1010, startPoint y: 476, endPoint x: 944, endPoint y: 439, distance: 75.7
click at [944, 439] on textarea at bounding box center [1241, 424] width 598 height 509
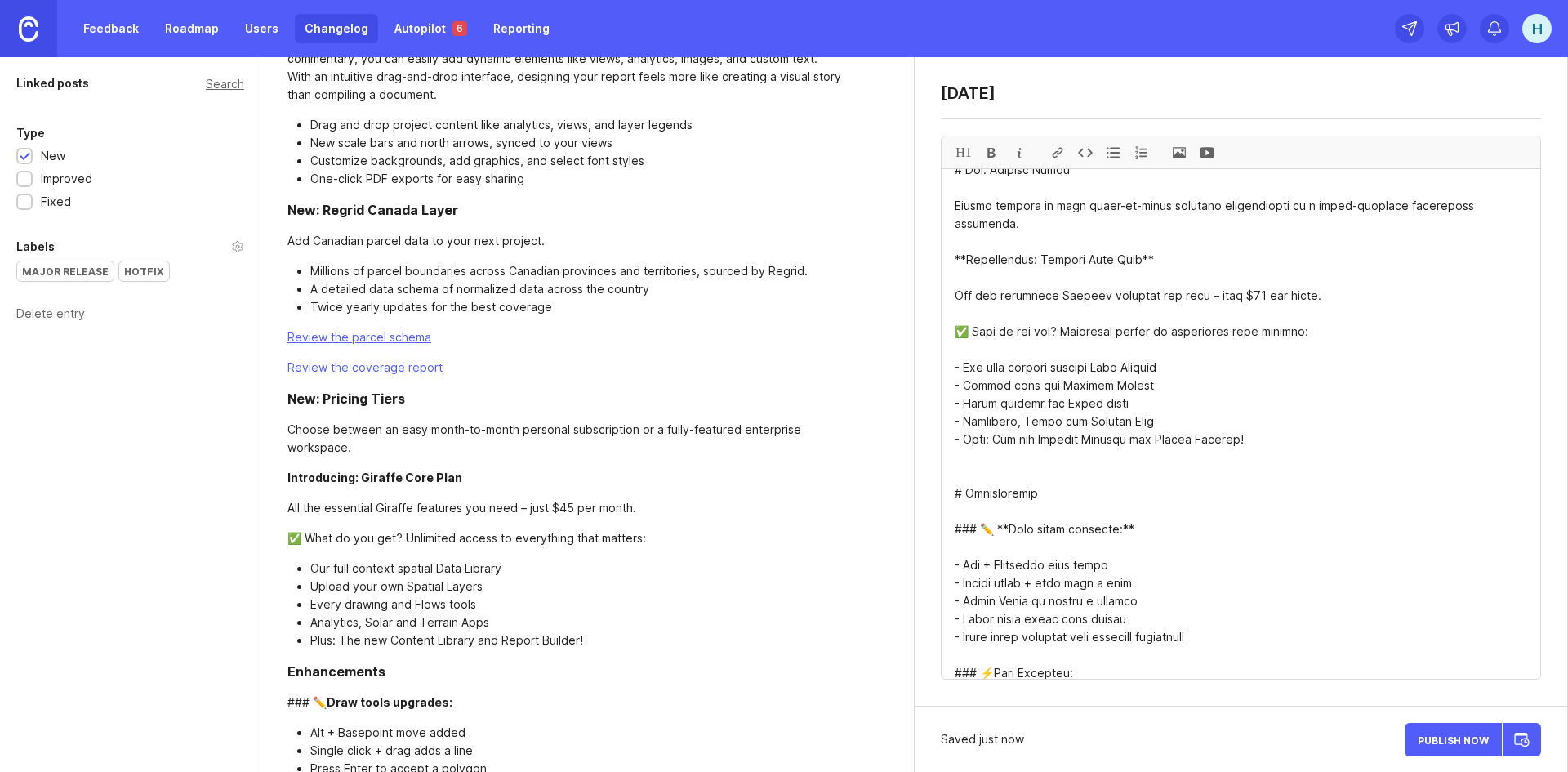
click at [974, 506] on textarea at bounding box center [1241, 424] width 598 height 509
click at [1163, 490] on textarea at bounding box center [1241, 424] width 598 height 509
click at [958, 509] on textarea at bounding box center [1241, 424] width 598 height 509
click at [960, 508] on textarea at bounding box center [1241, 424] width 598 height 509
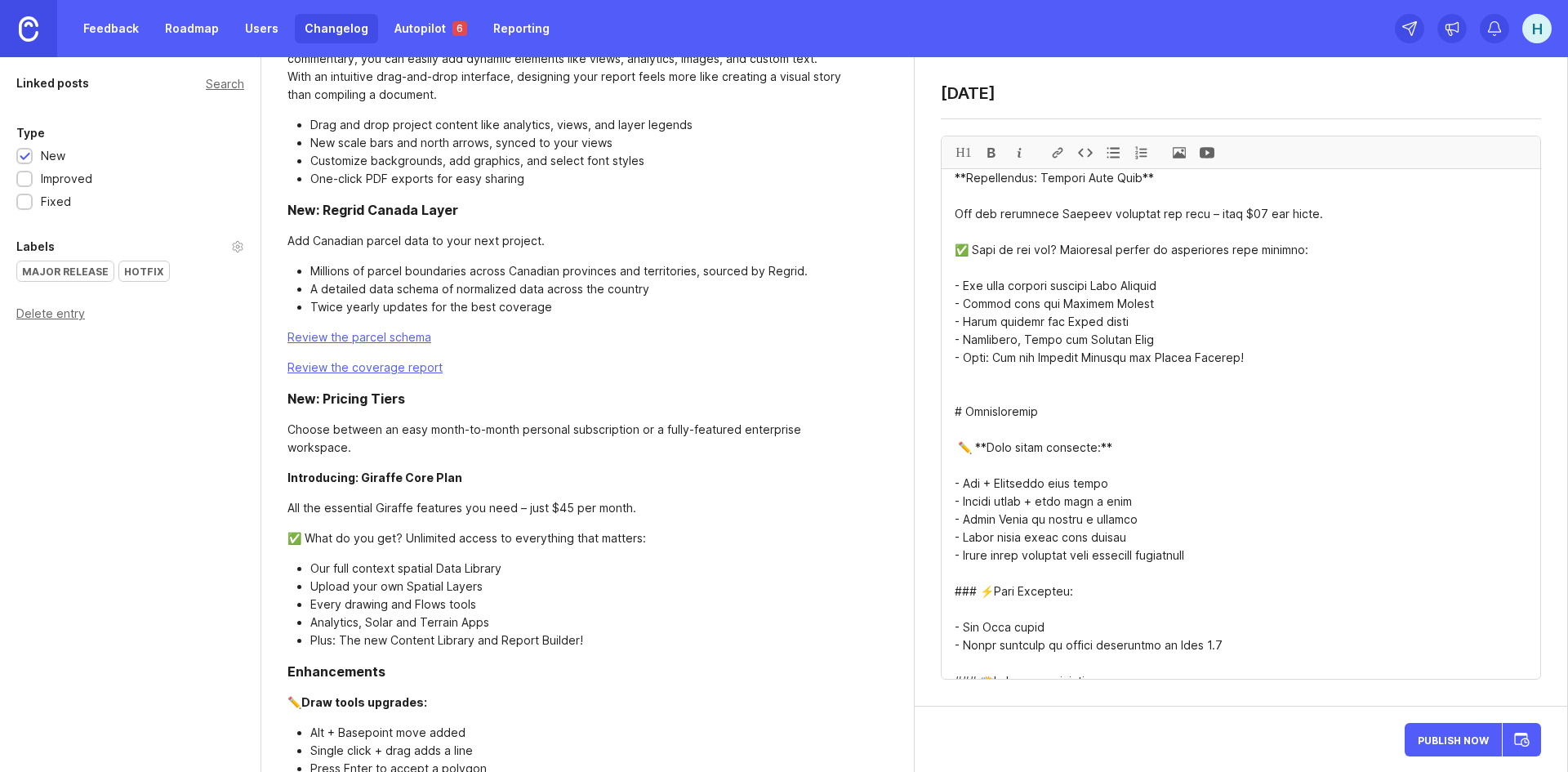
drag, startPoint x: 972, startPoint y: 571, endPoint x: 946, endPoint y: 570, distance: 26.0
click at [946, 570] on textarea at bounding box center [1241, 424] width 598 height 509
click at [974, 569] on textarea at bounding box center [1241, 424] width 598 height 509
click at [1103, 576] on textarea at bounding box center [1241, 424] width 598 height 509
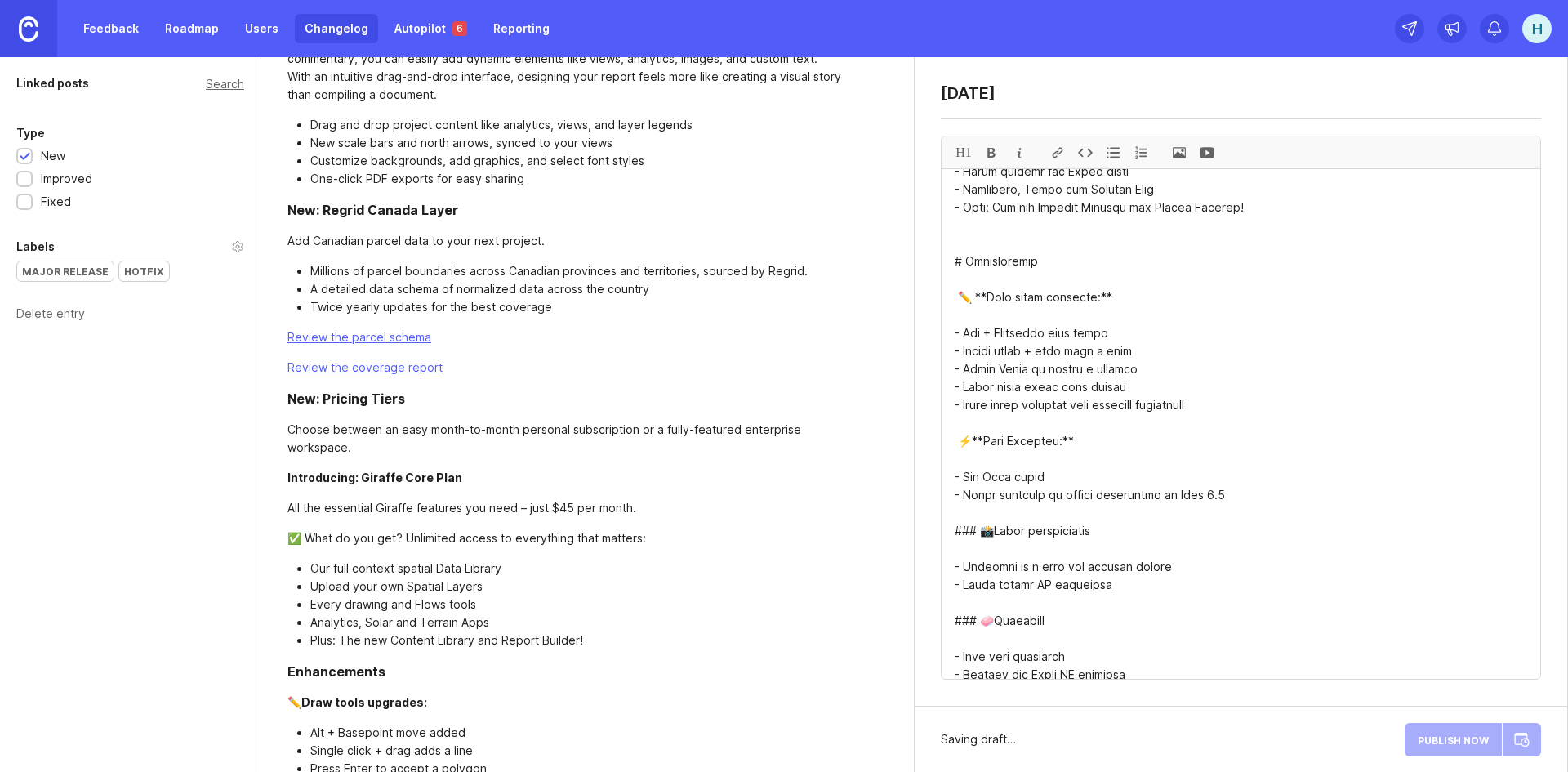
scroll to position [1552, 0]
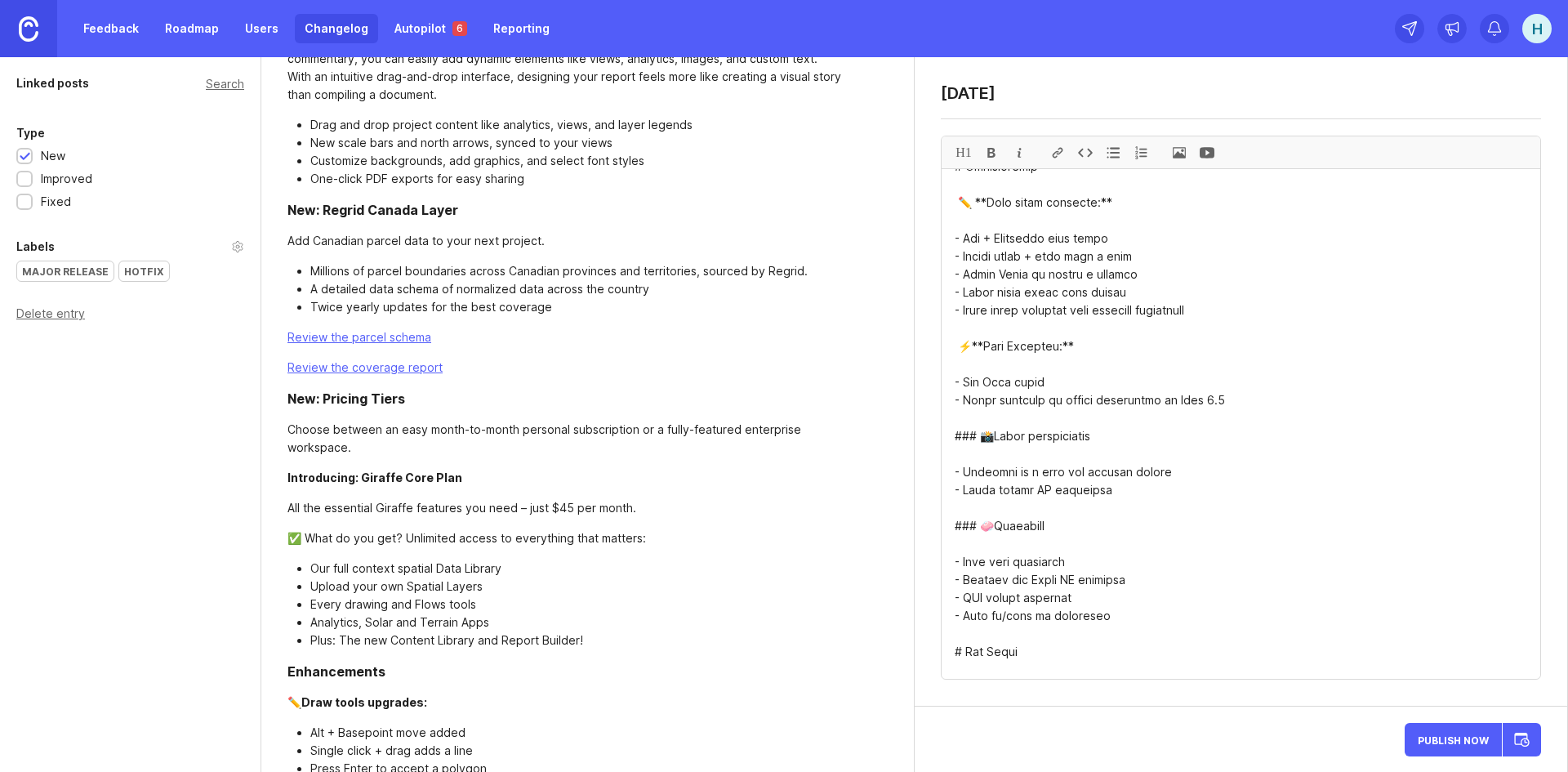
drag, startPoint x: 976, startPoint y: 415, endPoint x: 925, endPoint y: 415, distance: 51.0
click at [925, 415] on div "[DATE] H1" at bounding box center [1241, 382] width 652 height 649
click at [974, 416] on textarea at bounding box center [1241, 424] width 598 height 509
drag, startPoint x: 975, startPoint y: 508, endPoint x: 962, endPoint y: 502, distance: 14.3
click at [1074, 518] on textarea at bounding box center [1241, 424] width 598 height 509
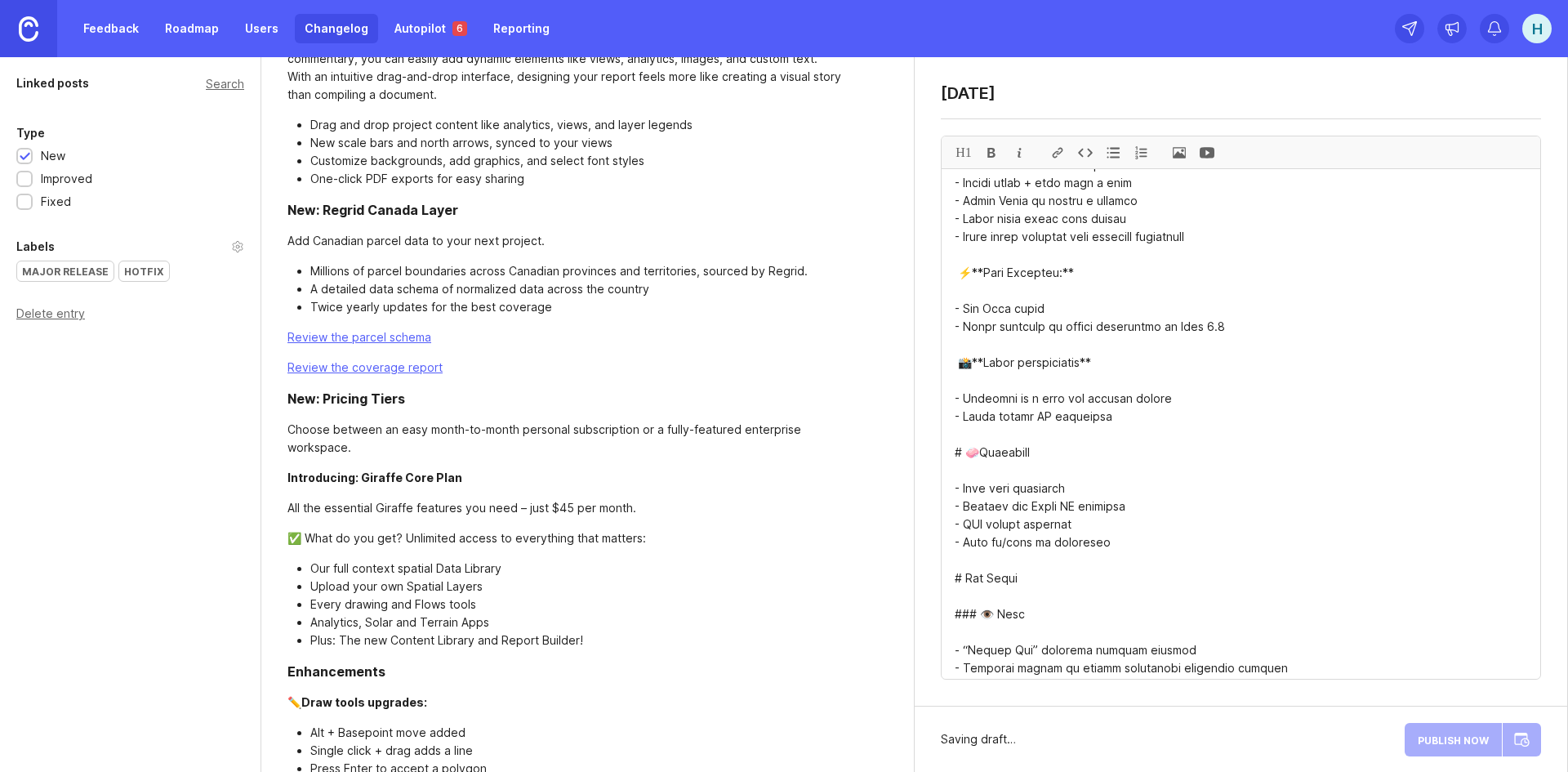
scroll to position [1716, 0]
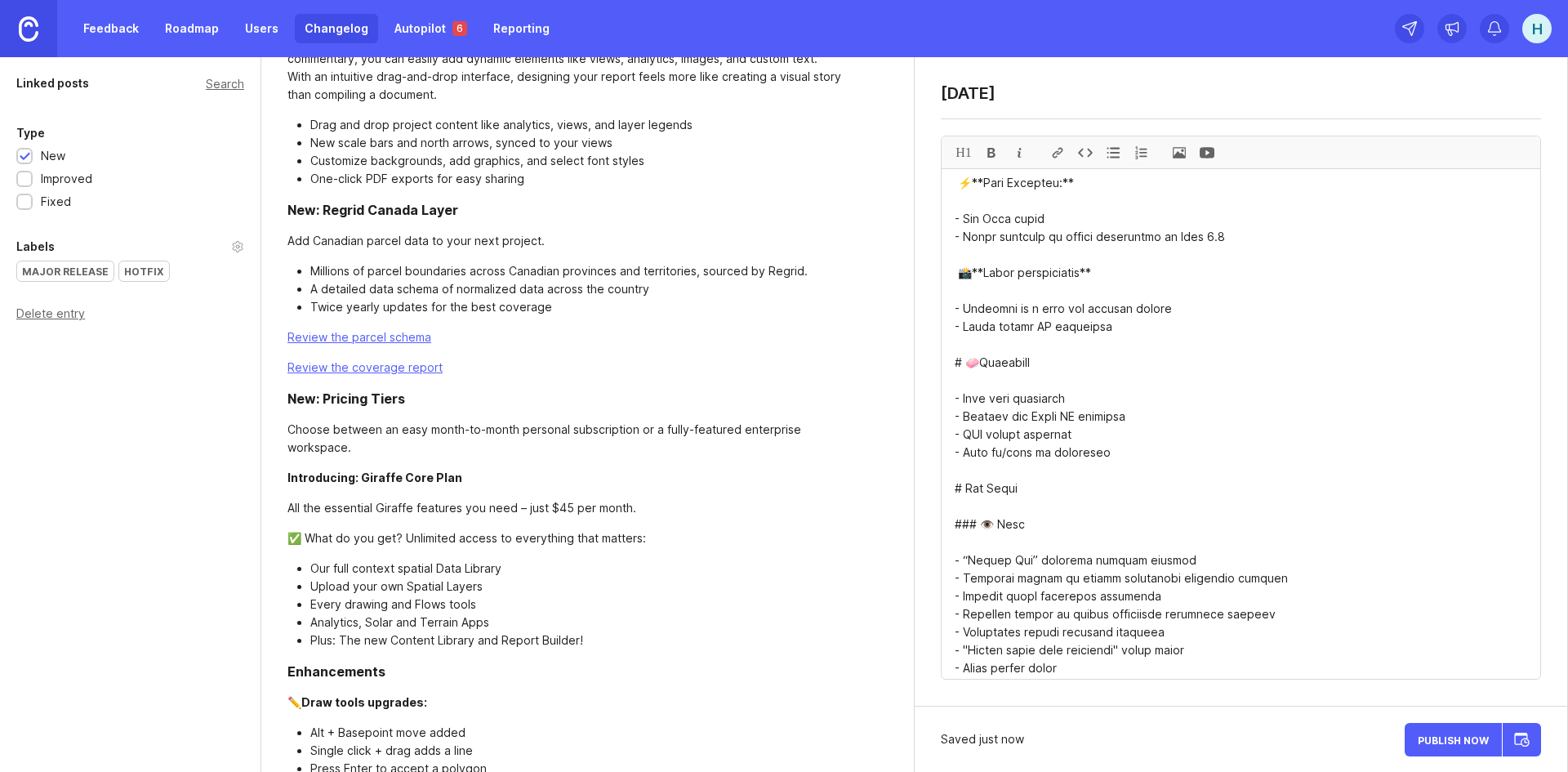
drag, startPoint x: 978, startPoint y: 504, endPoint x: 939, endPoint y: 504, distance: 39.0
click at [939, 504] on div "[DATE] H1" at bounding box center [1241, 382] width 652 height 649
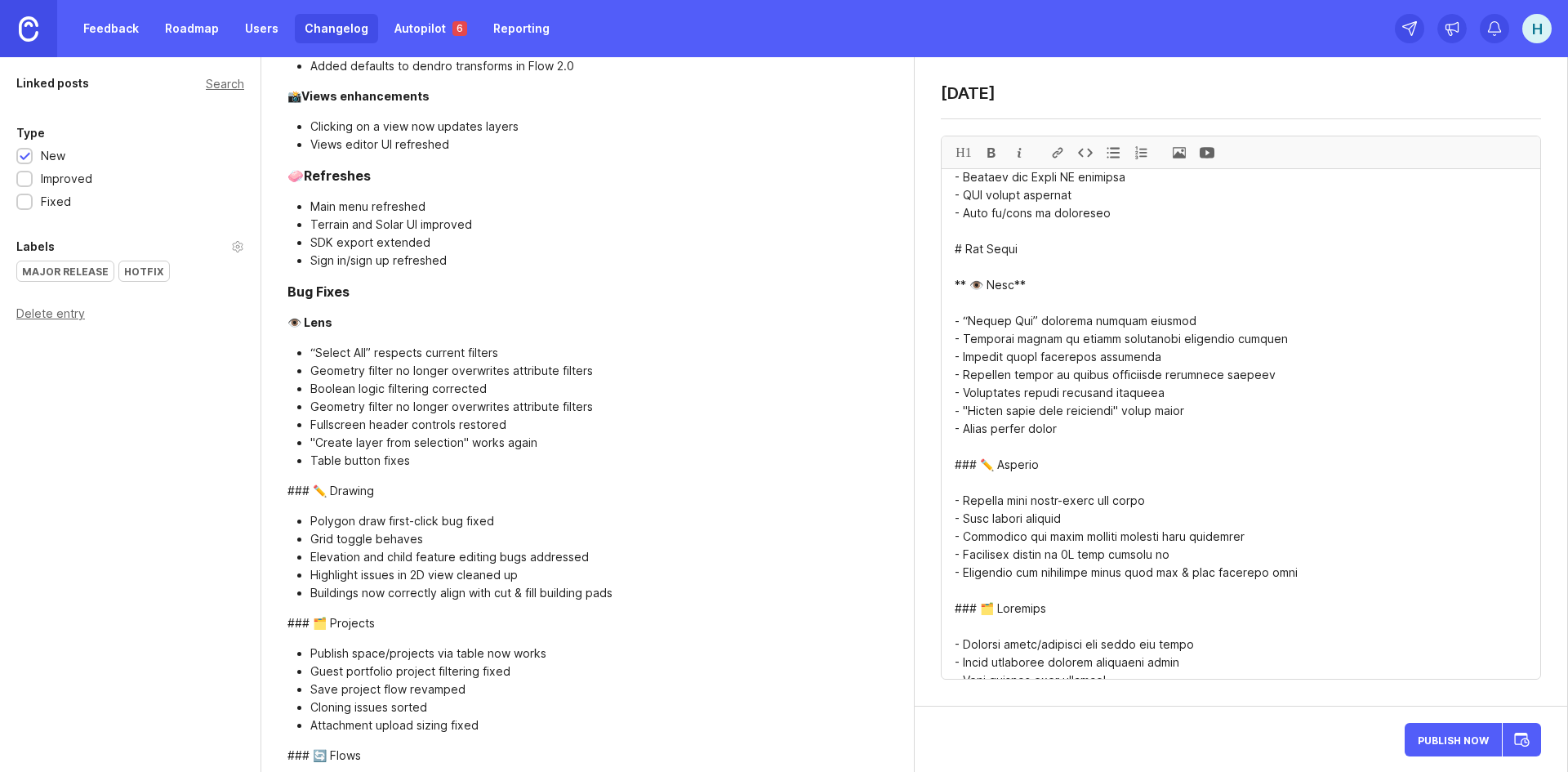
scroll to position [1960, 0]
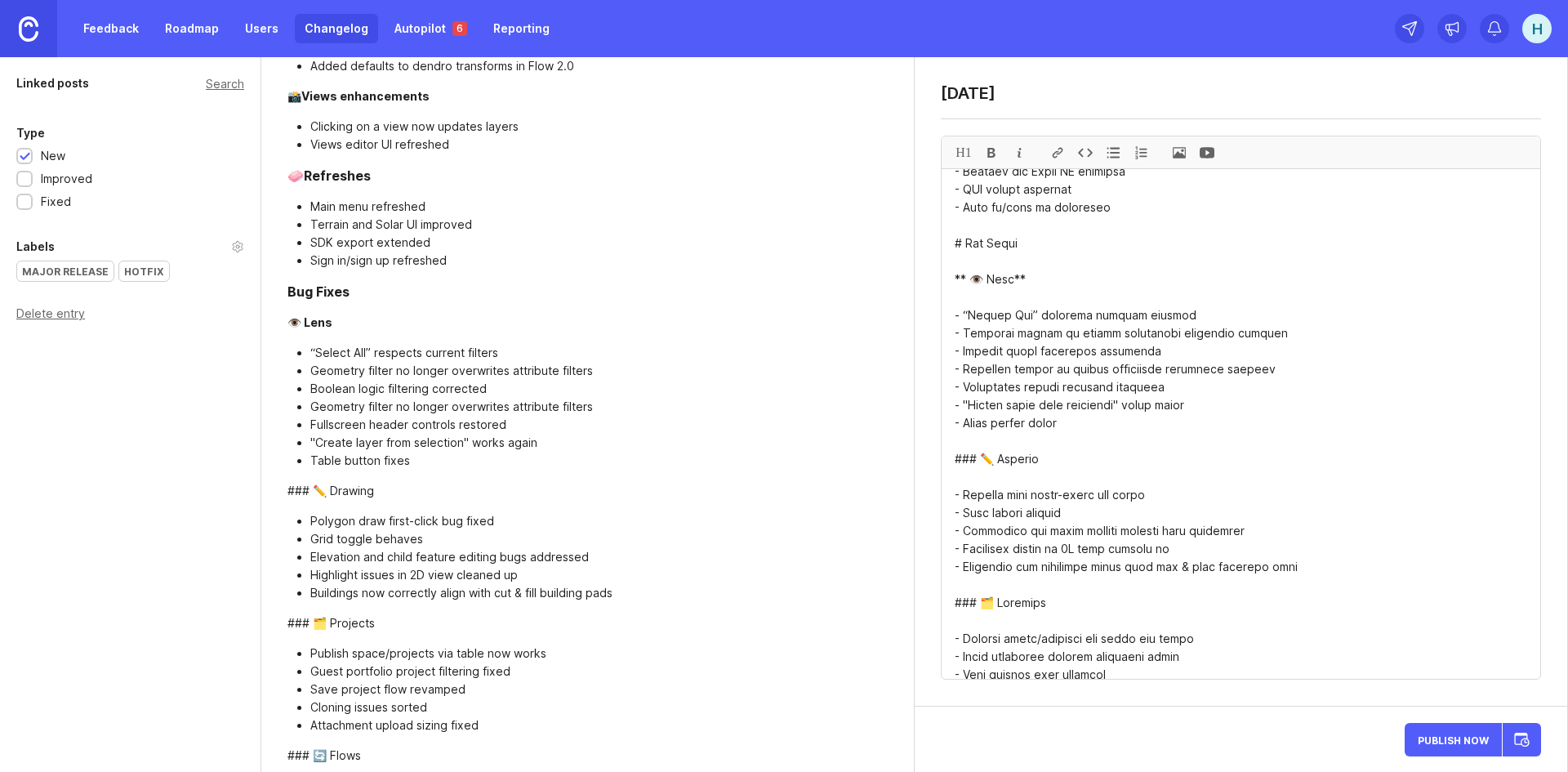
drag, startPoint x: 983, startPoint y: 432, endPoint x: 879, endPoint y: 442, distance: 104.5
drag, startPoint x: 1046, startPoint y: 436, endPoint x: 949, endPoint y: 436, distance: 97.0
click at [992, 157] on div at bounding box center [992, 152] width 28 height 32
drag, startPoint x: 978, startPoint y: 586, endPoint x: 930, endPoint y: 586, distance: 48.0
click at [930, 586] on div "[DATE] H1" at bounding box center [1241, 382] width 652 height 649
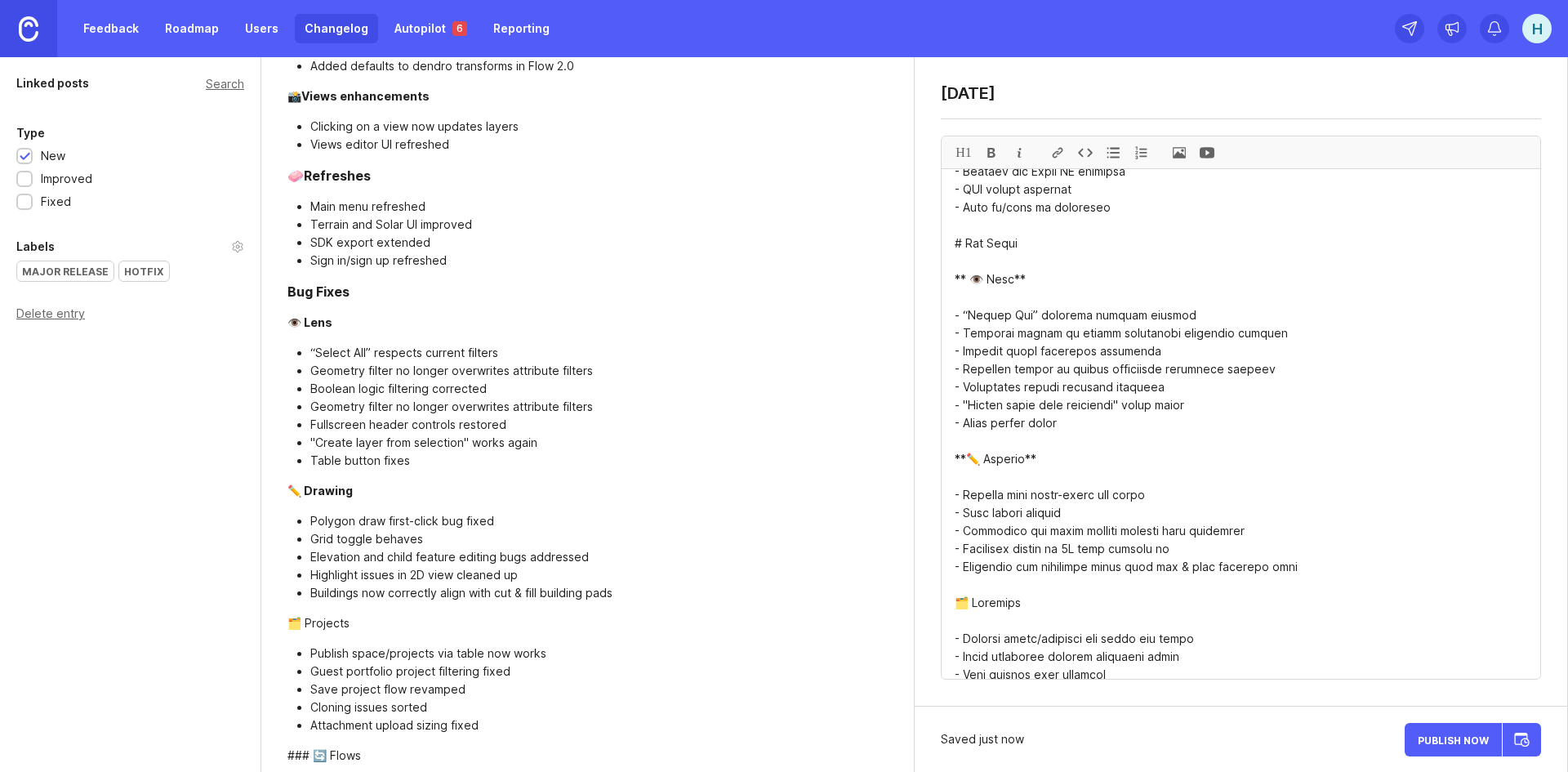
drag, startPoint x: 1030, startPoint y: 585, endPoint x: 924, endPoint y: 580, distance: 106.1
click at [992, 155] on div at bounding box center [992, 152] width 28 height 32
click at [1086, 455] on textarea at bounding box center [1241, 424] width 598 height 509
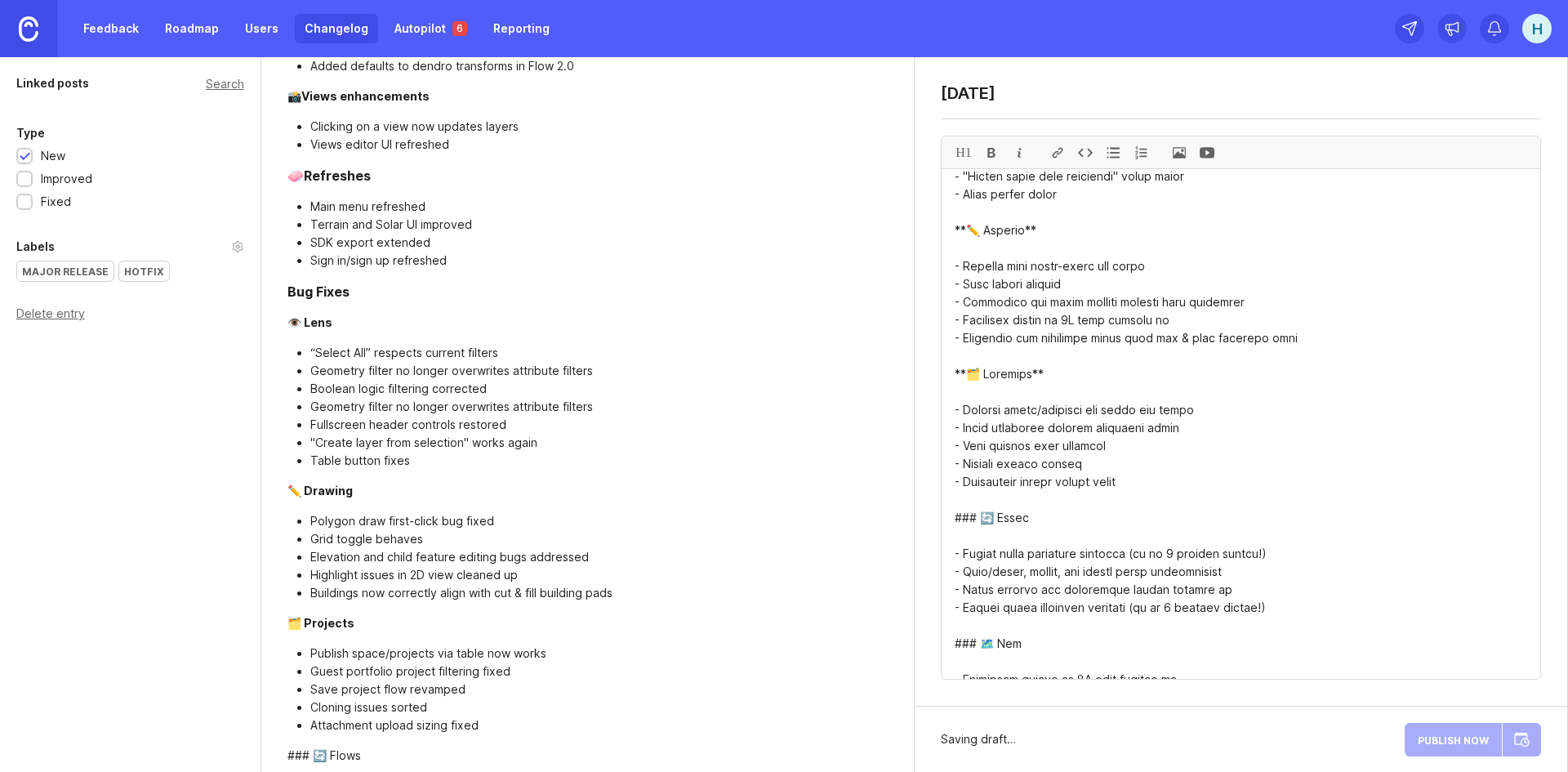
scroll to position [2206, 0]
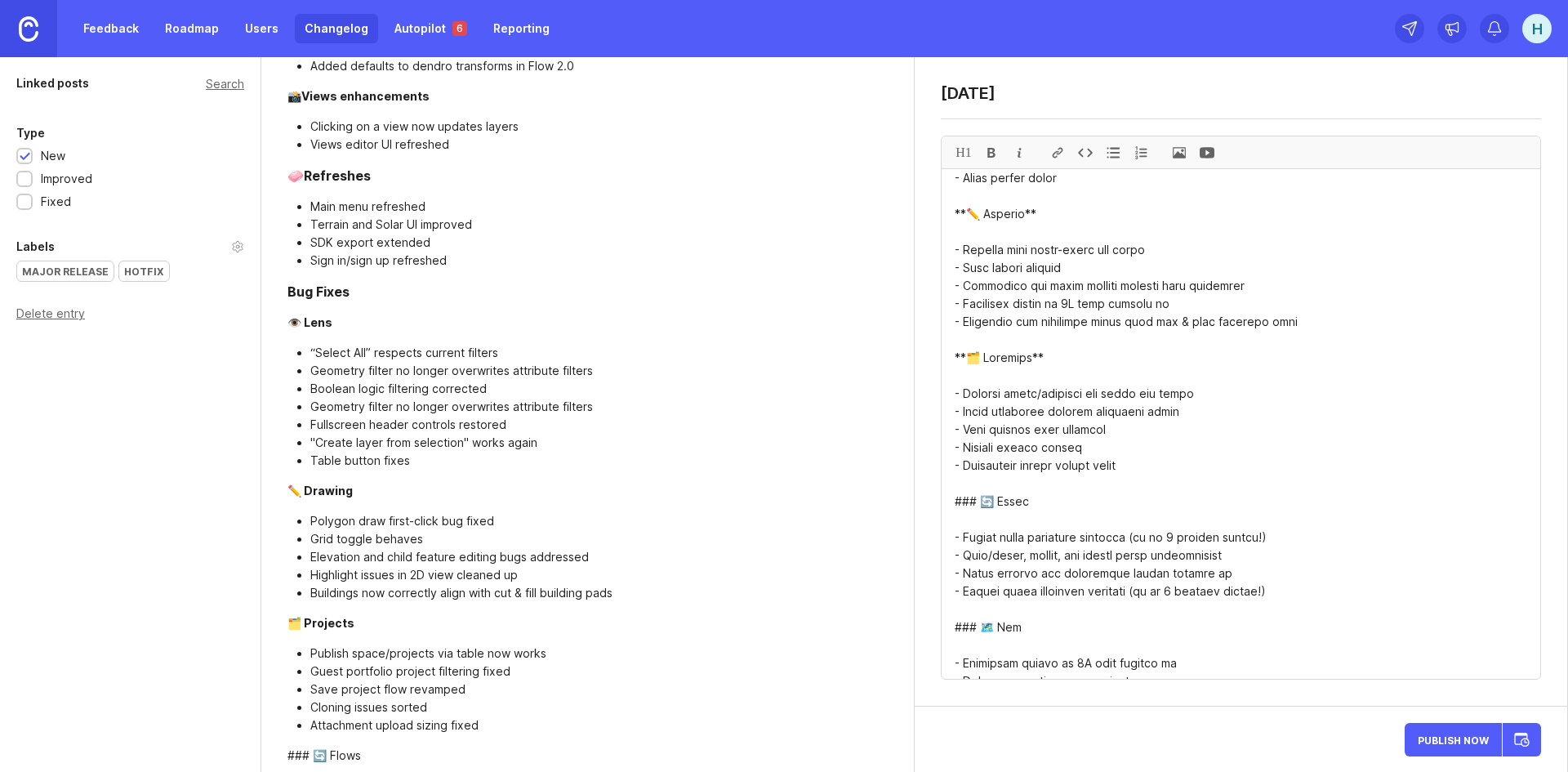
drag, startPoint x: 981, startPoint y: 478, endPoint x: 921, endPoint y: 481, distance: 60.1
drag, startPoint x: 1022, startPoint y: 482, endPoint x: 918, endPoint y: 483, distance: 104.0
click at [918, 483] on div "[DATE] H1" at bounding box center [1241, 382] width 652 height 649
click at [987, 153] on div at bounding box center [992, 152] width 28 height 32
drag, startPoint x: 1003, startPoint y: 611, endPoint x: 941, endPoint y: 613, distance: 62.0
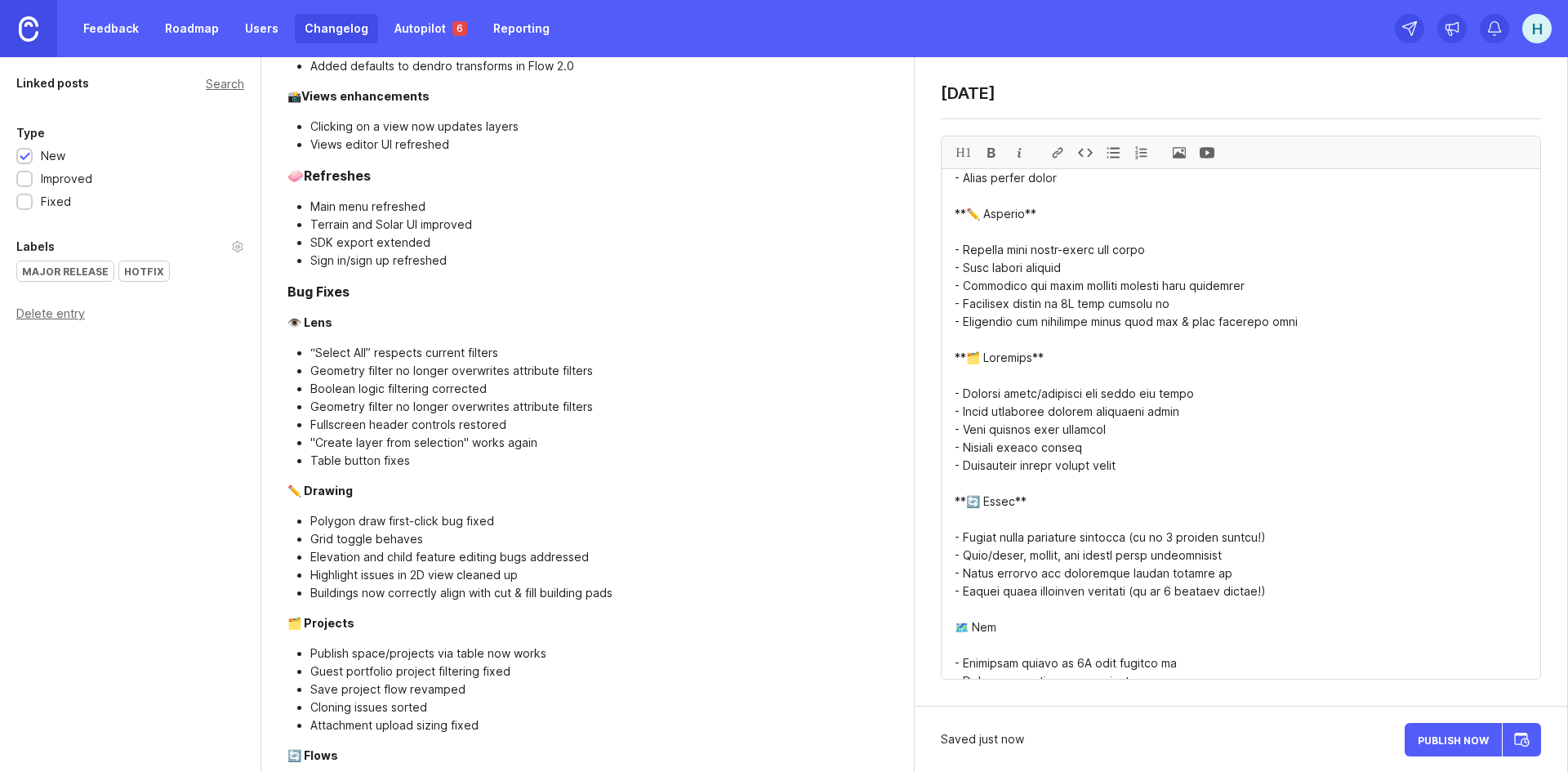
click at [941, 613] on div "H1" at bounding box center [1241, 407] width 600 height 544
click at [993, 152] on div at bounding box center [992, 152] width 28 height 32
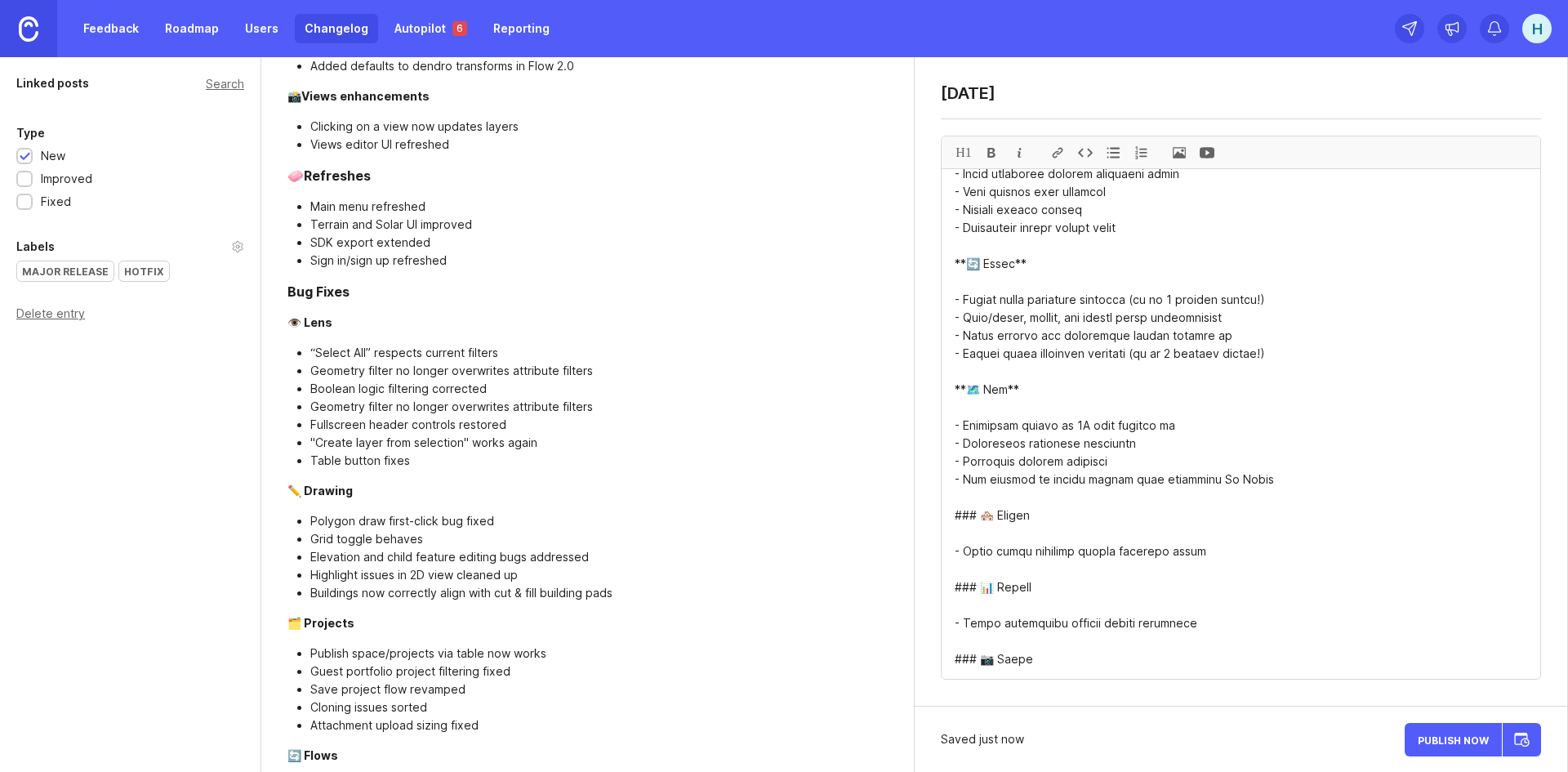
scroll to position [2451, 0]
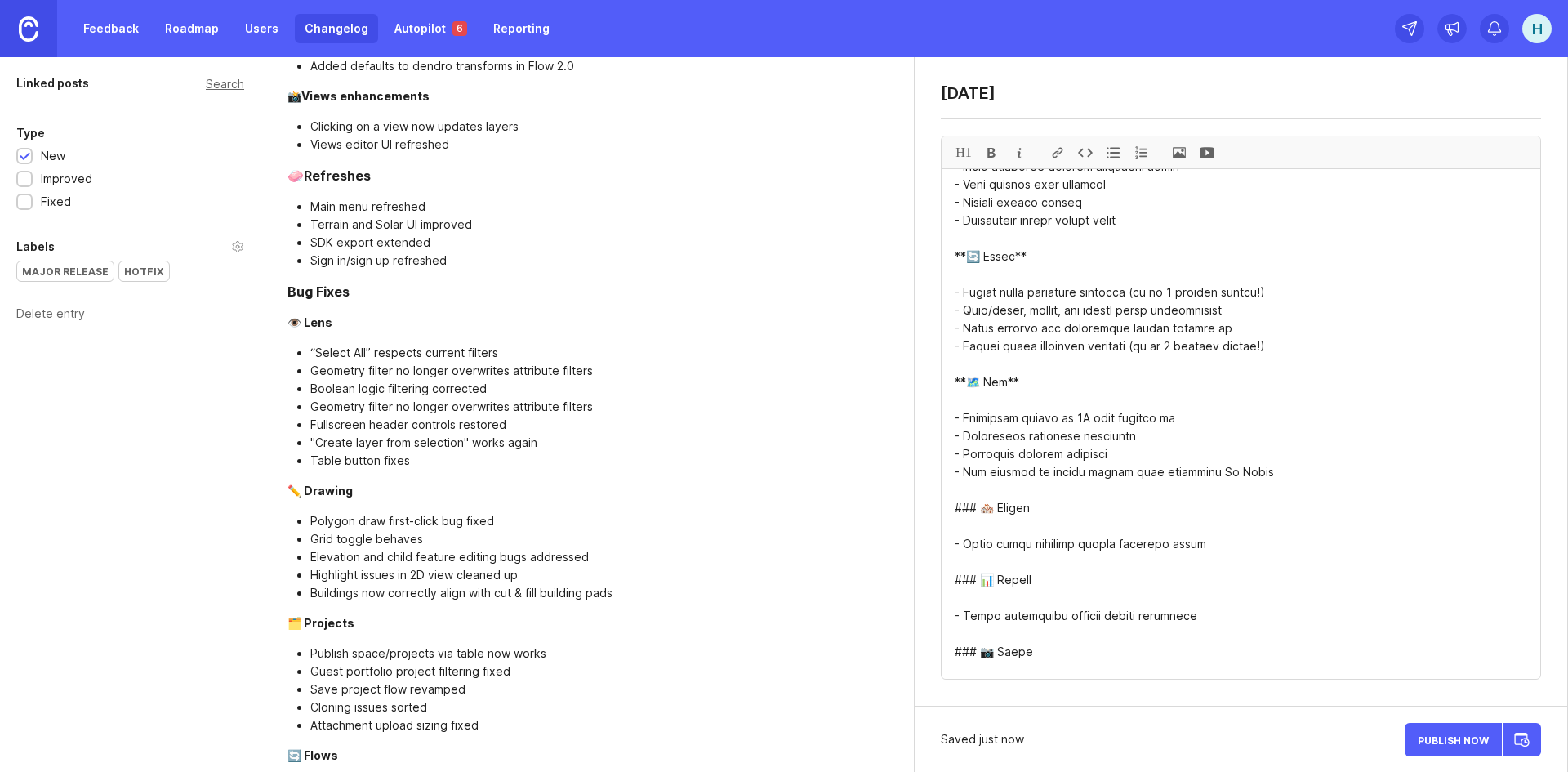
drag, startPoint x: 980, startPoint y: 487, endPoint x: 937, endPoint y: 491, distance: 43.2
click at [934, 490] on div "[DATE] H1" at bounding box center [1241, 382] width 652 height 649
drag, startPoint x: 979, startPoint y: 492, endPoint x: 927, endPoint y: 492, distance: 52.0
click at [992, 150] on div at bounding box center [992, 152] width 28 height 32
drag, startPoint x: 983, startPoint y: 564, endPoint x: 936, endPoint y: 580, distance: 49.6
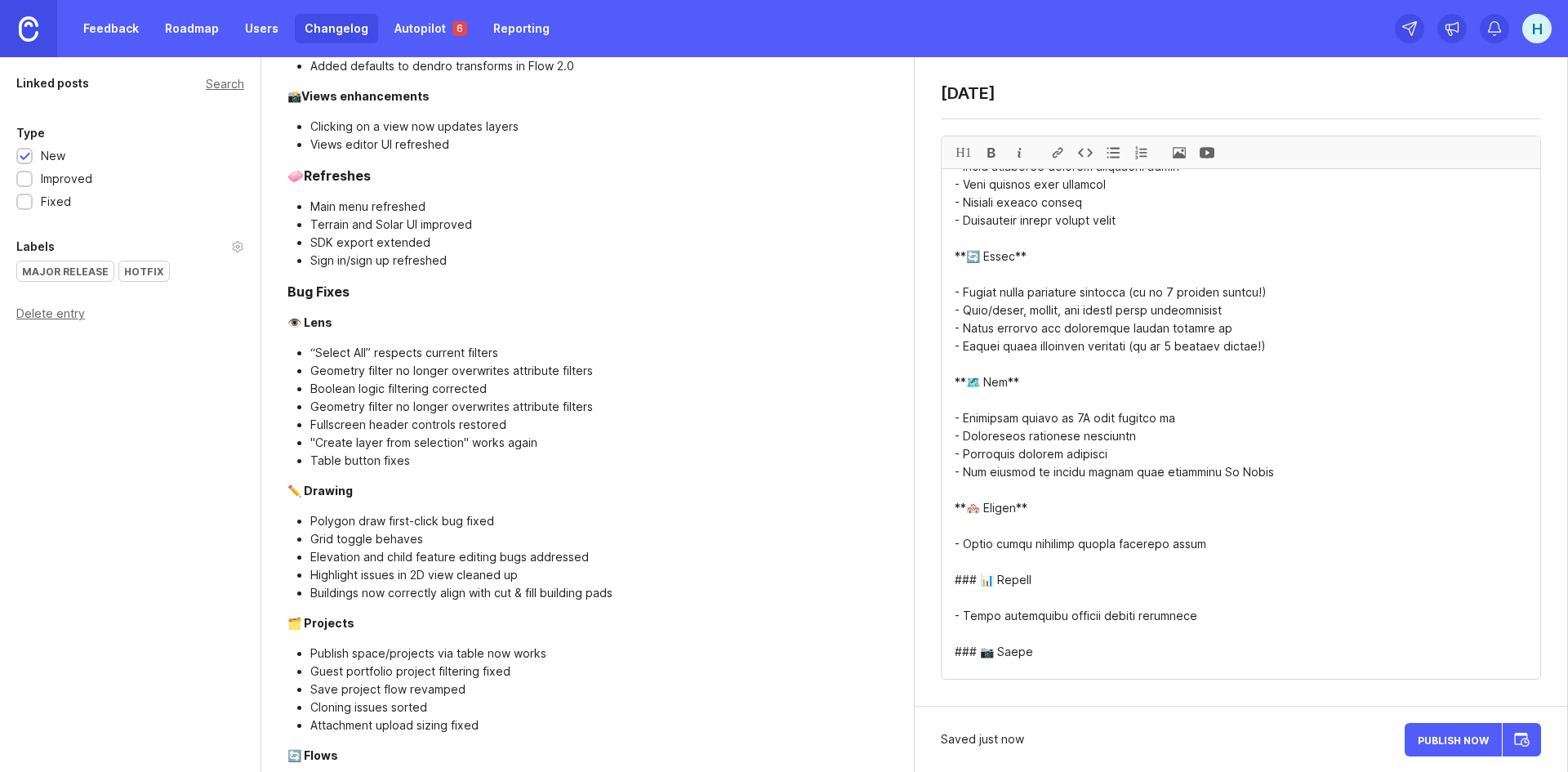
click at [967, 558] on textarea at bounding box center [1241, 424] width 598 height 509
drag, startPoint x: 979, startPoint y: 561, endPoint x: 1032, endPoint y: 565, distance: 53.2
drag, startPoint x: 936, startPoint y: 551, endPoint x: 918, endPoint y: 550, distance: 18.0
click at [918, 550] on div "[DATE] H1" at bounding box center [1241, 382] width 652 height 649
click at [995, 155] on div at bounding box center [992, 152] width 28 height 32
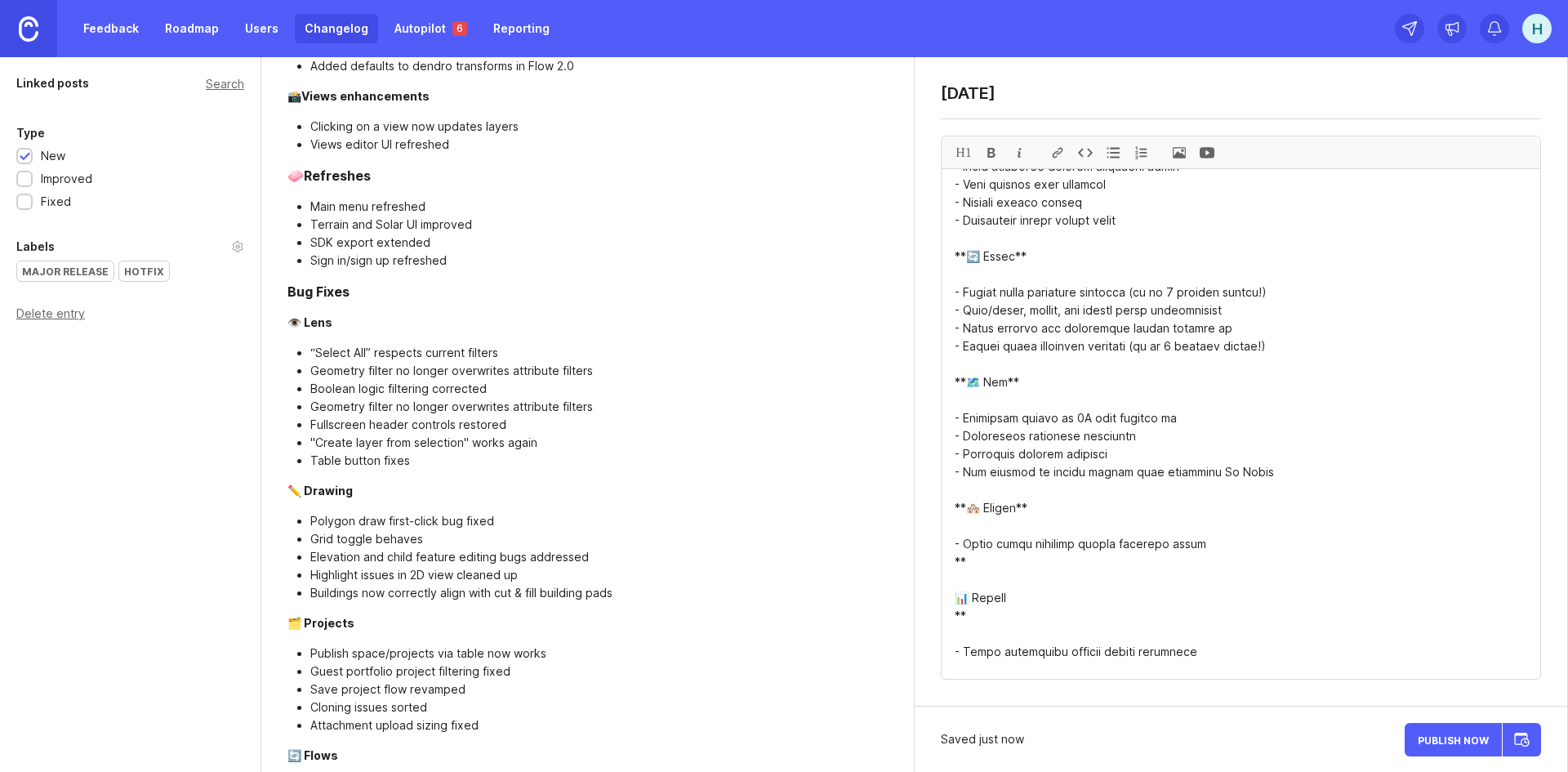
click at [964, 558] on textarea at bounding box center [1241, 424] width 598 height 509
click at [952, 547] on textarea at bounding box center [1241, 424] width 598 height 509
click at [956, 559] on textarea at bounding box center [1241, 424] width 598 height 509
click at [949, 540] on textarea at bounding box center [1241, 424] width 598 height 509
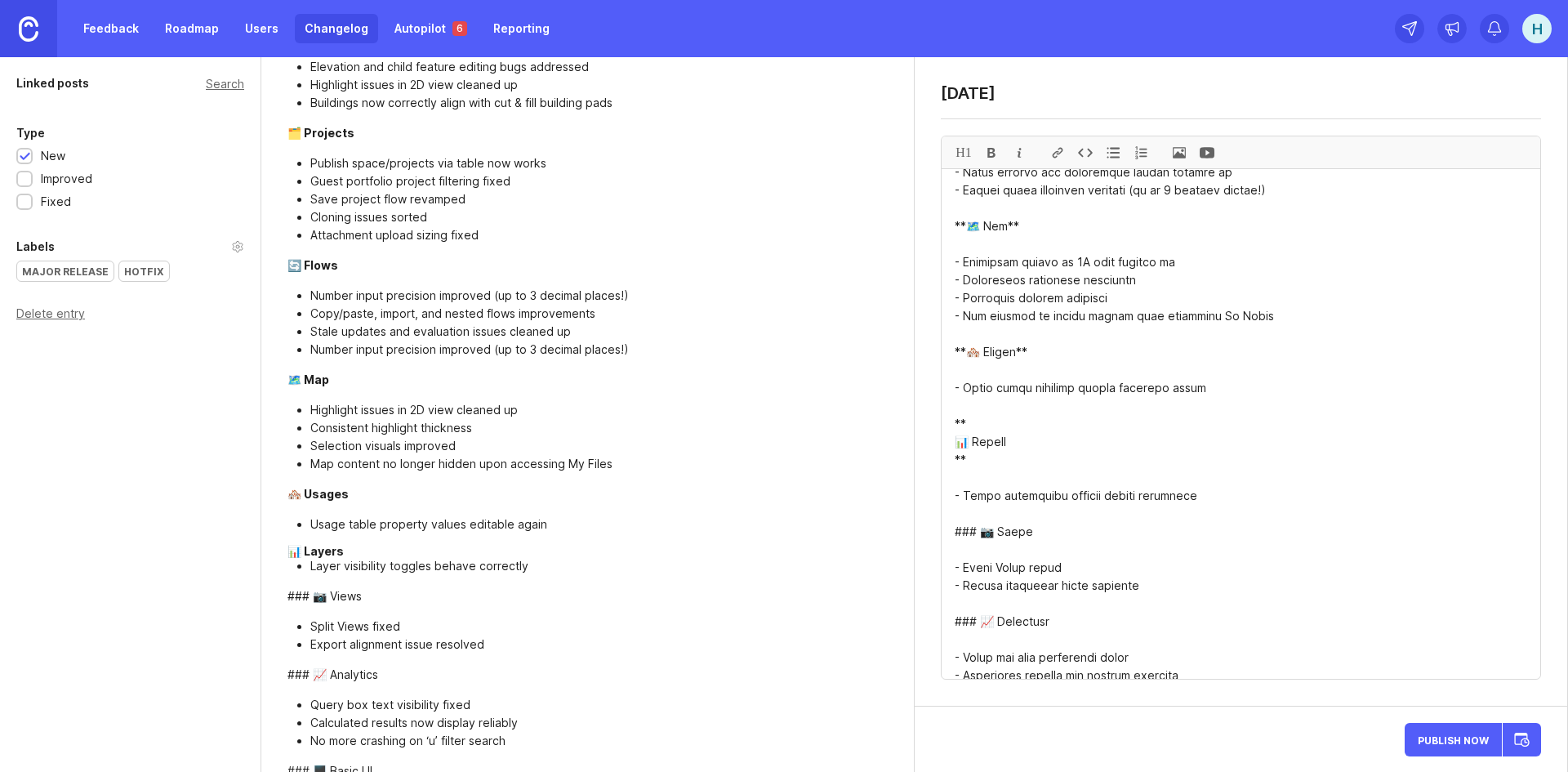
scroll to position [2614, 0]
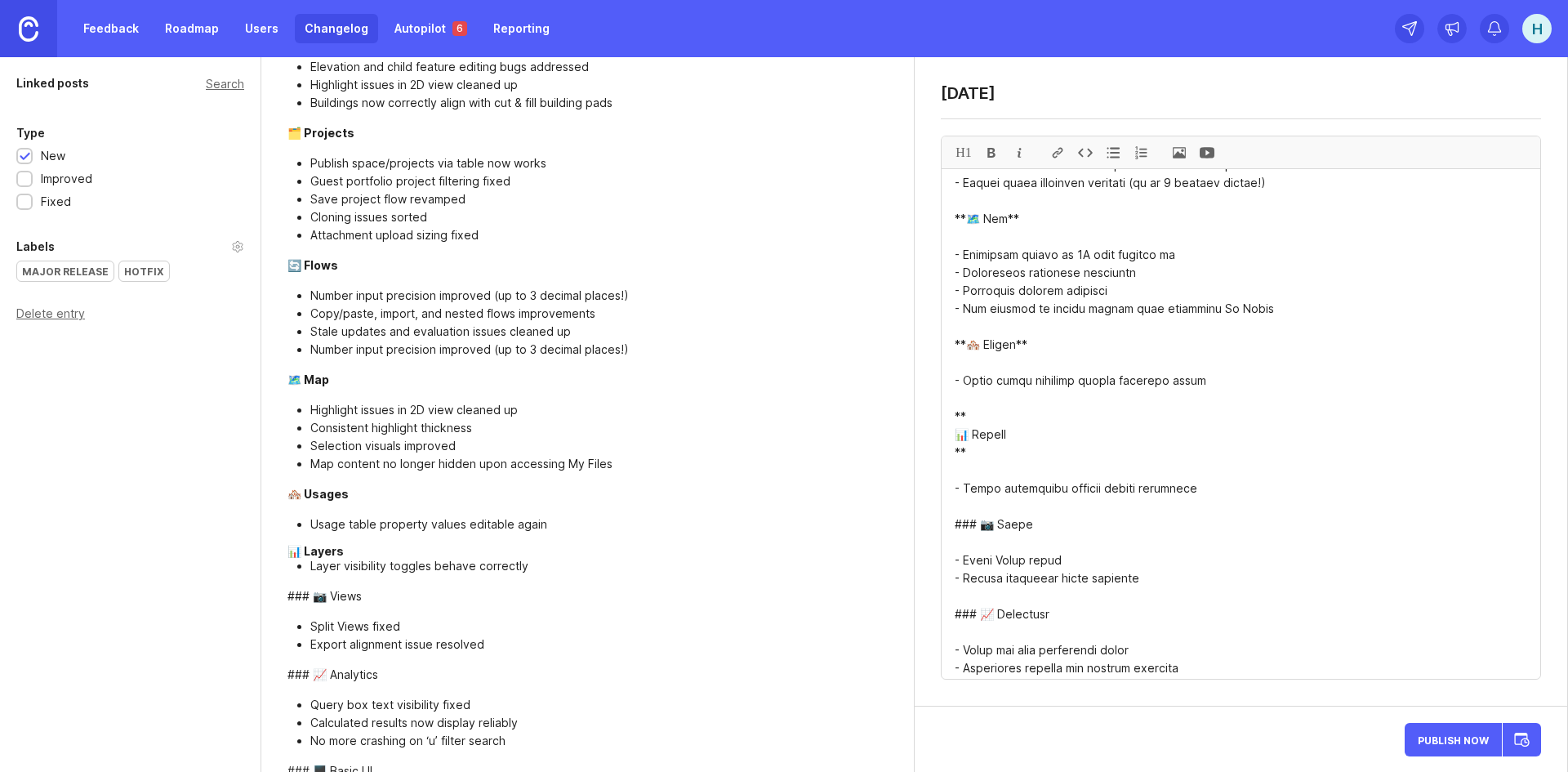
click at [961, 448] on textarea at bounding box center [1241, 424] width 598 height 509
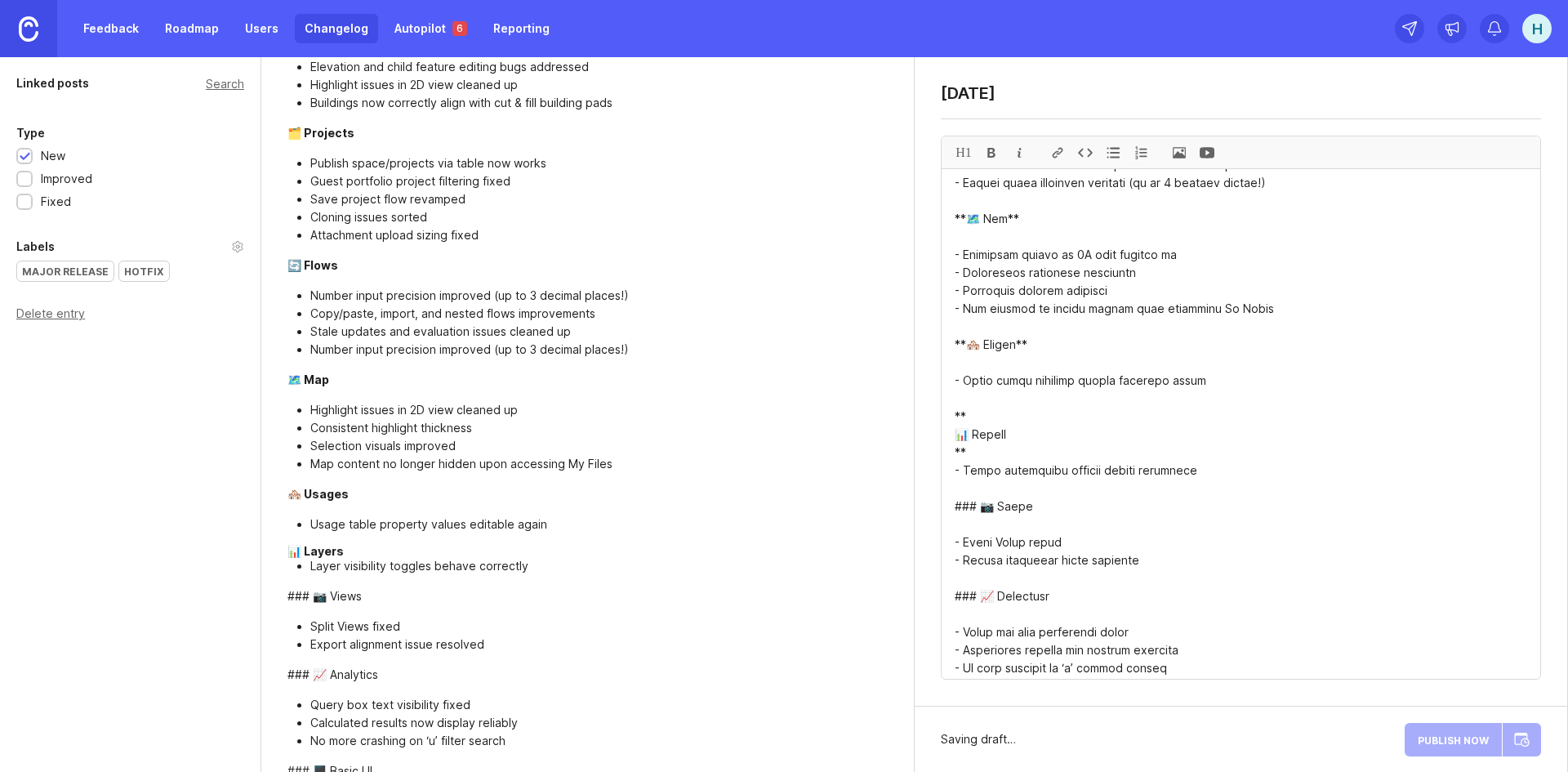
drag, startPoint x: 981, startPoint y: 486, endPoint x: 970, endPoint y: 490, distance: 11.7
drag, startPoint x: 1007, startPoint y: 490, endPoint x: 956, endPoint y: 490, distance: 51.0
click at [956, 490] on textarea at bounding box center [1241, 424] width 598 height 509
click at [995, 153] on div at bounding box center [992, 152] width 28 height 32
drag, startPoint x: 980, startPoint y: 578, endPoint x: 956, endPoint y: 579, distance: 24.0
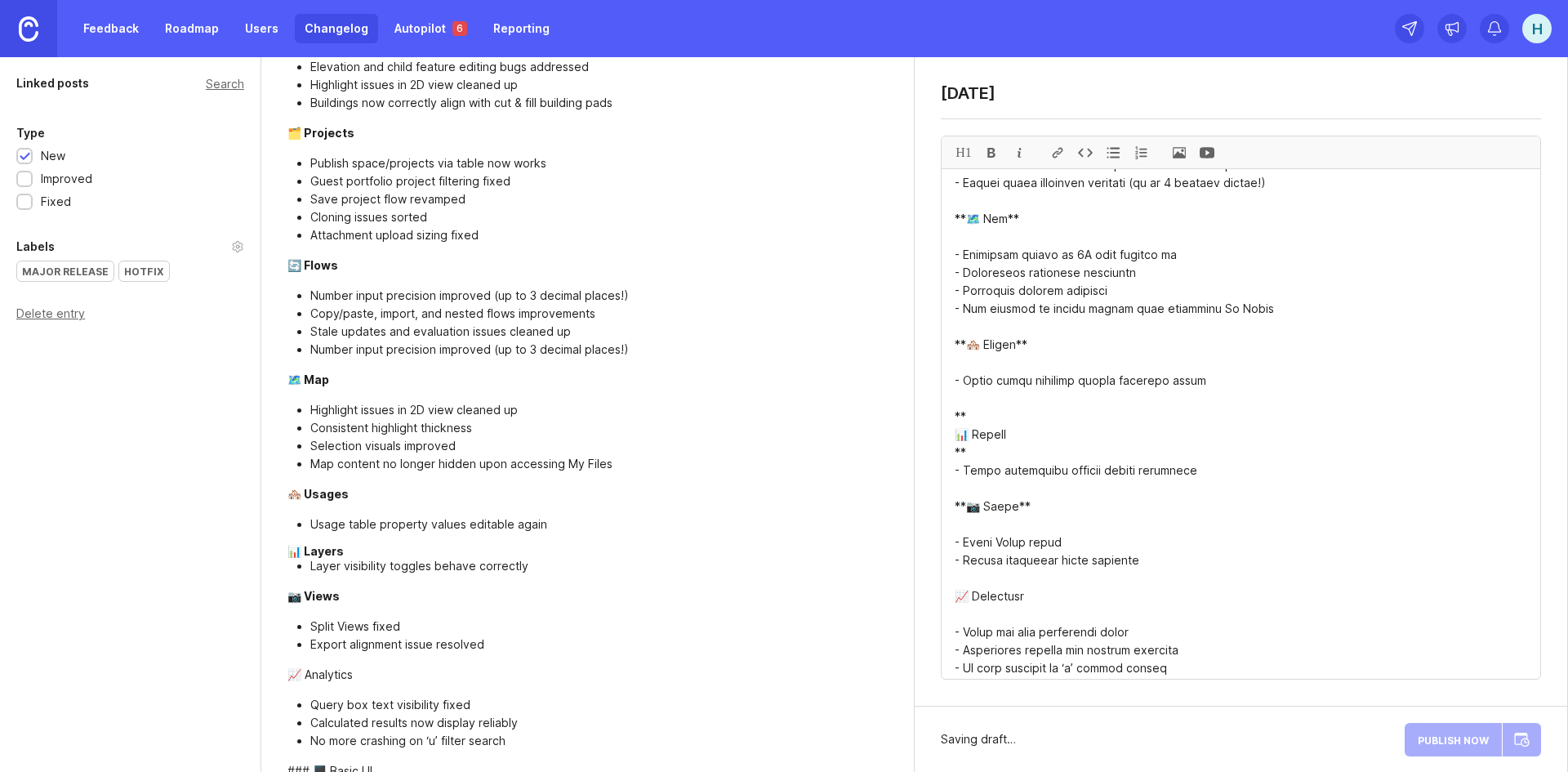
drag, startPoint x: 1003, startPoint y: 581, endPoint x: 961, endPoint y: 585, distance: 42.2
click at [999, 146] on div at bounding box center [992, 152] width 28 height 32
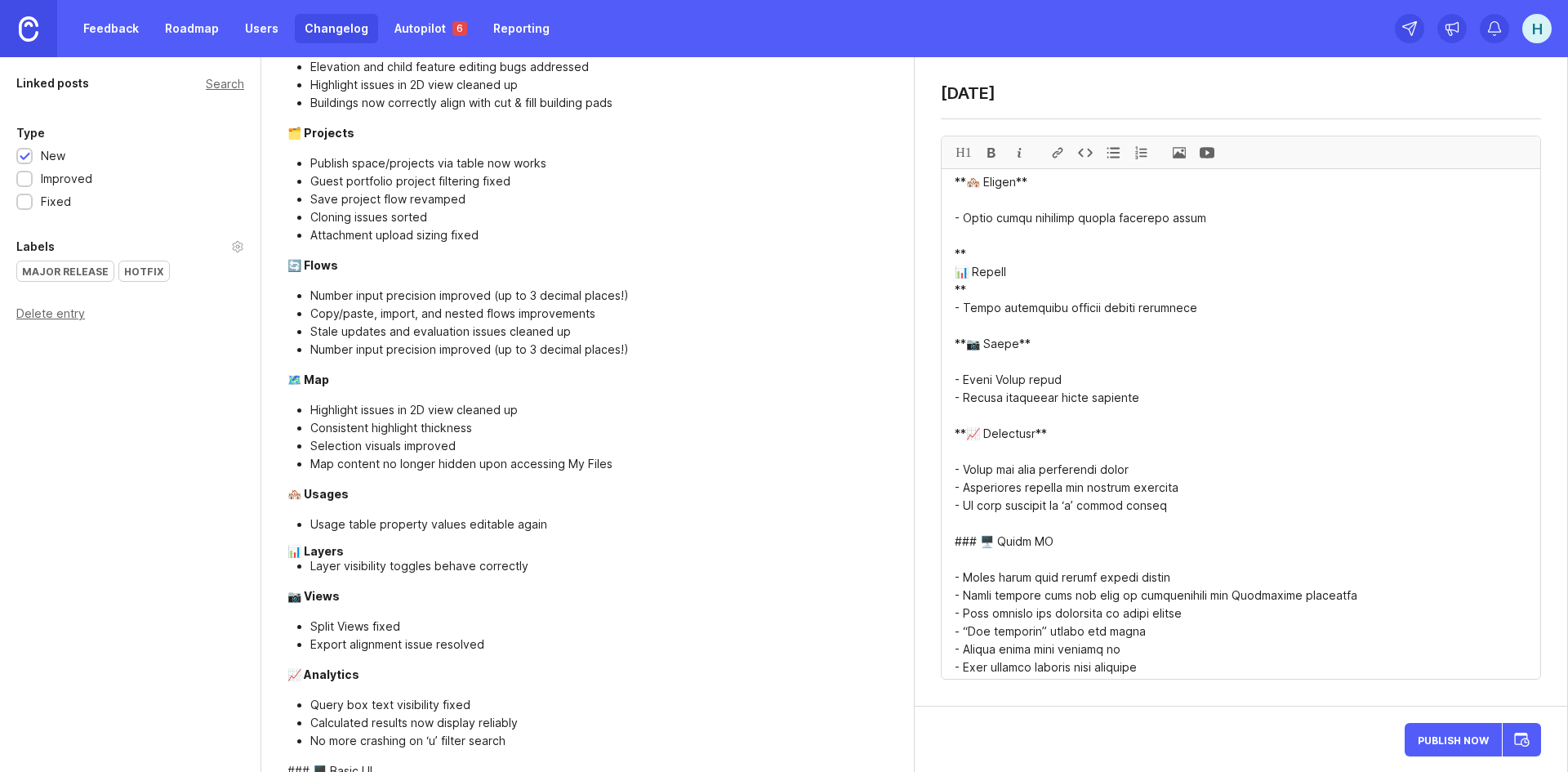
scroll to position [2777, 0]
drag, startPoint x: 980, startPoint y: 522, endPoint x: 948, endPoint y: 522, distance: 32.0
drag, startPoint x: 1021, startPoint y: 520, endPoint x: 958, endPoint y: 520, distance: 63.0
click at [958, 520] on textarea at bounding box center [1241, 424] width 598 height 509
click at [988, 150] on div at bounding box center [992, 152] width 28 height 32
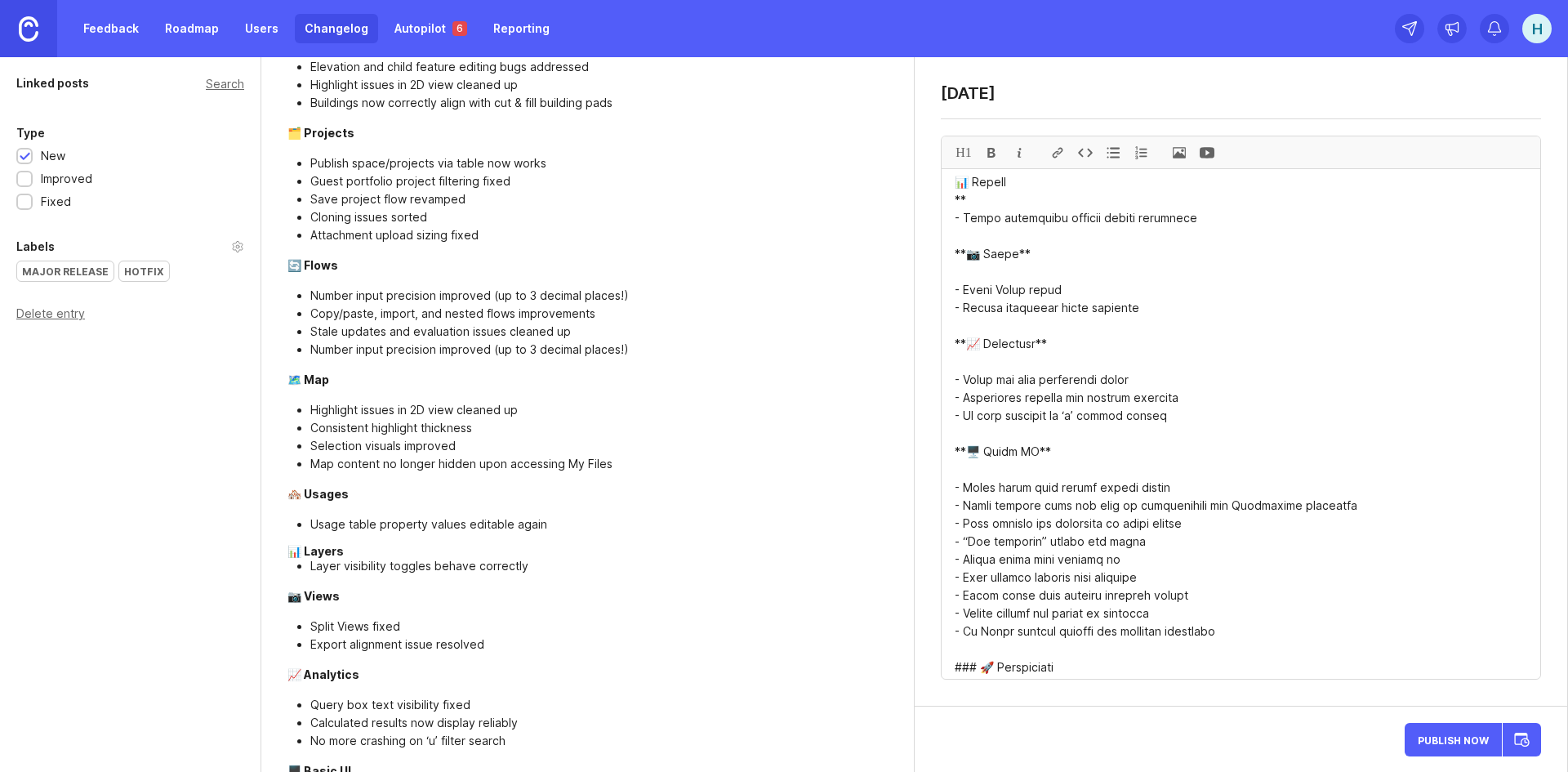
scroll to position [2931, 0]
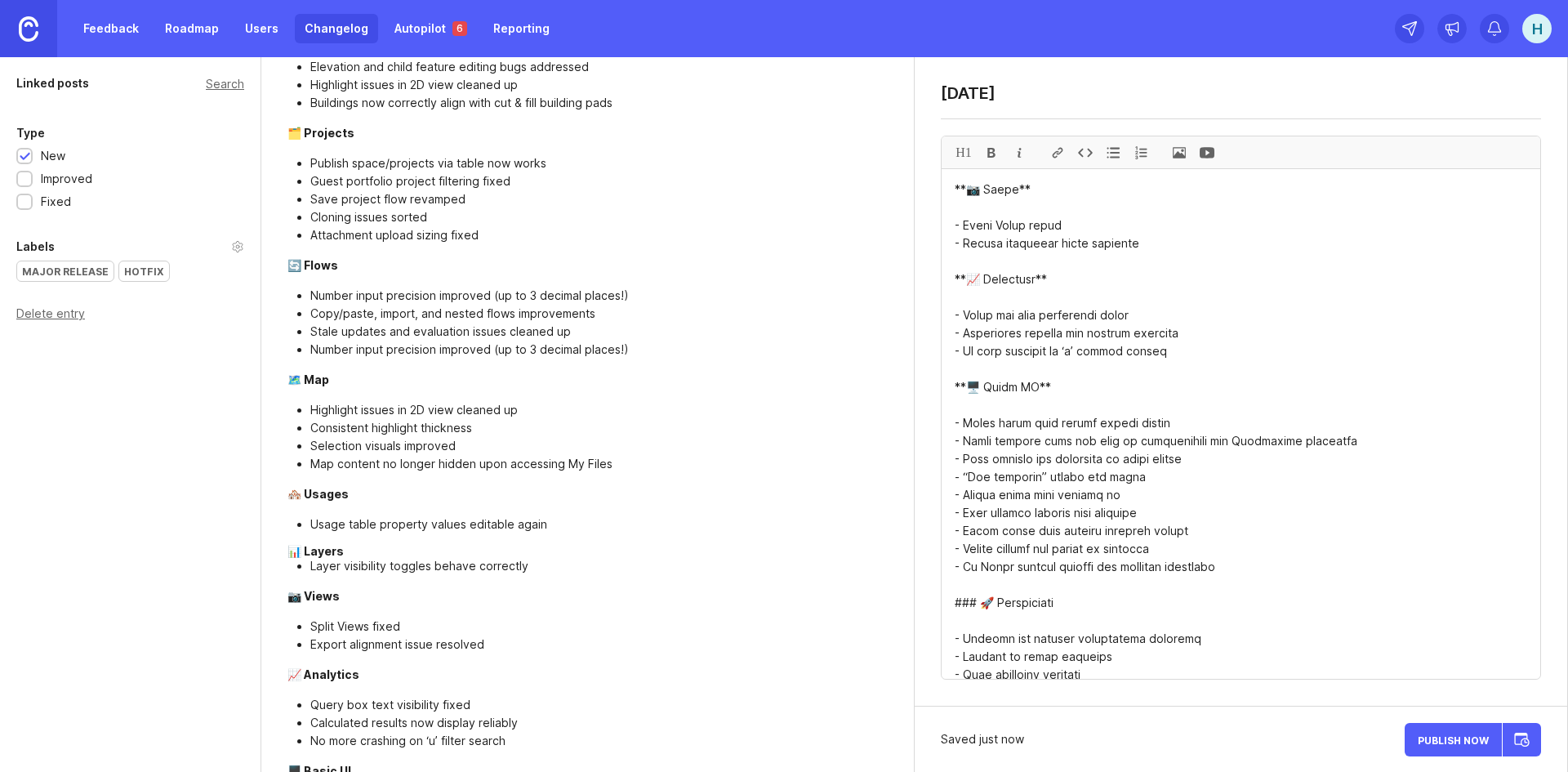
drag, startPoint x: 980, startPoint y: 586, endPoint x: 944, endPoint y: 586, distance: 36.0
click at [944, 586] on textarea at bounding box center [1241, 424] width 598 height 509
drag, startPoint x: 1061, startPoint y: 585, endPoint x: 956, endPoint y: 590, distance: 105.1
click at [999, 157] on div at bounding box center [992, 152] width 28 height 32
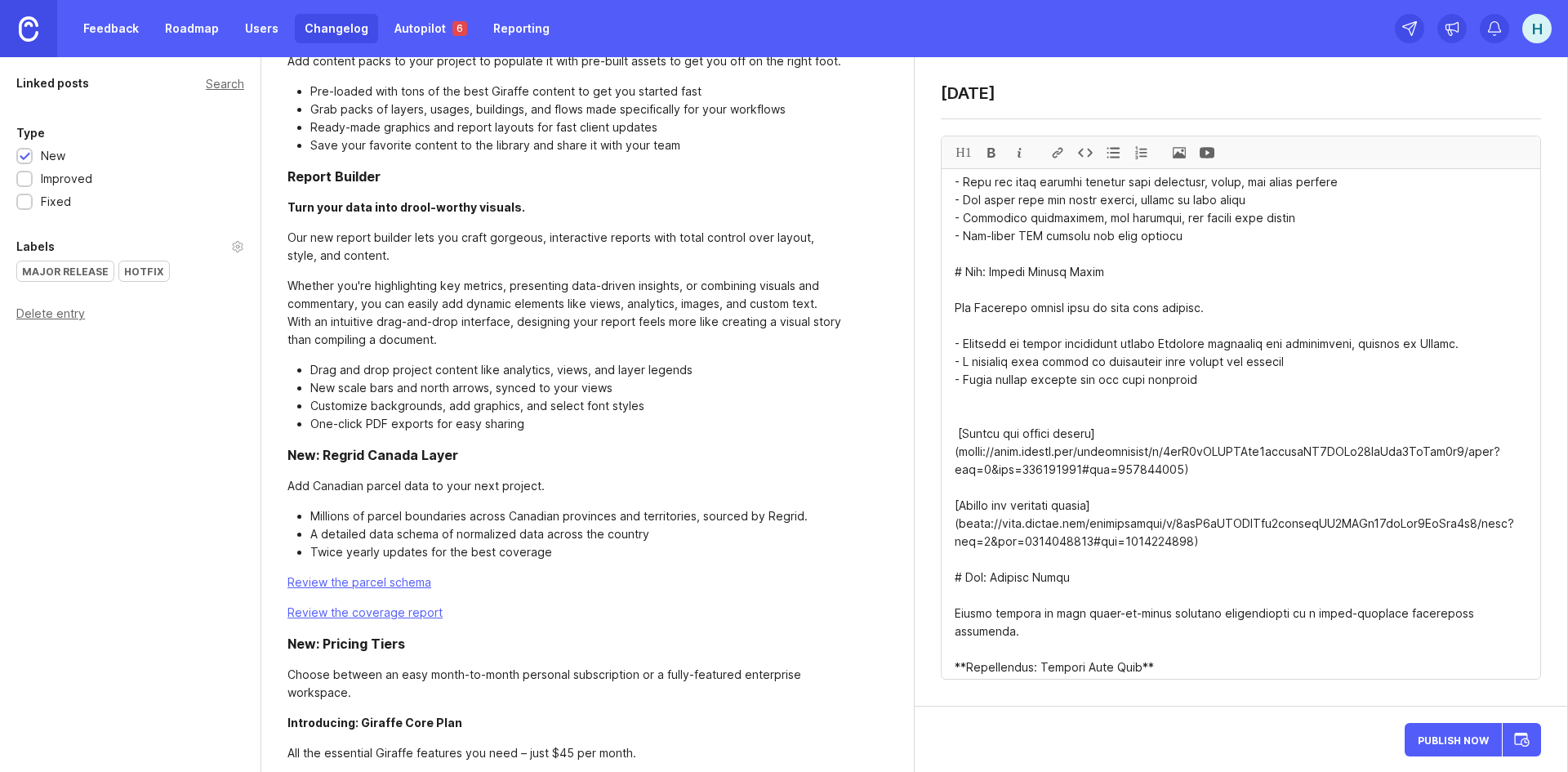
scroll to position [817, 0]
click at [952, 560] on textarea at bounding box center [1241, 424] width 598 height 509
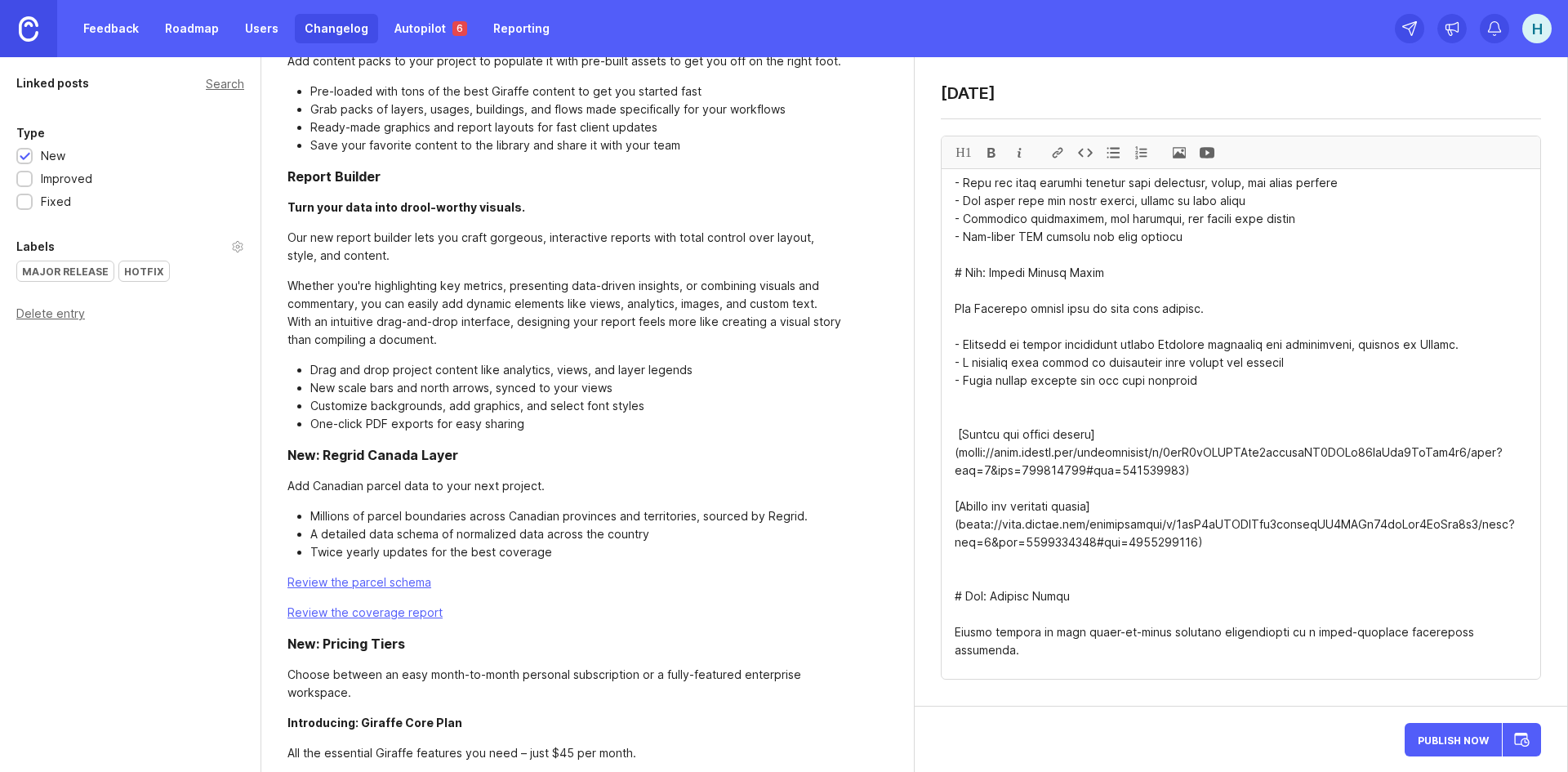
click at [1207, 424] on textarea at bounding box center [1241, 424] width 598 height 509
click at [1226, 528] on textarea at bounding box center [1241, 424] width 598 height 509
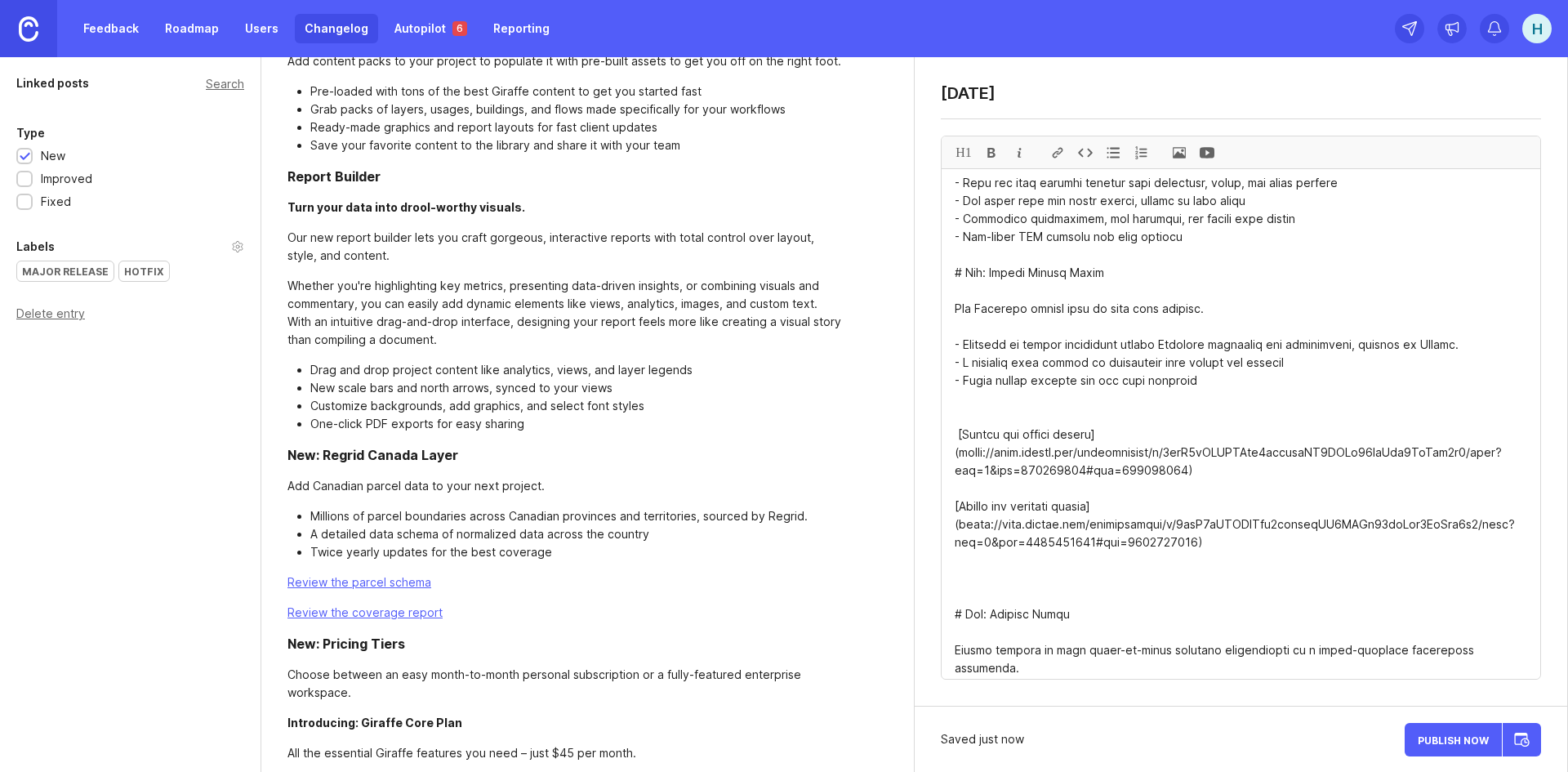
click at [1221, 416] on textarea at bounding box center [1241, 424] width 598 height 509
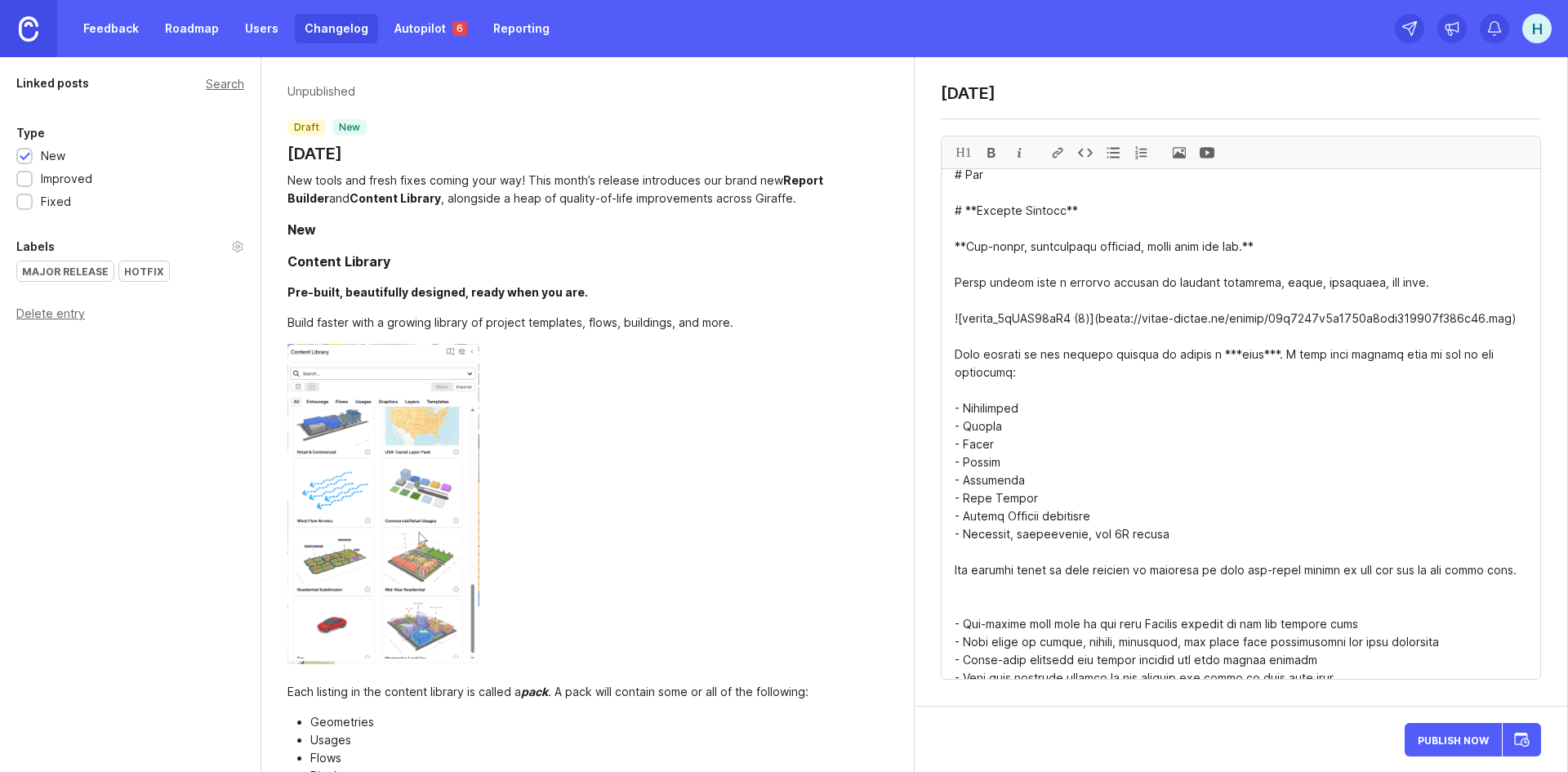
scroll to position [0, 0]
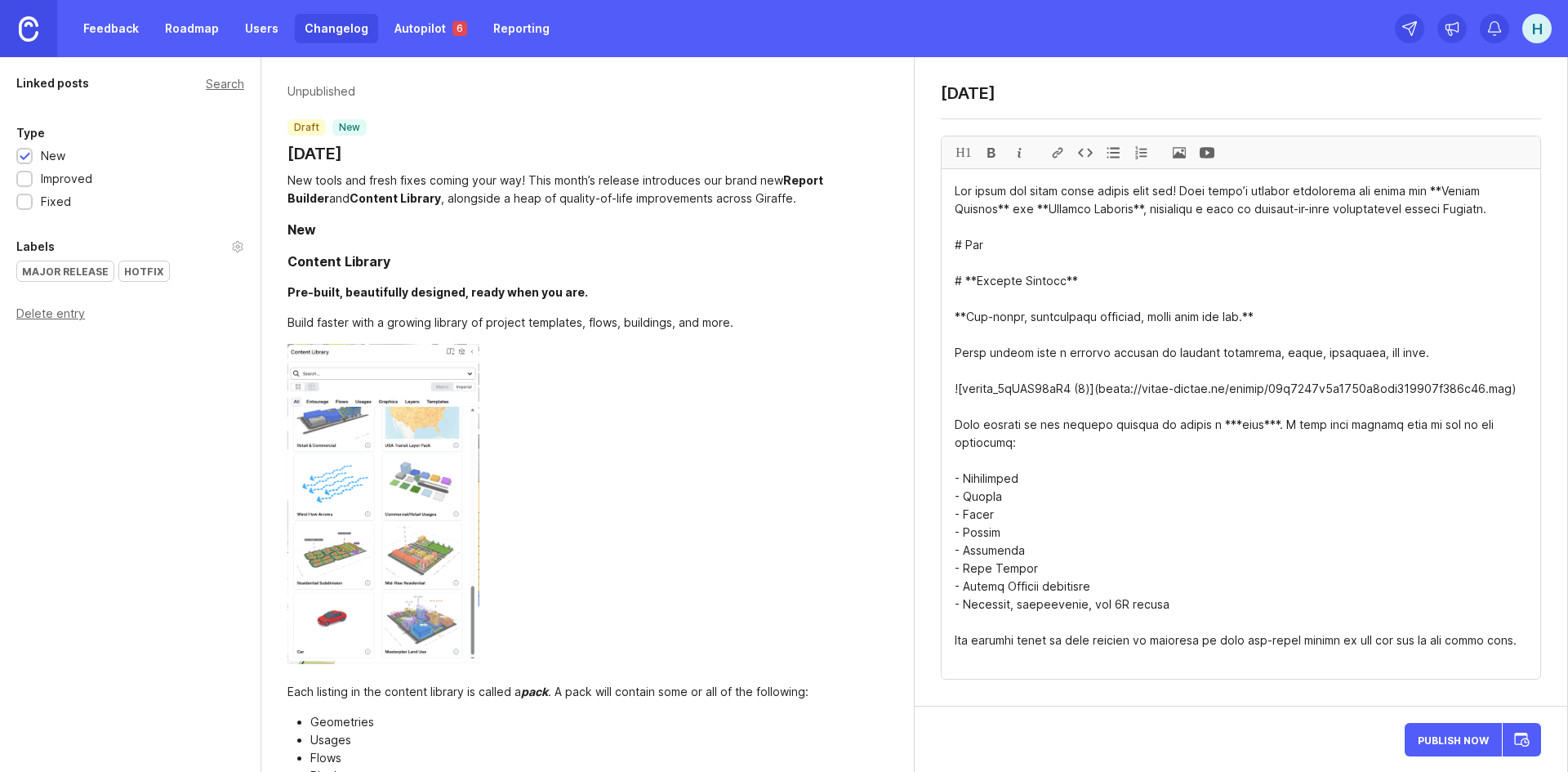
click at [979, 281] on textarea at bounding box center [1241, 424] width 598 height 509
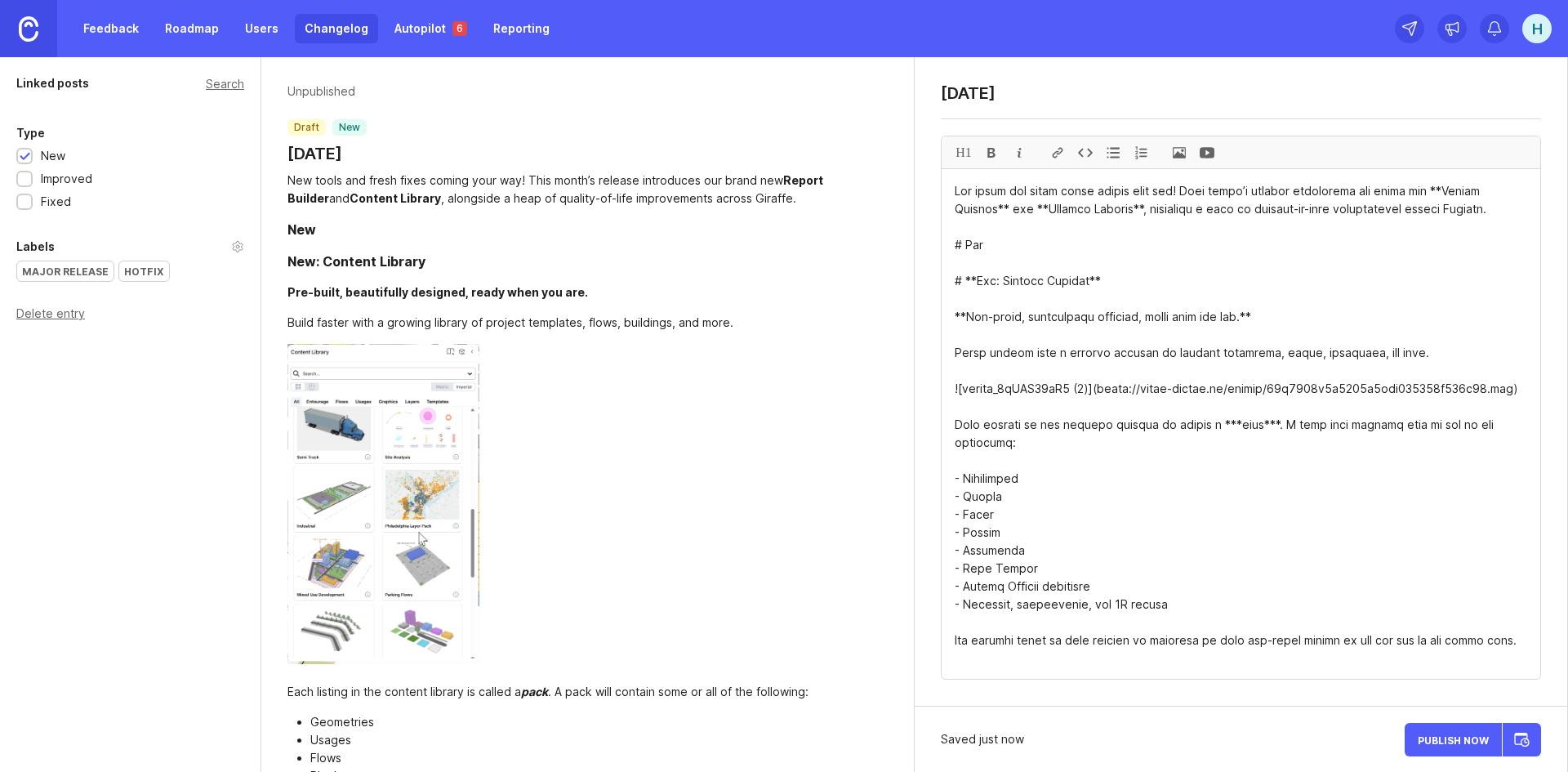
drag, startPoint x: 1014, startPoint y: 242, endPoint x: 951, endPoint y: 246, distance: 63.1
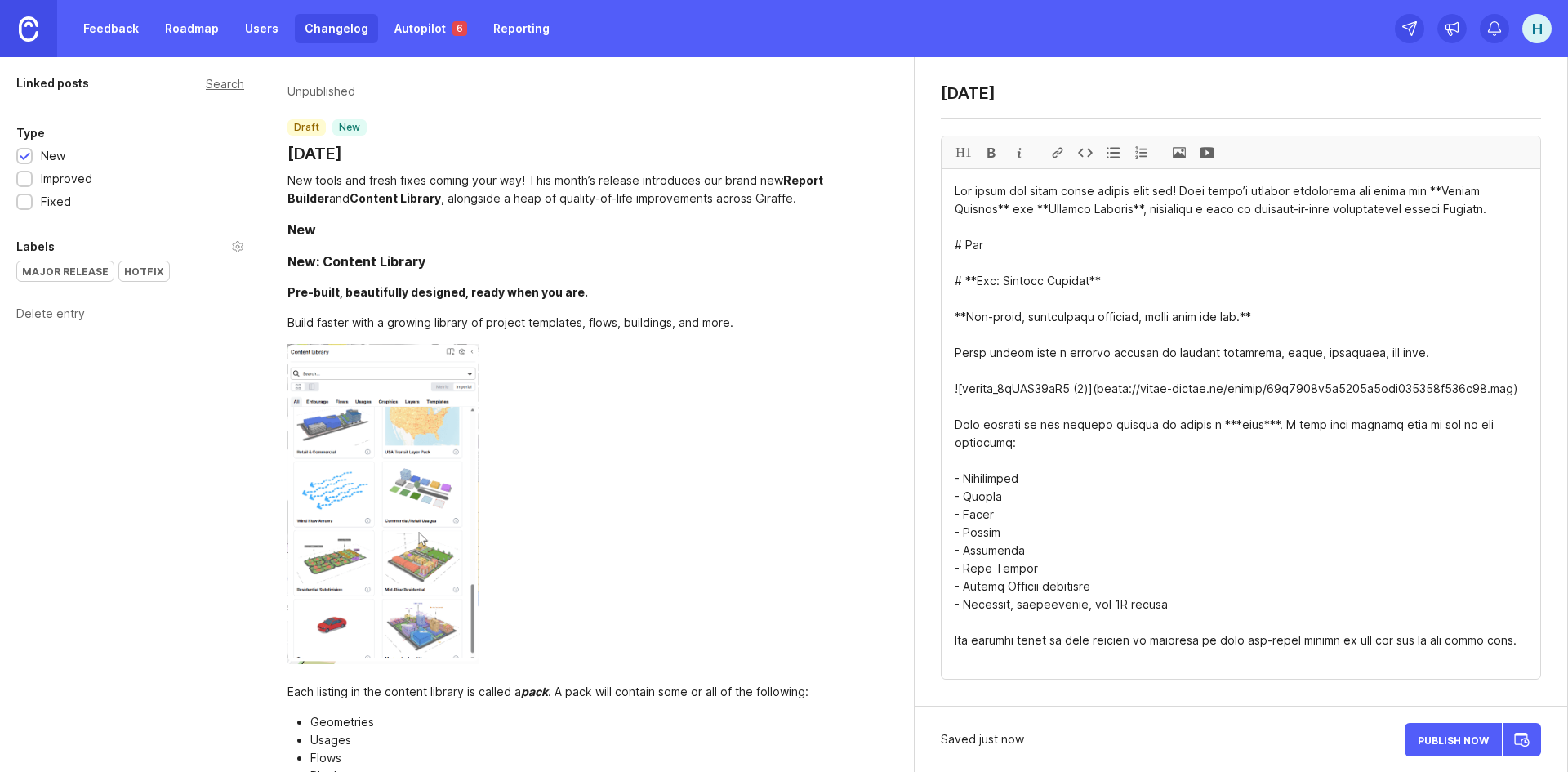
click at [951, 246] on textarea at bounding box center [1241, 424] width 598 height 509
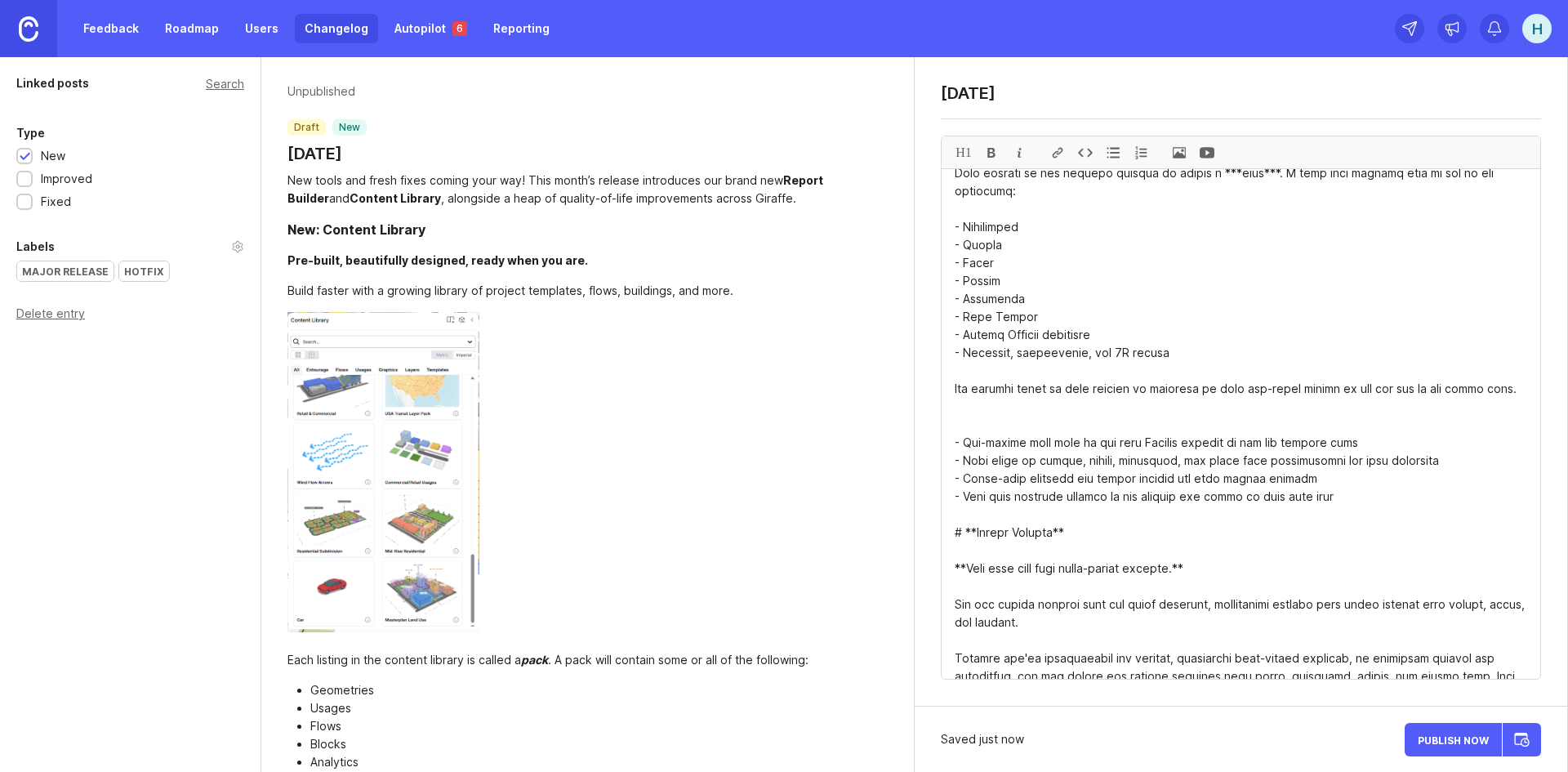
scroll to position [327, 0]
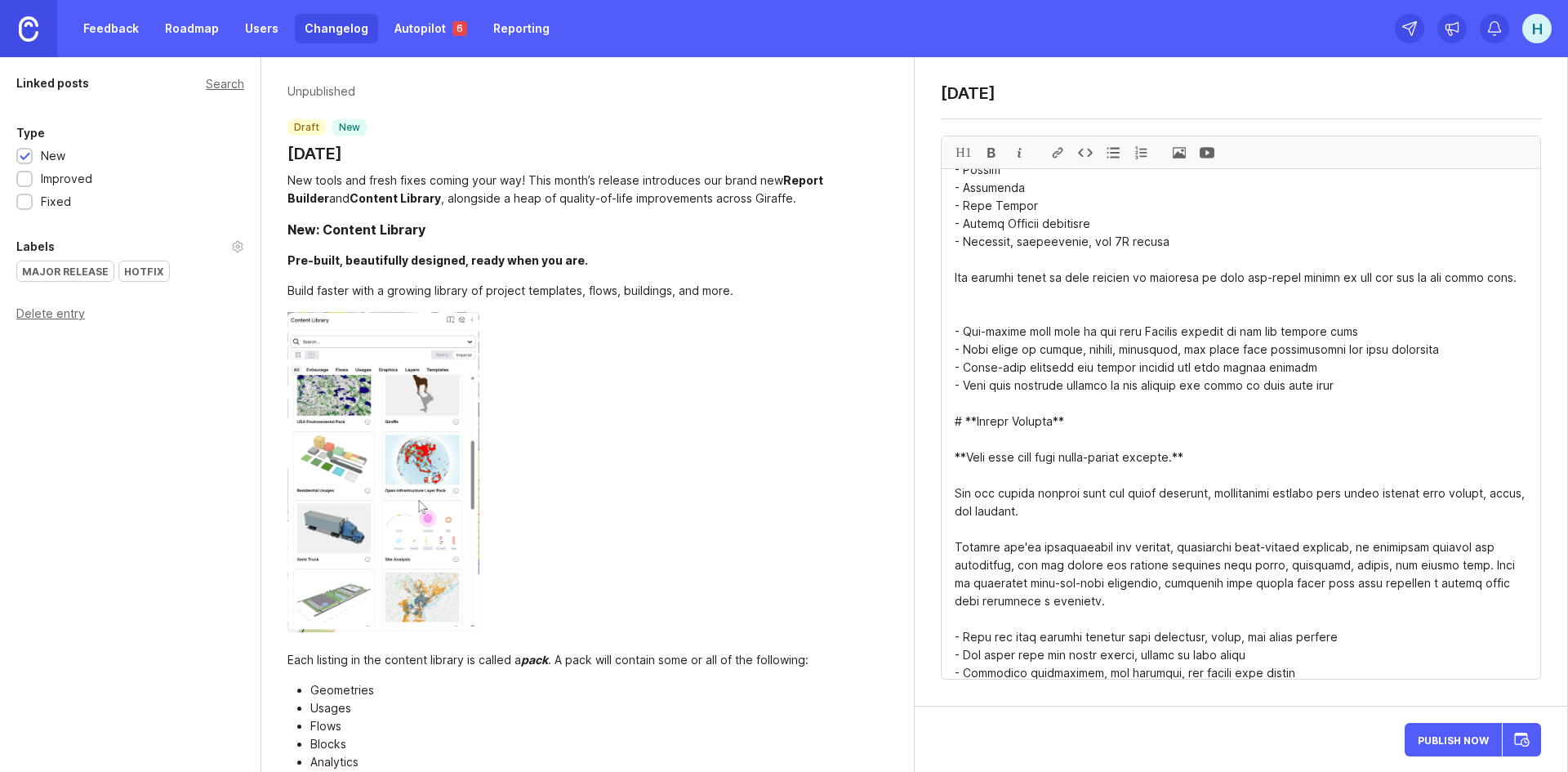
click at [979, 398] on textarea at bounding box center [1241, 424] width 598 height 509
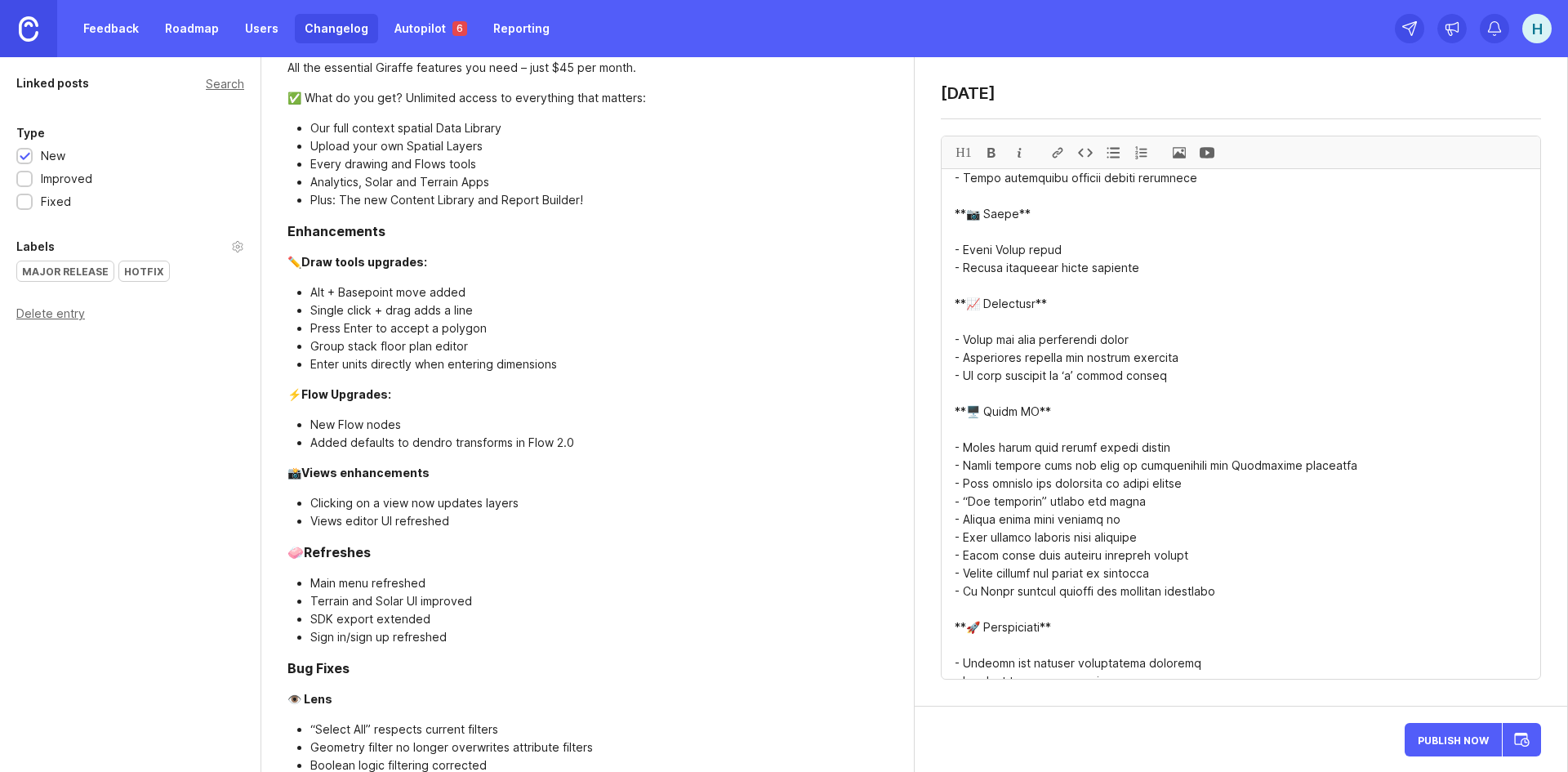
scroll to position [2931, 0]
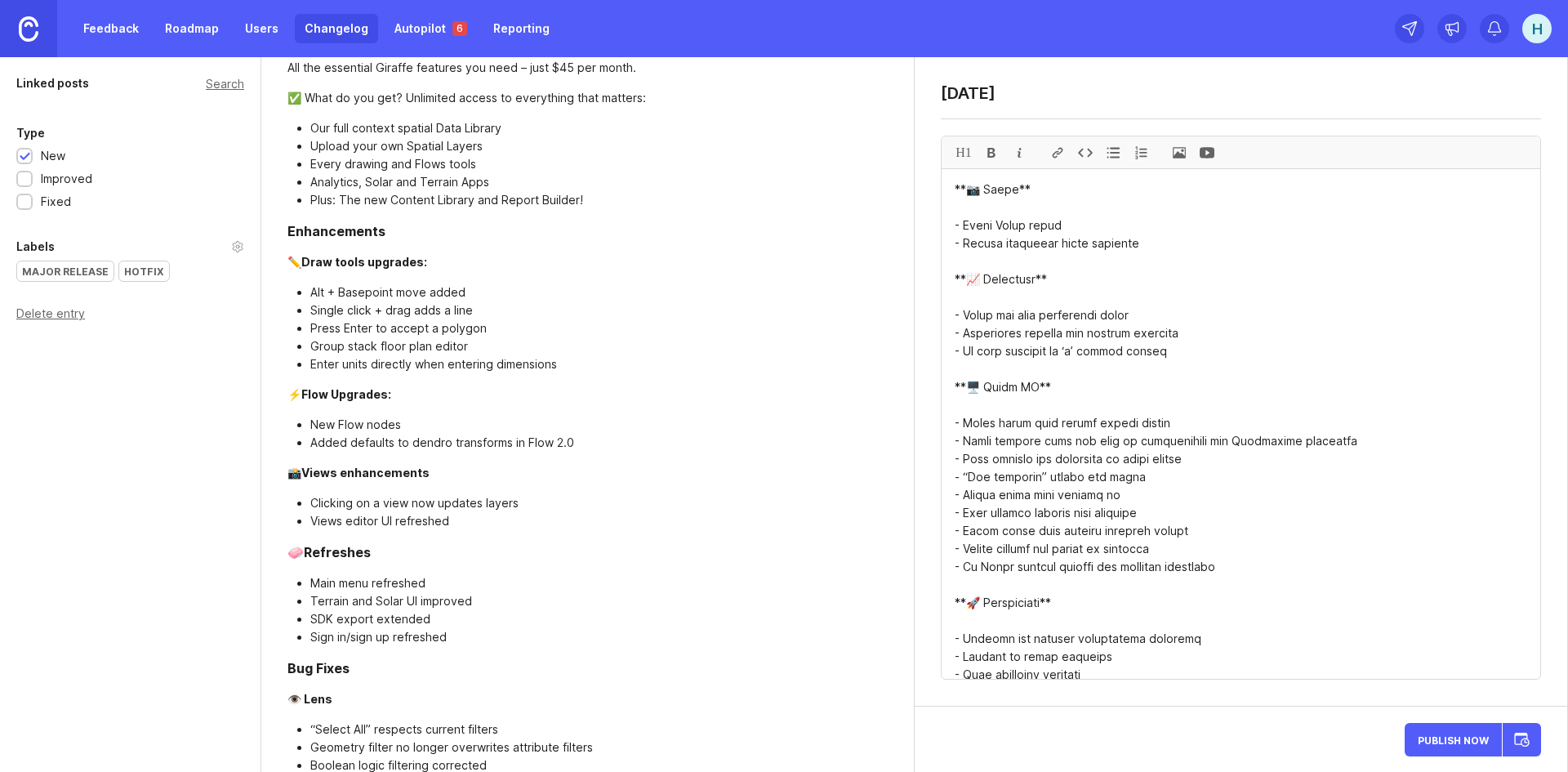
type textarea "Lor ipsum dol sitam conse adipis elit sed! Doei tempo’i utlabor etdolorema ali …"
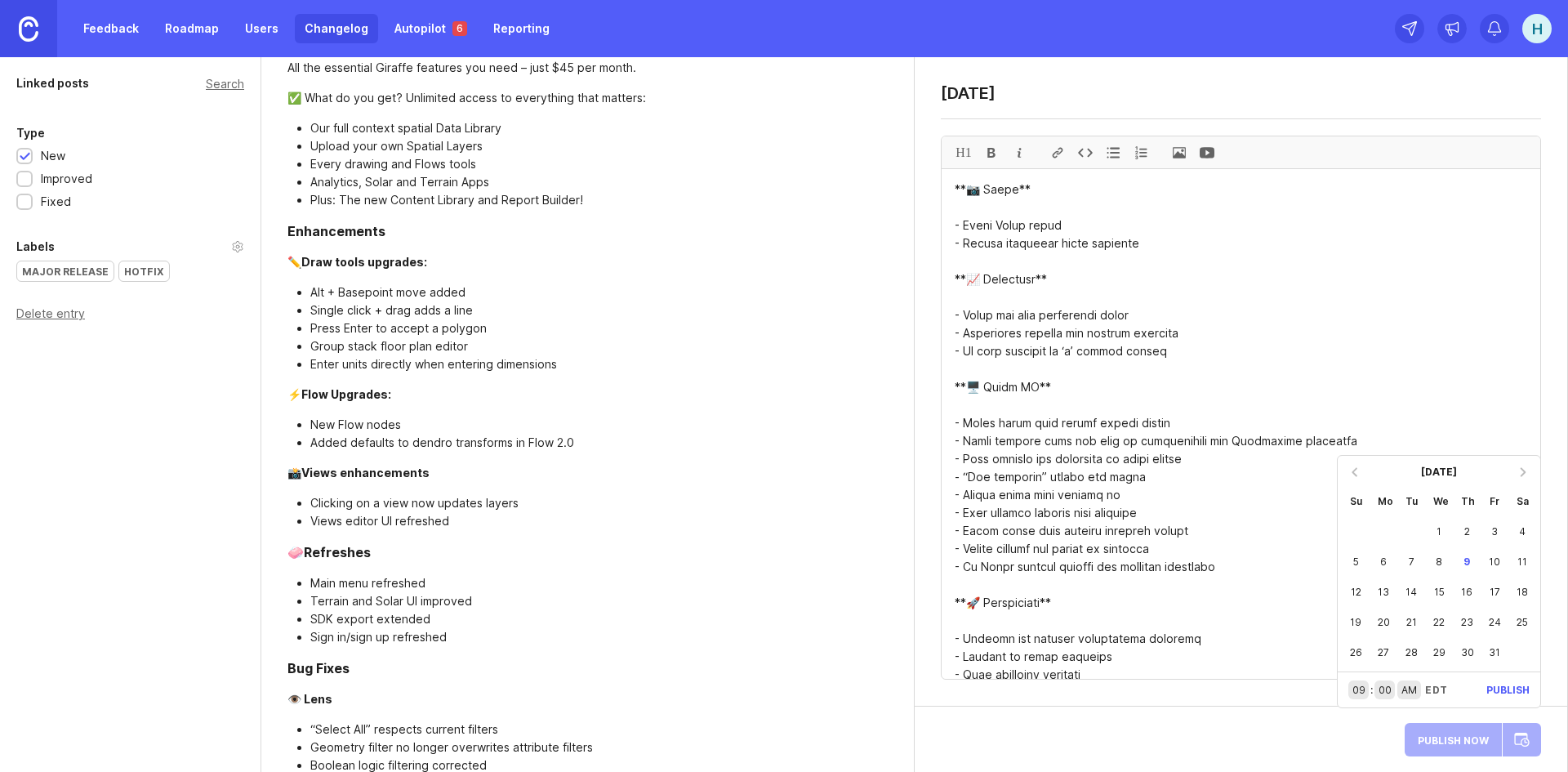
click at [1363, 477] on div at bounding box center [1355, 472] width 26 height 26
click at [1354, 438] on div at bounding box center [1355, 442] width 26 height 26
click at [1353, 469] on div at bounding box center [1355, 472] width 26 height 26
click at [1357, 470] on div at bounding box center [1355, 472] width 26 height 26
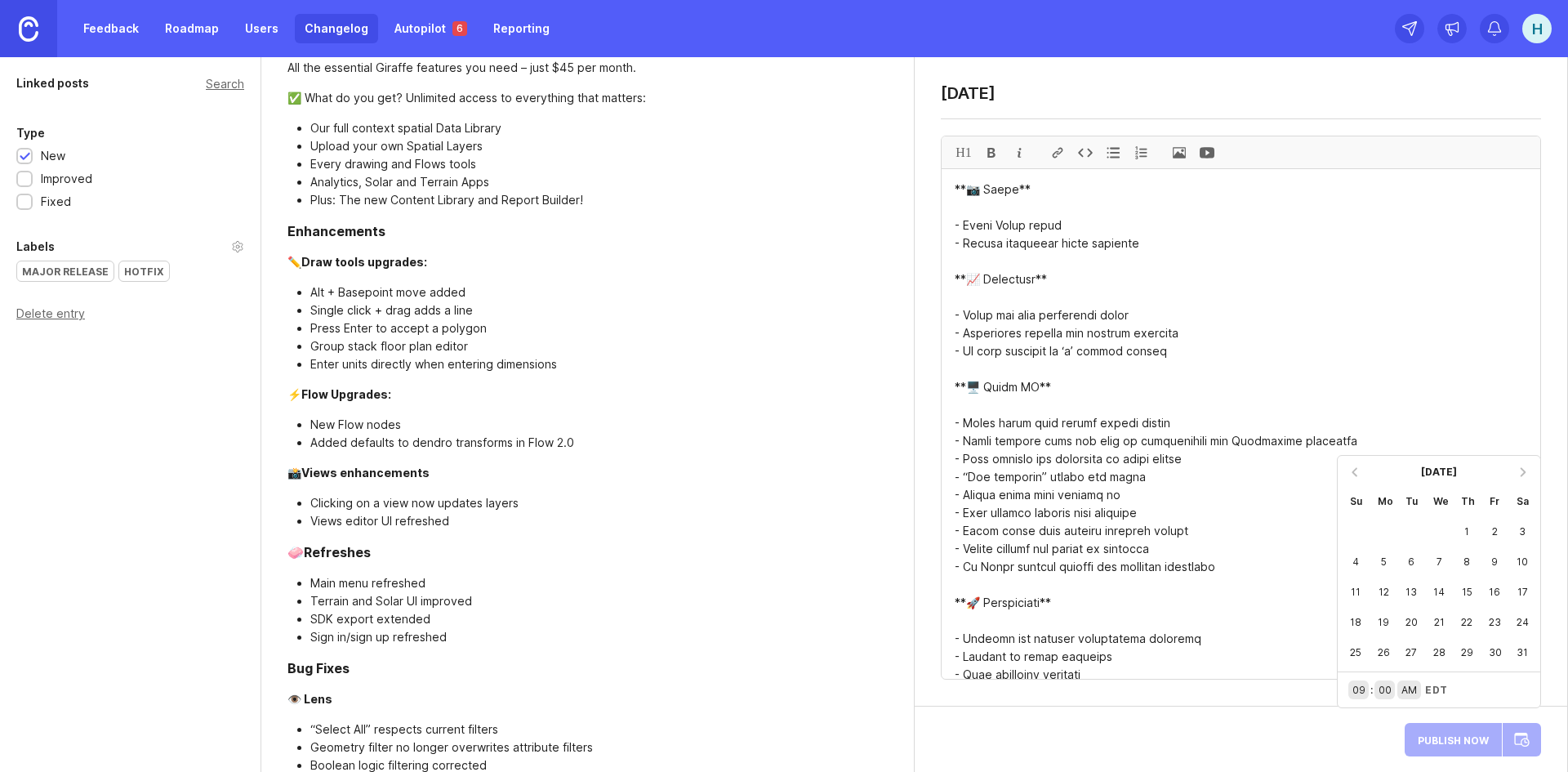
click at [1357, 470] on div at bounding box center [1355, 472] width 26 height 26
click at [1521, 475] on div at bounding box center [1523, 472] width 26 height 26
click at [1502, 648] on div "30" at bounding box center [1494, 652] width 28 height 30
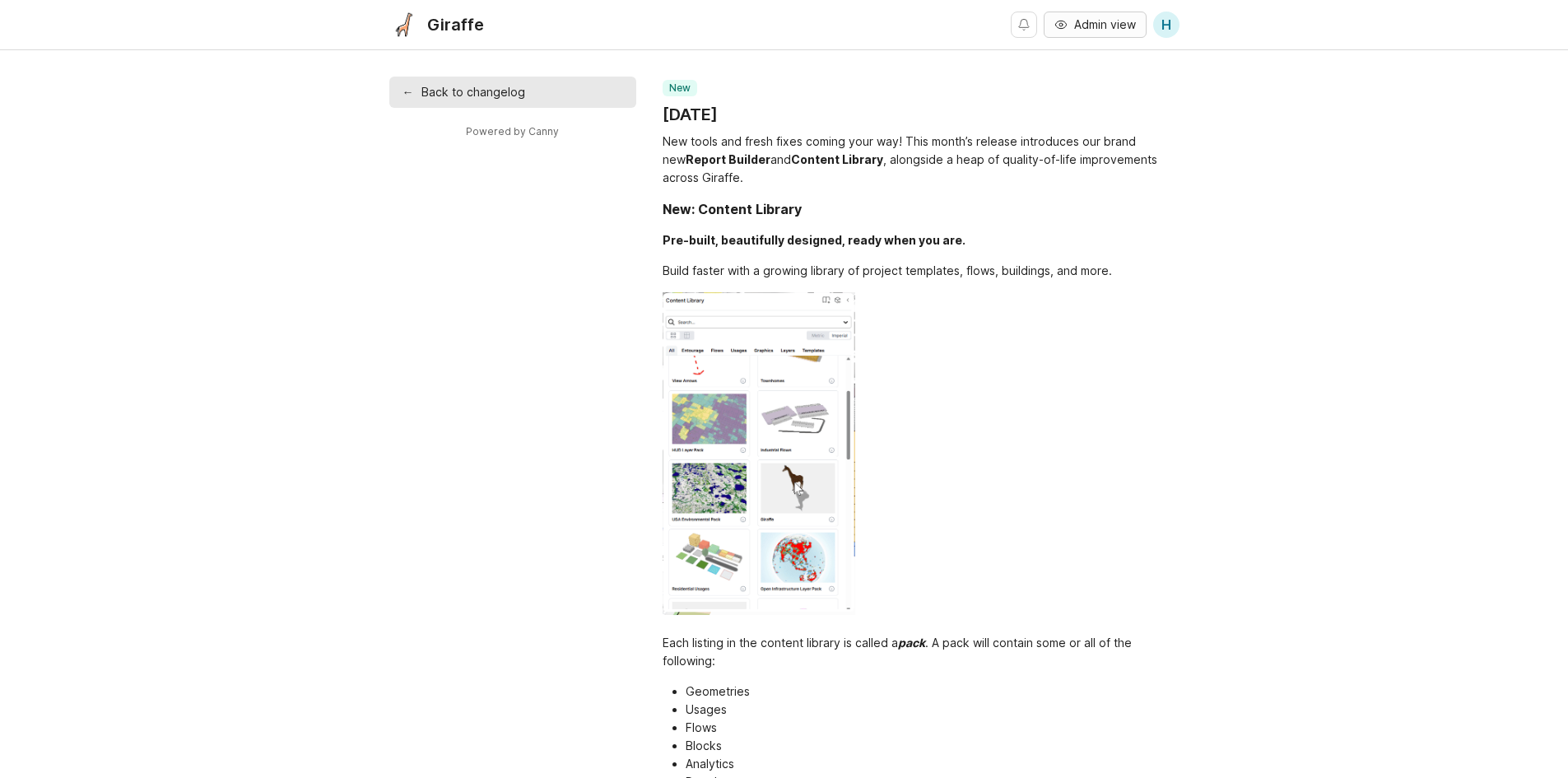
click at [1105, 27] on span "Admin view" at bounding box center [1105, 25] width 62 height 16
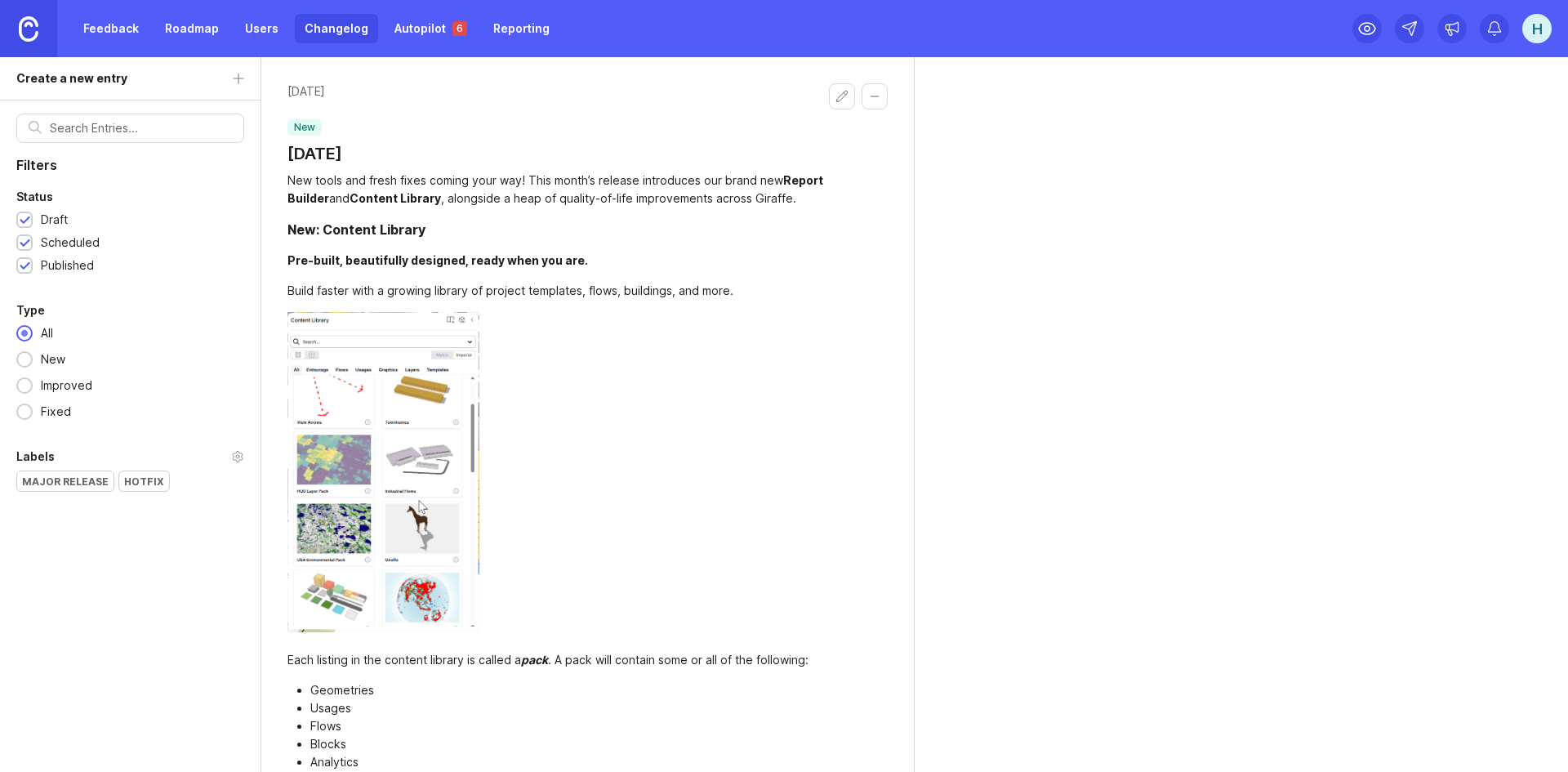
click at [25, 218] on div at bounding box center [25, 221] width 11 height 12
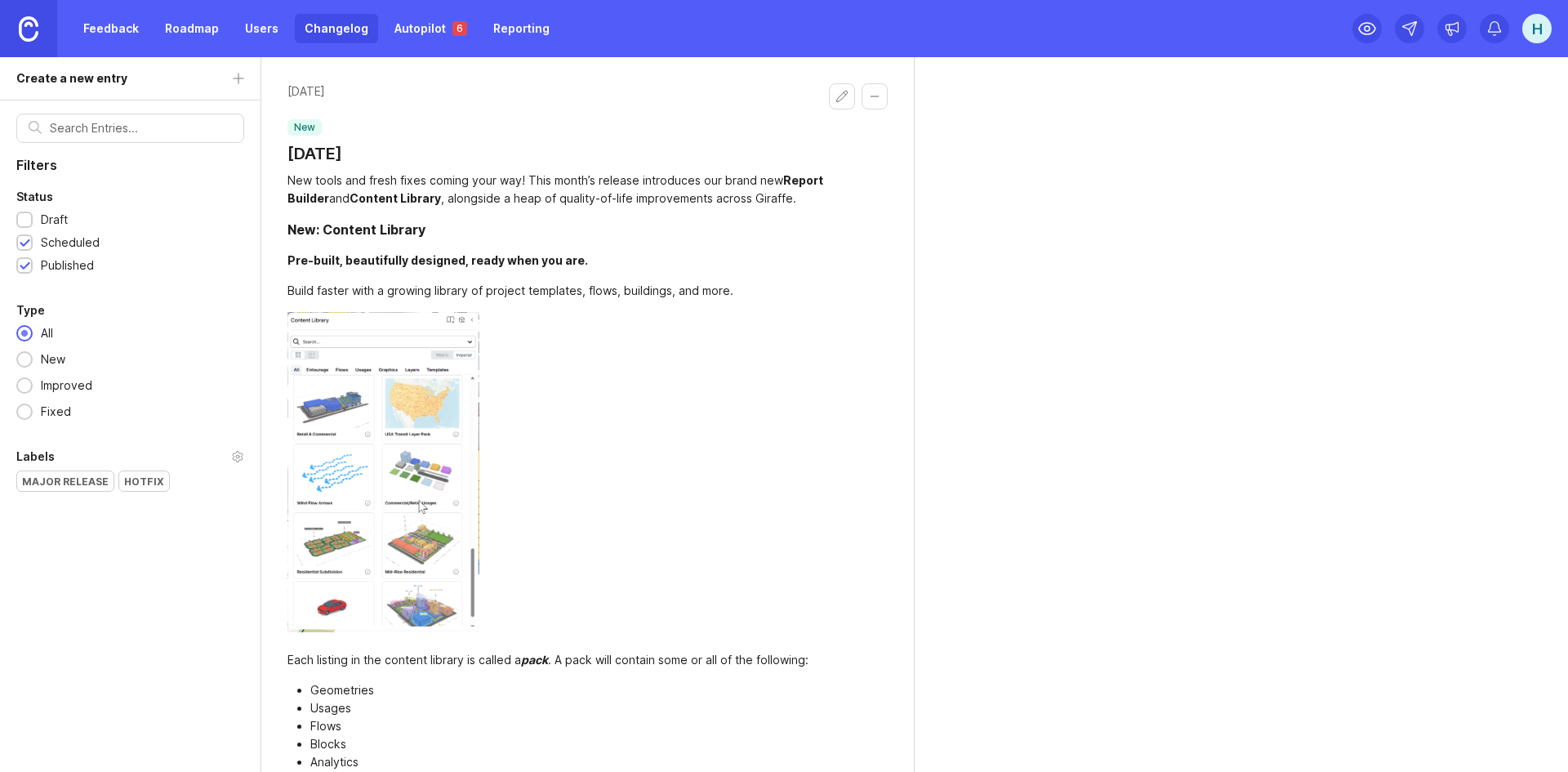
click at [27, 221] on div at bounding box center [25, 221] width 11 height 12
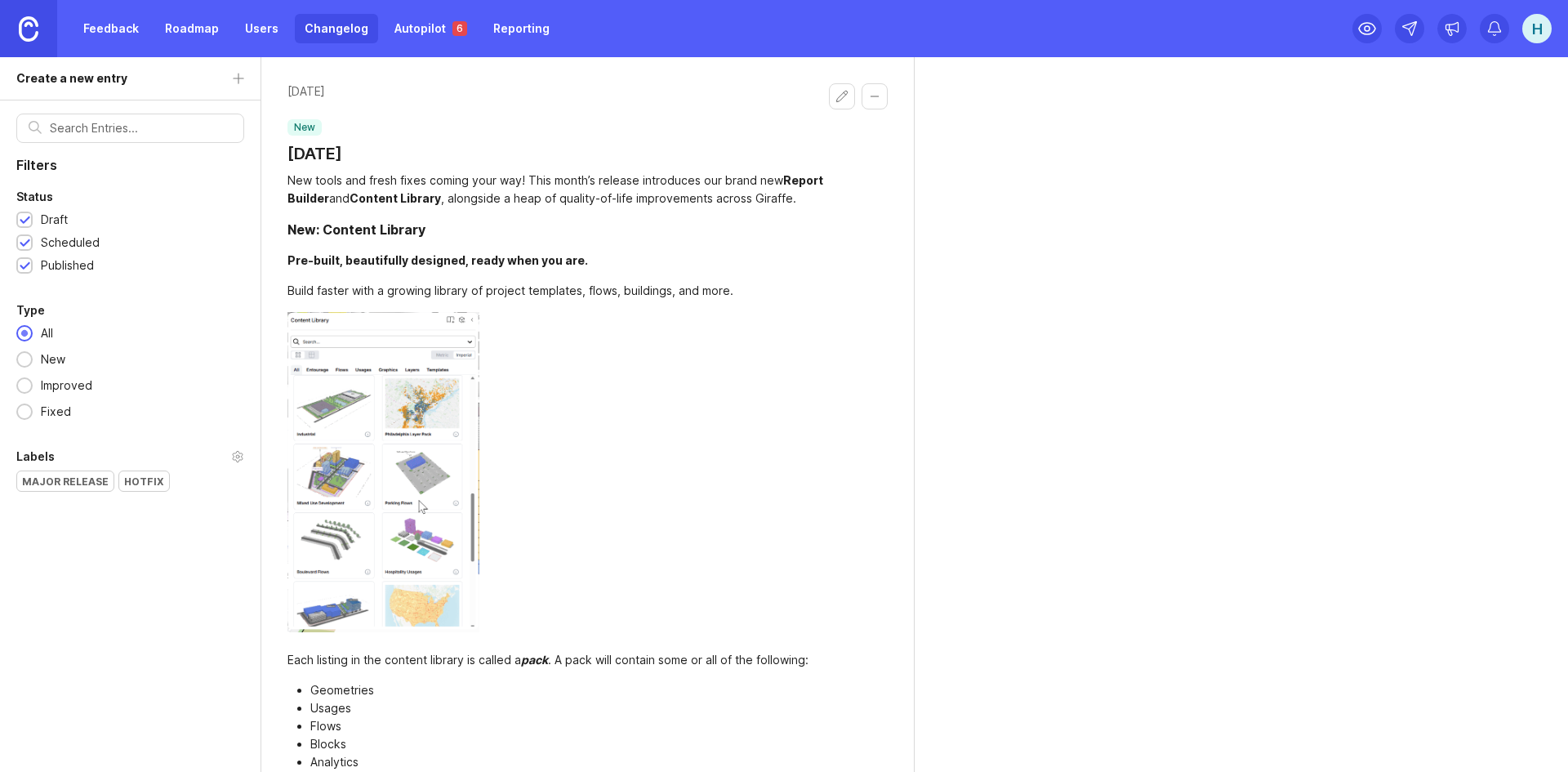
click at [842, 92] on button "Edit changelog entry" at bounding box center [842, 96] width 26 height 26
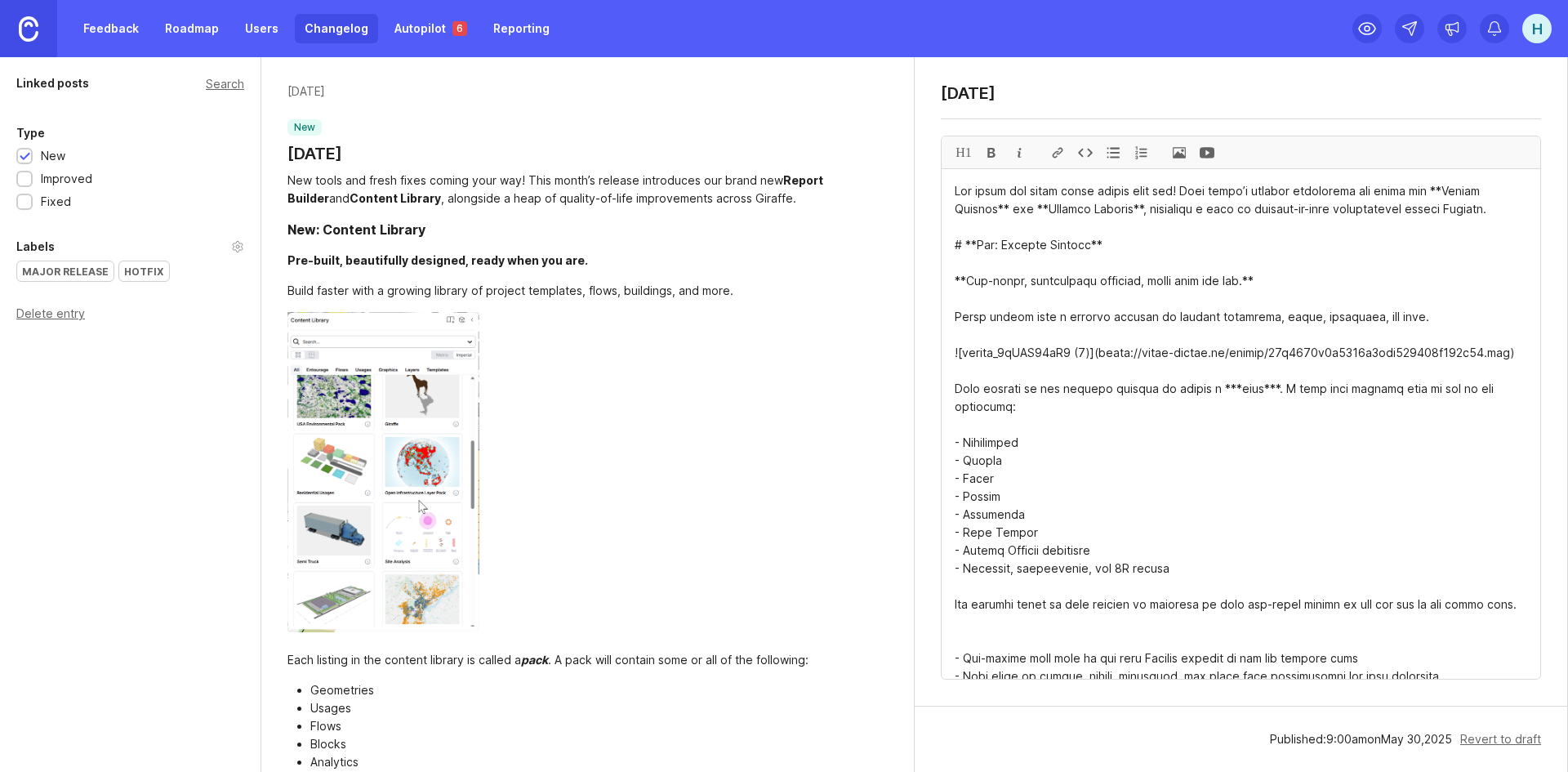
click at [25, 173] on div at bounding box center [25, 179] width 16 height 16
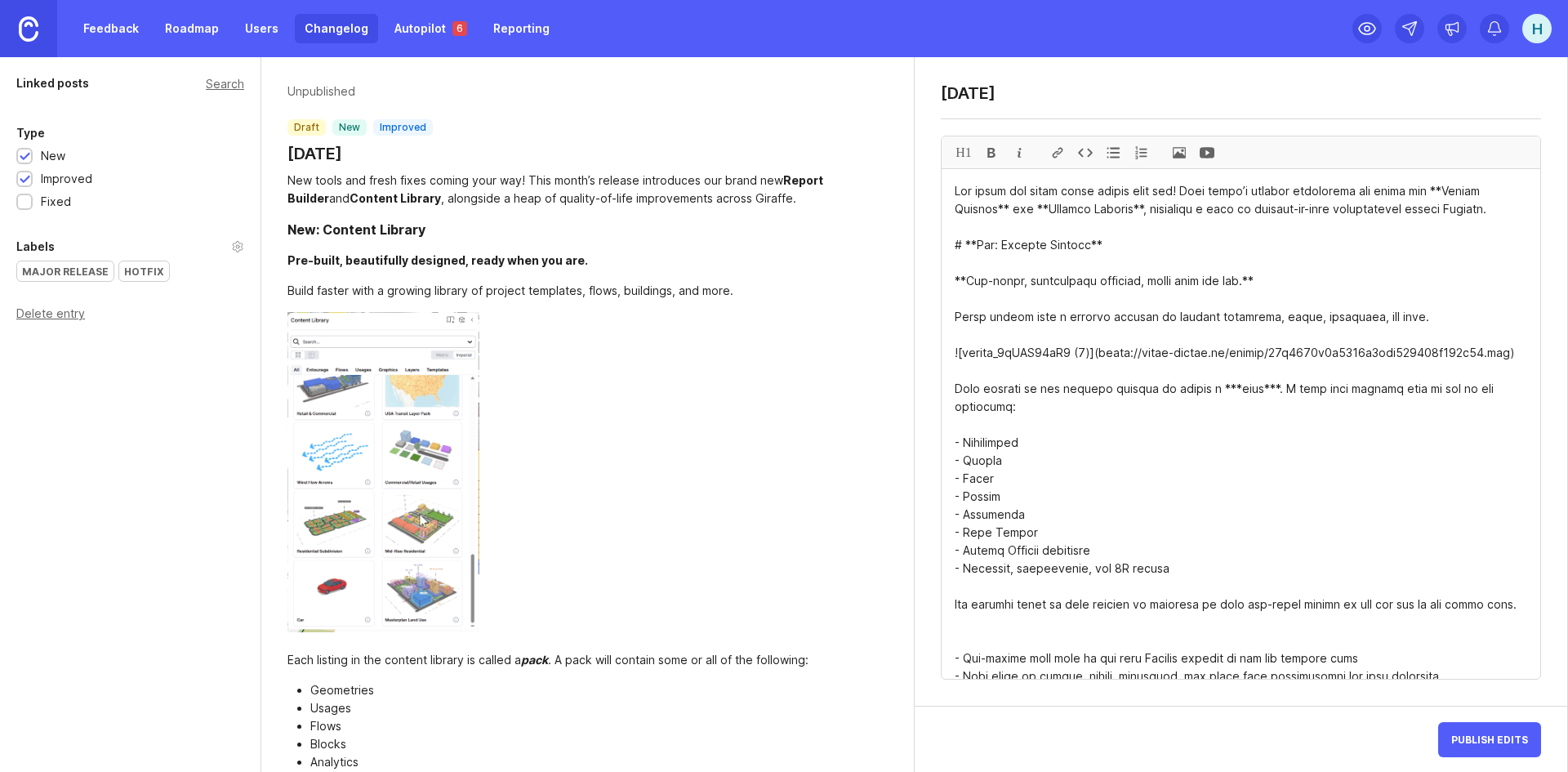
click at [30, 198] on div at bounding box center [25, 202] width 16 height 16
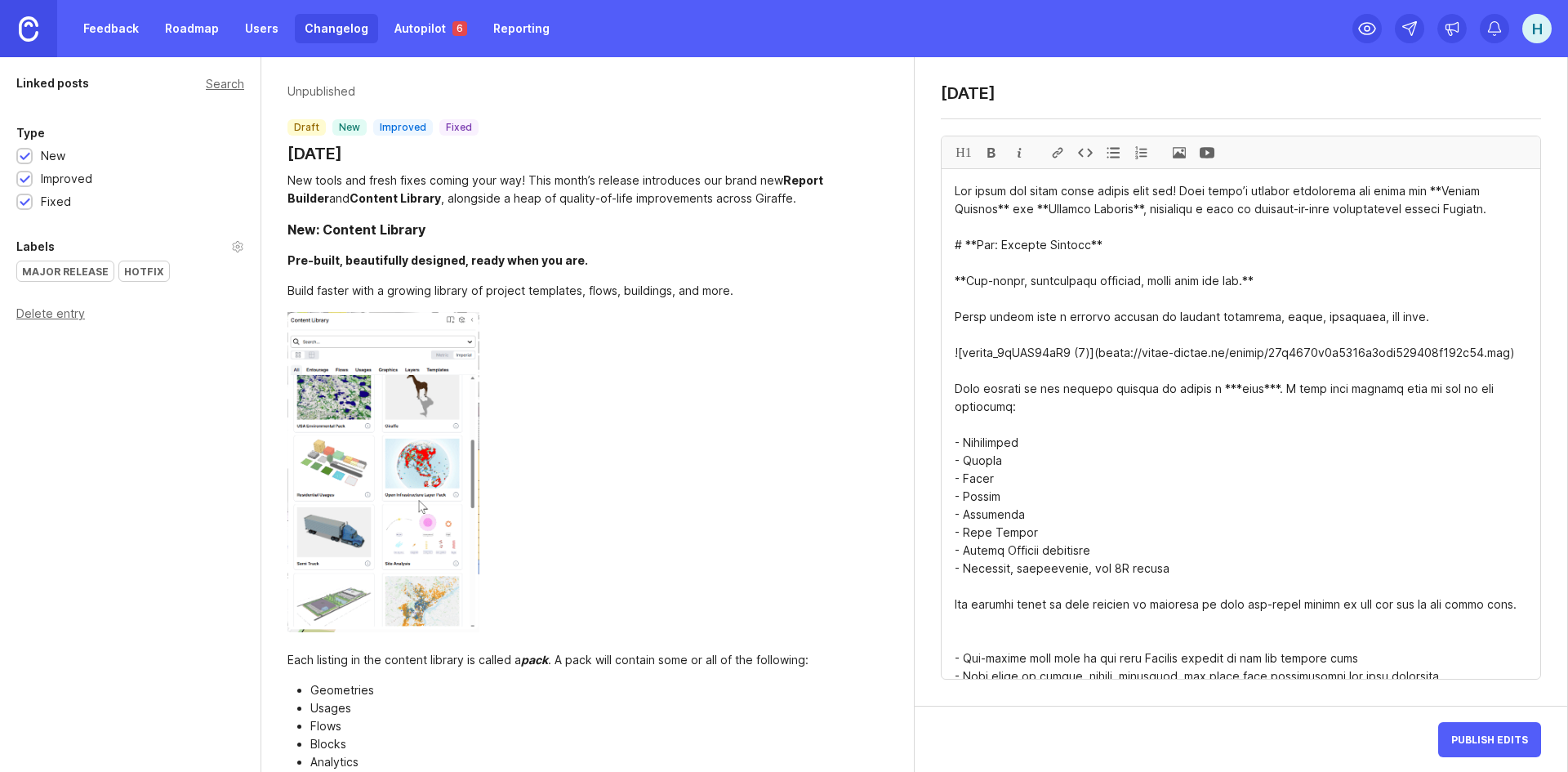
click at [71, 267] on div "Major Release" at bounding box center [65, 272] width 96 height 20
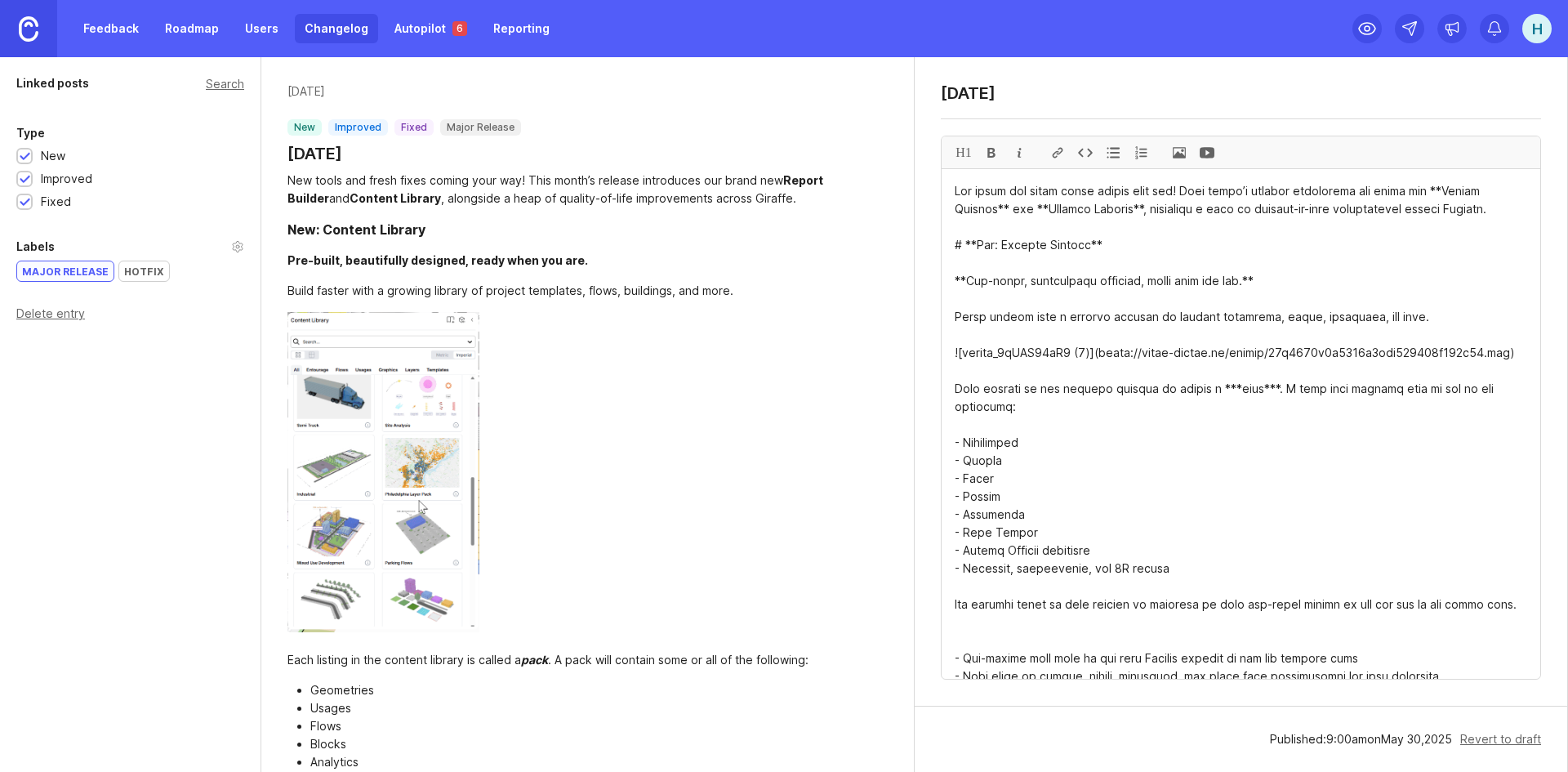
click at [430, 26] on link "Autopilot 6" at bounding box center [430, 29] width 92 height 29
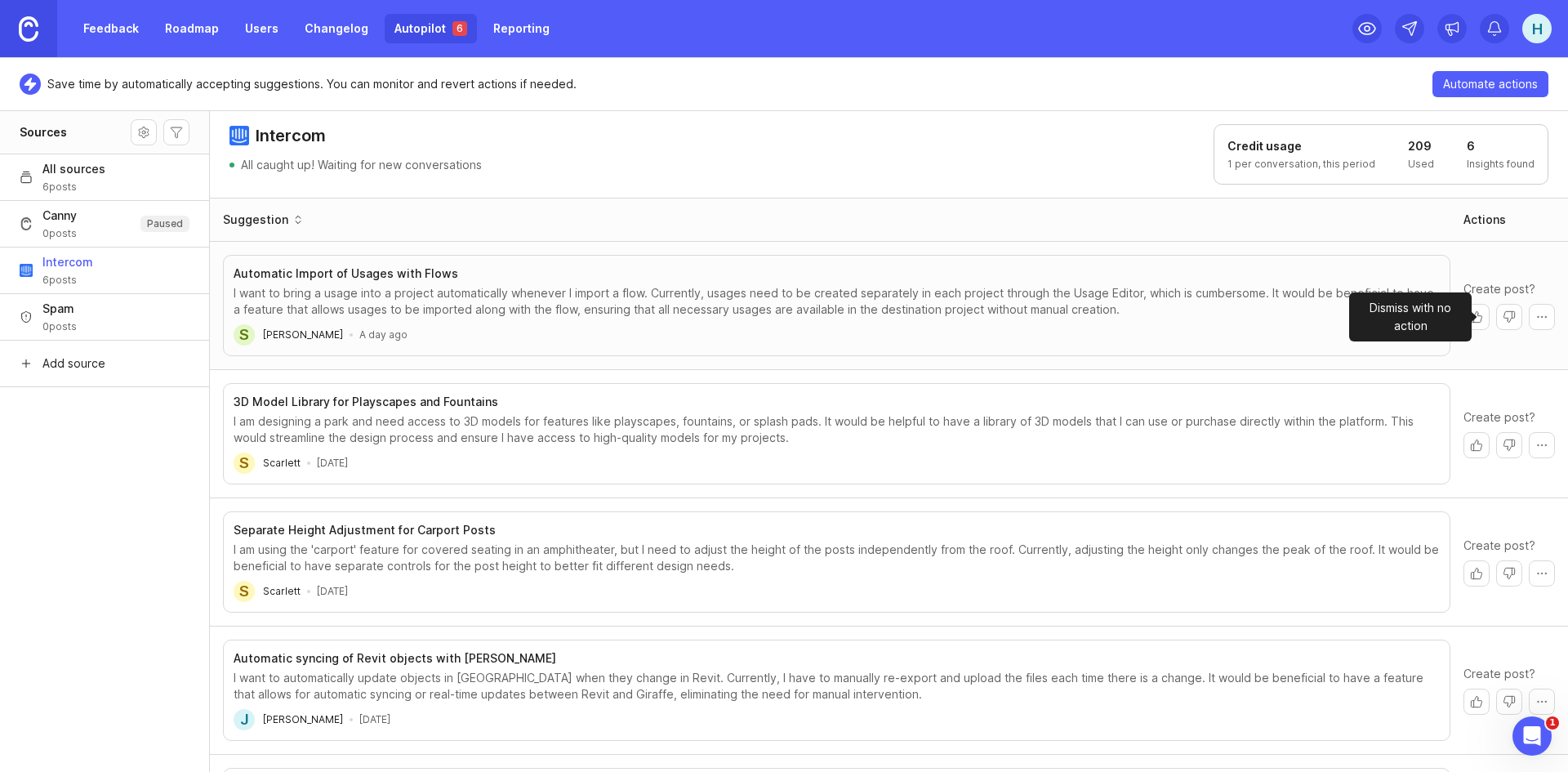
click at [1498, 316] on button "Dismiss with no action" at bounding box center [1509, 317] width 26 height 26
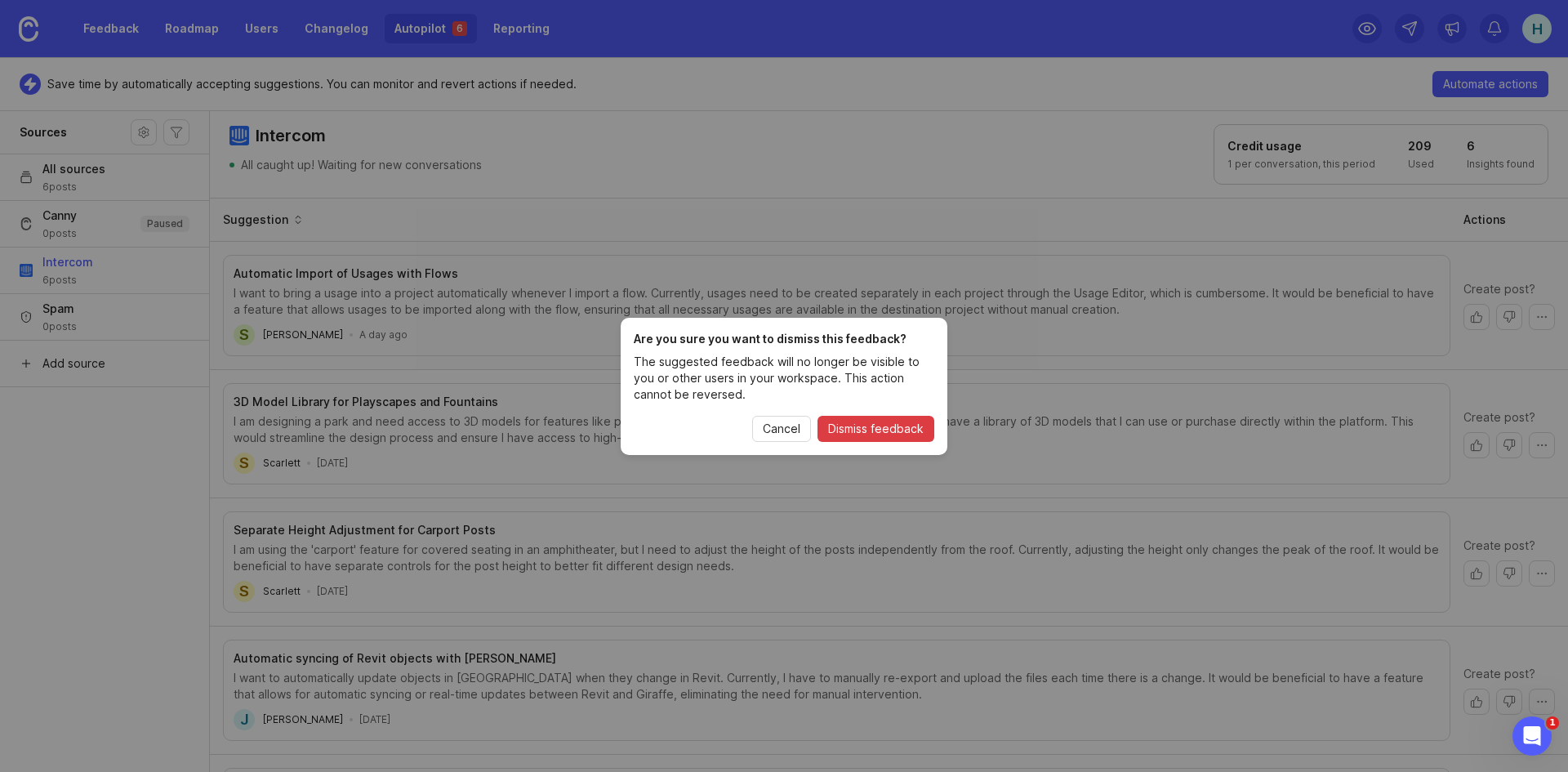
click at [897, 427] on span "Dismiss feedback" at bounding box center [876, 429] width 96 height 16
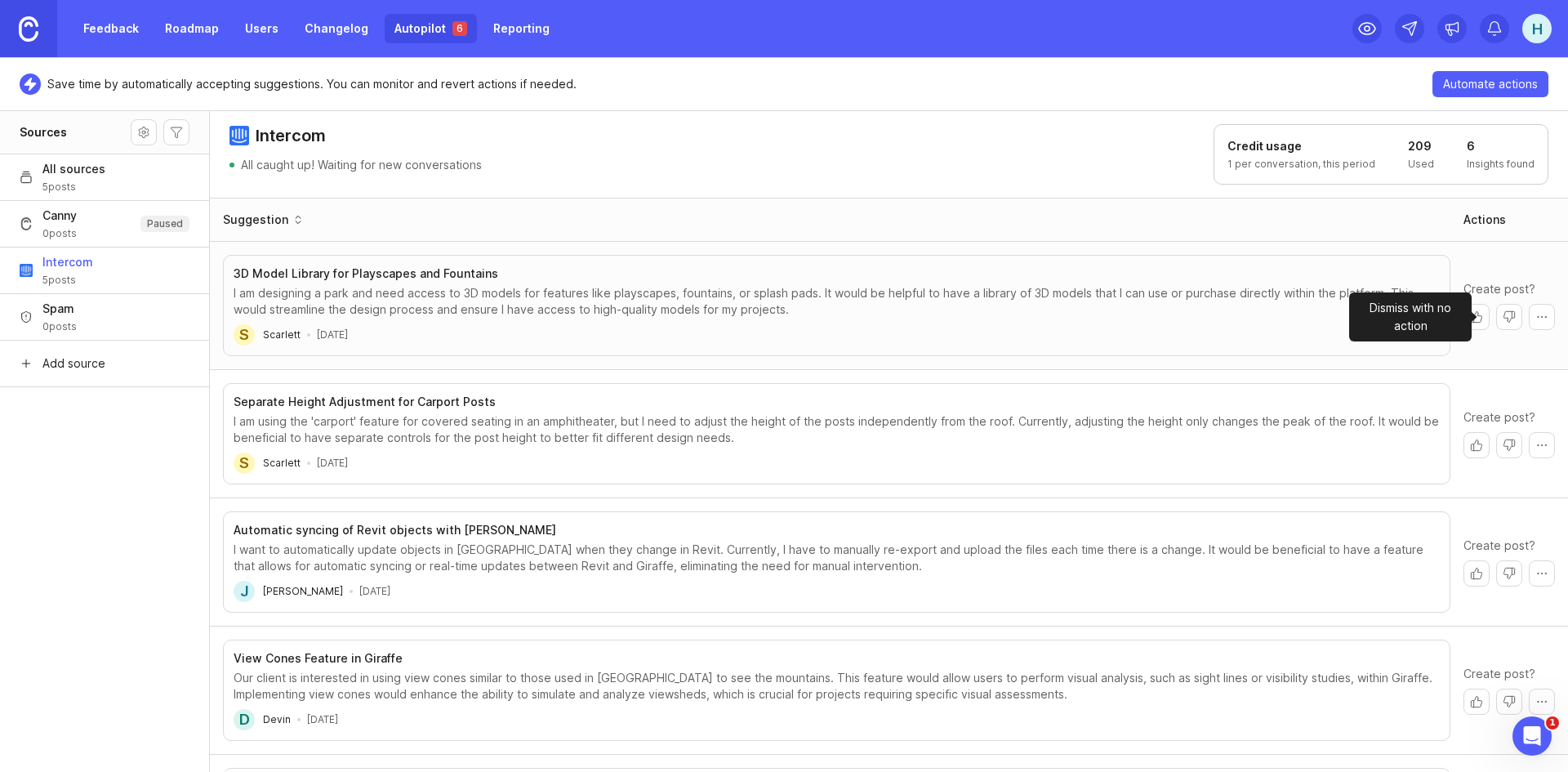
click at [1496, 318] on button "Dismiss with no action" at bounding box center [1509, 317] width 26 height 26
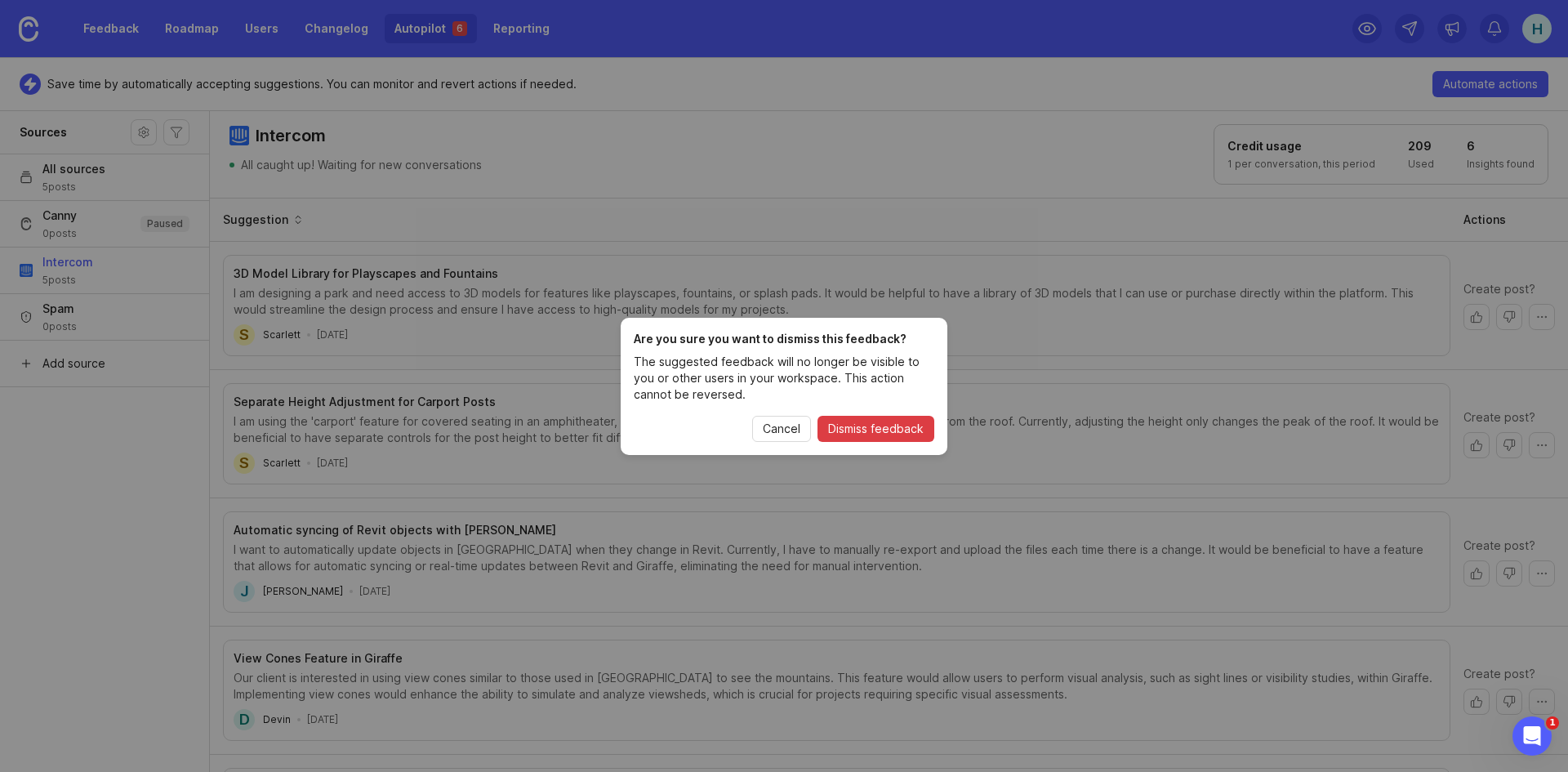
click at [863, 432] on span "Dismiss feedback" at bounding box center [876, 429] width 96 height 16
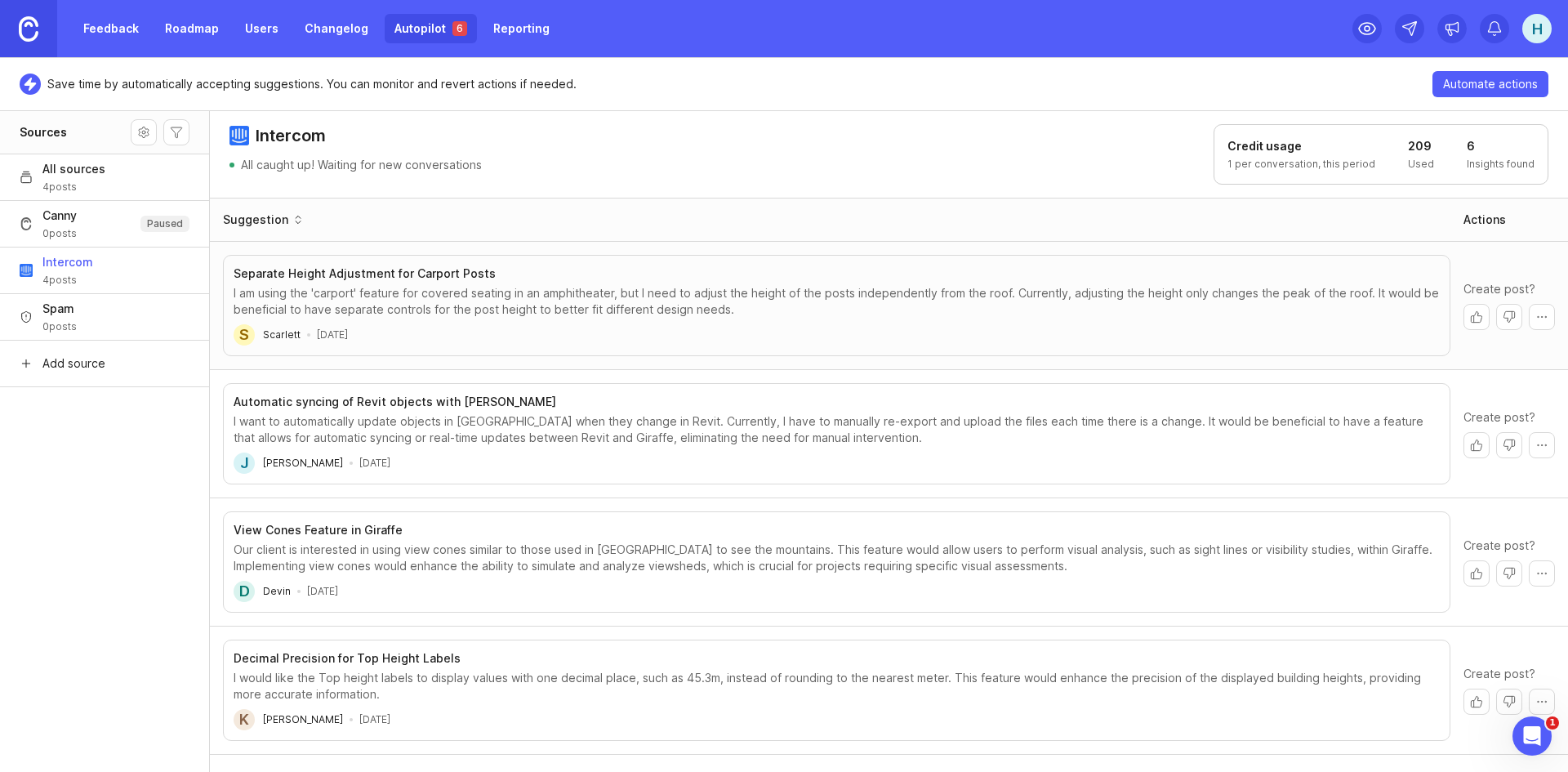
click at [1502, 309] on button "Dismiss with no action" at bounding box center [1509, 317] width 26 height 26
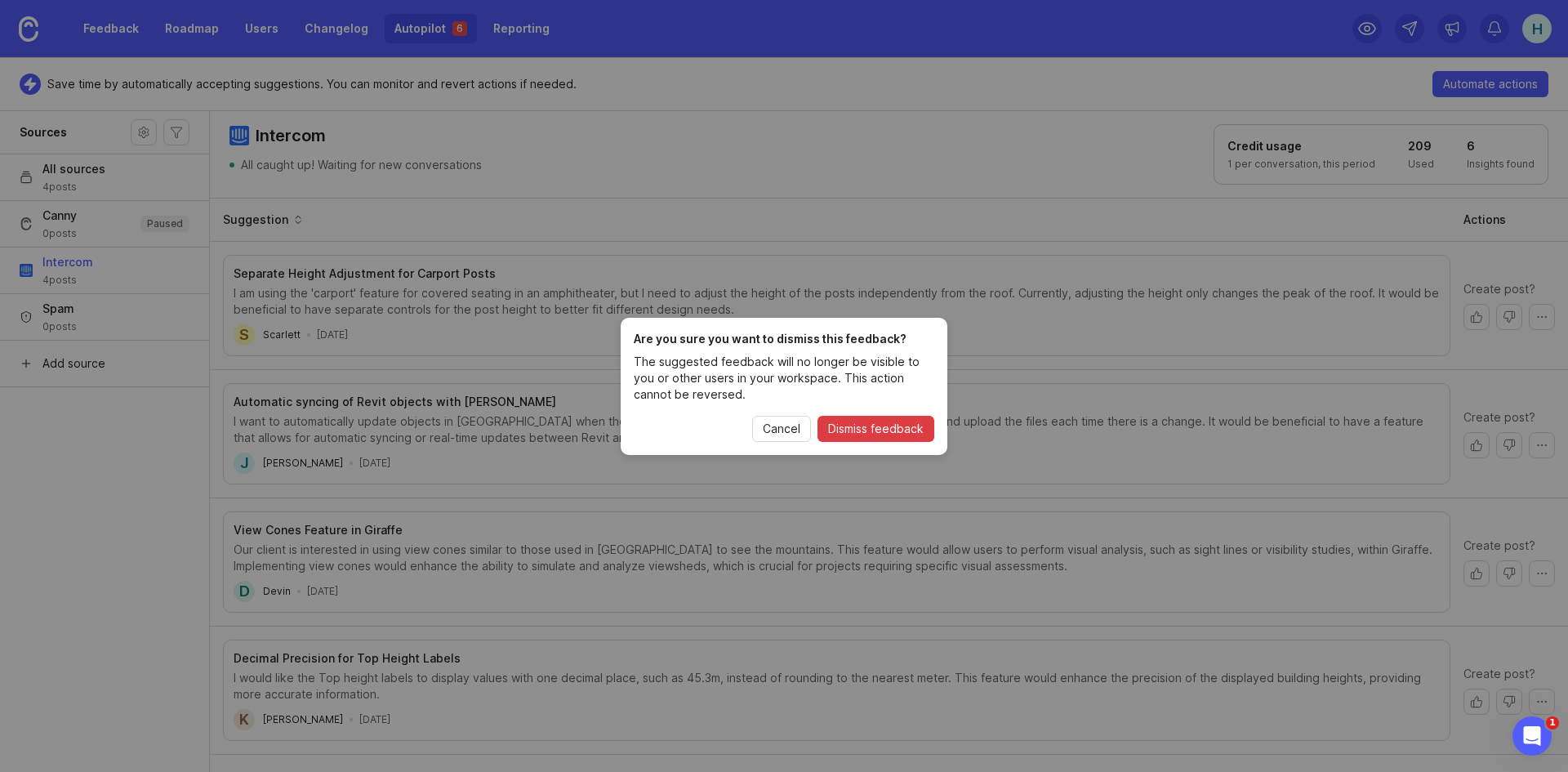
click at [883, 430] on span "Dismiss feedback" at bounding box center [876, 429] width 96 height 16
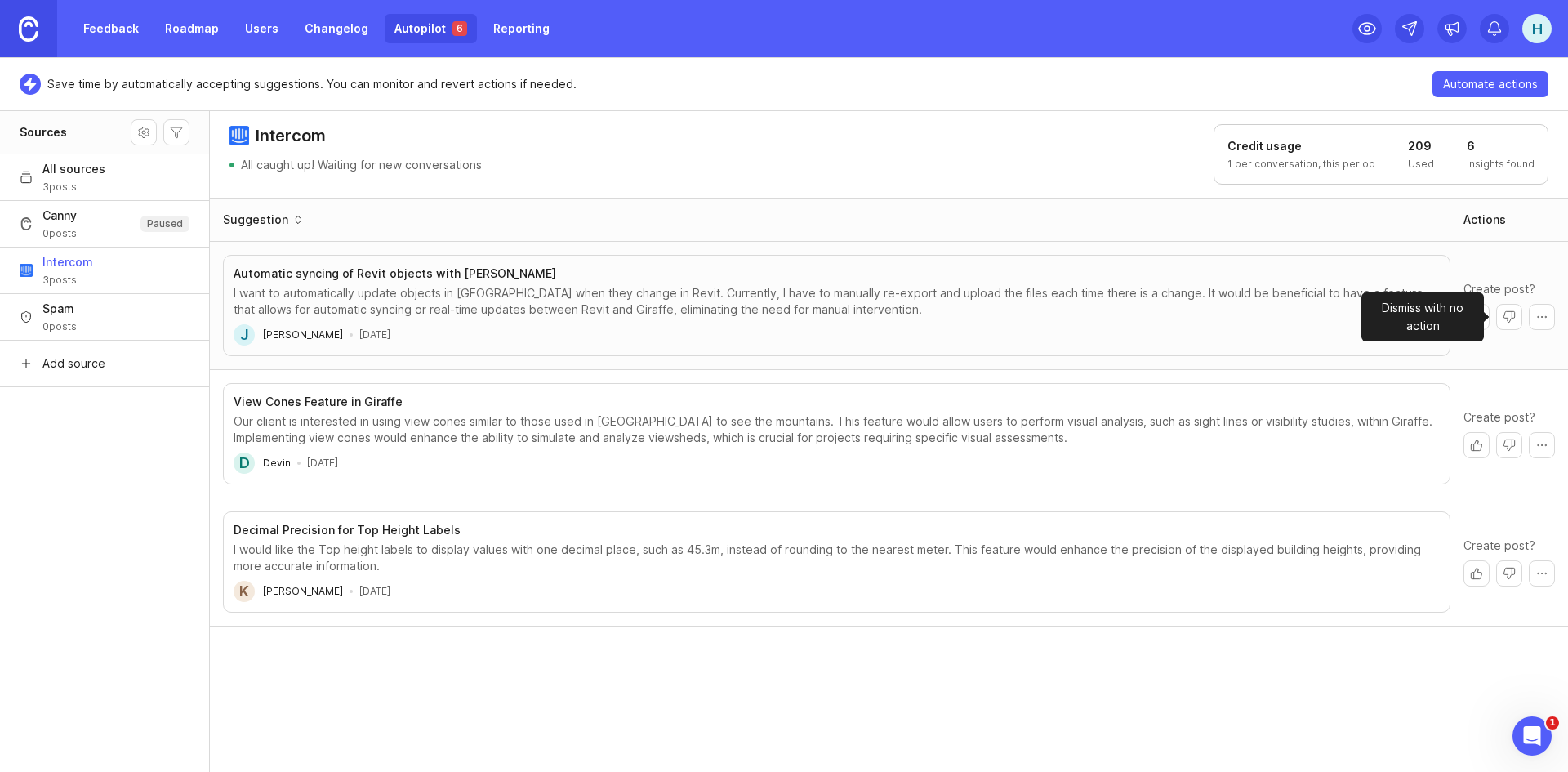
click at [1513, 319] on button "Dismiss with no action" at bounding box center [1509, 317] width 26 height 26
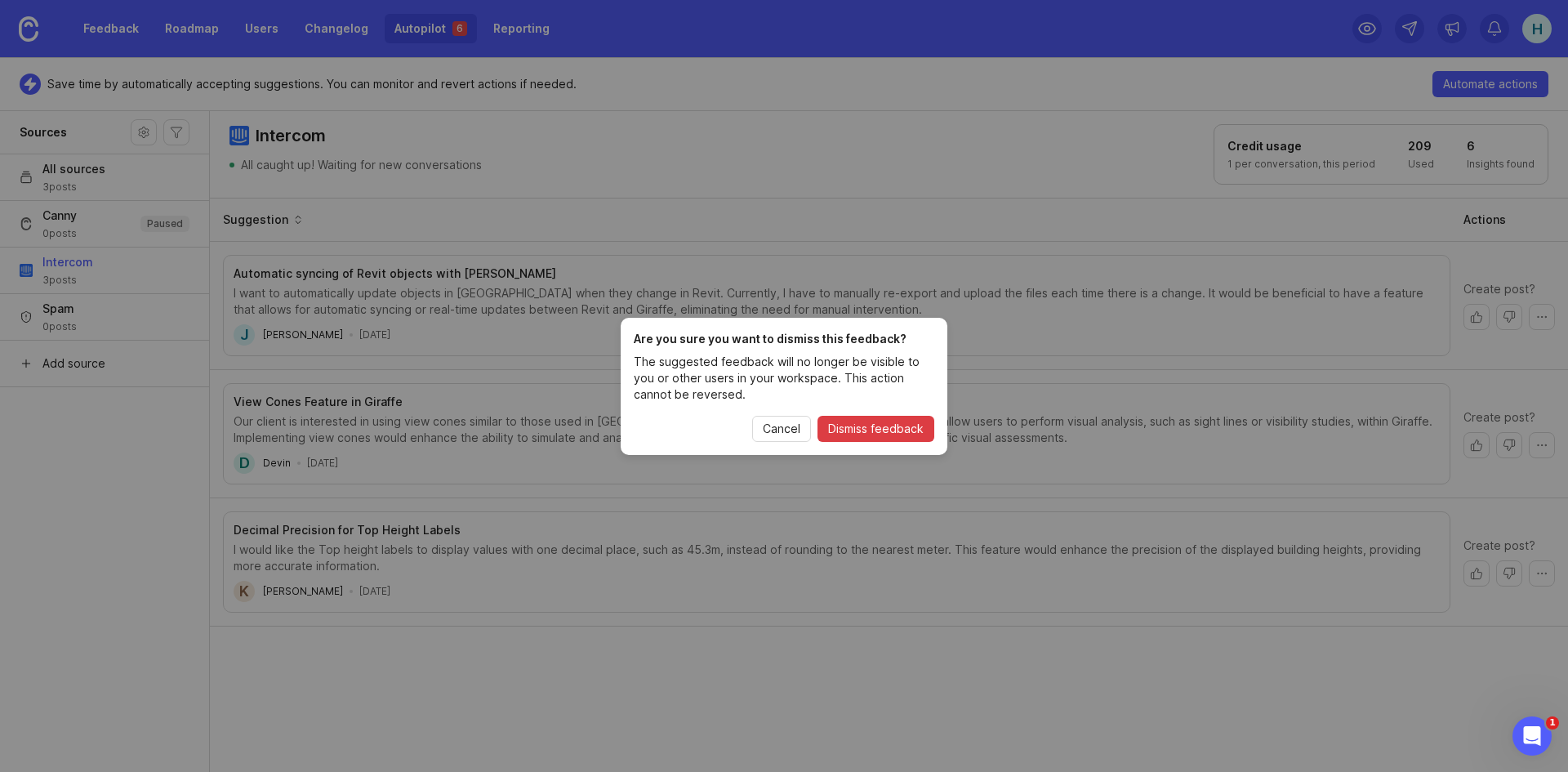
click at [878, 424] on span "Dismiss feedback" at bounding box center [876, 429] width 96 height 16
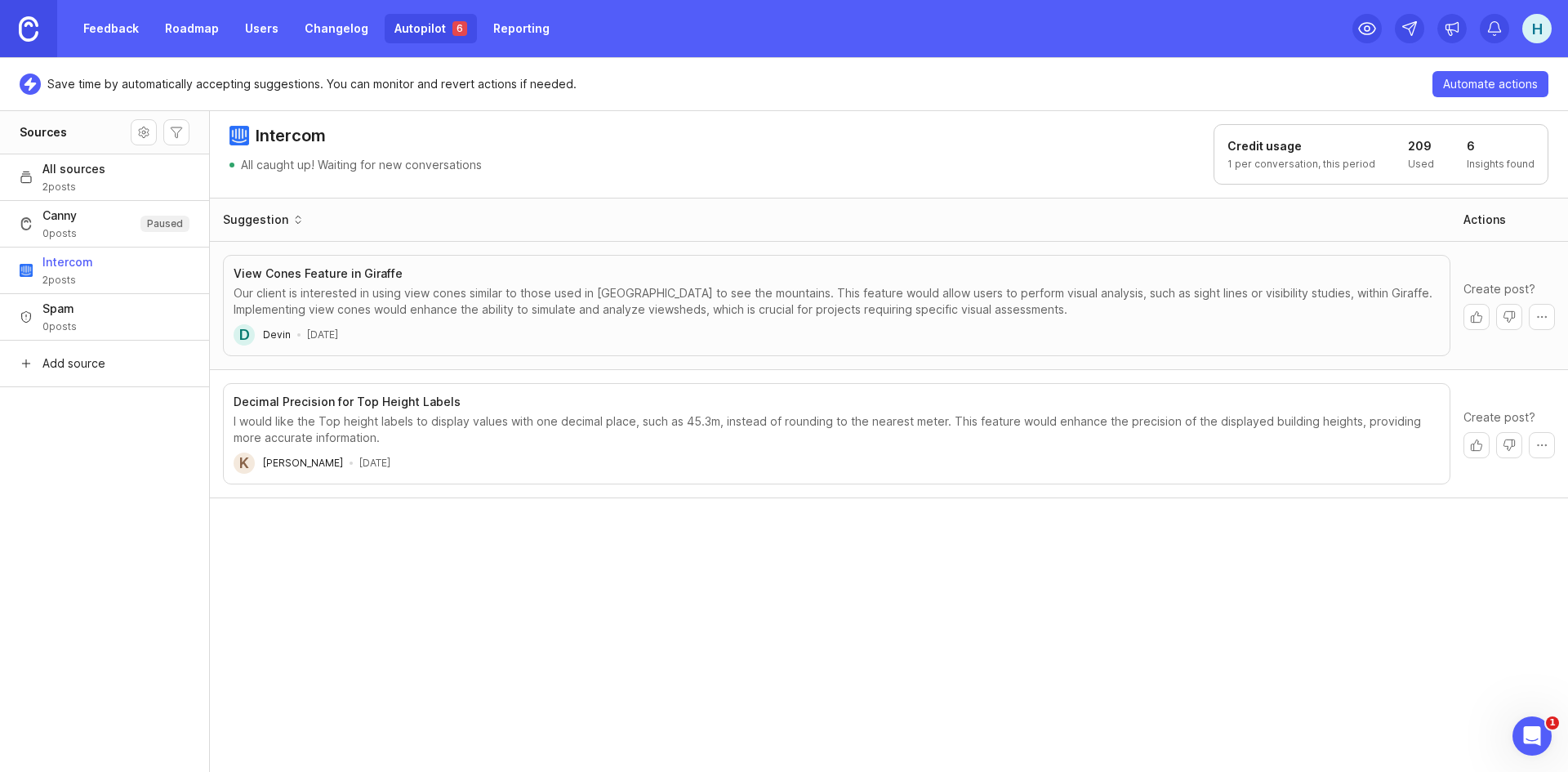
click at [1285, 150] on h1 "Credit usage" at bounding box center [1301, 146] width 148 height 16
click at [1284, 146] on h1 "Credit usage" at bounding box center [1301, 146] width 148 height 16
click at [1096, 178] on header "Intercom All caught up! Waiting for new conversations Credit usage 1 per conver…" at bounding box center [889, 154] width 1358 height 88
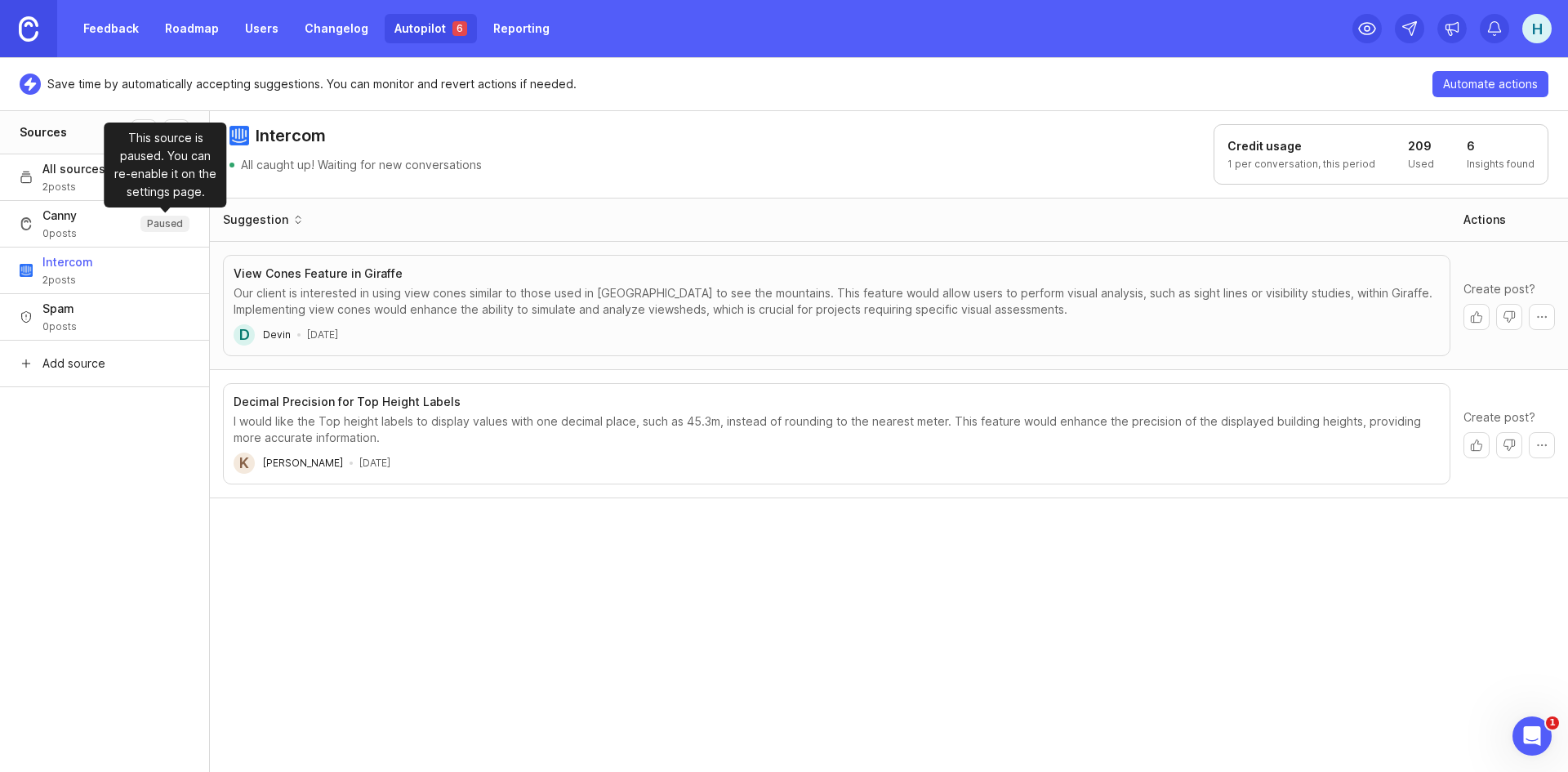
click at [164, 222] on p "Paused" at bounding box center [165, 224] width 36 height 13
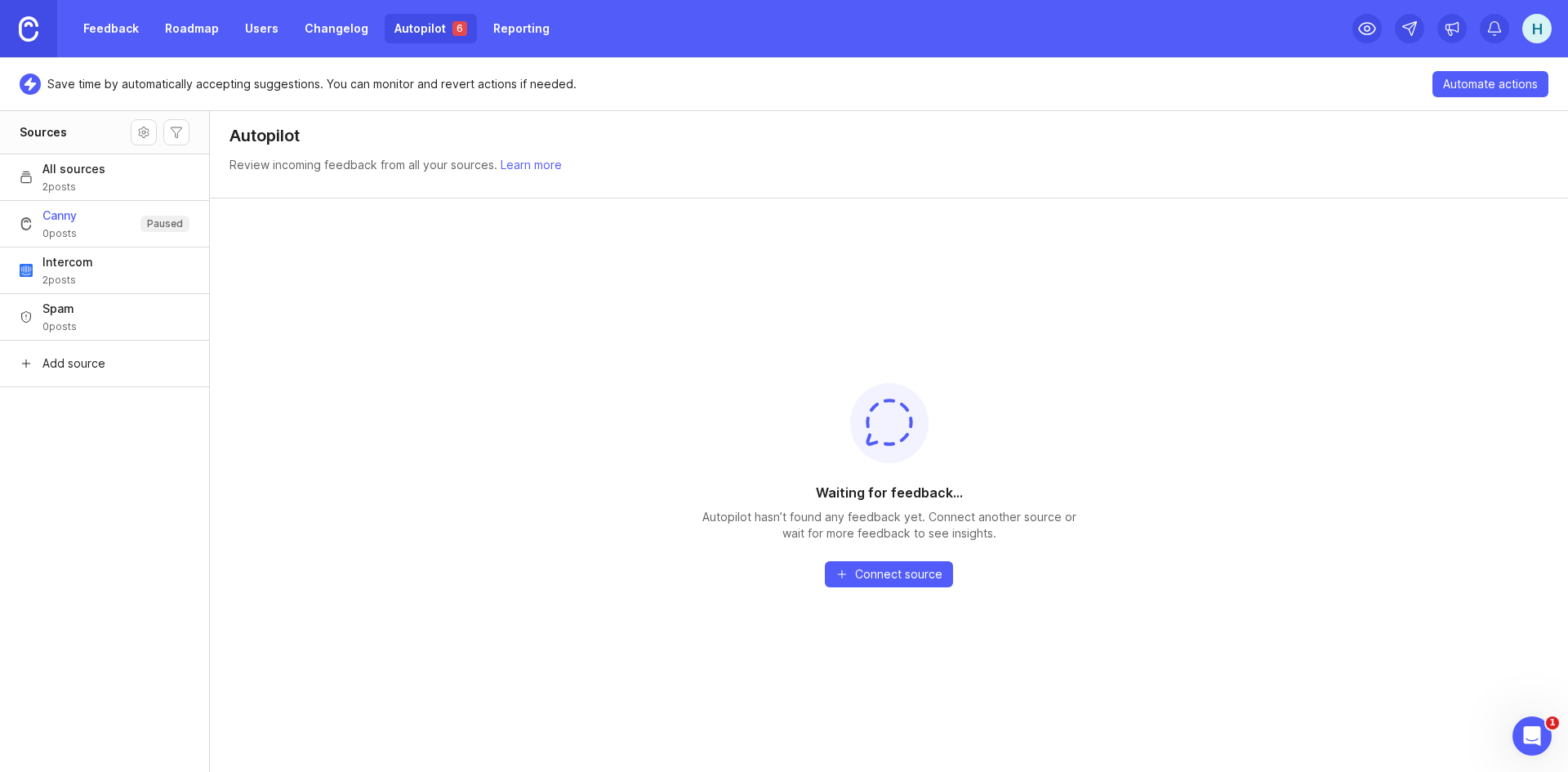
click at [109, 172] on button "All sources 2 posts" at bounding box center [105, 177] width 209 height 47
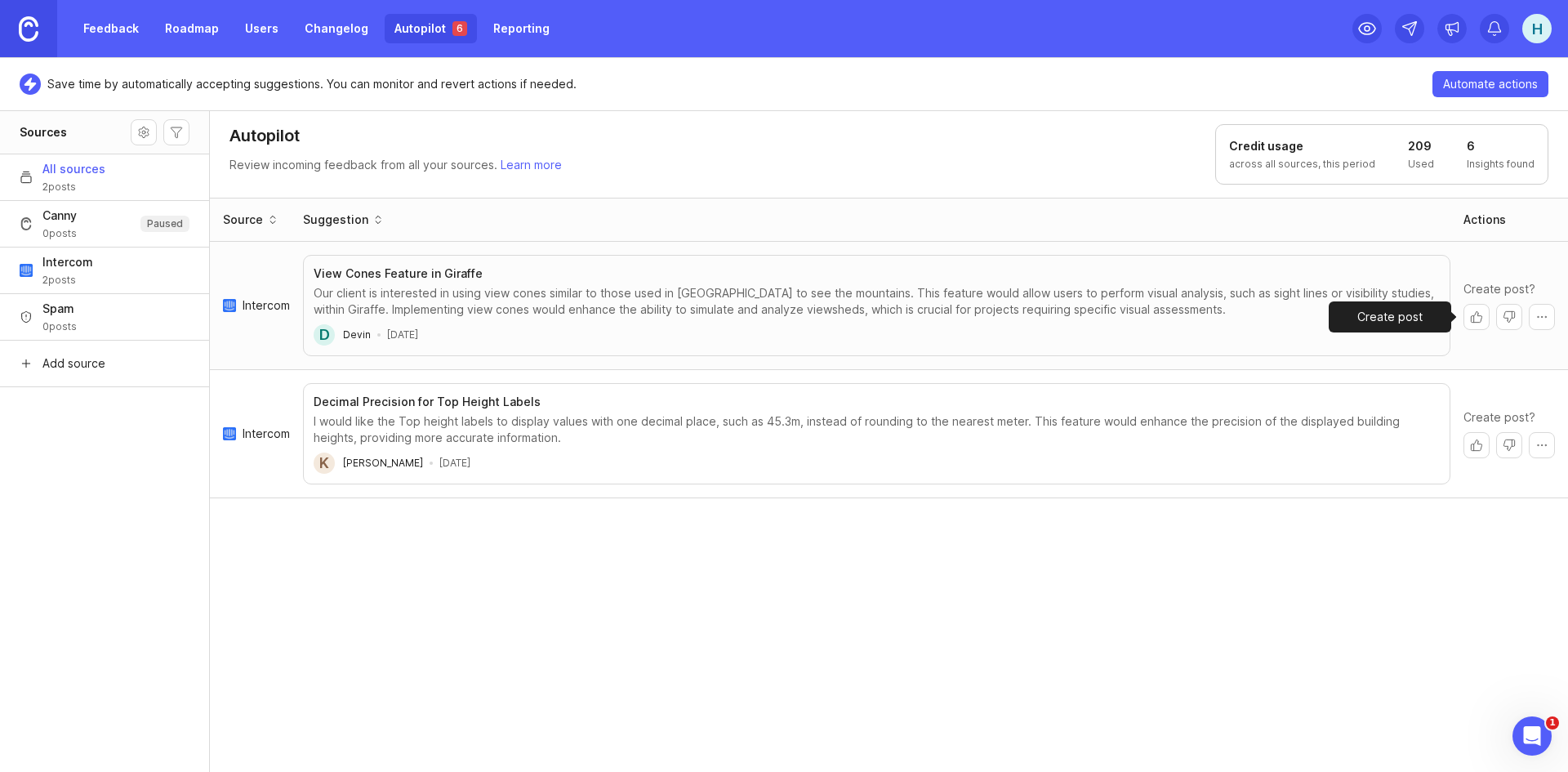
click at [1479, 320] on button "Create post" at bounding box center [1476, 317] width 26 height 26
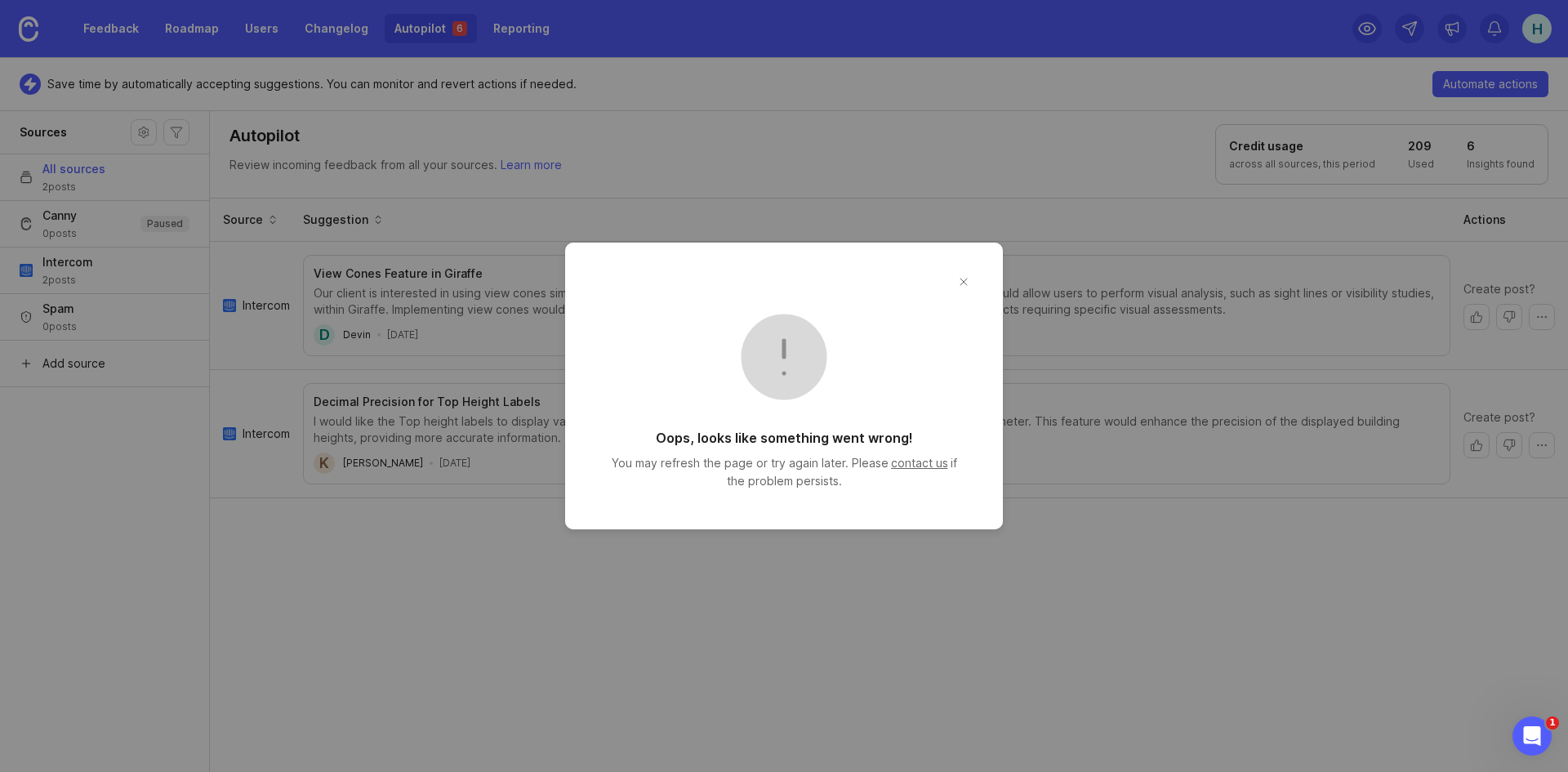
click at [957, 276] on button "Close modal" at bounding box center [964, 282] width 26 height 26
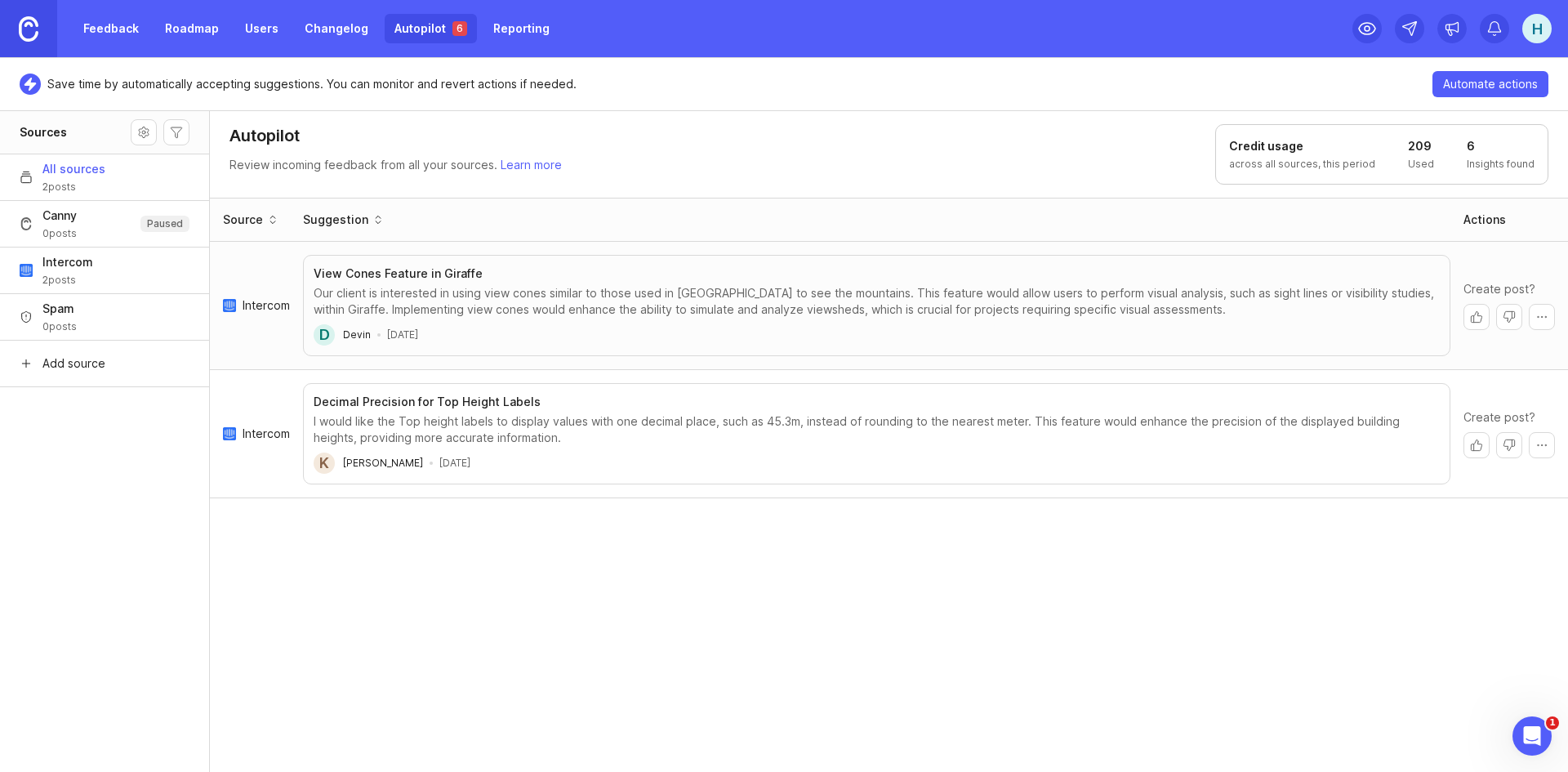
click at [191, 38] on link "Roadmap" at bounding box center [192, 29] width 74 height 29
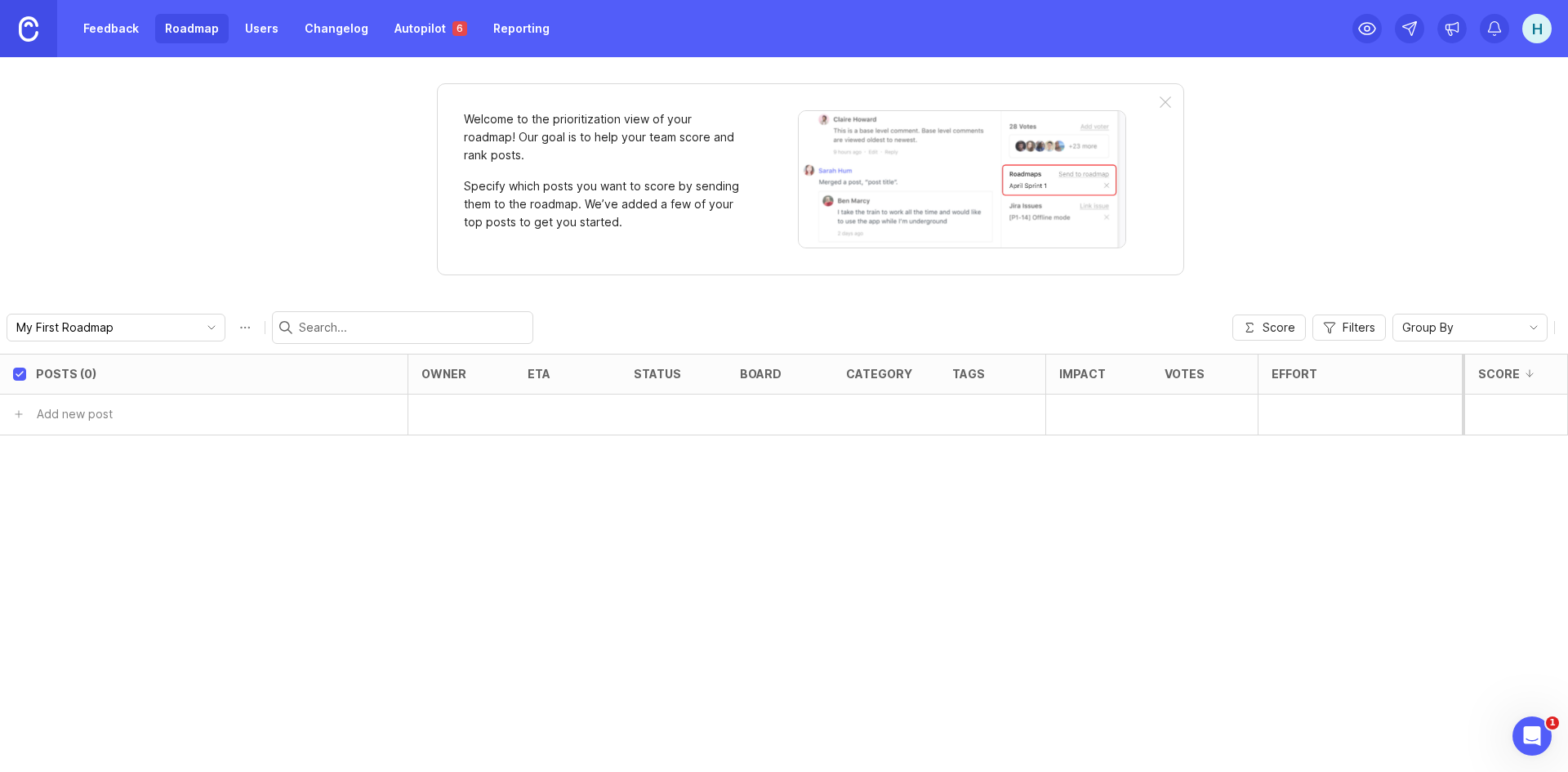
click at [105, 29] on link "Feedback" at bounding box center [111, 29] width 75 height 29
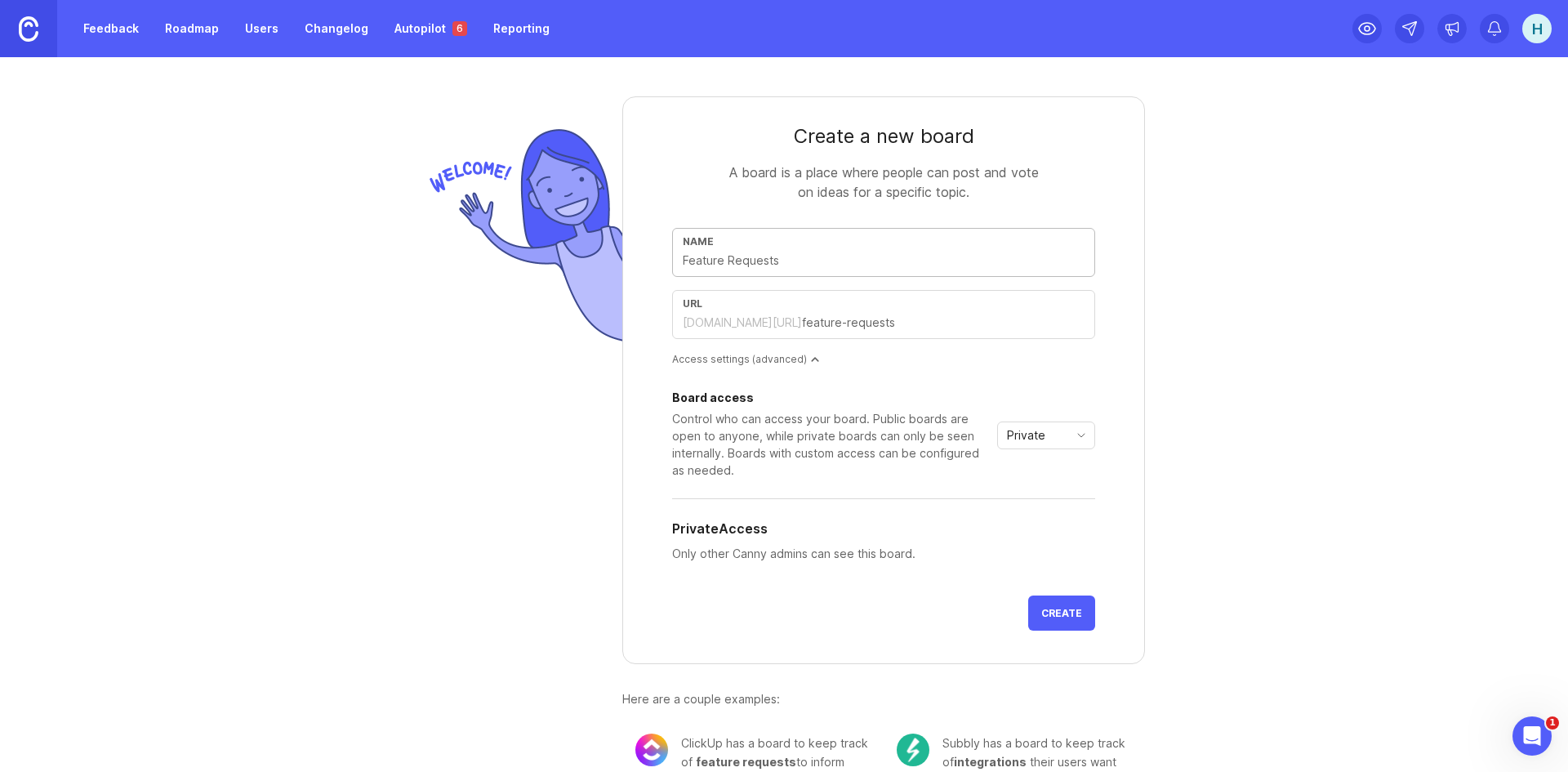
click at [1279, 257] on div "Create a new board A board is a place where people can post and vote on ideas f…" at bounding box center [784, 415] width 1568 height 715
click at [735, 318] on div "[DOMAIN_NAME][URL]" at bounding box center [742, 323] width 119 height 16
click at [919, 312] on div "url [DOMAIN_NAME][URL]" at bounding box center [883, 315] width 423 height 49
click at [1019, 433] on span "Private" at bounding box center [1026, 435] width 38 height 18
click at [1331, 384] on div "Create a new board A board is a place where people can post and vote on ideas f…" at bounding box center [784, 415] width 1568 height 715
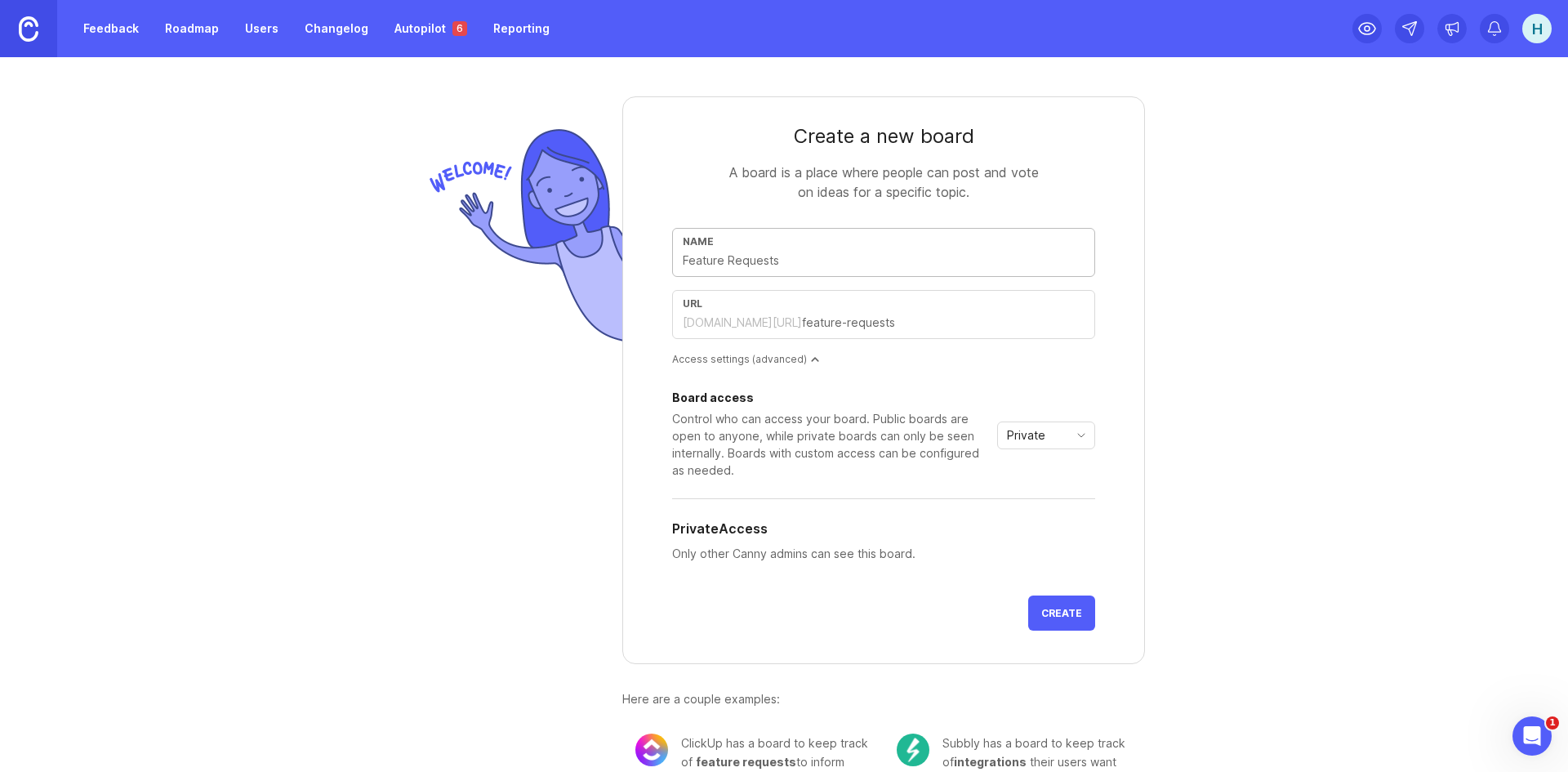
drag, startPoint x: 776, startPoint y: 262, endPoint x: 1213, endPoint y: 581, distance: 541.0
click at [1275, 555] on div "Create a new board A board is a place where people can post and vote on ideas f…" at bounding box center [784, 415] width 1568 height 715
click at [1053, 618] on span "Create" at bounding box center [1062, 613] width 41 height 12
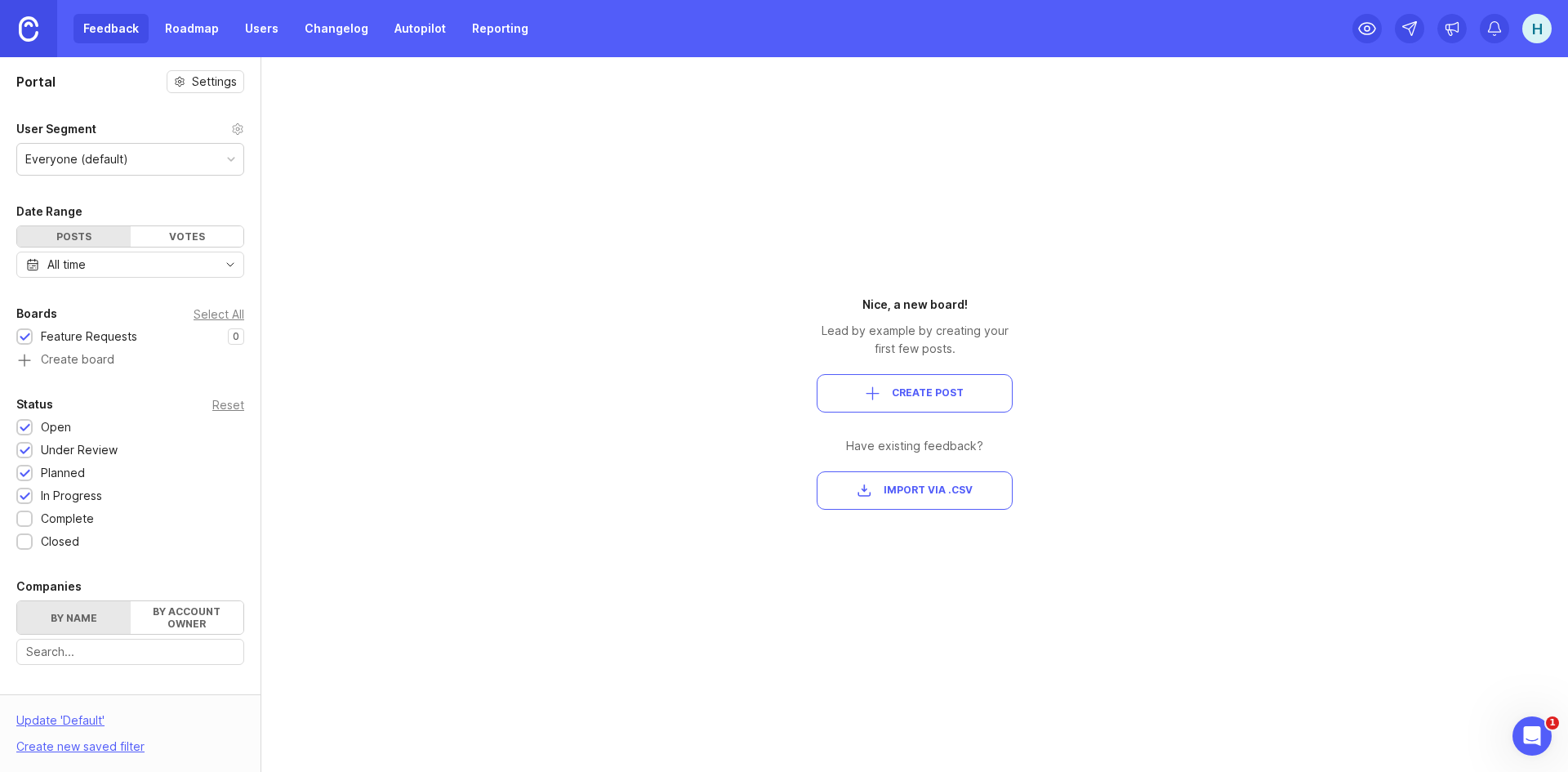
click at [429, 201] on div "Portal Settings User Segment Everyone (default) Date Range Posts Votes All time…" at bounding box center [784, 415] width 1568 height 715
click at [303, 17] on link "Changelog" at bounding box center [337, 29] width 83 height 29
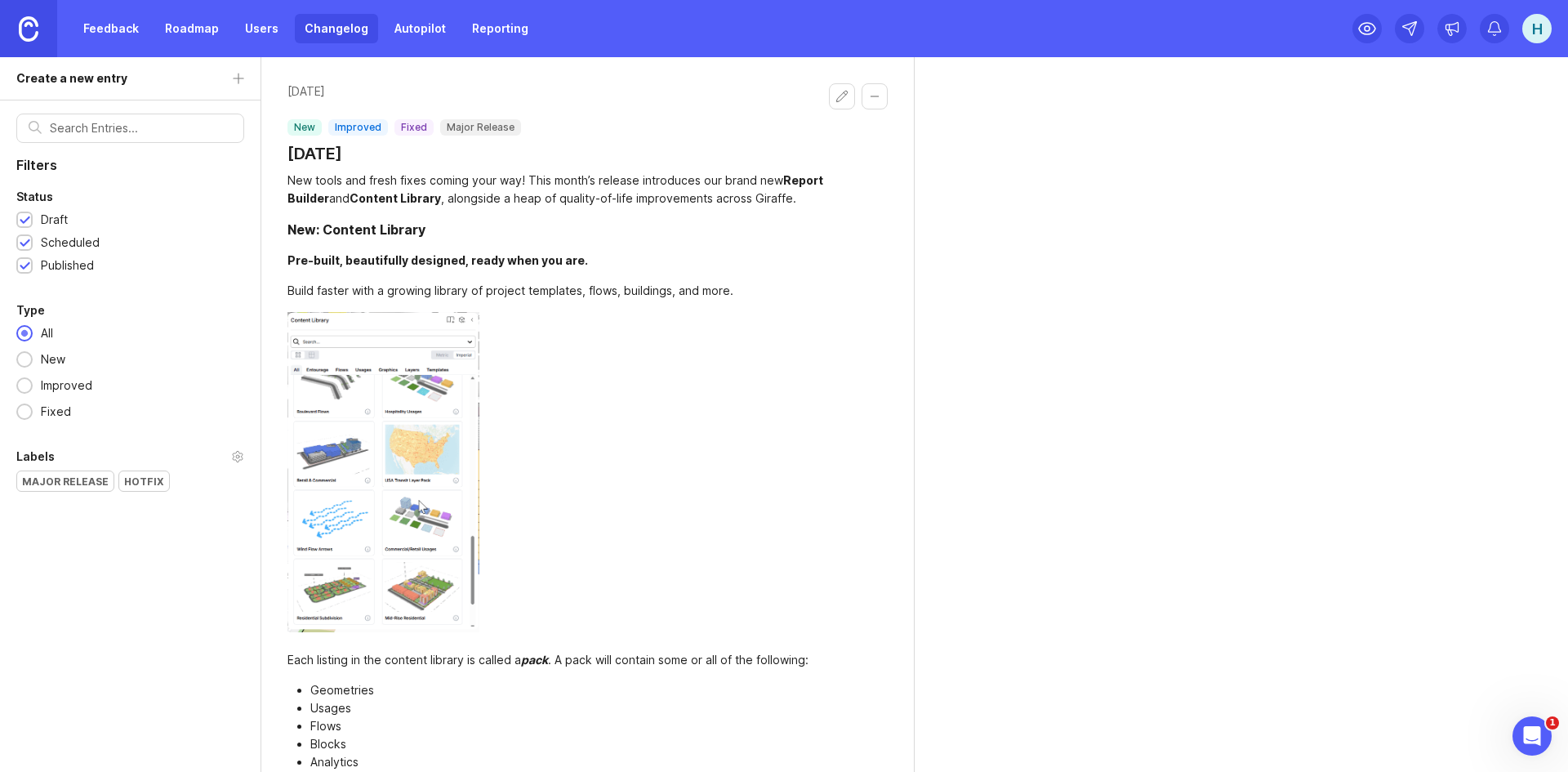
click at [1538, 20] on div "H" at bounding box center [1537, 29] width 29 height 29
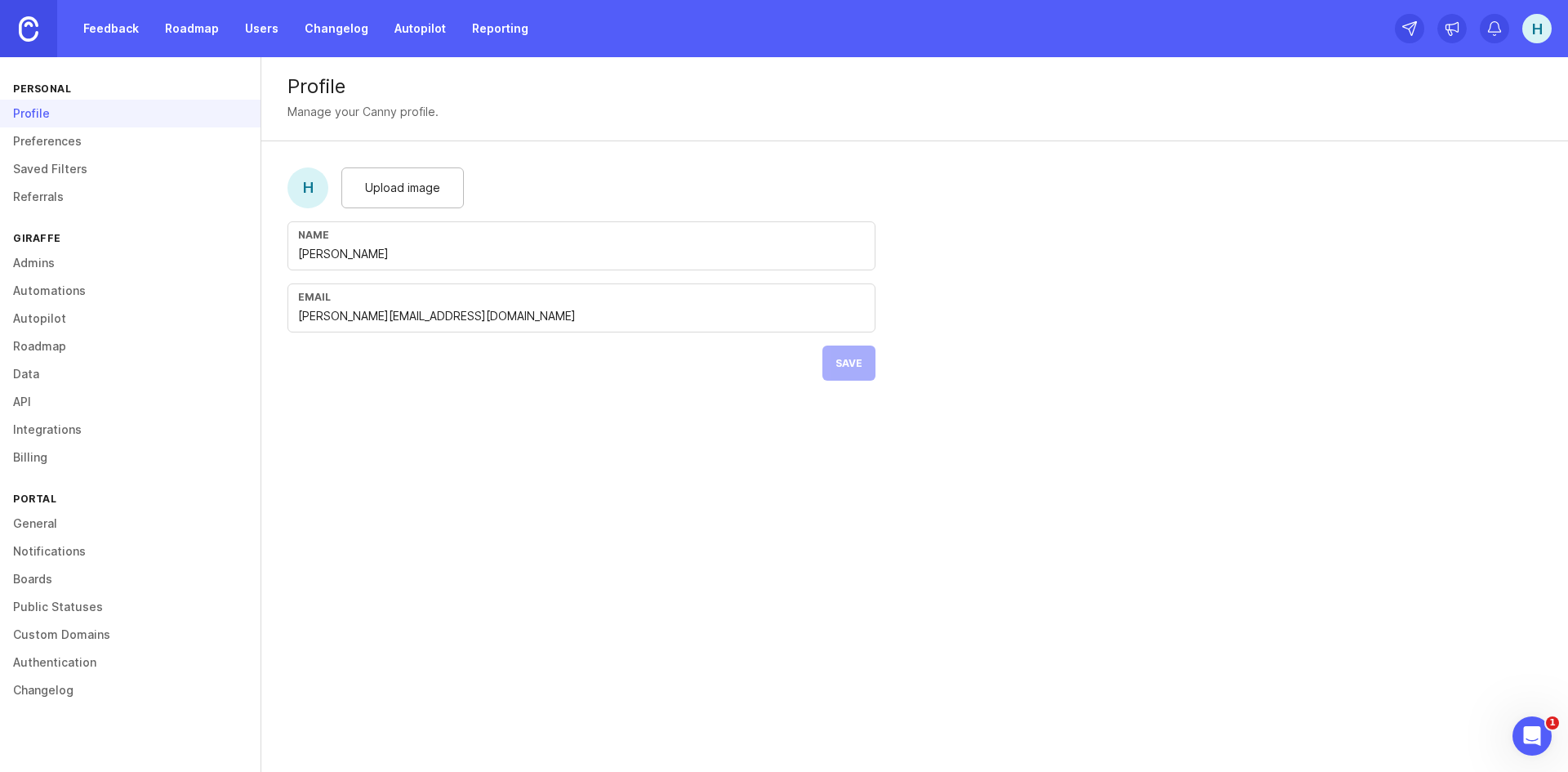
click at [34, 458] on link "Billing" at bounding box center [130, 457] width 261 height 28
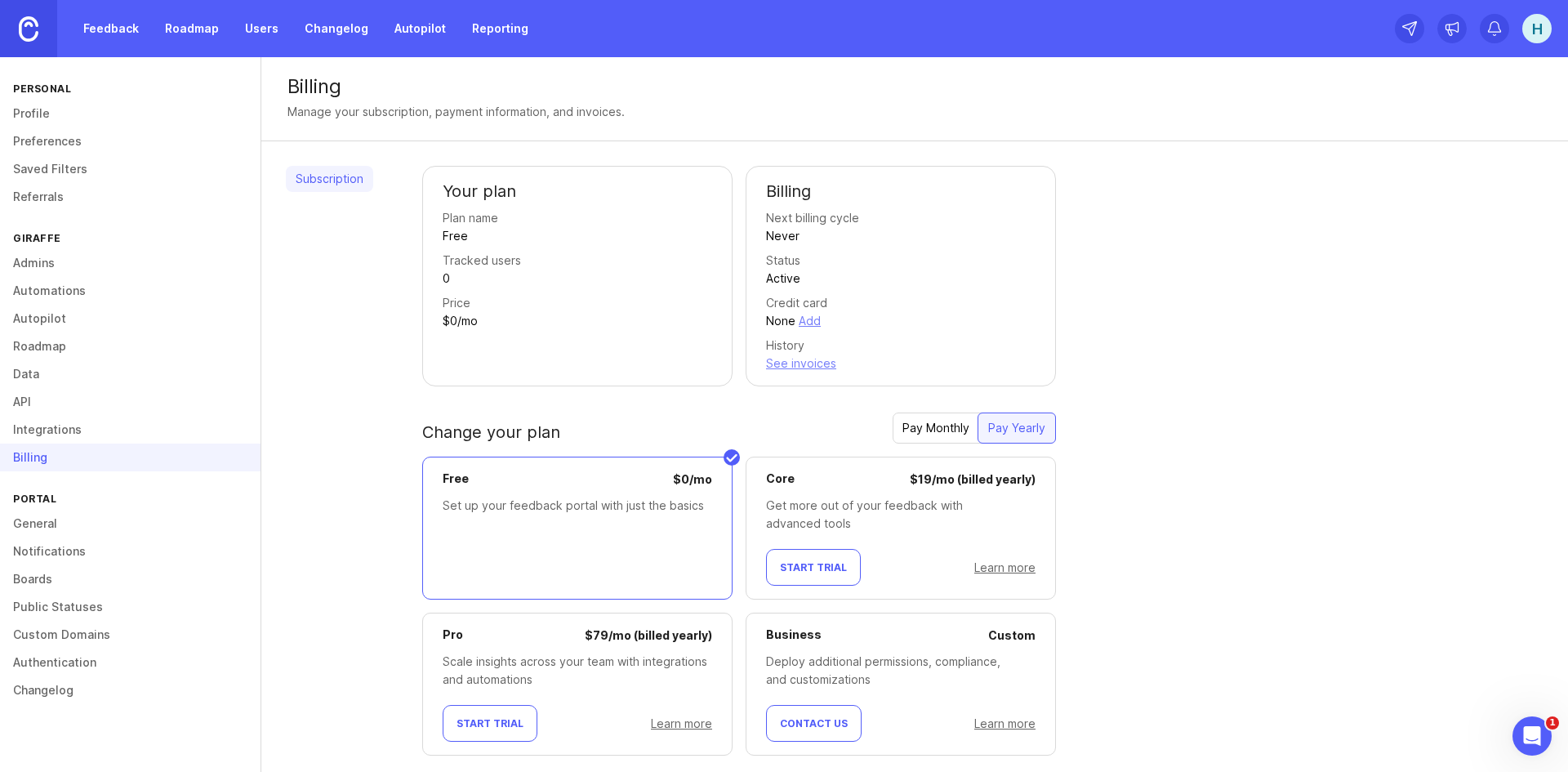
scroll to position [34, 0]
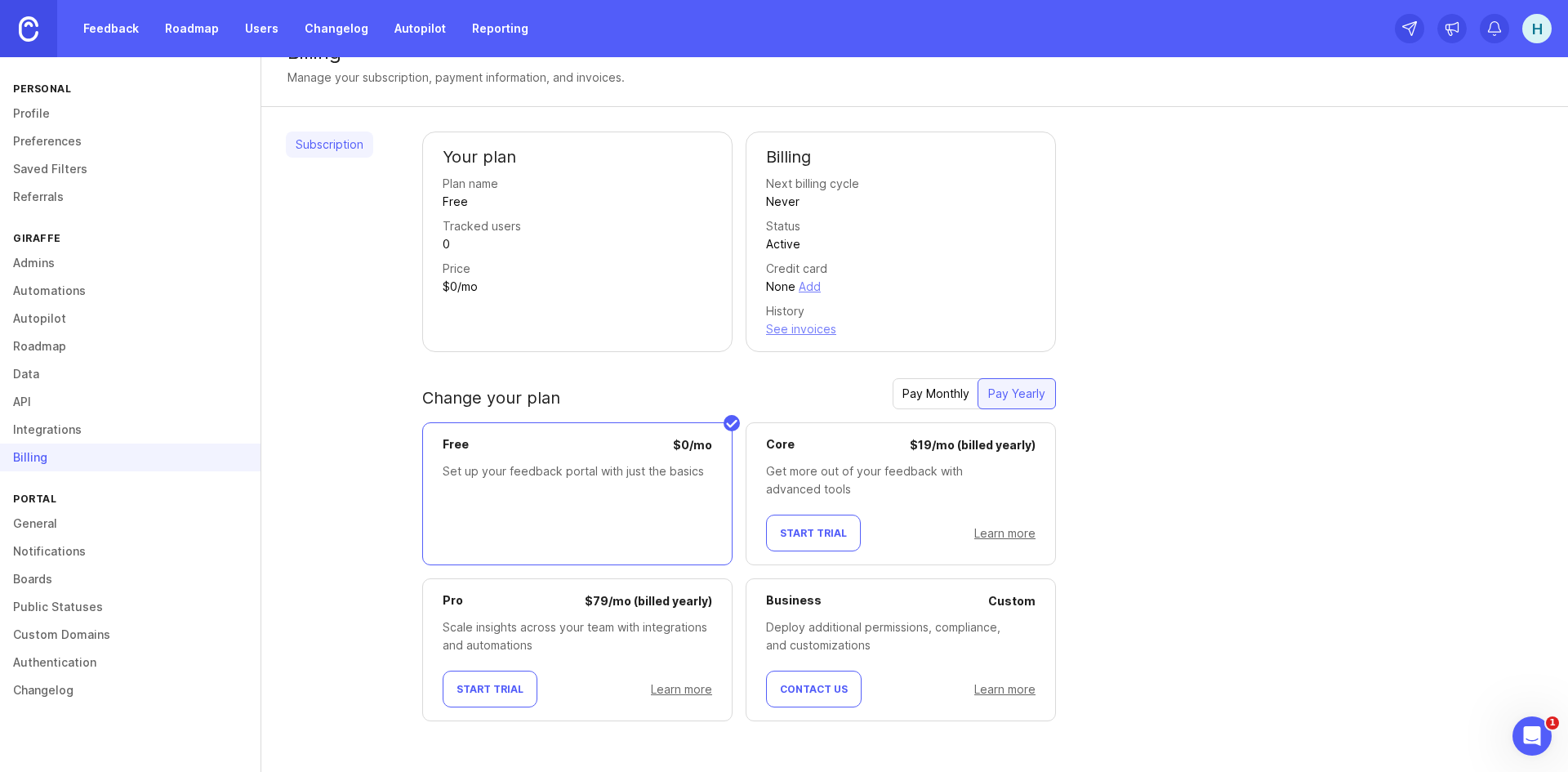
click at [70, 610] on link "Public Statuses" at bounding box center [130, 607] width 261 height 28
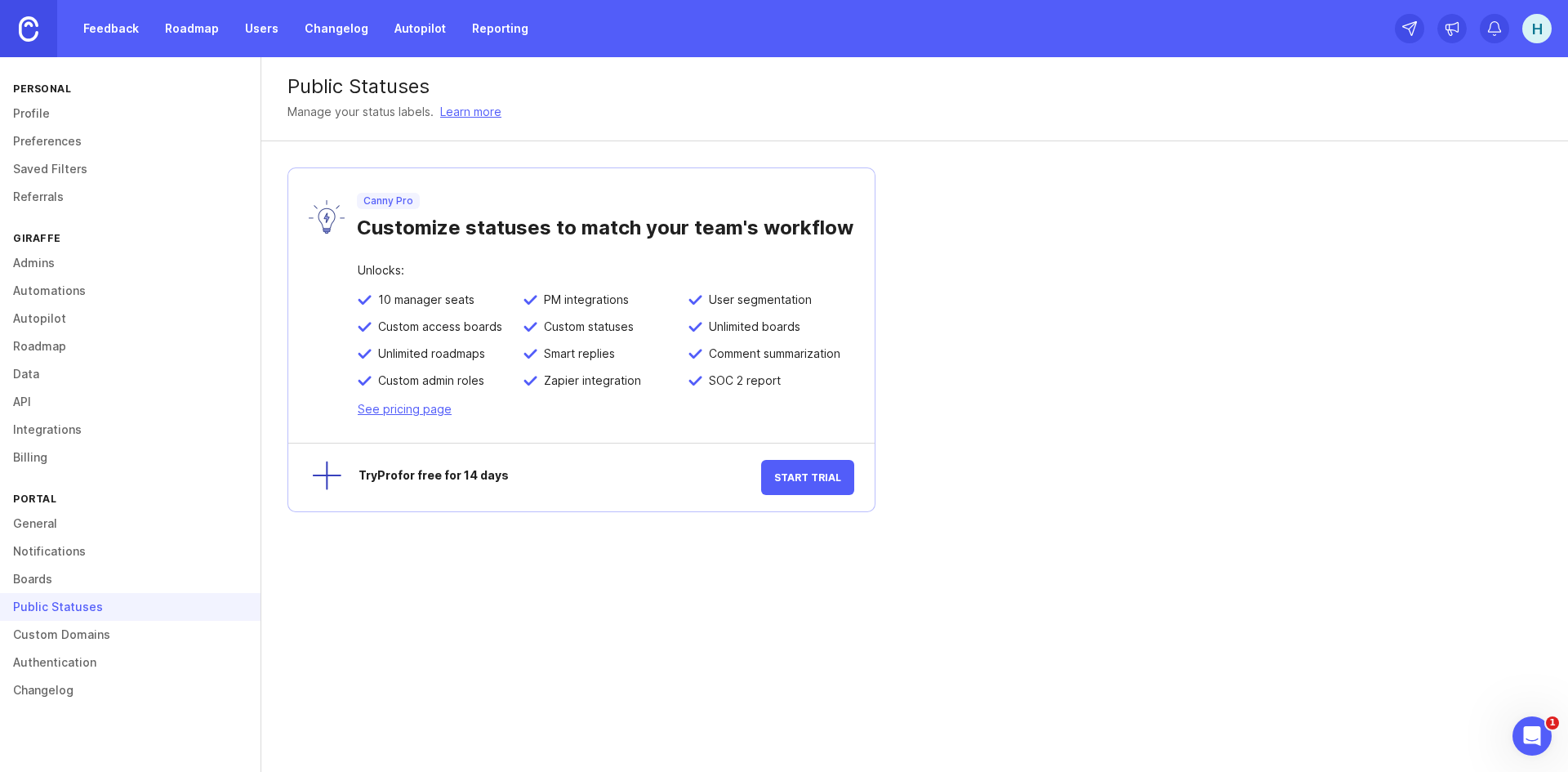
click at [73, 641] on link "Custom Domains" at bounding box center [130, 635] width 261 height 28
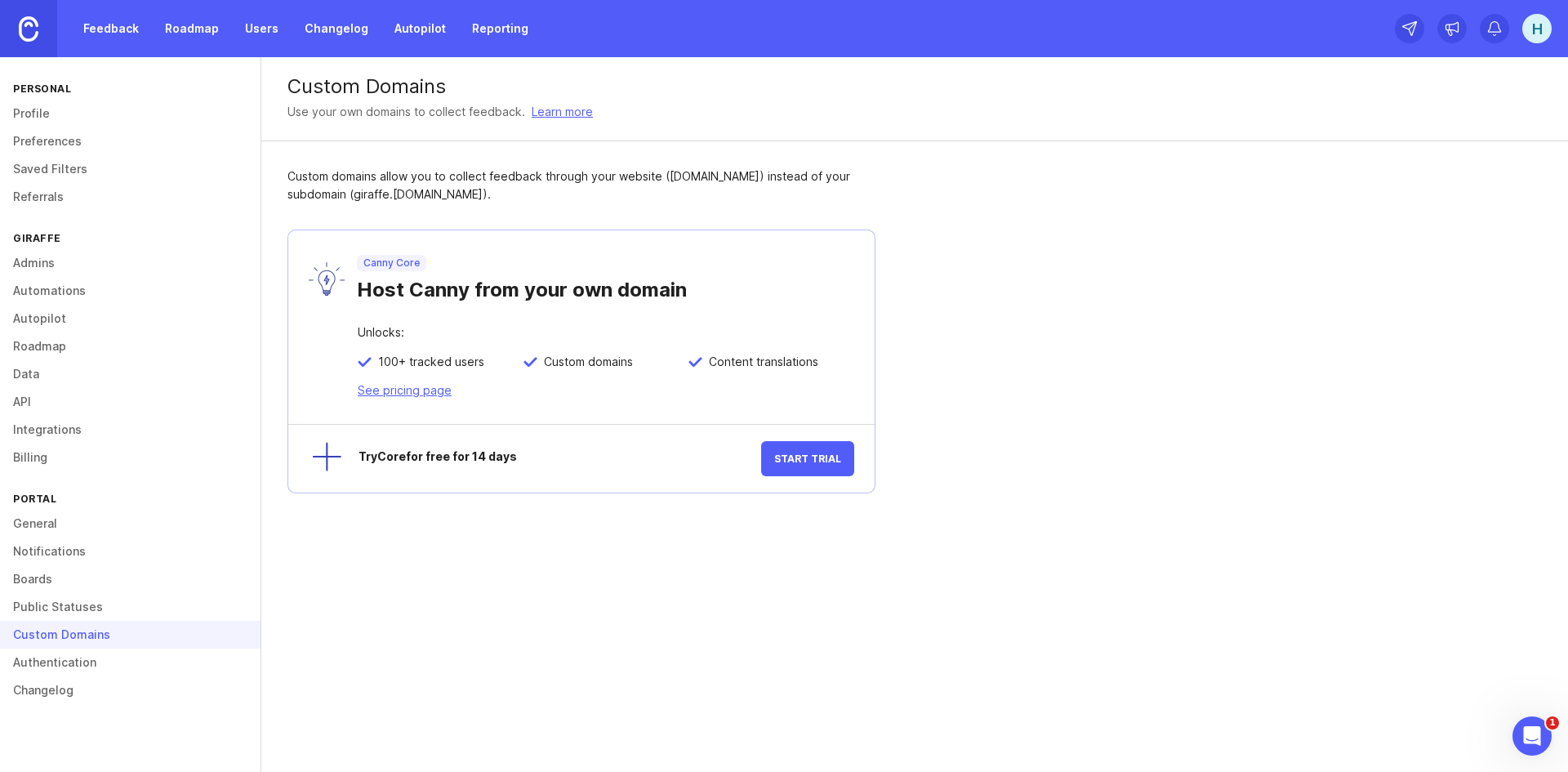
click at [68, 670] on link "Authentication" at bounding box center [130, 662] width 261 height 28
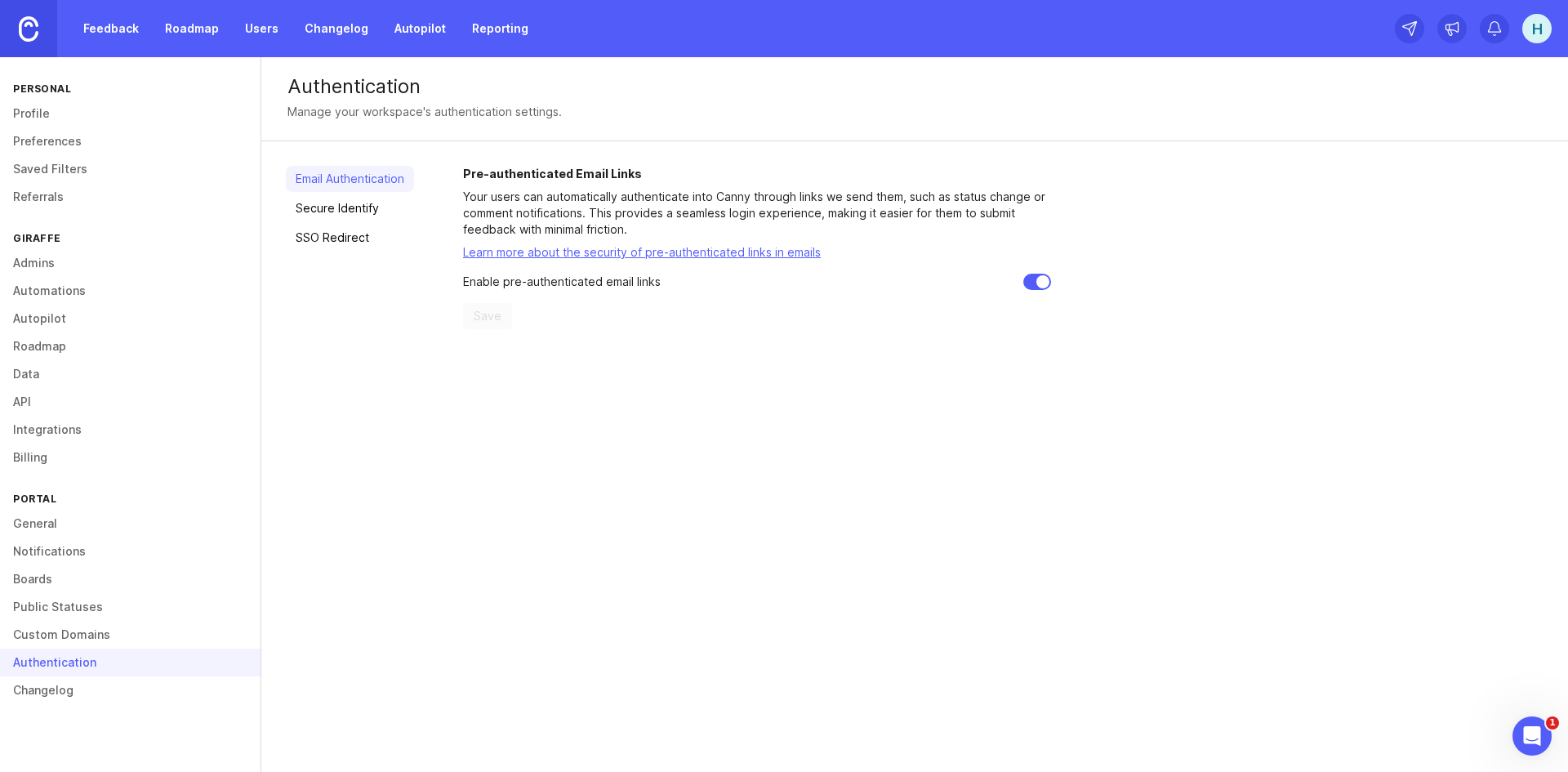
click at [54, 699] on link "Changelog" at bounding box center [130, 690] width 261 height 28
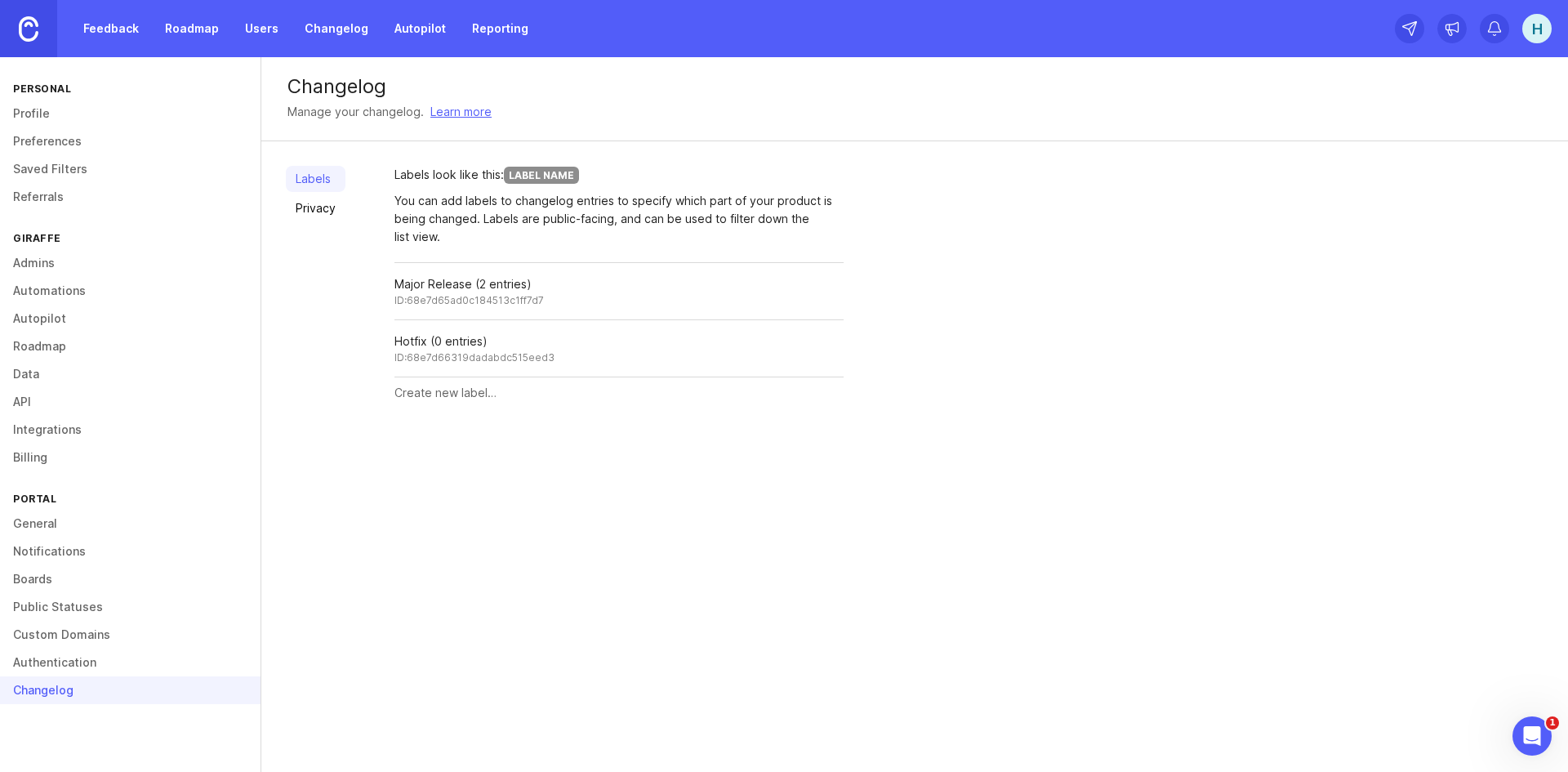
click at [1529, 33] on div "H" at bounding box center [1537, 29] width 29 height 29
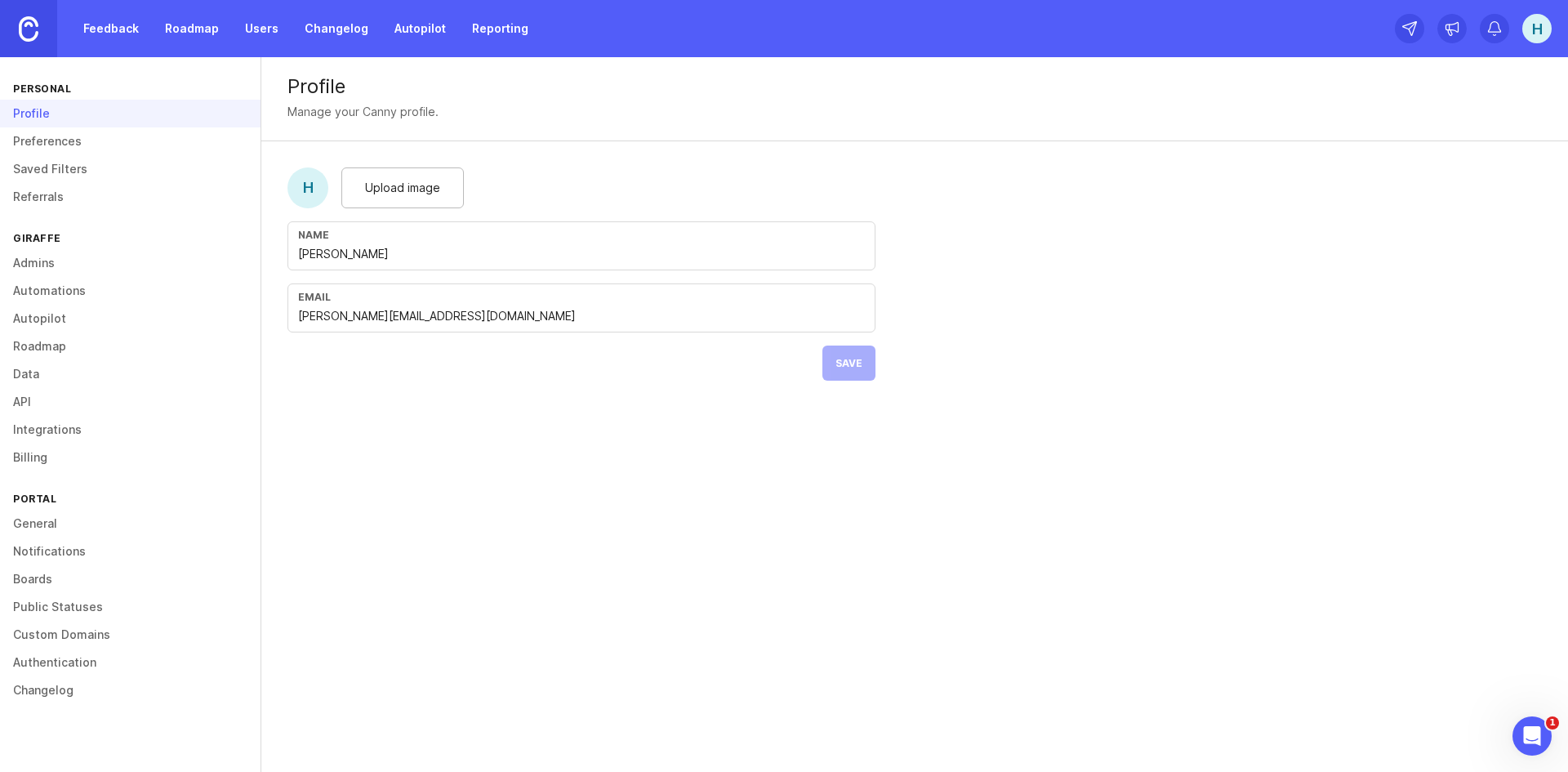
click at [1538, 34] on div "H" at bounding box center [1537, 29] width 29 height 29
click at [1440, 75] on p "Workspaces" at bounding box center [1440, 72] width 60 height 14
click at [1540, 74] on icon "Create a new workspace" at bounding box center [1539, 72] width 11 height 11
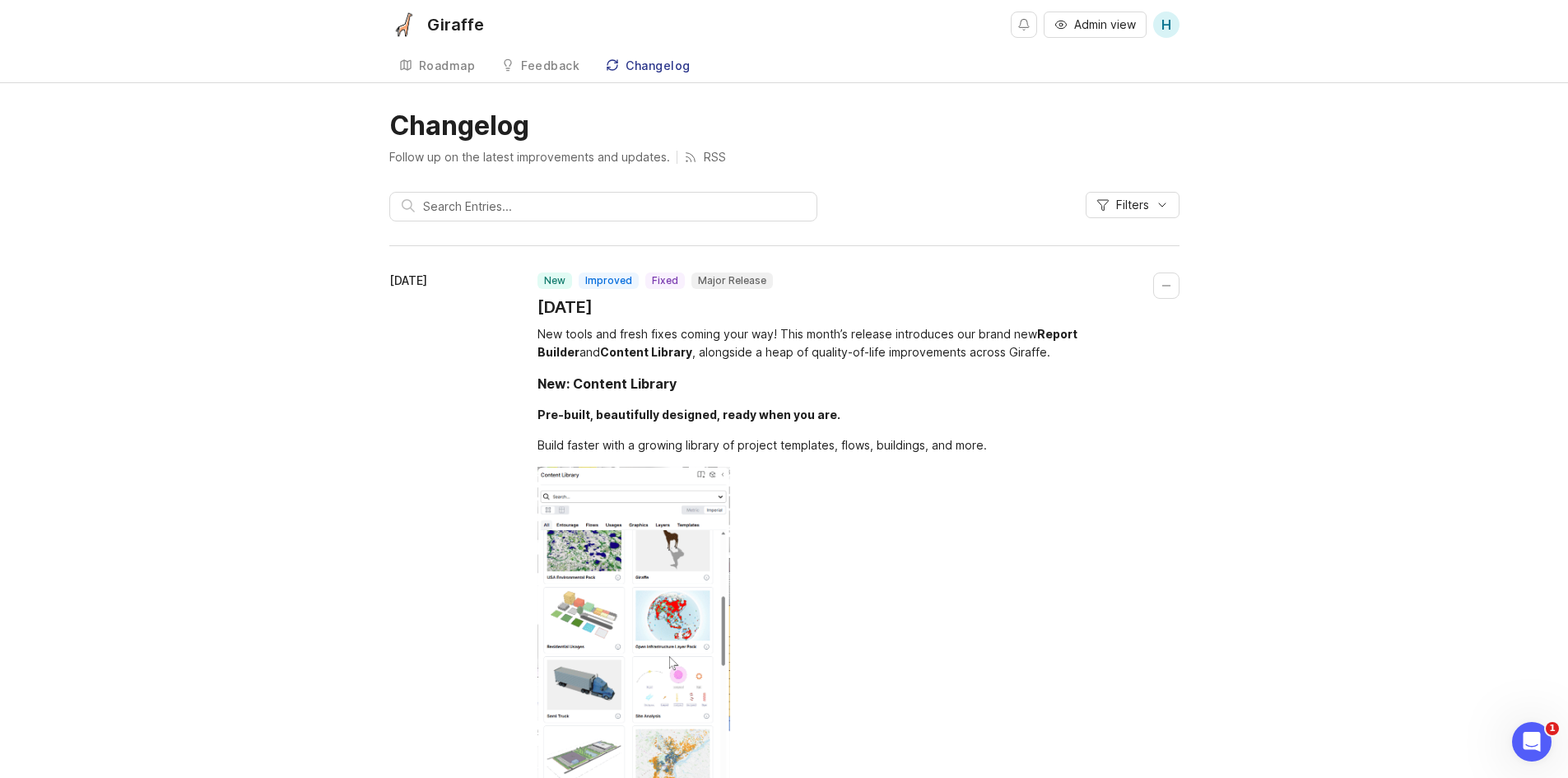
click at [539, 68] on div "Feedback" at bounding box center [550, 66] width 59 height 12
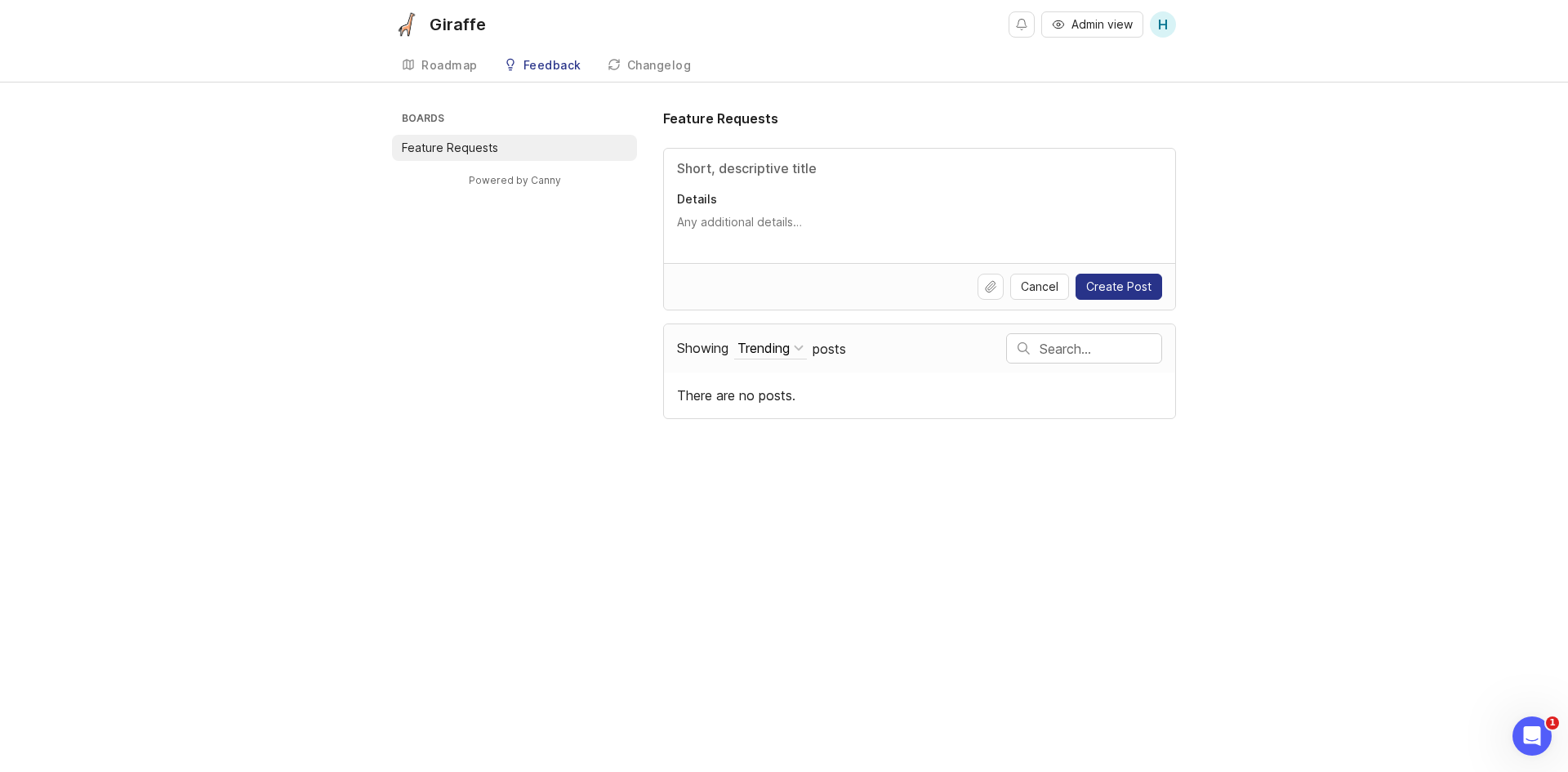
click at [459, 74] on link "Roadmap" at bounding box center [439, 65] width 96 height 34
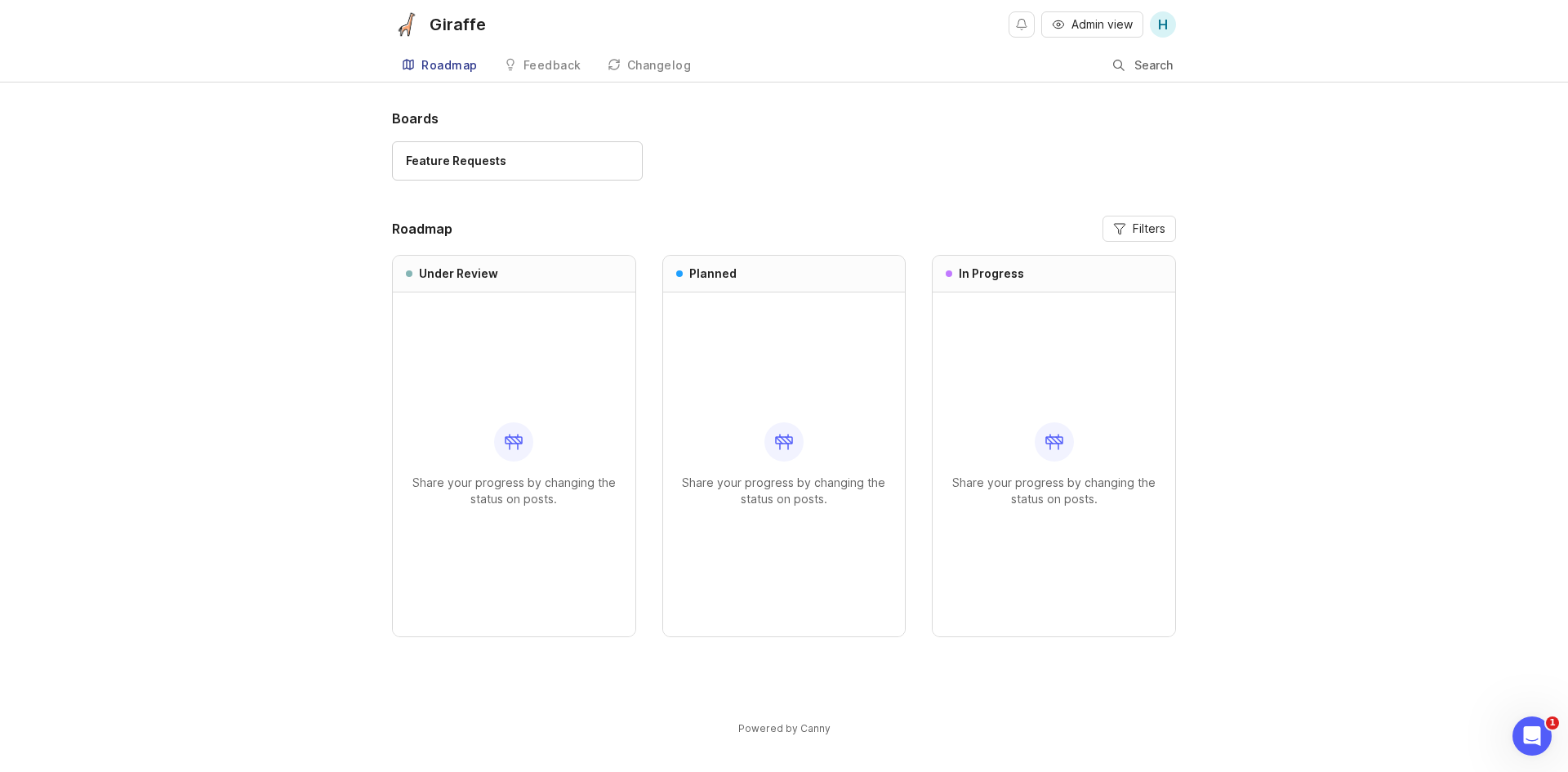
drag, startPoint x: 1096, startPoint y: 550, endPoint x: 1168, endPoint y: 316, distance: 244.8
click at [1108, 492] on div "Share your progress by changing the status on posts." at bounding box center [1054, 465] width 217 height 344
click at [1111, 29] on span "Admin view" at bounding box center [1102, 25] width 61 height 16
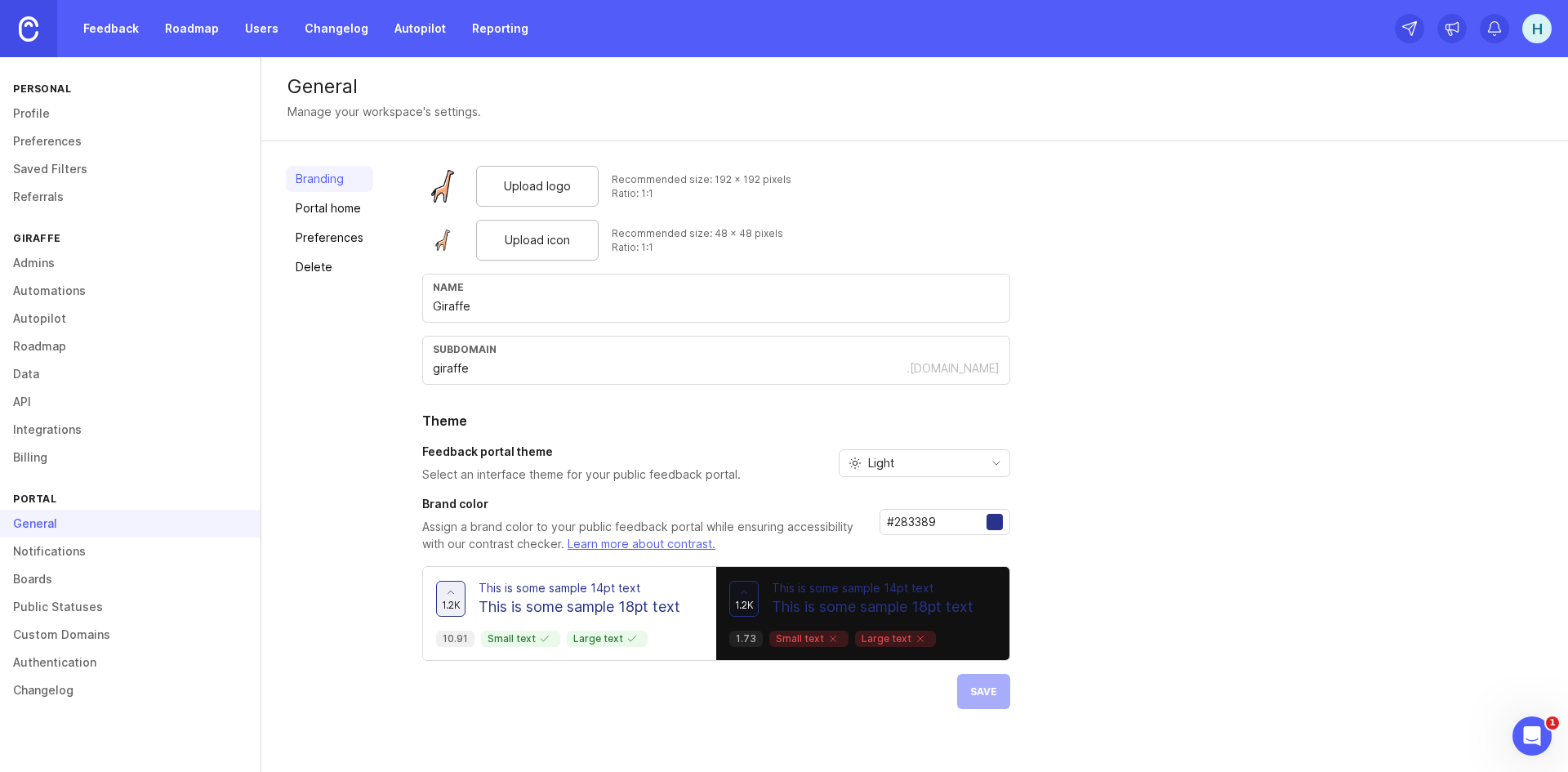
drag, startPoint x: 401, startPoint y: 88, endPoint x: 365, endPoint y: 89, distance: 36.0
click at [365, 89] on div "General" at bounding box center [915, 87] width 1254 height 20
click at [52, 136] on link "Preferences" at bounding box center [130, 141] width 261 height 28
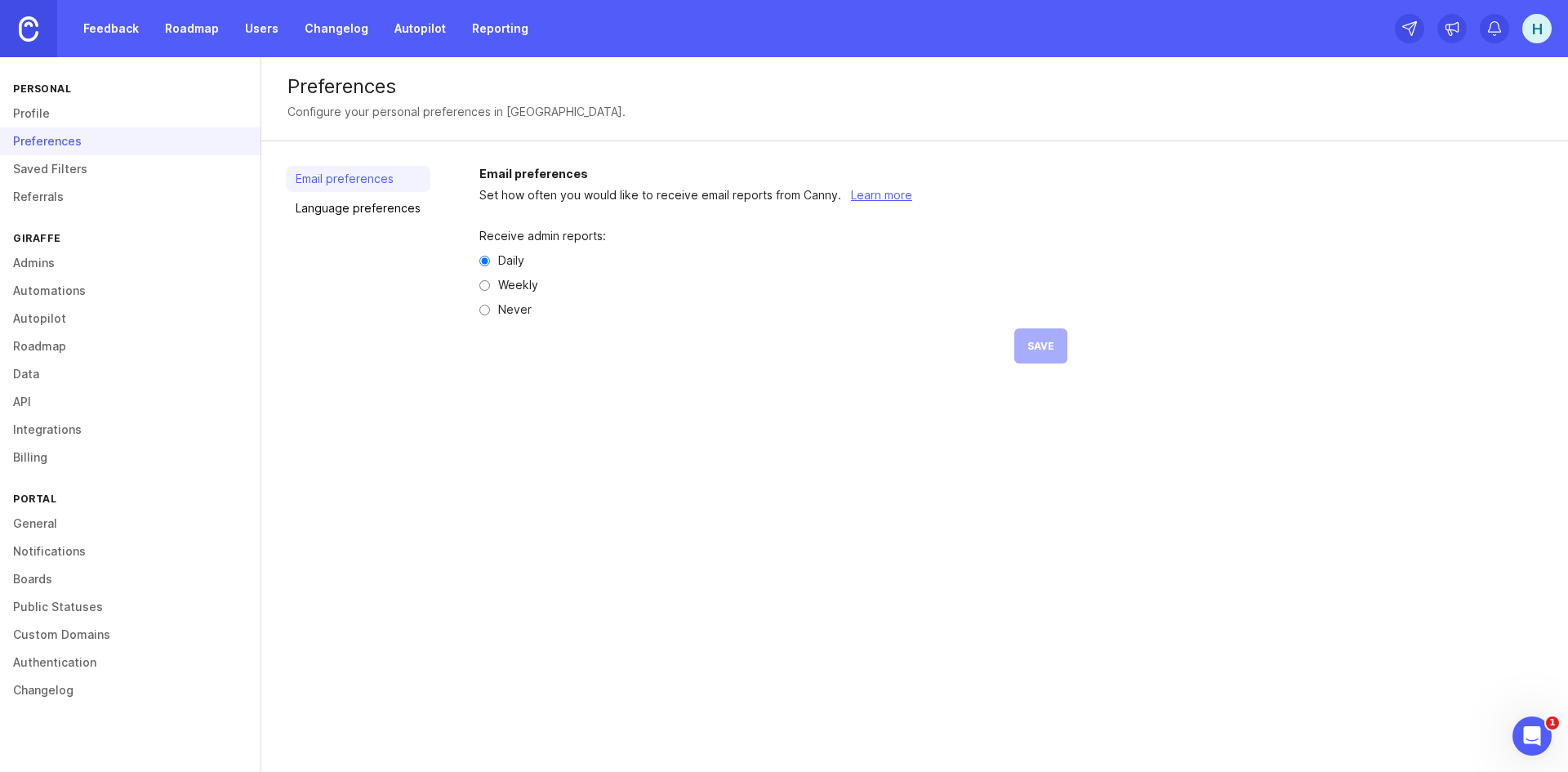
click at [95, 177] on link "Saved Filters" at bounding box center [130, 169] width 261 height 28
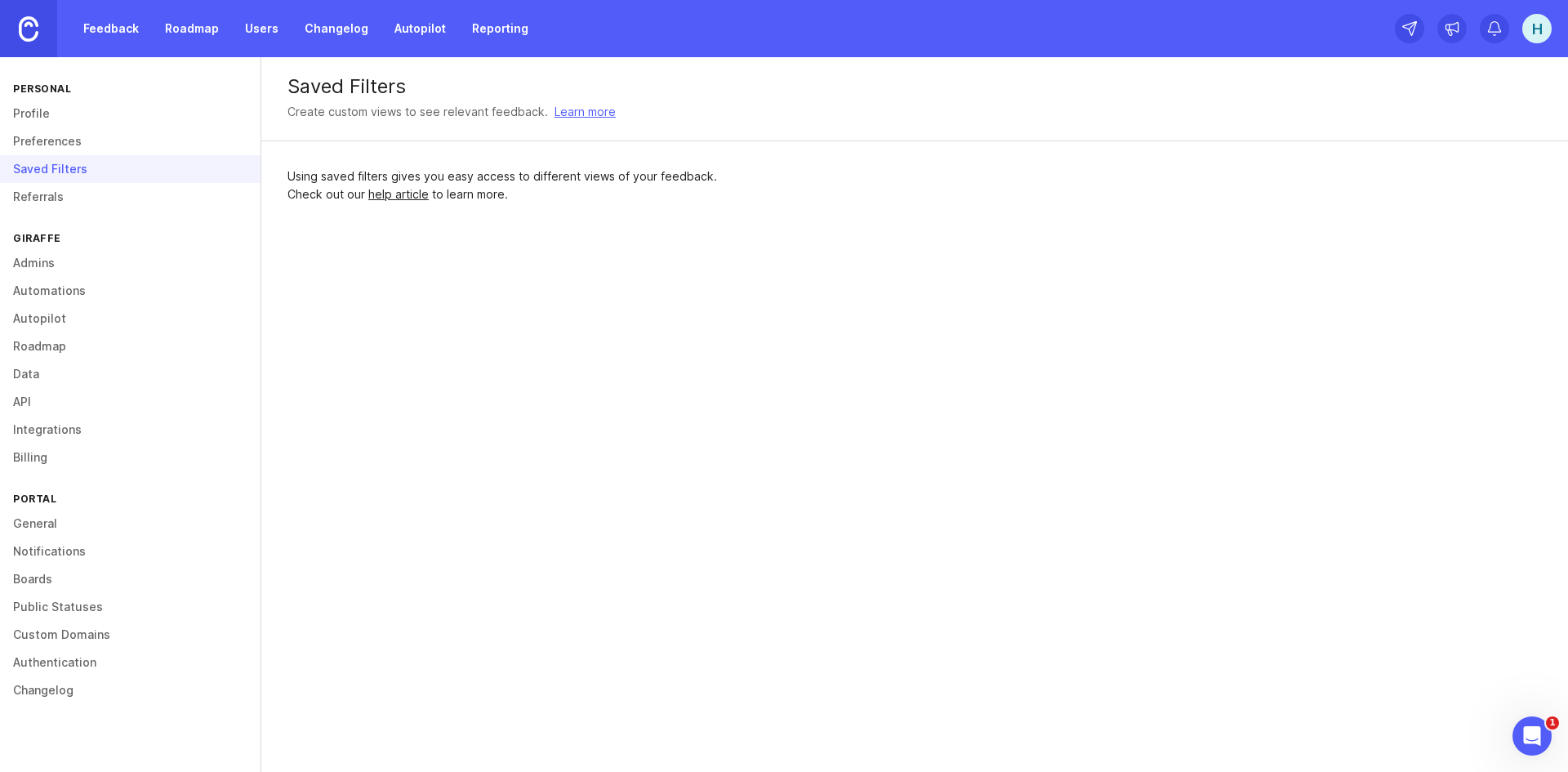
click at [56, 197] on link "Referrals" at bounding box center [130, 197] width 261 height 28
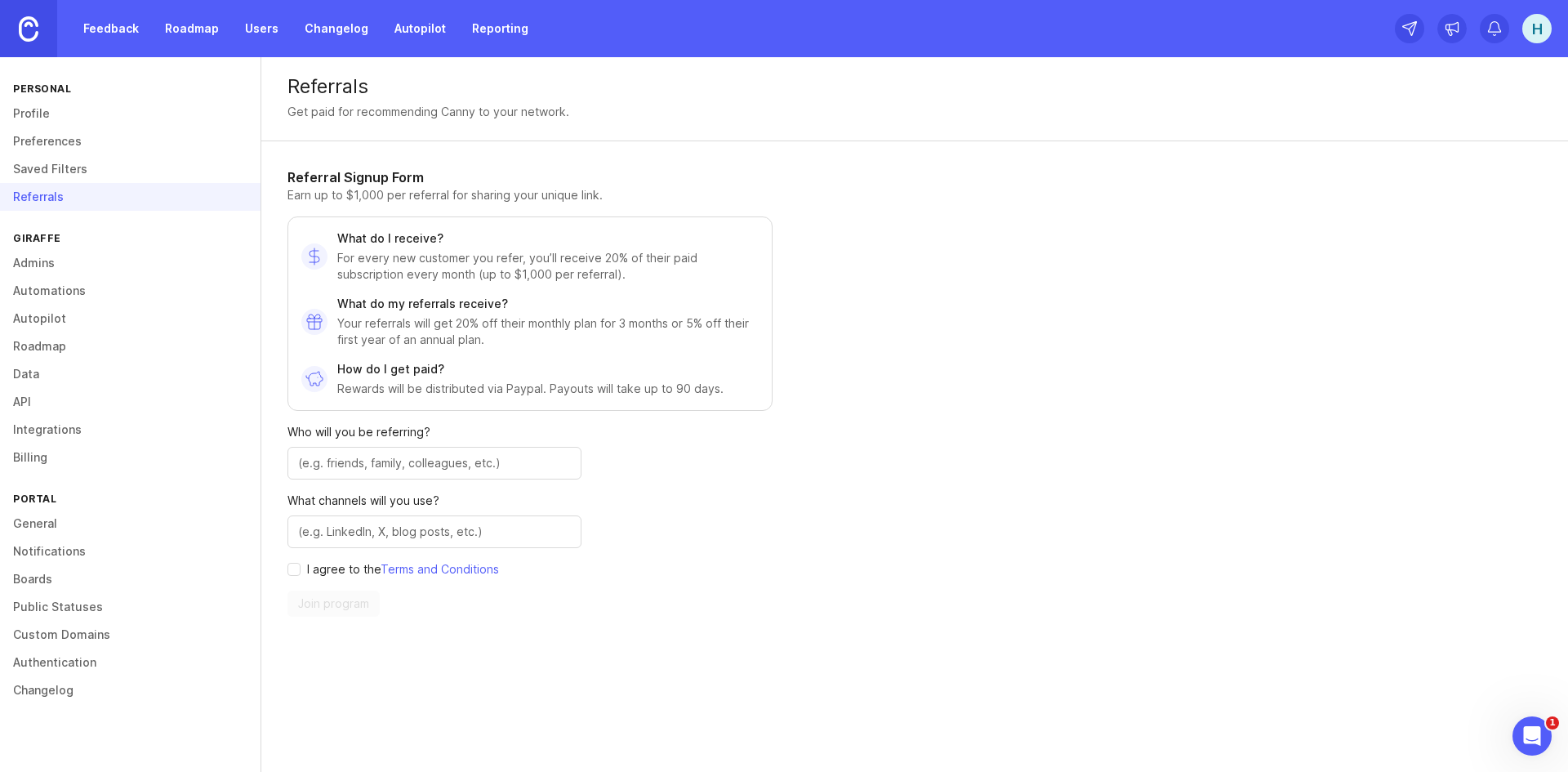
click at [17, 263] on link "Admins" at bounding box center [130, 263] width 261 height 28
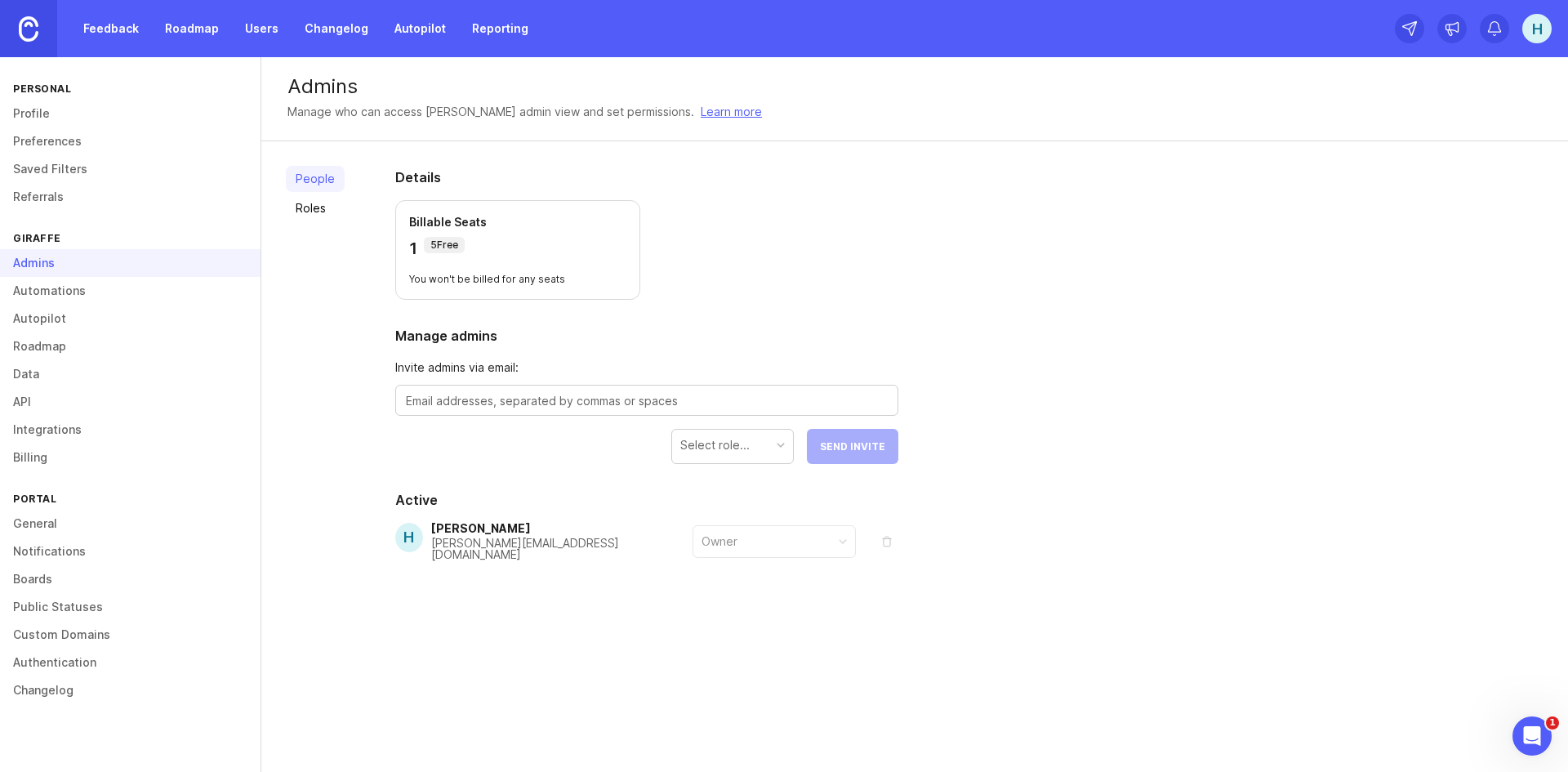
click at [1015, 237] on div "People Roles Details Billable Seats 1 5 Free You won't be billed for any seats …" at bounding box center [915, 403] width 1306 height 523
click at [52, 287] on link "Automations" at bounding box center [130, 291] width 261 height 28
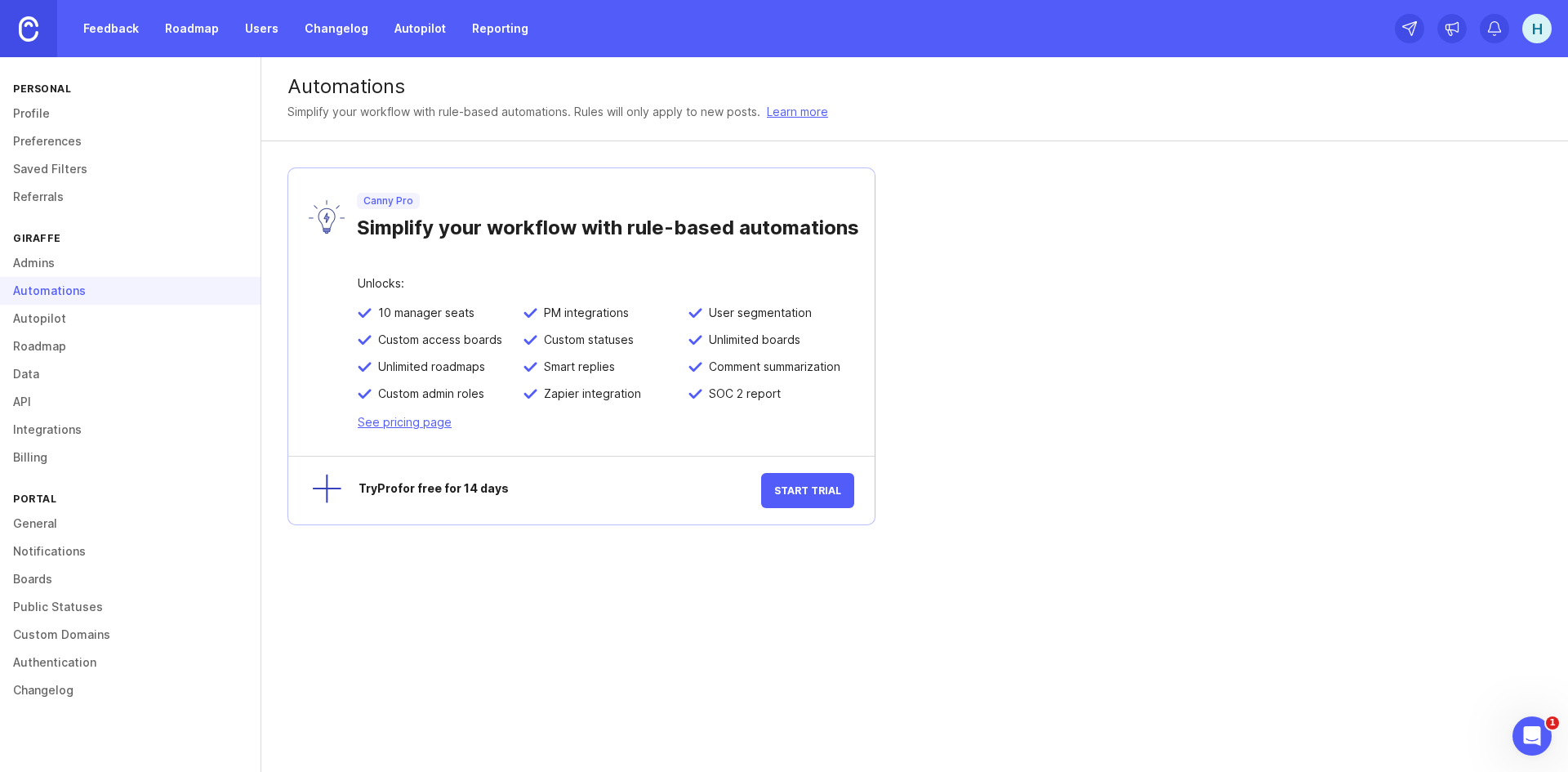
click at [50, 318] on link "Autopilot" at bounding box center [130, 319] width 261 height 28
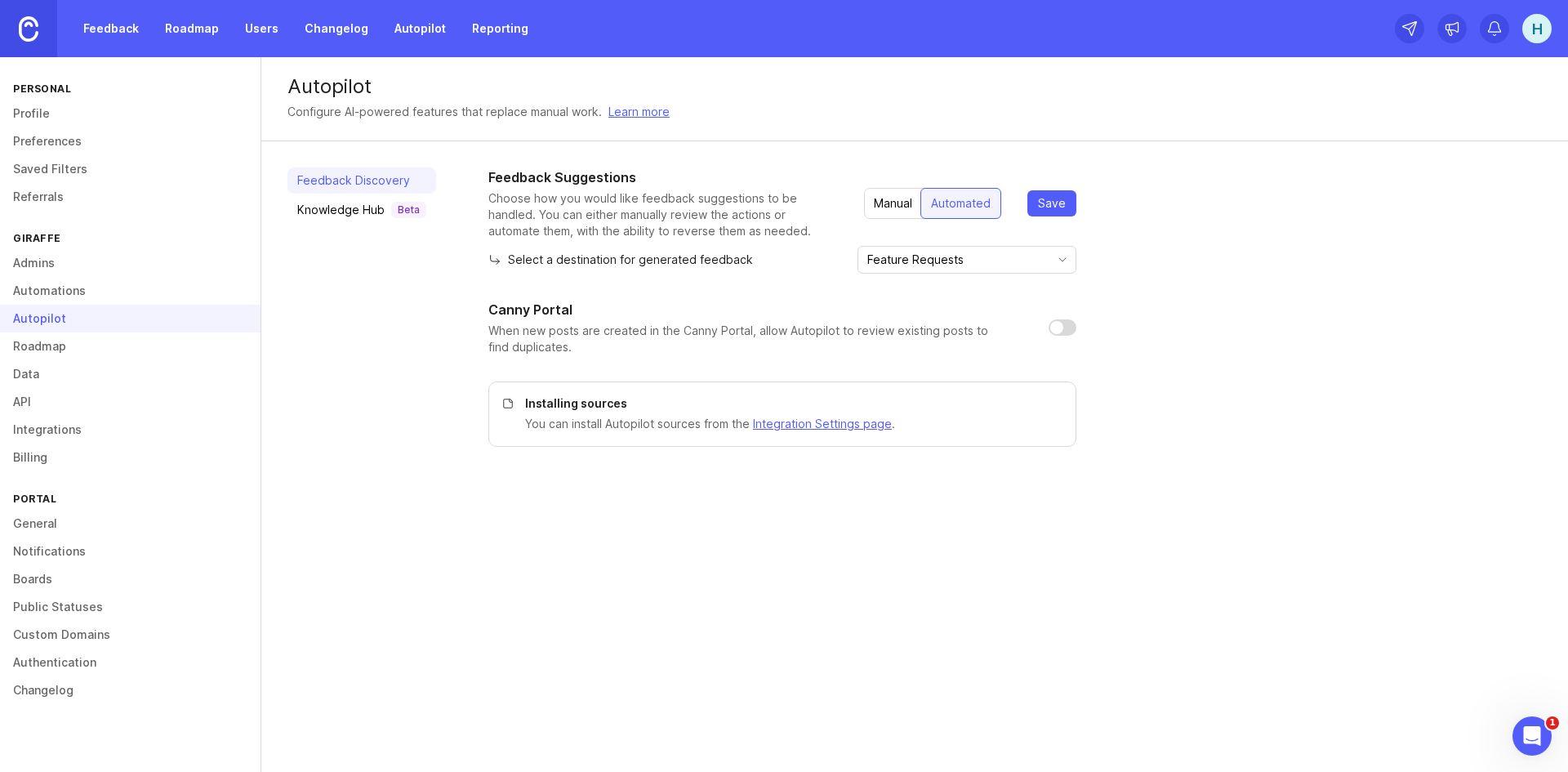
click at [53, 342] on link "Roadmap" at bounding box center [130, 347] width 261 height 28
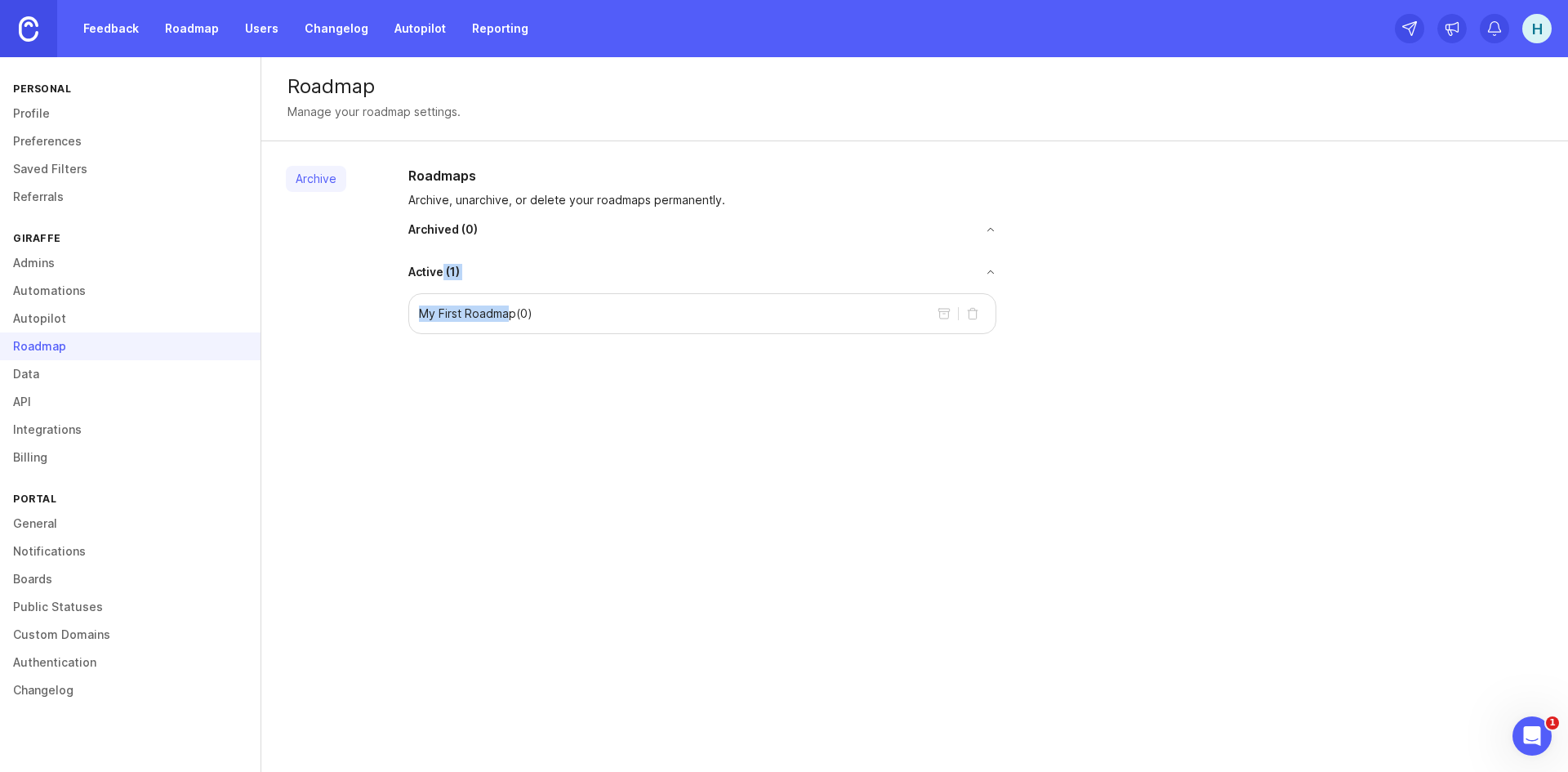
drag, startPoint x: 494, startPoint y: 308, endPoint x: 510, endPoint y: 323, distance: 21.9
click at [510, 323] on div "Active ( 1 ) My First Roadmap ( 0 )" at bounding box center [701, 299] width 588 height 70
click at [567, 312] on div "My First Roadmap ( 0 )" at bounding box center [701, 314] width 588 height 41
click at [974, 315] on button "delete roadmap" at bounding box center [973, 314] width 26 height 26
click at [313, 181] on link "Archive" at bounding box center [316, 179] width 60 height 26
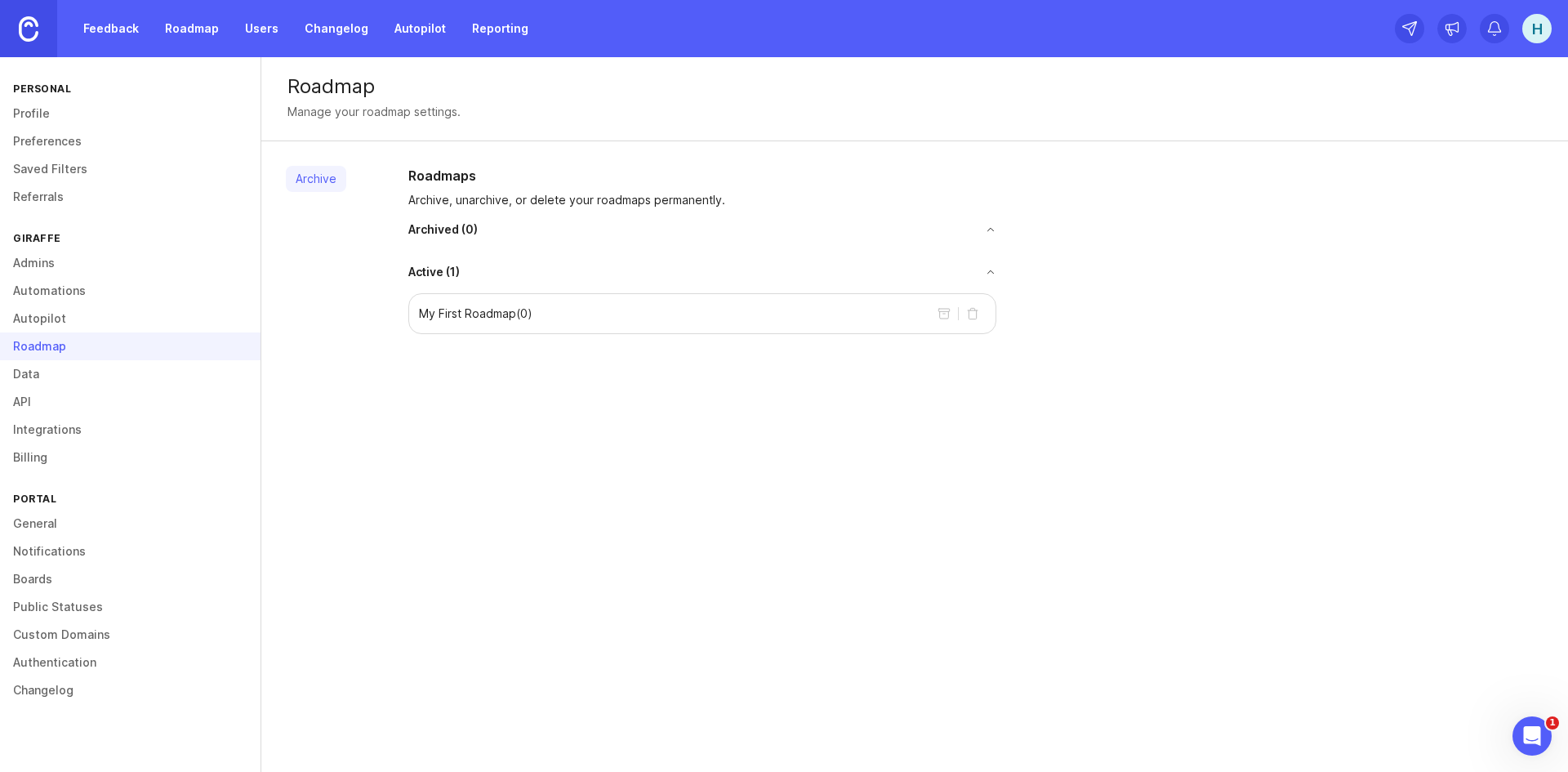
click at [35, 375] on link "Data" at bounding box center [130, 375] width 261 height 28
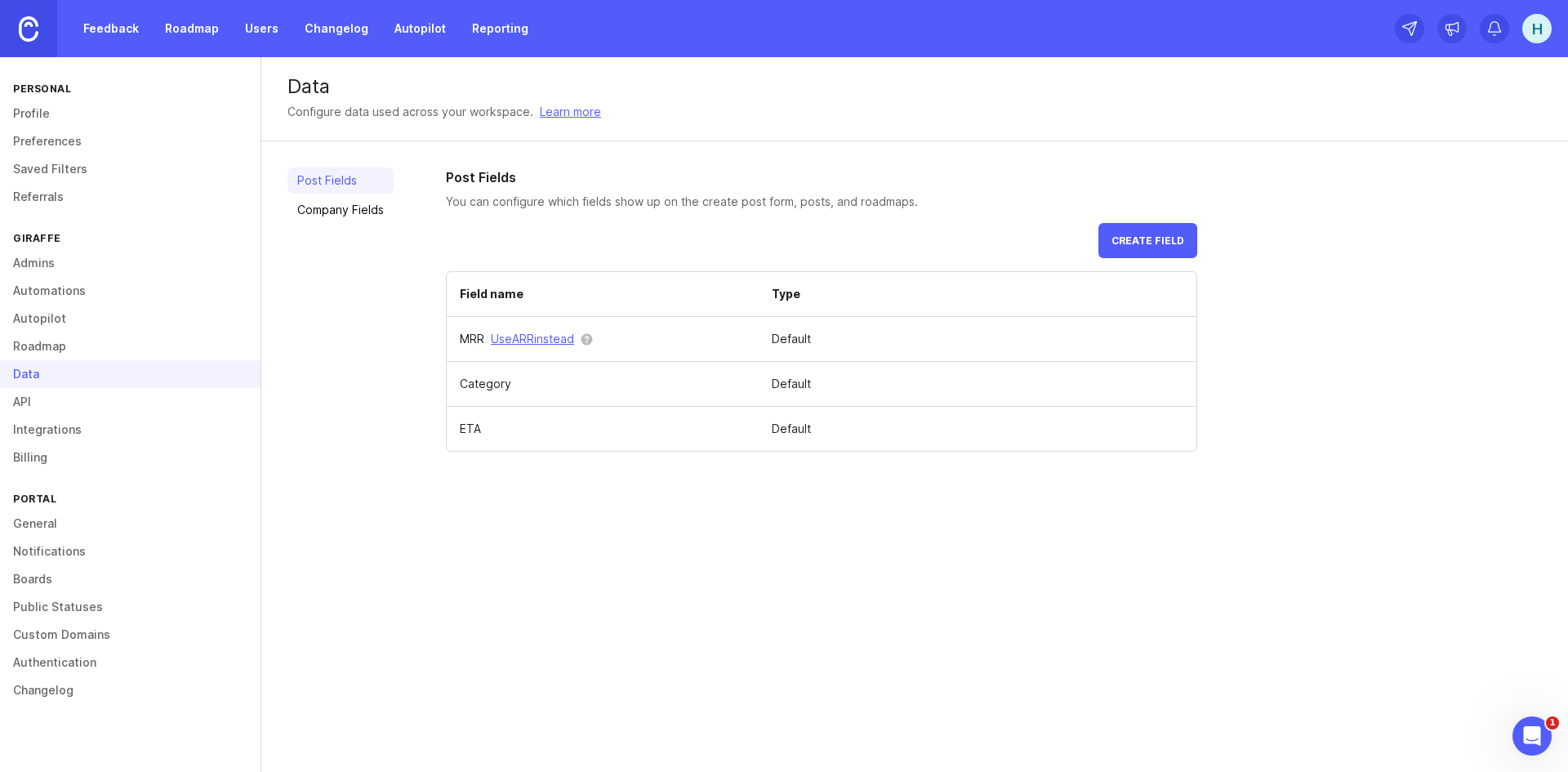
click at [18, 393] on link "API" at bounding box center [130, 402] width 261 height 28
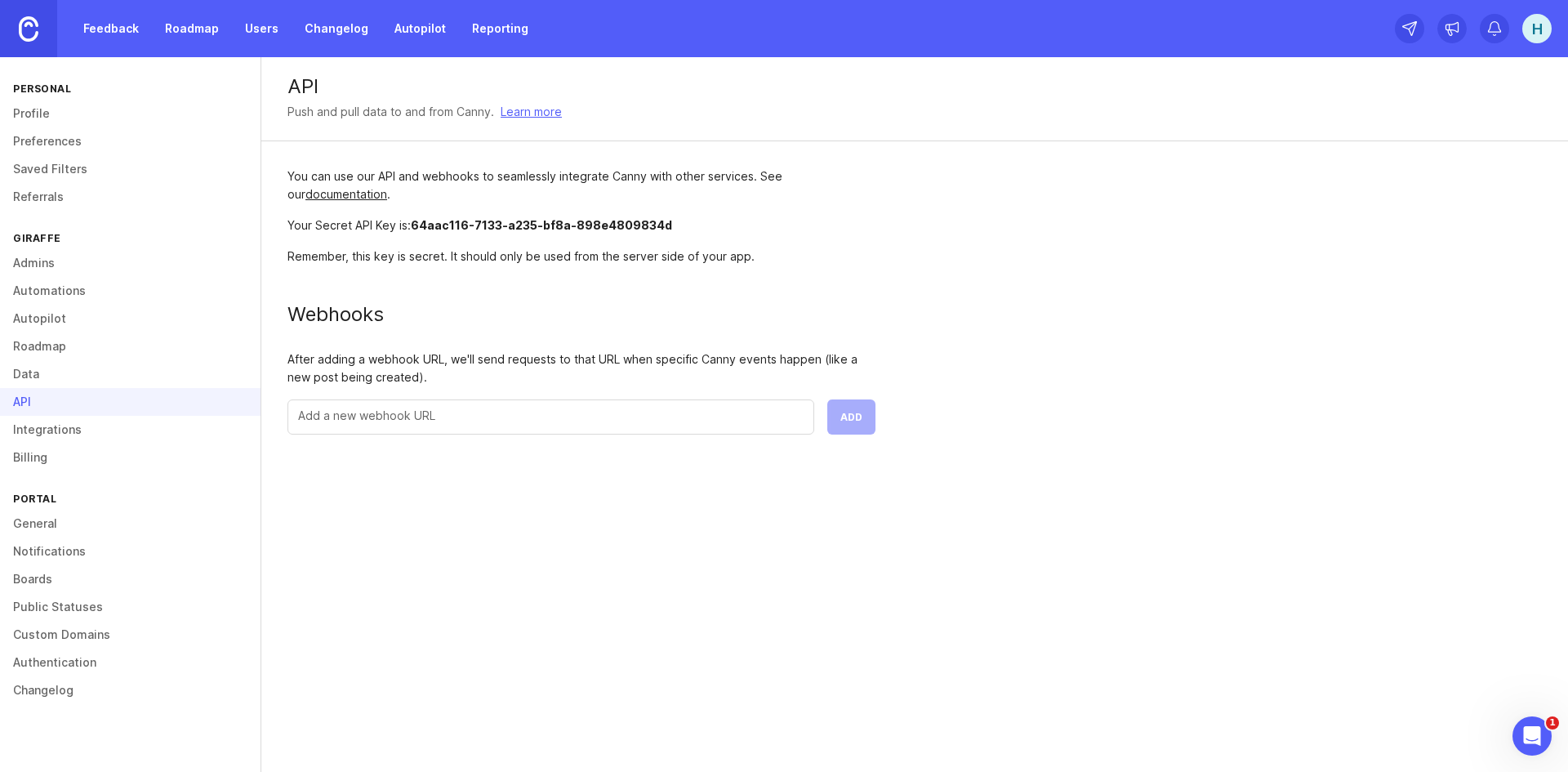
click at [45, 433] on link "Integrations" at bounding box center [130, 429] width 261 height 28
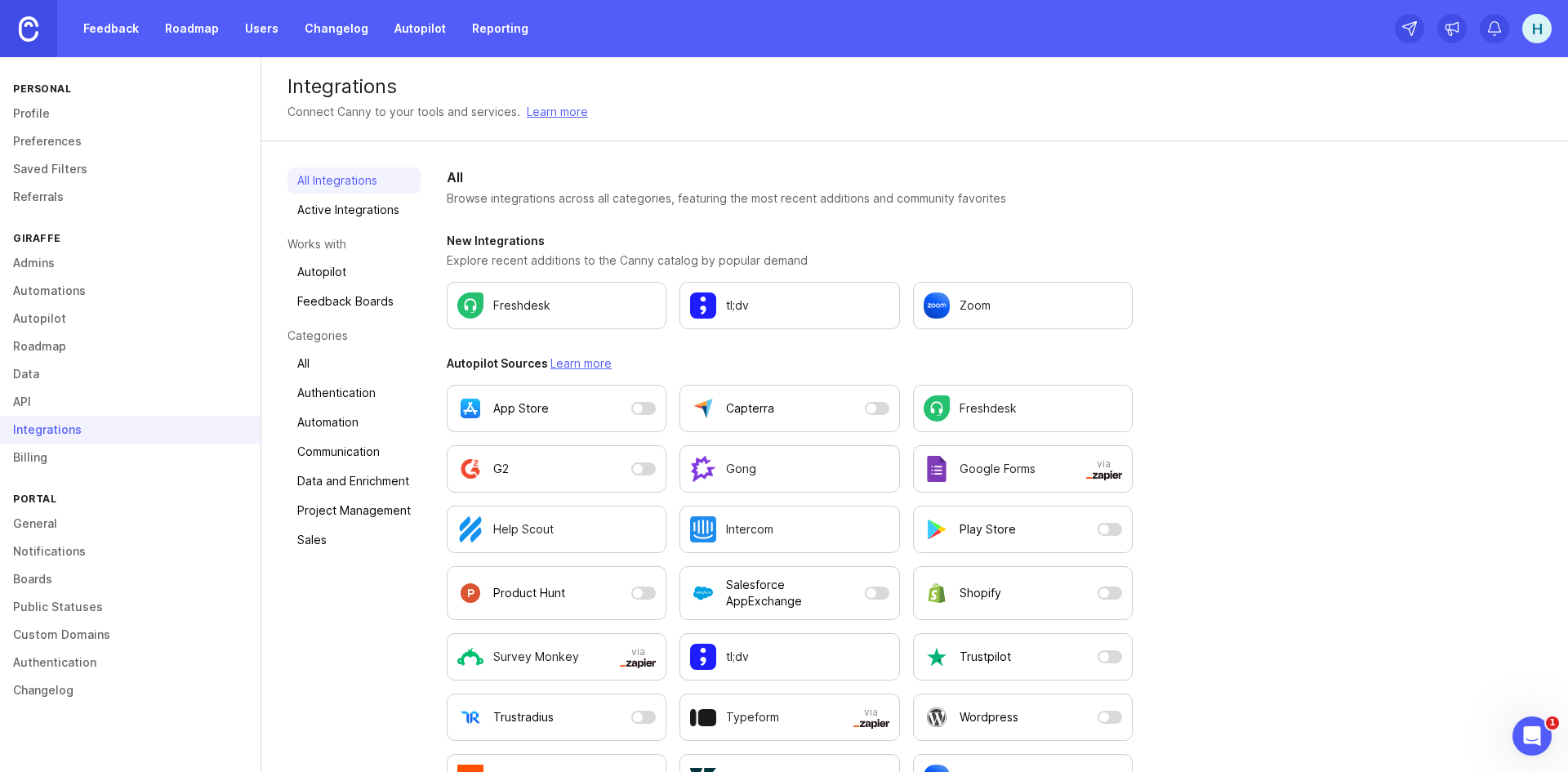
click at [23, 468] on link "Billing" at bounding box center [130, 457] width 261 height 28
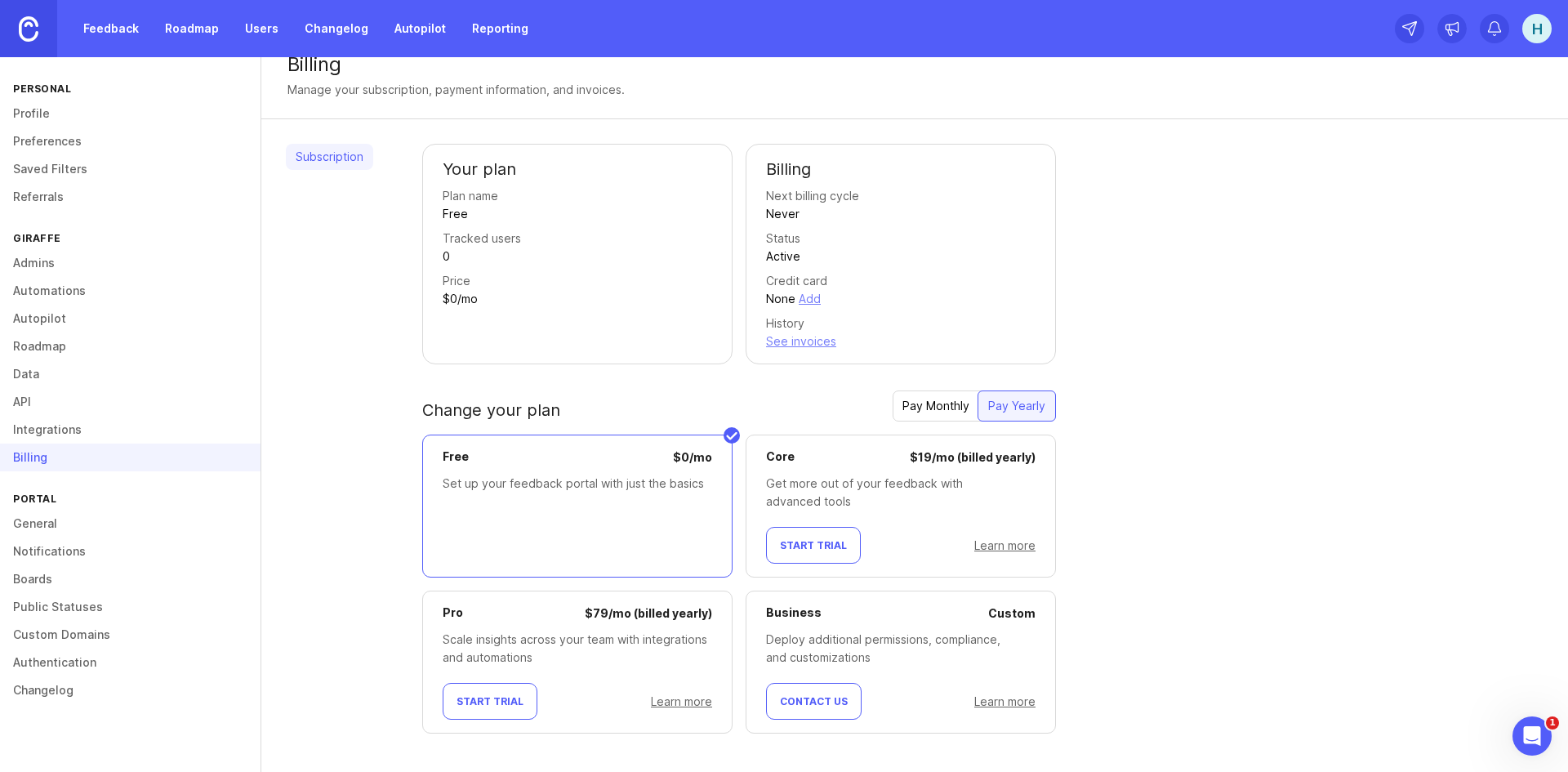
scroll to position [34, 0]
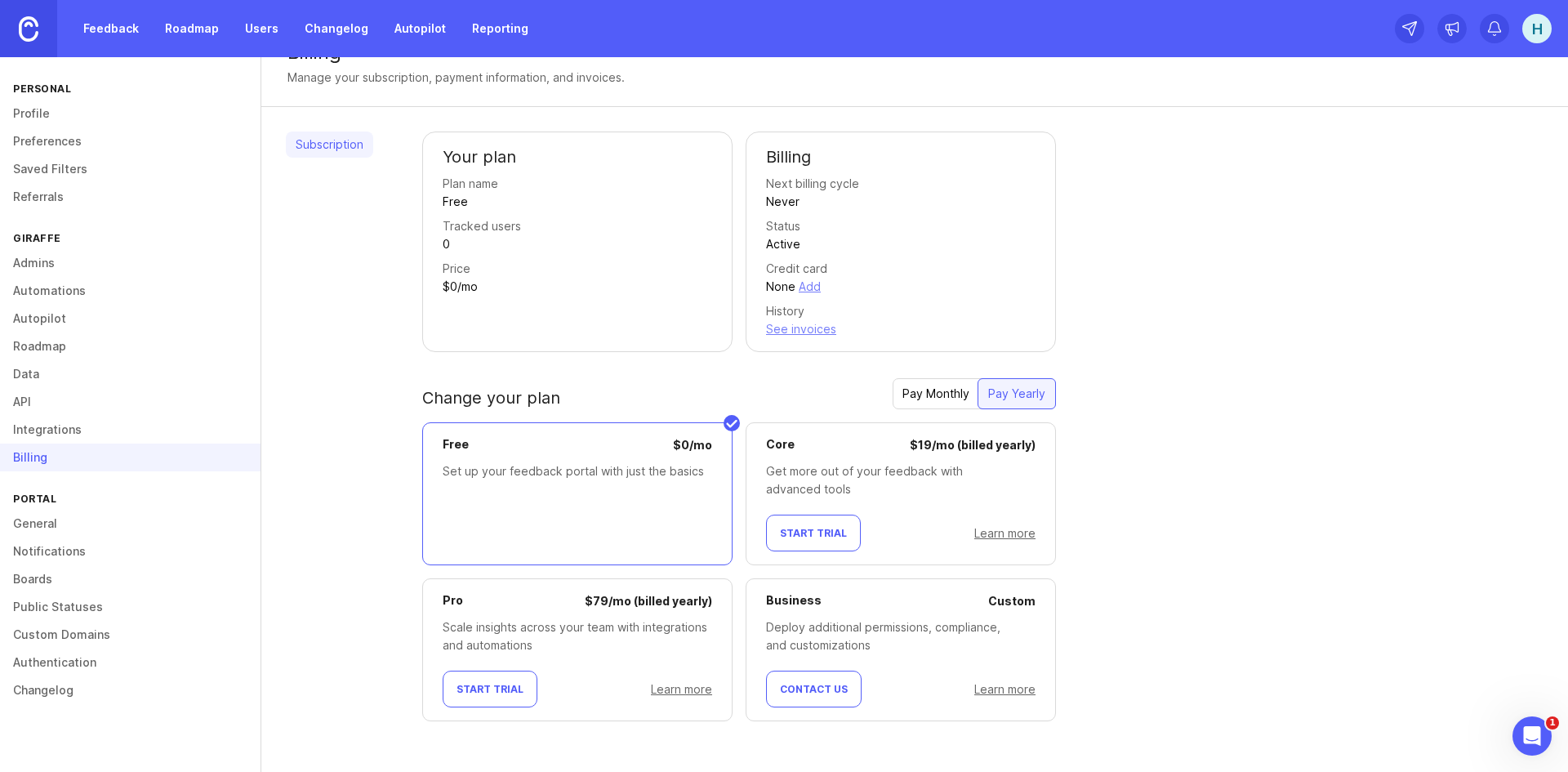
click at [57, 573] on link "Boards" at bounding box center [130, 579] width 261 height 28
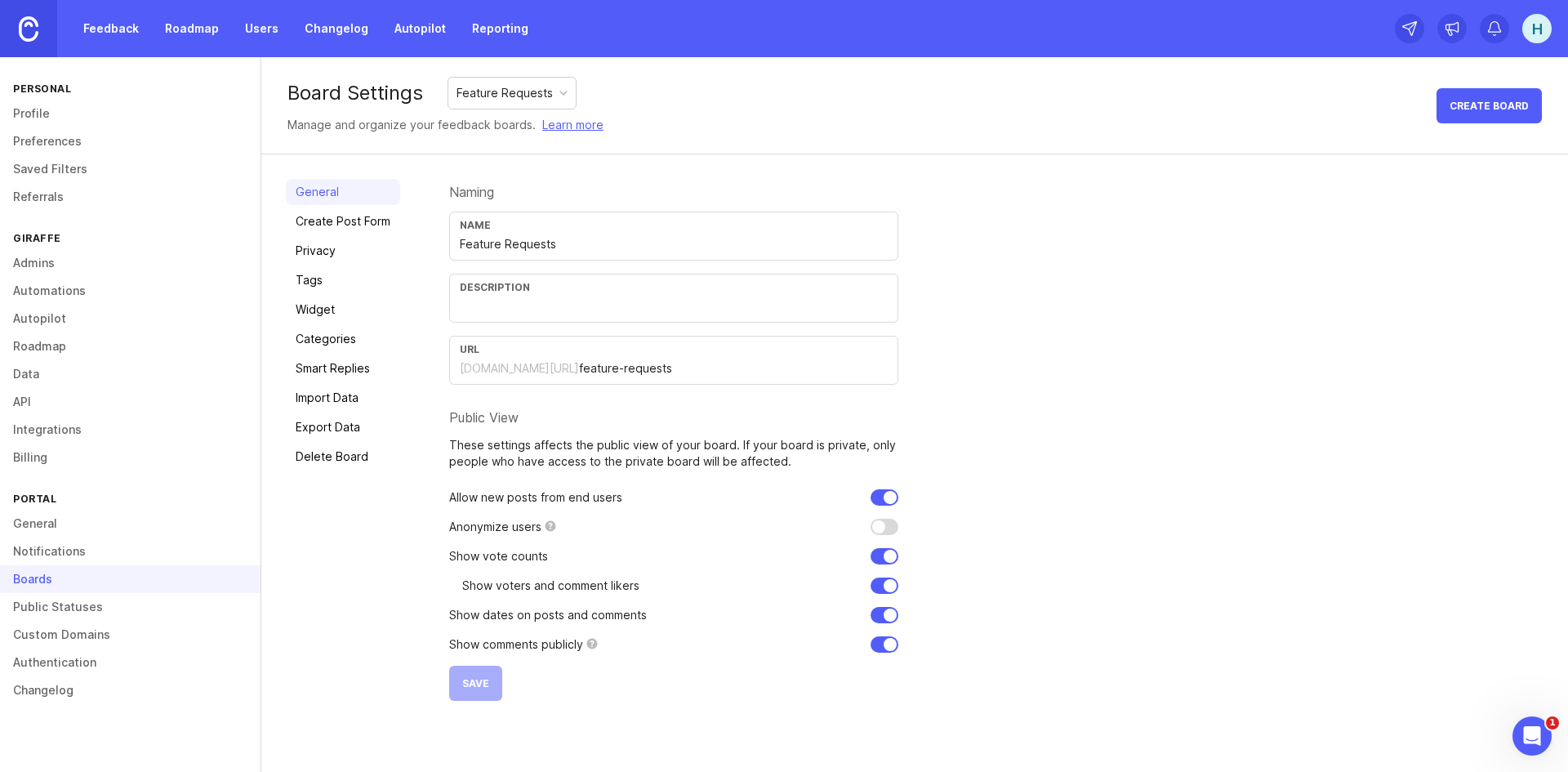
click at [362, 227] on link "Create Post Form" at bounding box center [343, 222] width 114 height 26
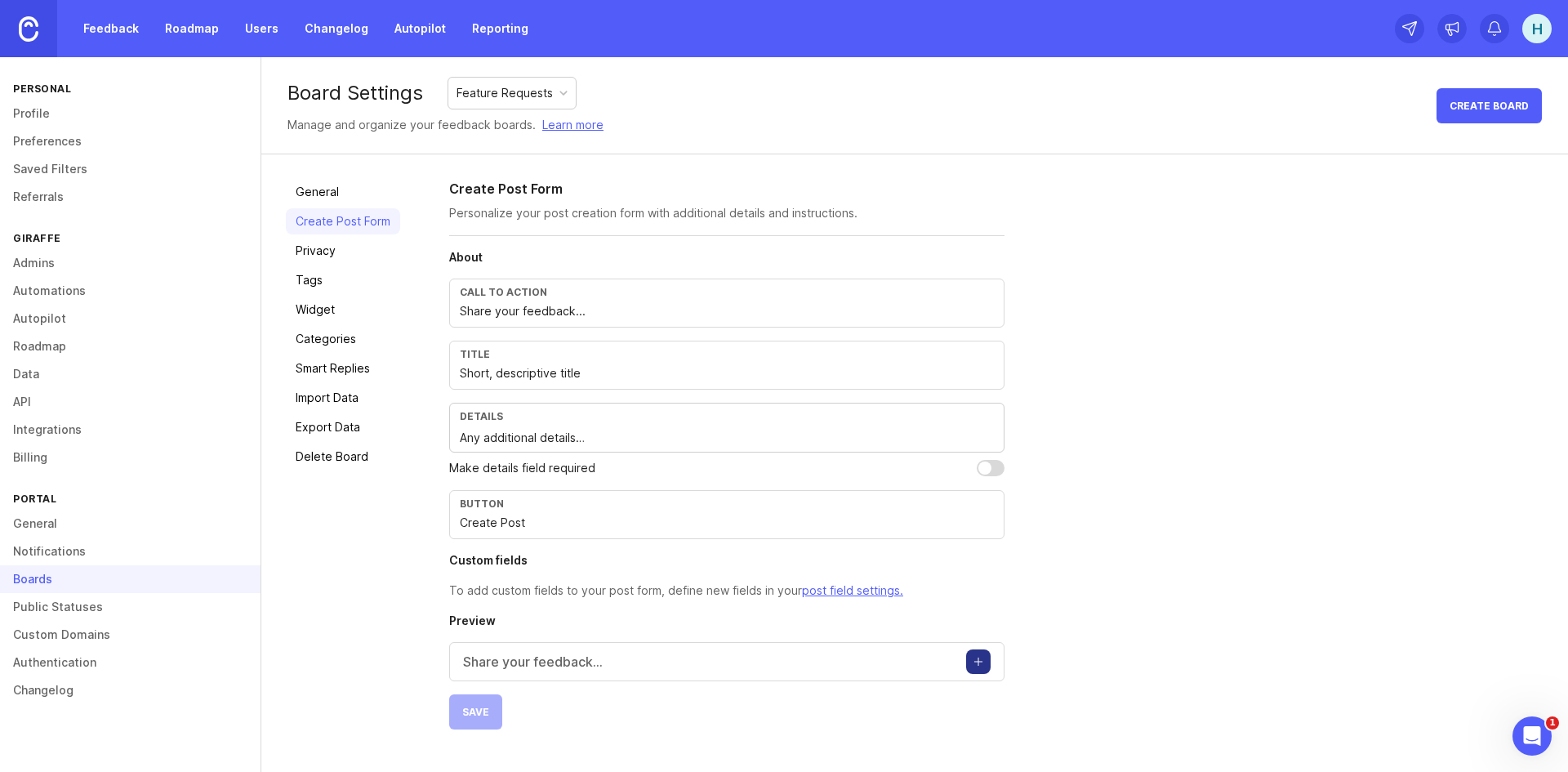
click at [531, 88] on div "Feature Requests" at bounding box center [504, 93] width 96 height 18
click at [698, 90] on div "Board Settings Feature Requests Manage and organize your feedback boards. Learn…" at bounding box center [915, 105] width 1306 height 97
click at [44, 698] on link "Changelog" at bounding box center [130, 690] width 261 height 28
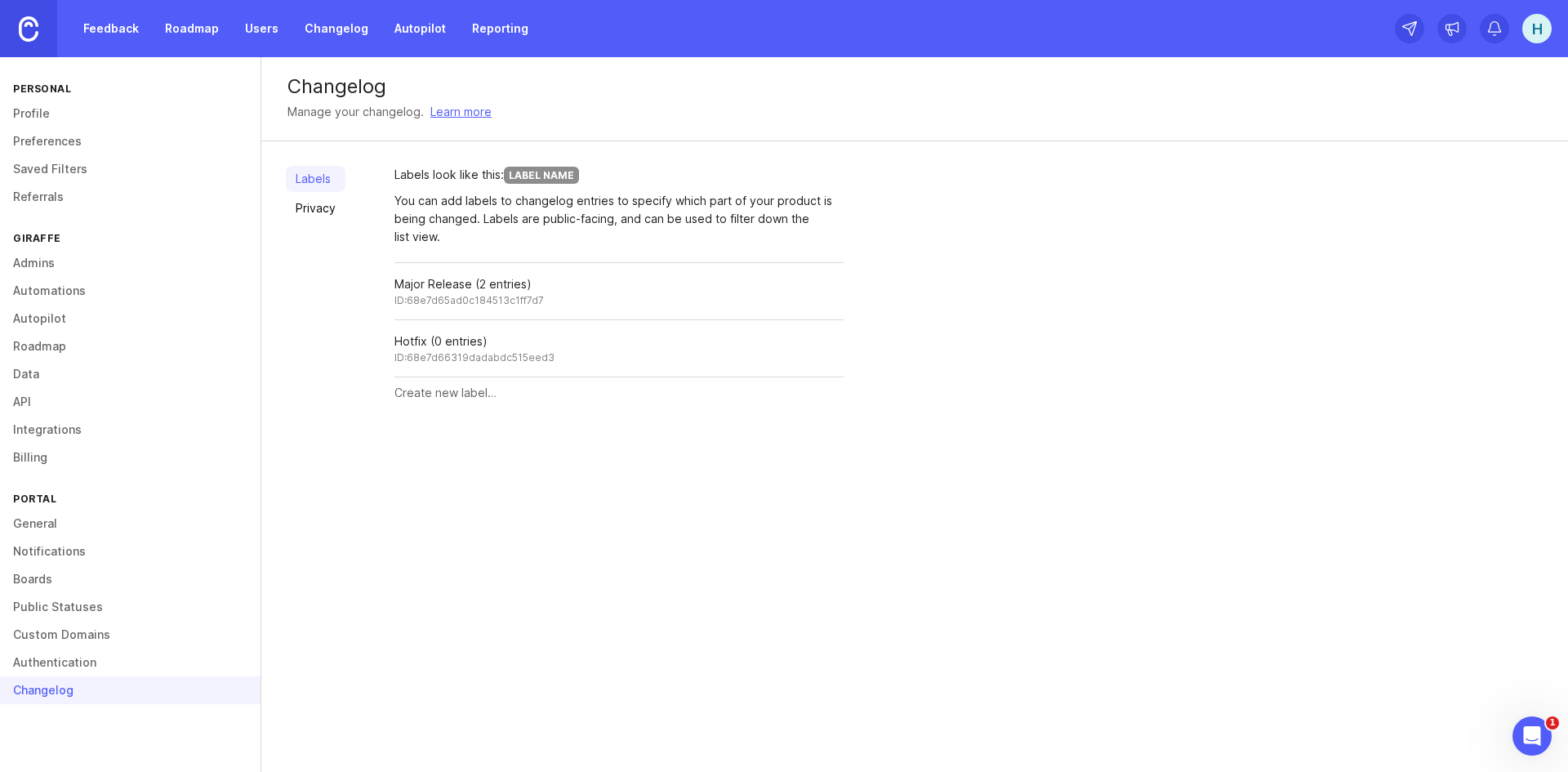
drag, startPoint x: 535, startPoint y: 107, endPoint x: 531, endPoint y: 84, distance: 23.3
click at [531, 84] on div "Changelog" at bounding box center [915, 87] width 1254 height 20
click at [325, 205] on link "Privacy" at bounding box center [316, 209] width 60 height 26
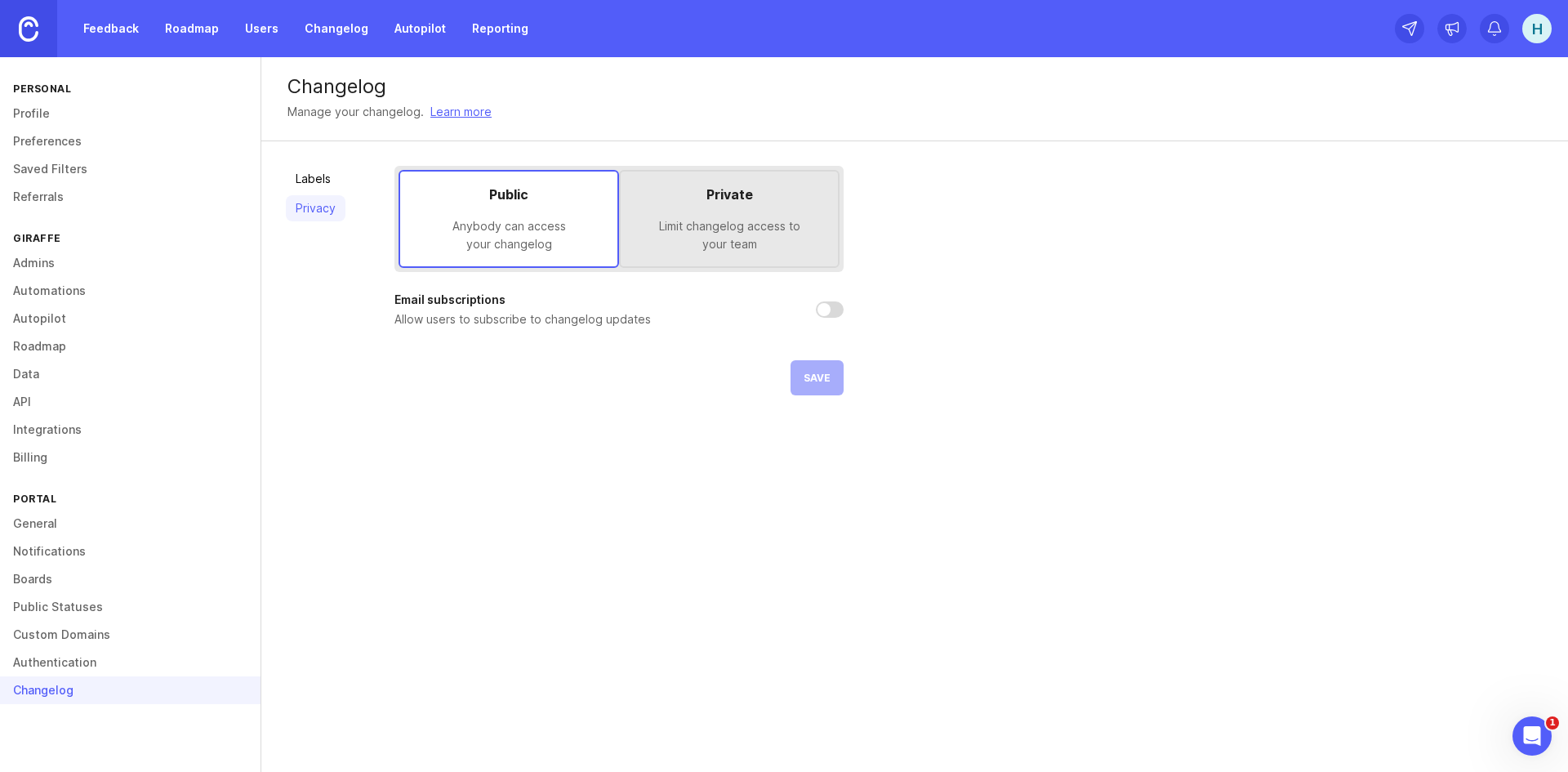
drag, startPoint x: 1089, startPoint y: 268, endPoint x: 1062, endPoint y: 266, distance: 27.1
click at [1091, 270] on div "Labels Privacy Public Anybody can access your changelog Private Limit changelog…" at bounding box center [915, 281] width 1306 height 279
click at [833, 309] on input "checkbox" at bounding box center [830, 310] width 28 height 16
checkbox input "false"
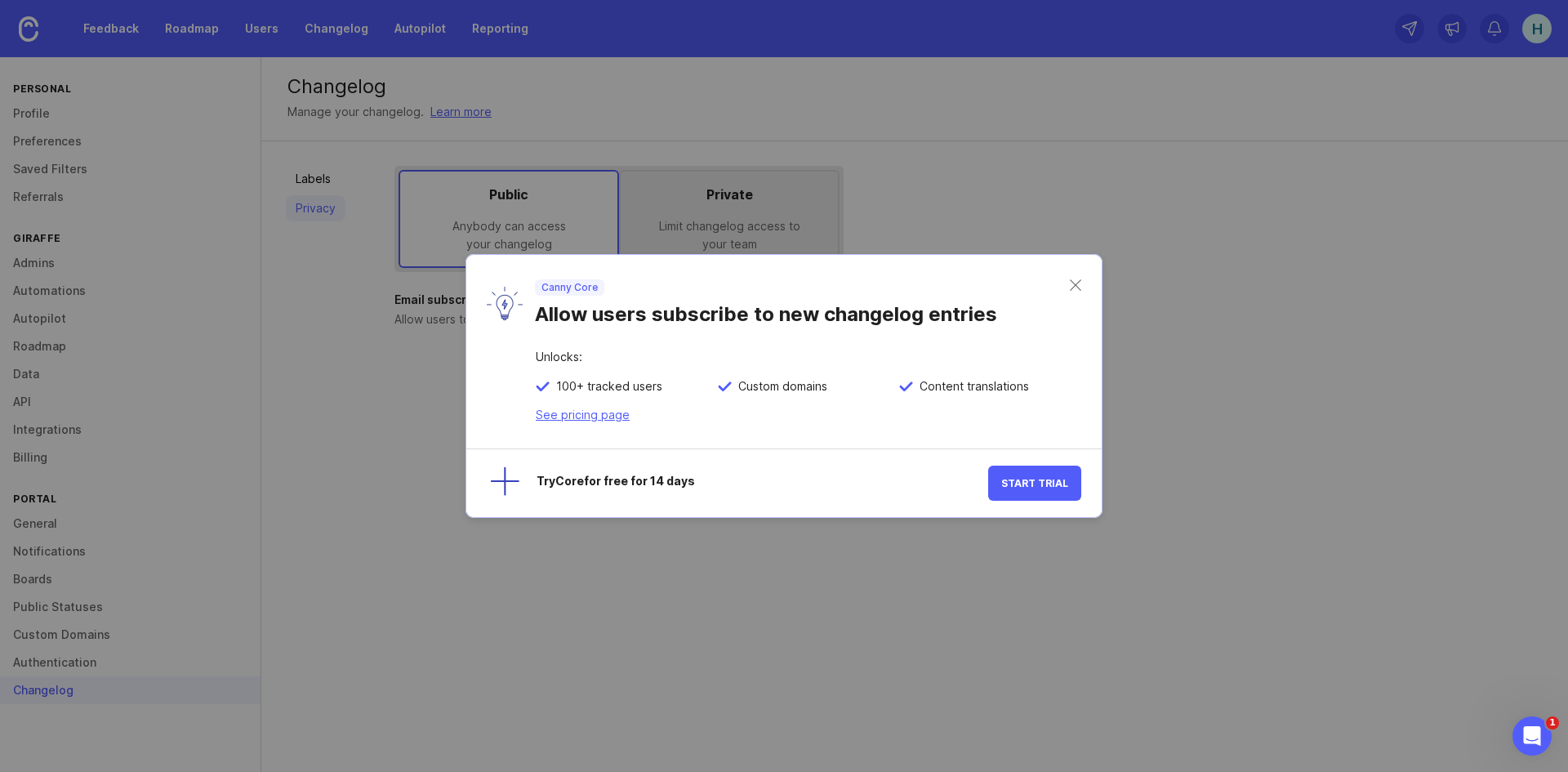
click at [1079, 277] on div "Canny Core Allow users subscribe to new changelog entries" at bounding box center [783, 303] width 635 height 96
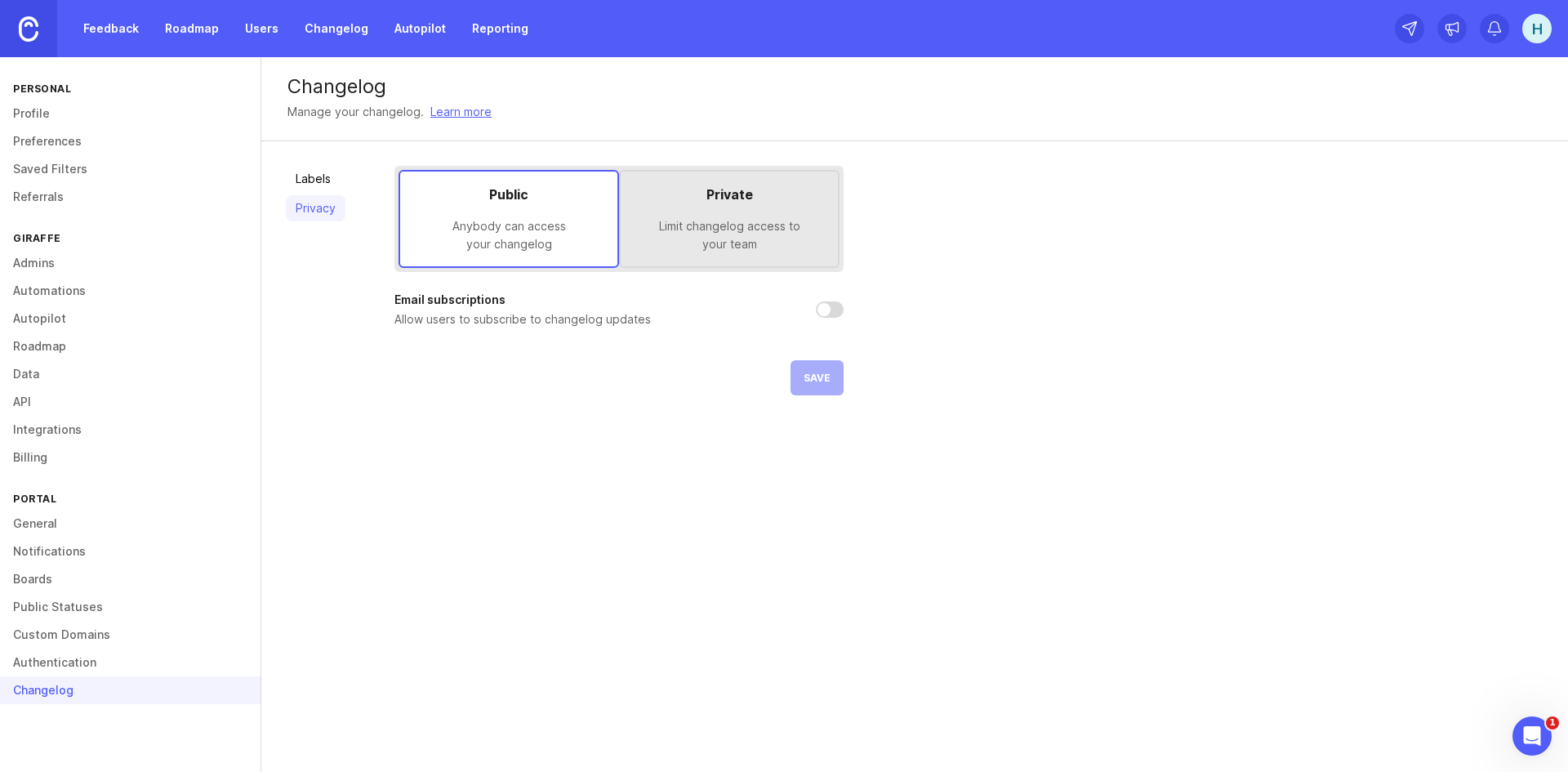
click at [1401, 469] on div "Changelog Manage your changelog. Learn more Labels Privacy Public Anybody can a…" at bounding box center [915, 415] width 1306 height 715
drag, startPoint x: 1525, startPoint y: 742, endPoint x: 1530, endPoint y: 734, distance: 9.4
click at [1525, 741] on icon "Open Intercom Messenger" at bounding box center [1530, 734] width 27 height 27
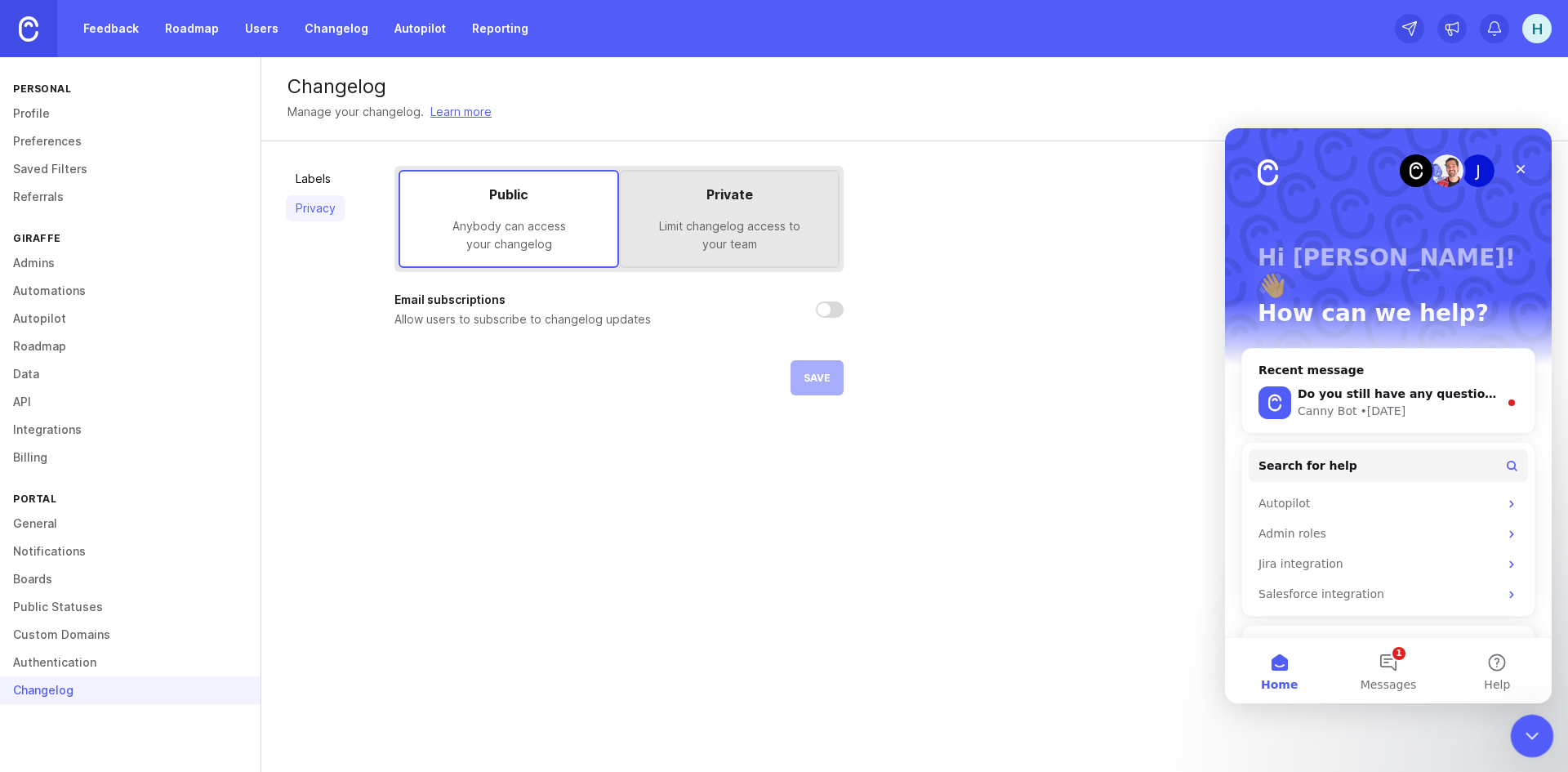
click at [1520, 729] on icon "Close Intercom Messenger" at bounding box center [1530, 734] width 20 height 20
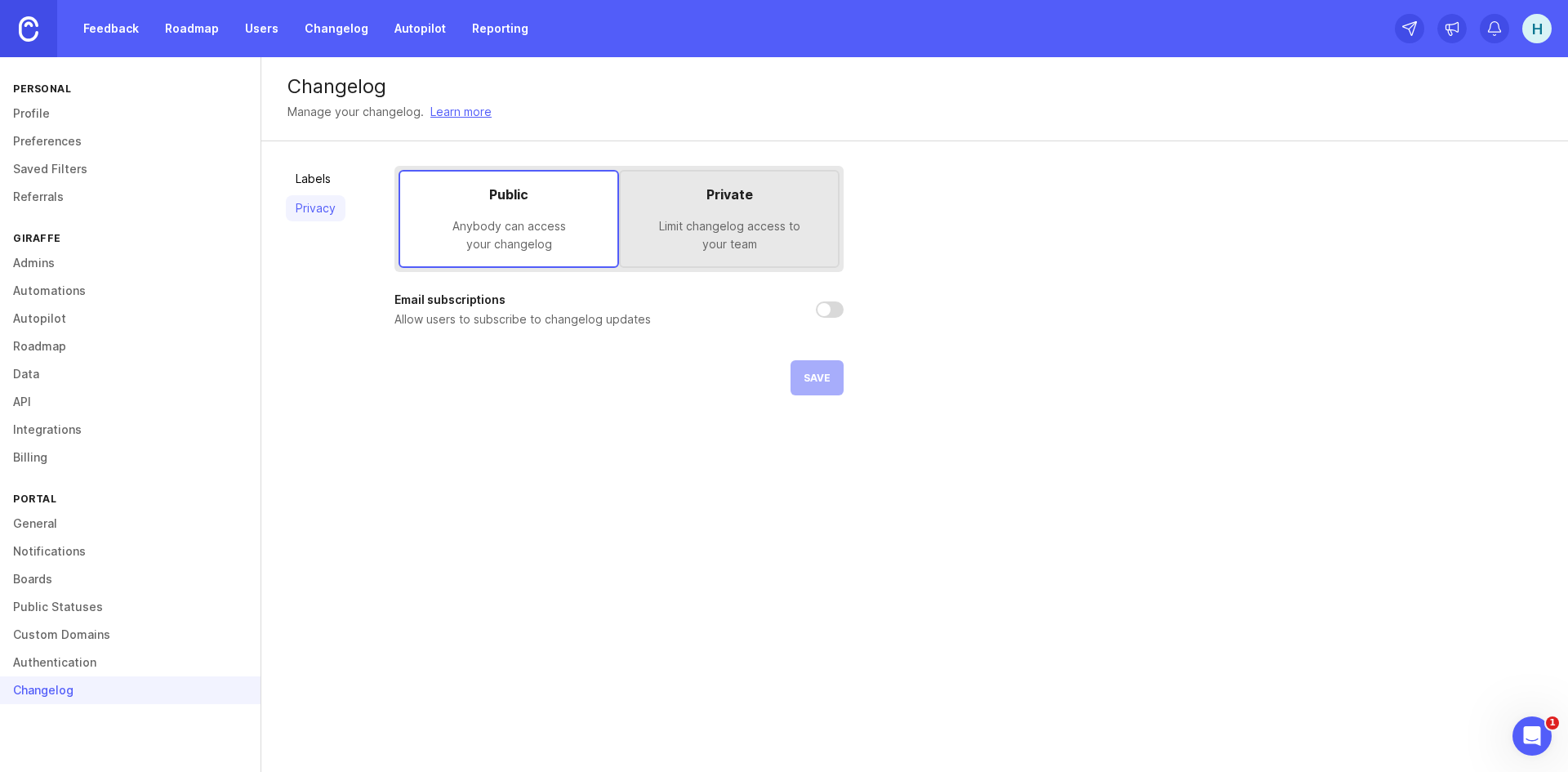
drag, startPoint x: 1163, startPoint y: 254, endPoint x: 1154, endPoint y: 267, distance: 15.8
click at [1157, 266] on div "Labels Privacy Public Anybody can access your changelog Private Limit changelog…" at bounding box center [915, 281] width 1306 height 279
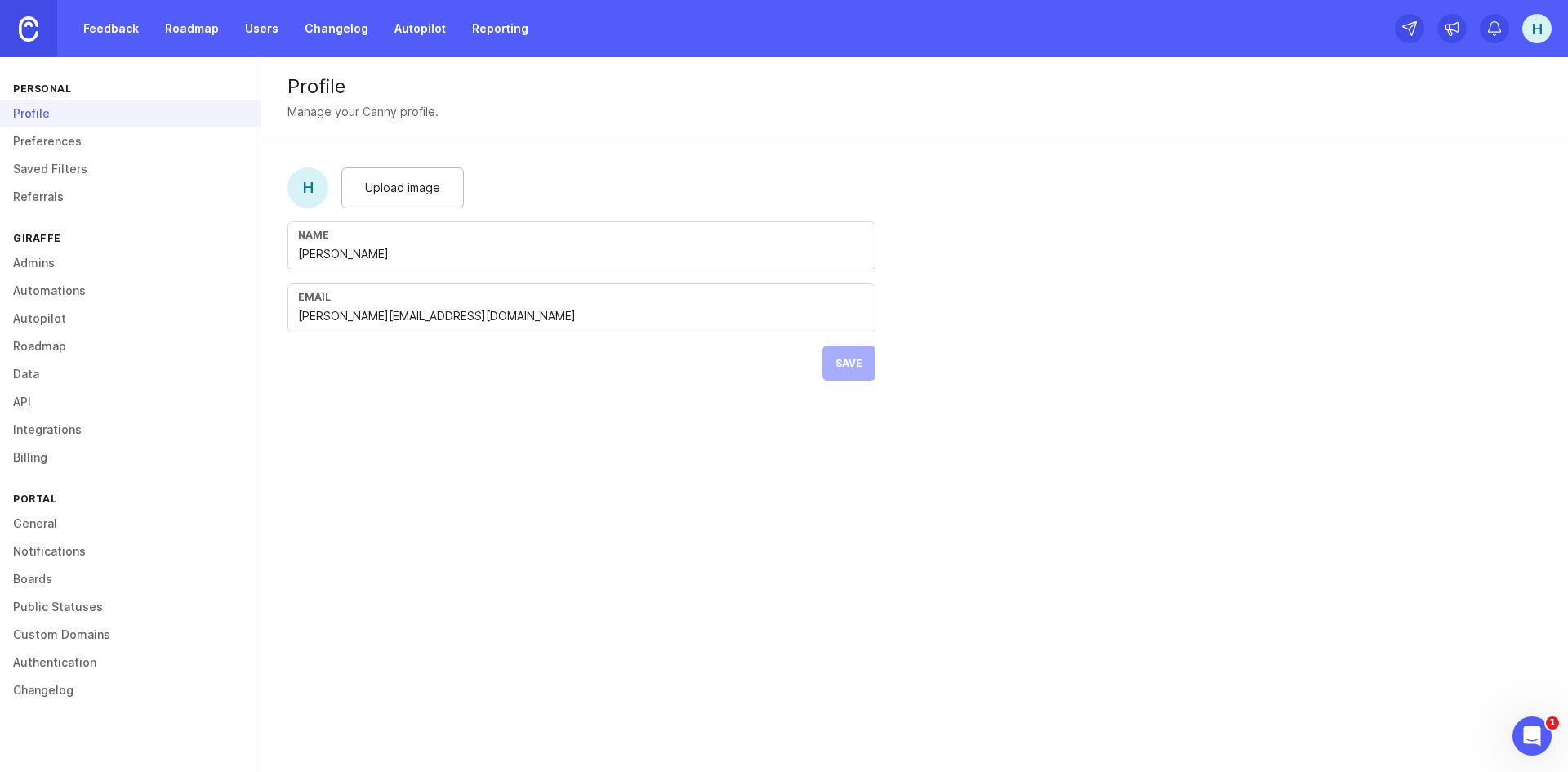
click at [26, 28] on img at bounding box center [29, 29] width 20 height 25
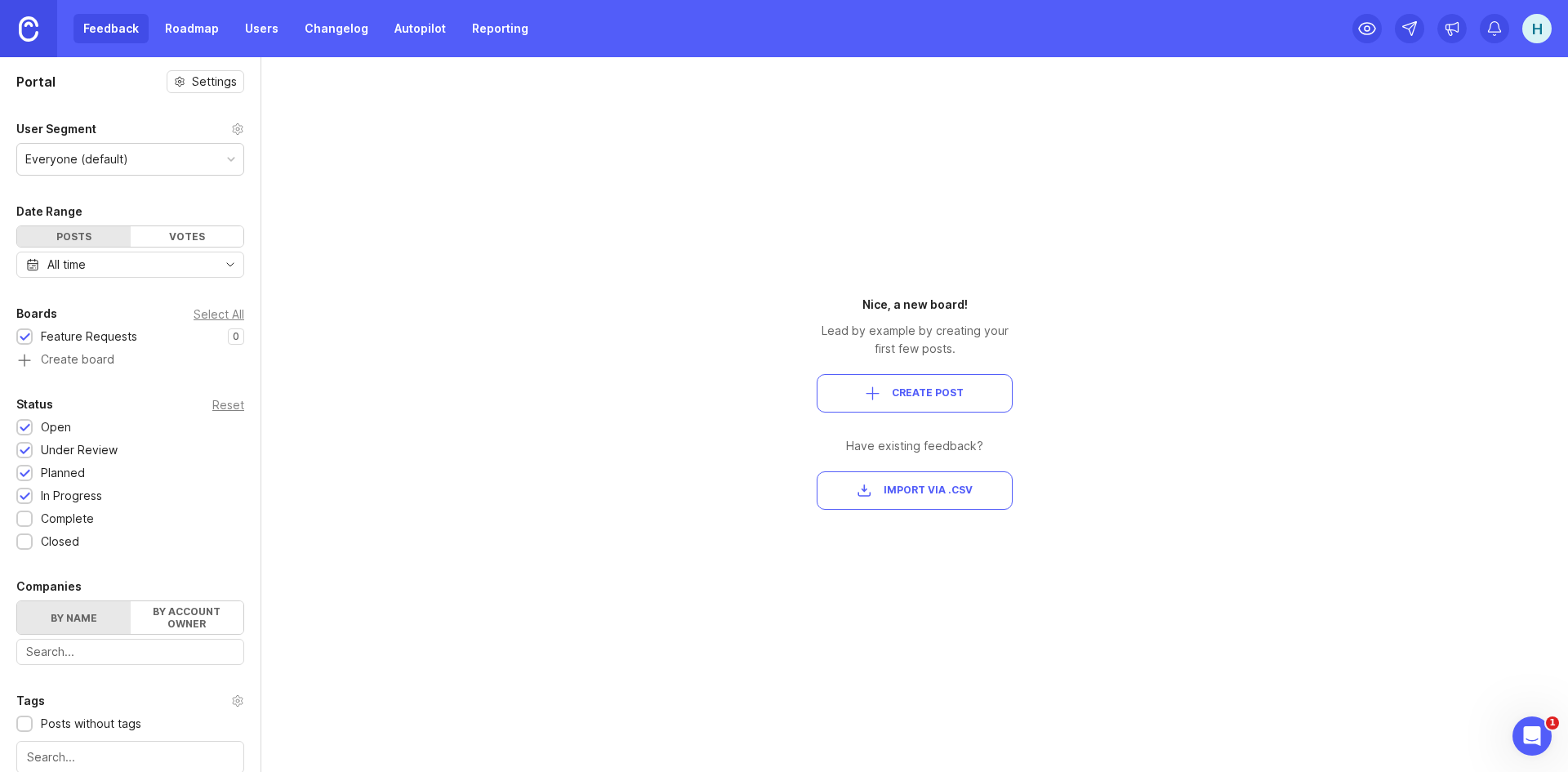
click at [250, 29] on link "Users" at bounding box center [262, 29] width 53 height 29
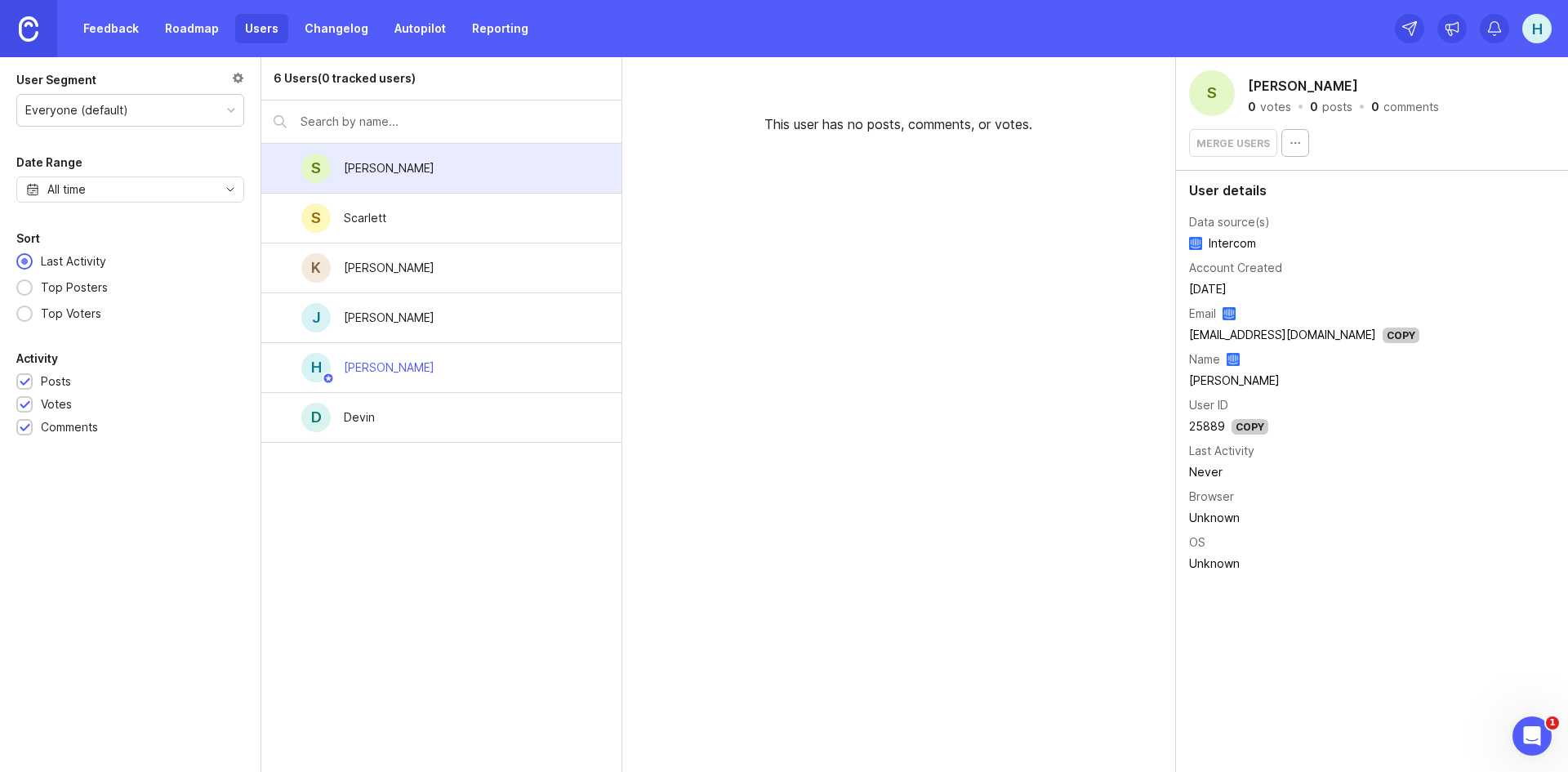
click at [348, 27] on link "Changelog" at bounding box center [337, 29] width 83 height 29
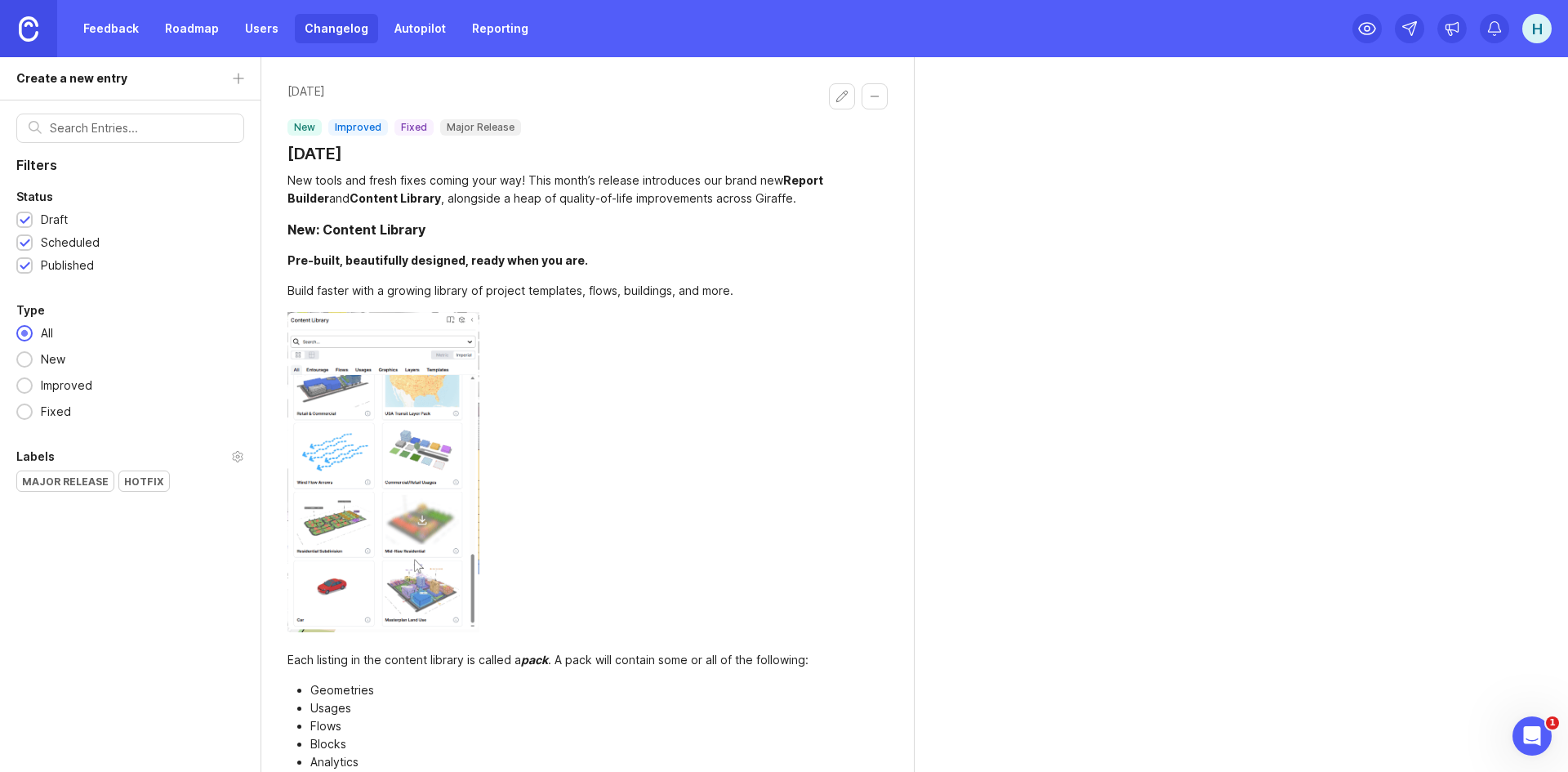
click at [428, 24] on link "Autopilot" at bounding box center [419, 29] width 71 height 29
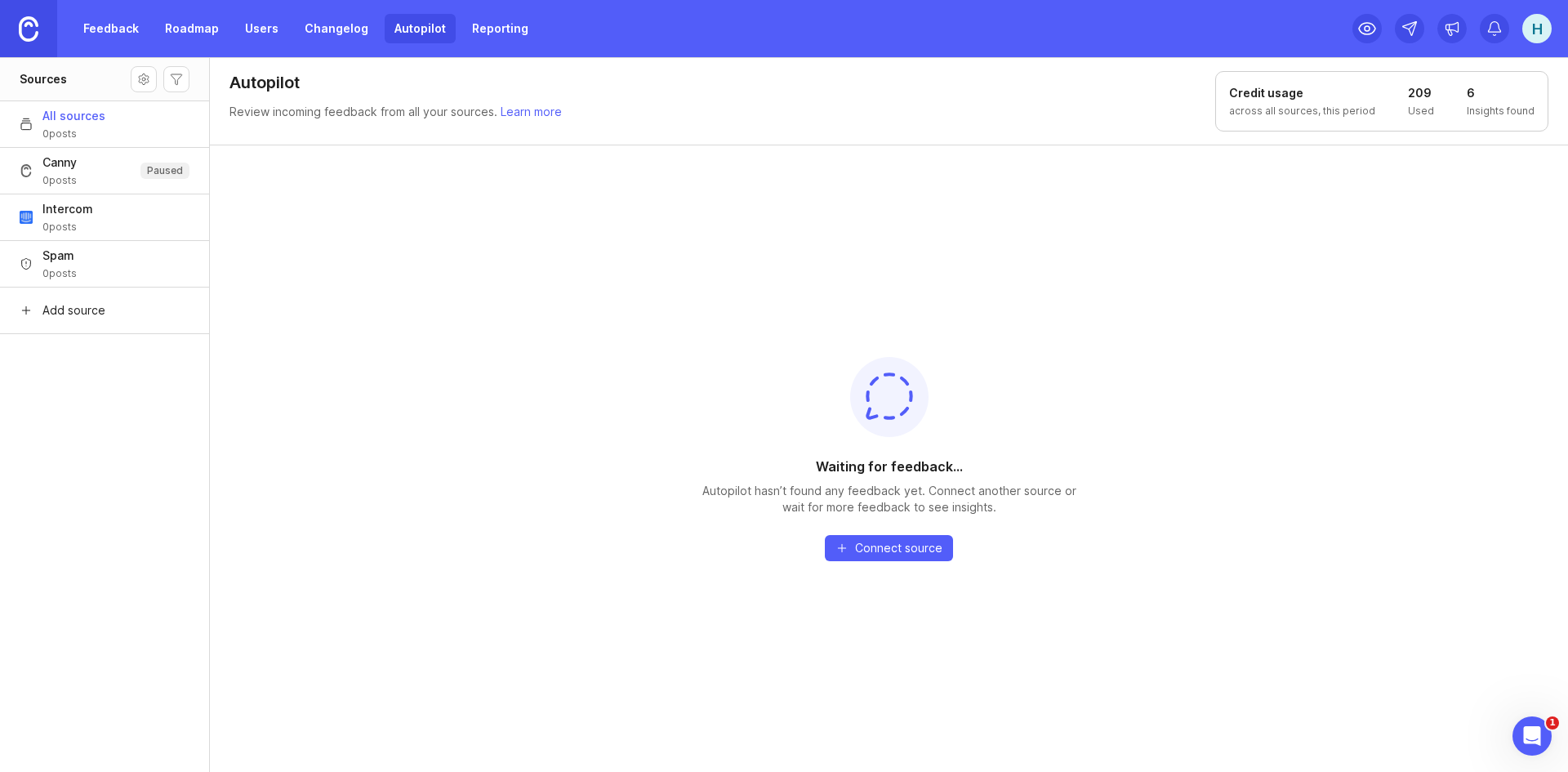
click at [477, 30] on link "Reporting" at bounding box center [500, 29] width 76 height 29
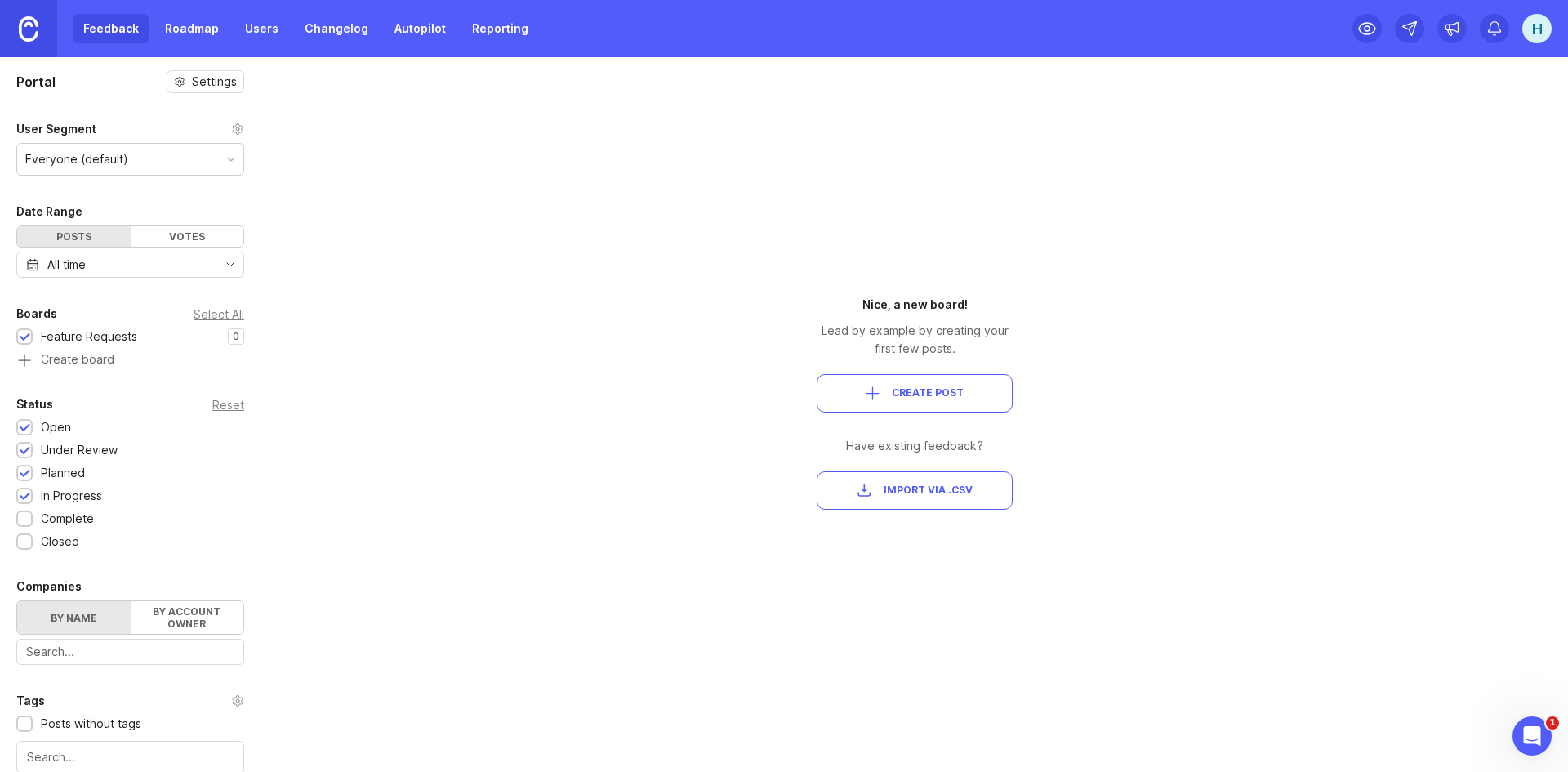
click at [335, 14] on link "Changelog" at bounding box center [337, 29] width 83 height 29
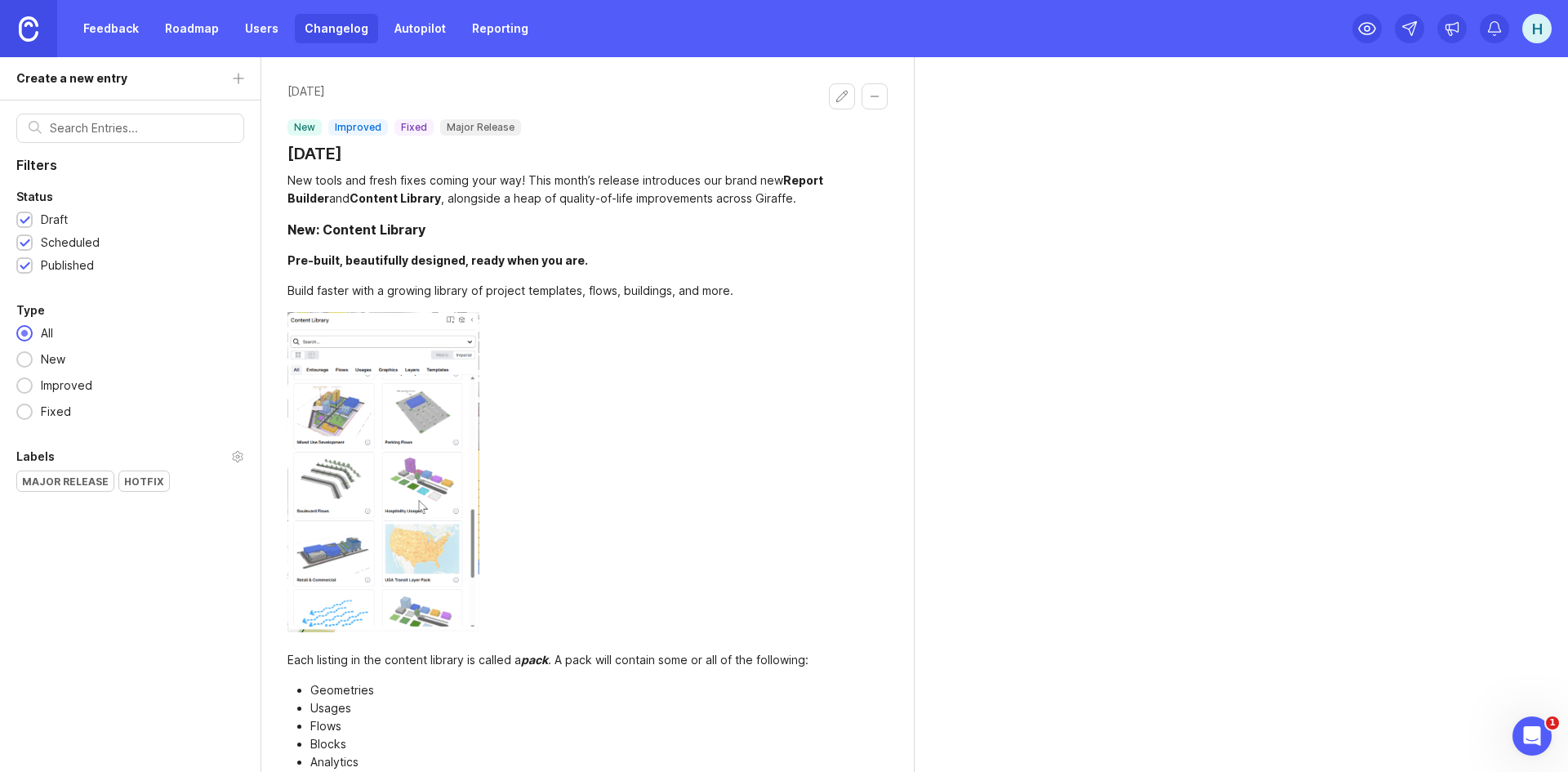
click at [873, 93] on button "Collapse changelog entry" at bounding box center [875, 96] width 26 height 26
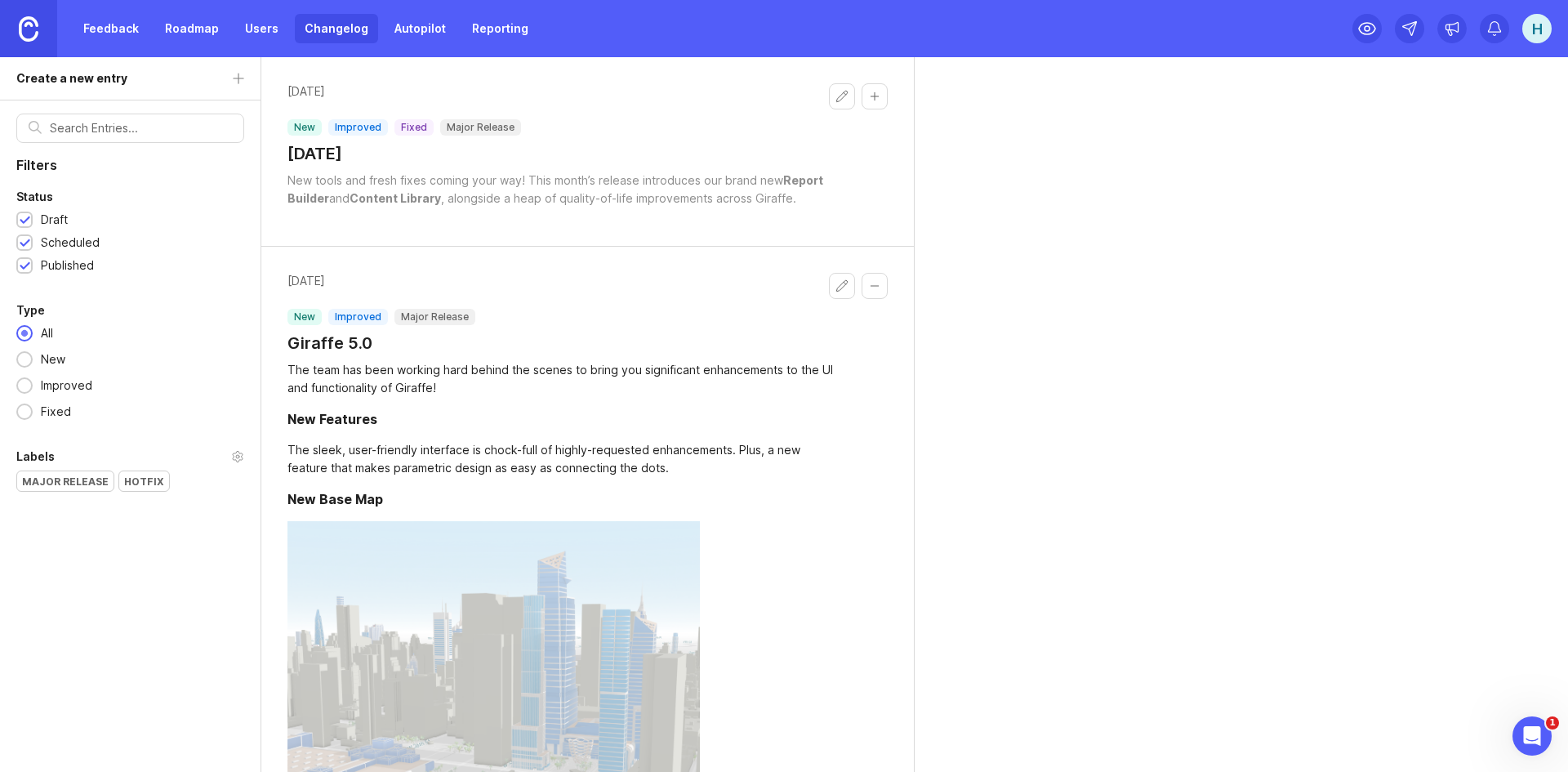
click at [872, 95] on button "Collapse changelog entry" at bounding box center [875, 96] width 26 height 26
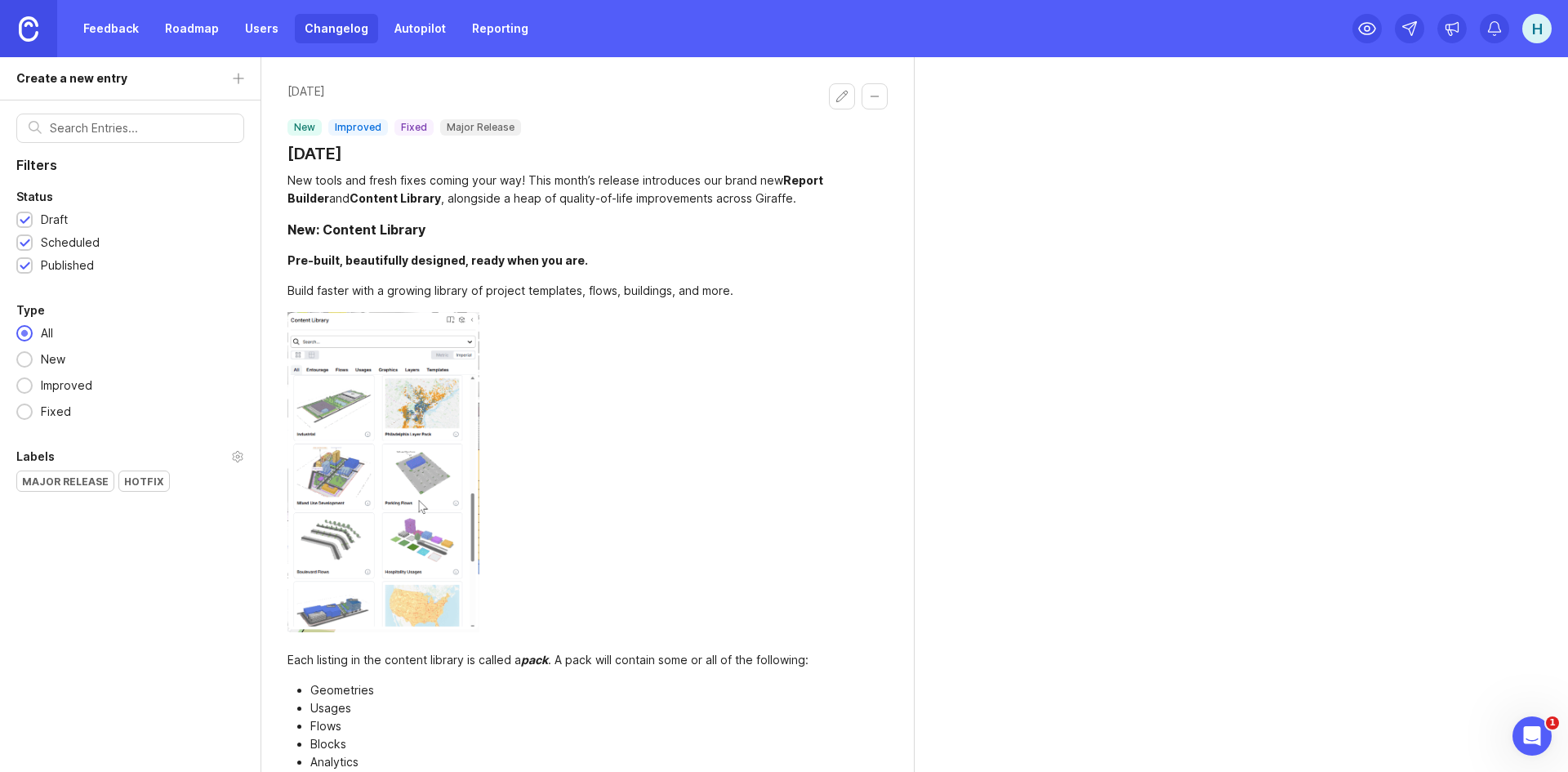
click at [872, 95] on button "Collapse changelog entry" at bounding box center [875, 96] width 26 height 26
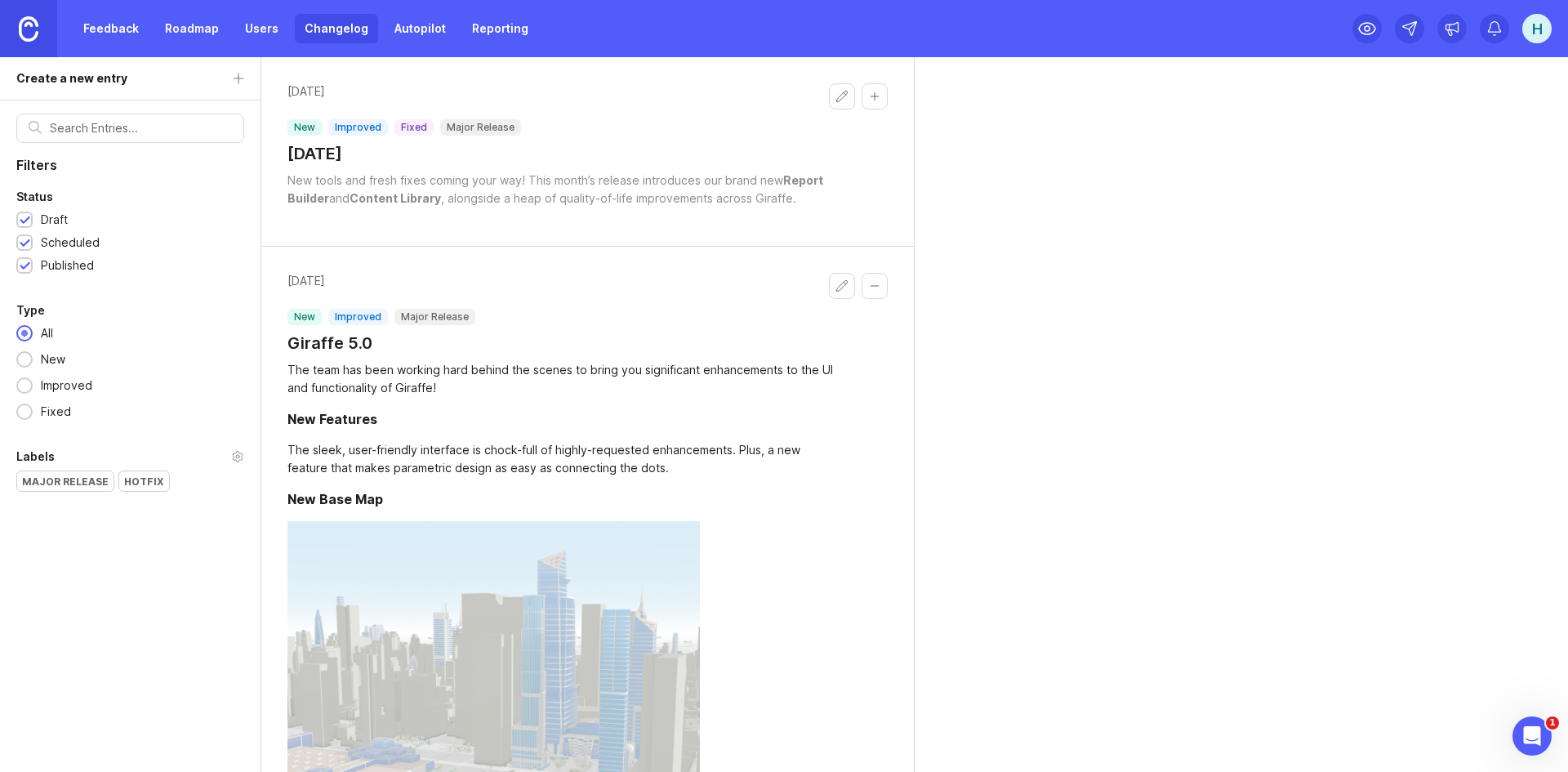
click at [1185, 153] on div "May 30, 2025 new improved fixed Major Release May 2025 New tools and fresh fixe…" at bounding box center [915, 415] width 1306 height 715
